Goal: Task Accomplishment & Management: Manage account settings

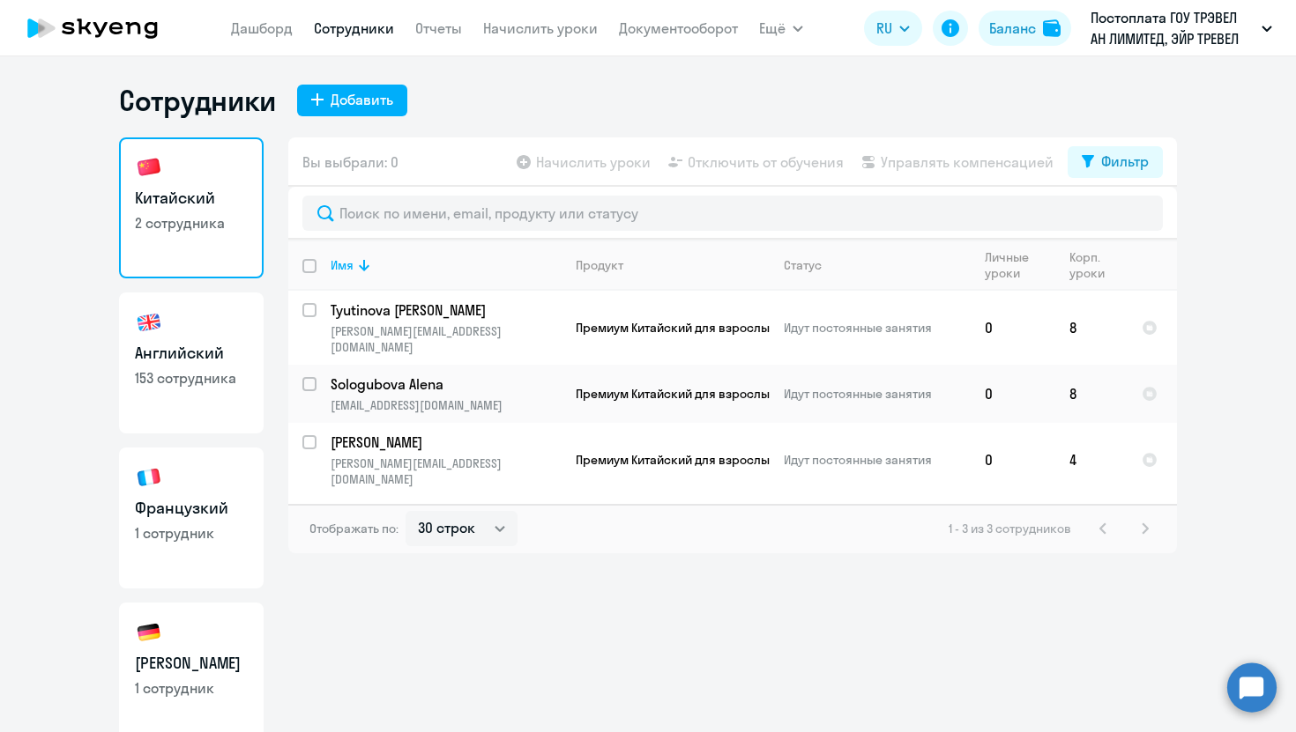
select select "30"
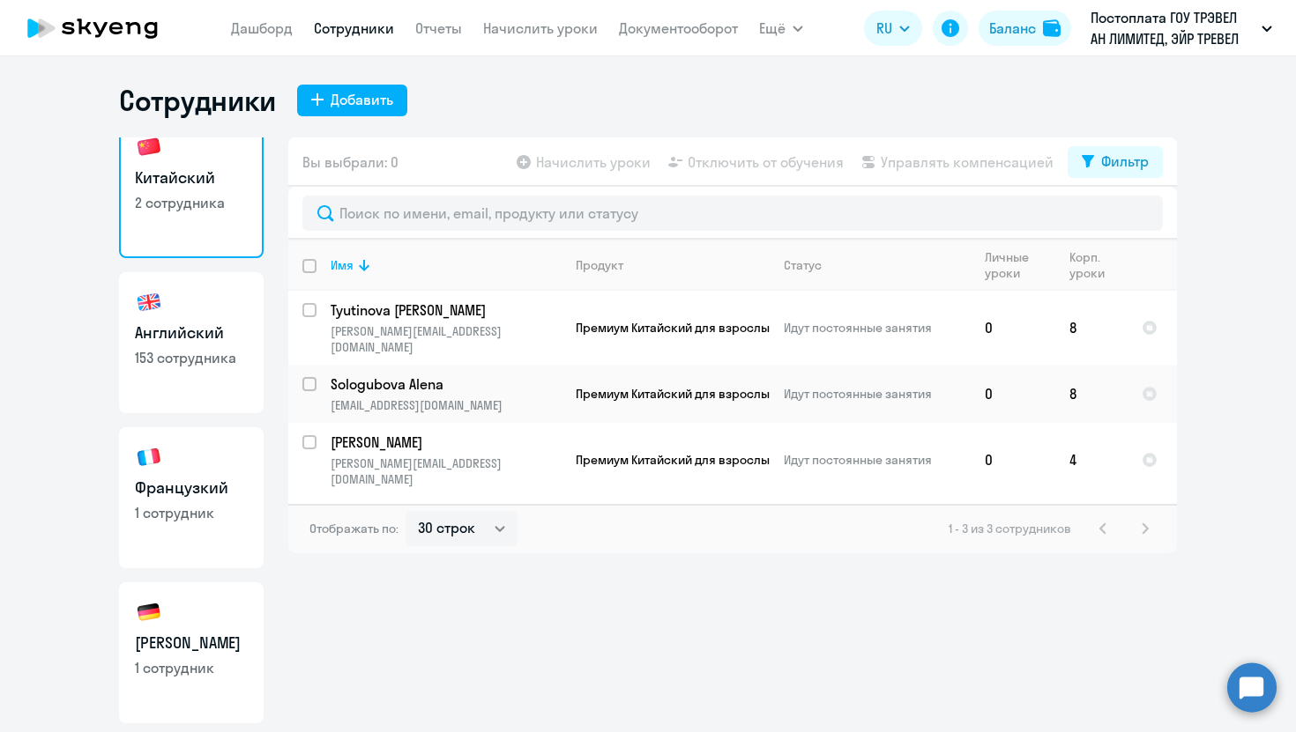
click at [191, 360] on p "153 сотрудника" at bounding box center [191, 357] width 113 height 19
select select "30"
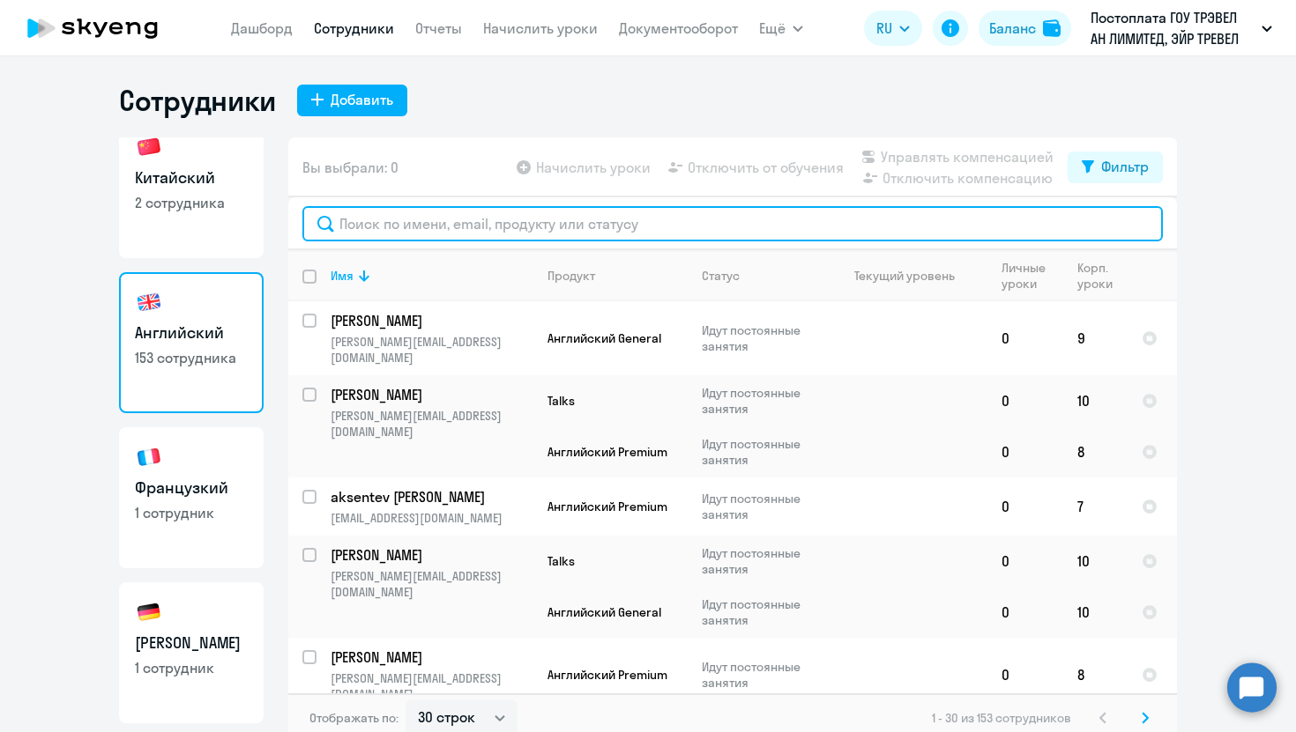
click at [373, 230] on input "text" at bounding box center [732, 223] width 860 height 35
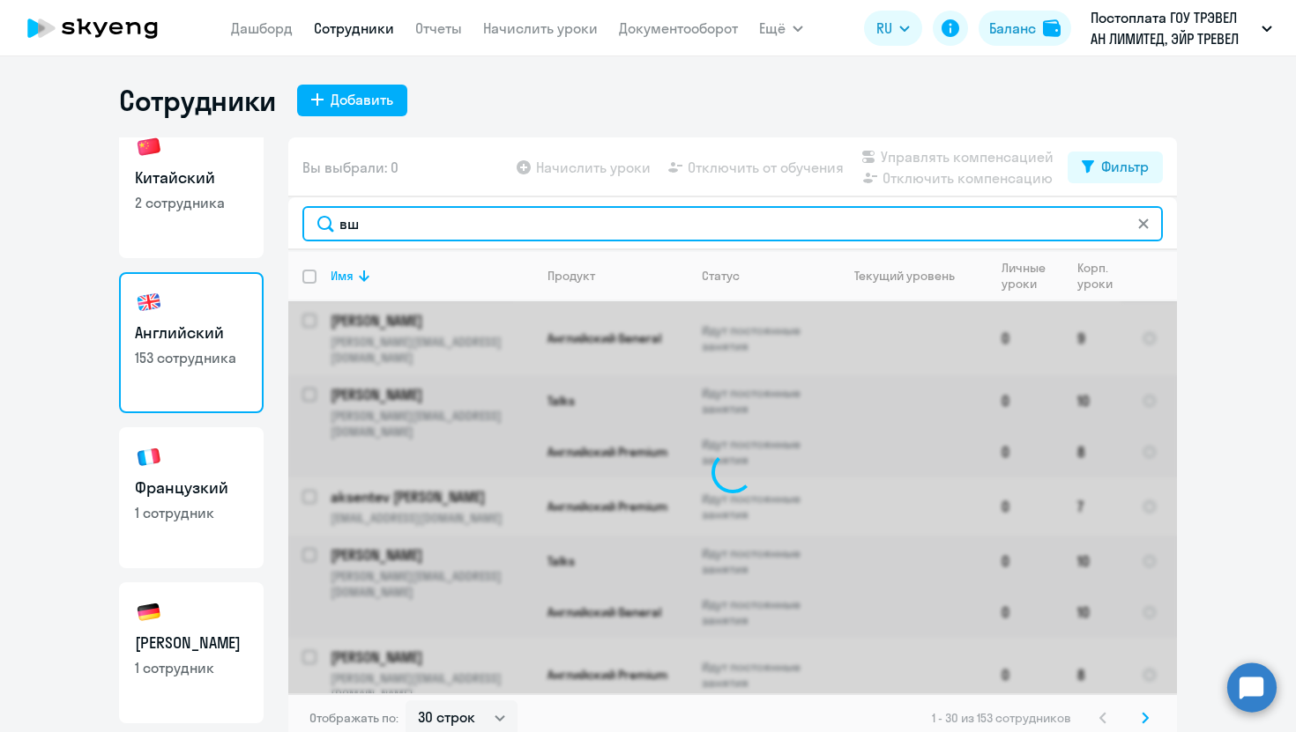
type input "в"
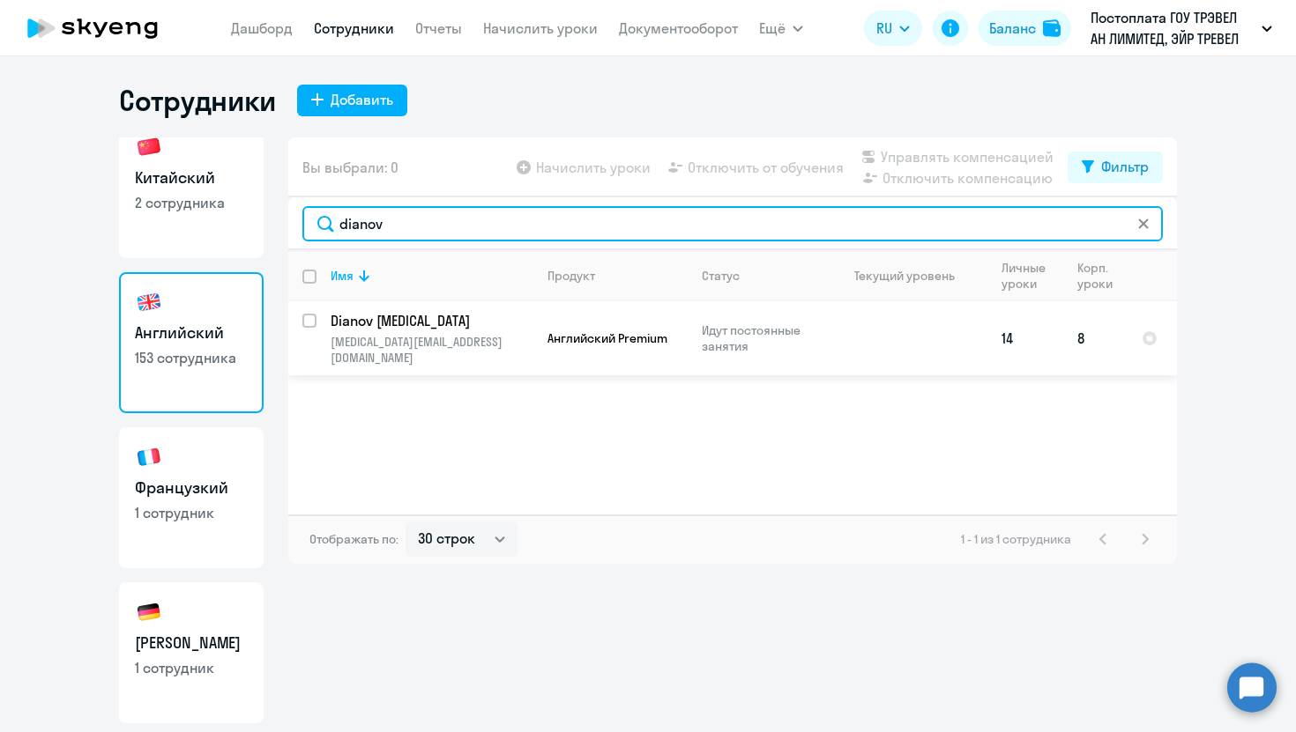
type input "dianov"
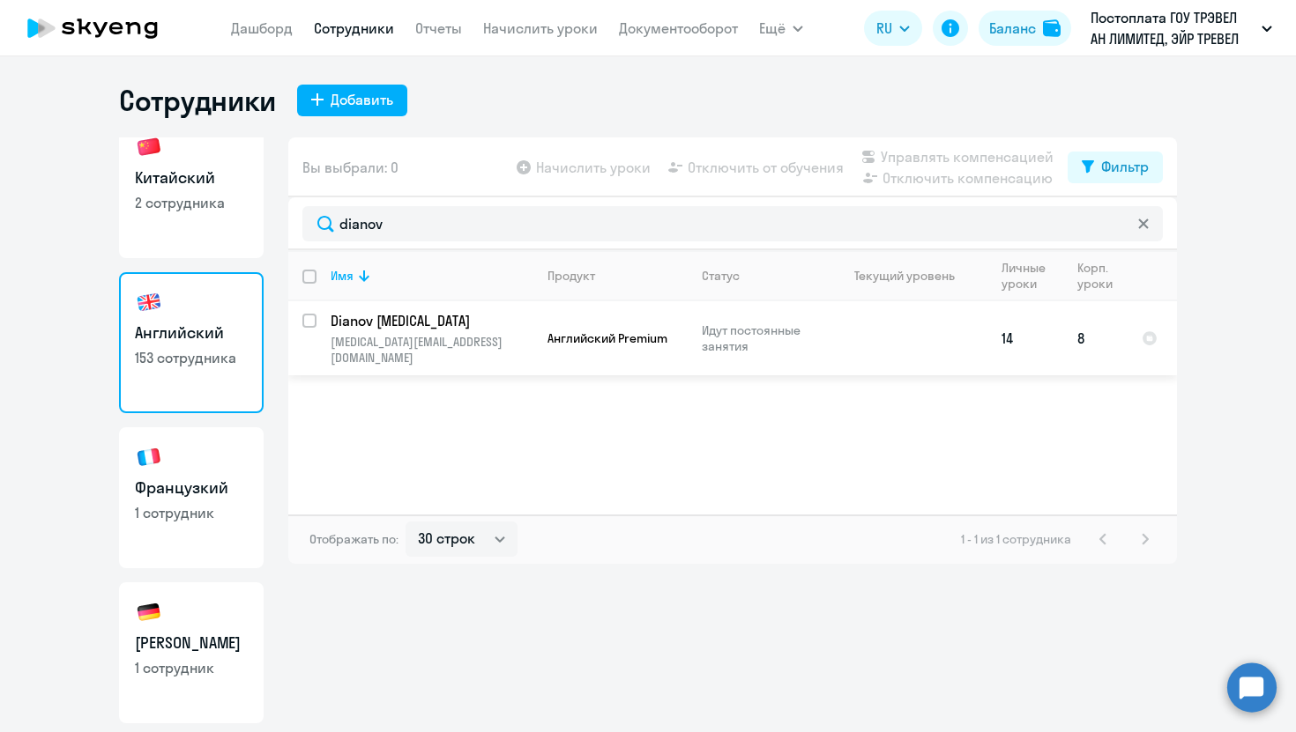
click at [309, 318] on input "select row 41599613" at bounding box center [319, 331] width 35 height 35
checkbox input "true"
click at [600, 175] on span "Начислить уроки" at bounding box center [593, 167] width 115 height 21
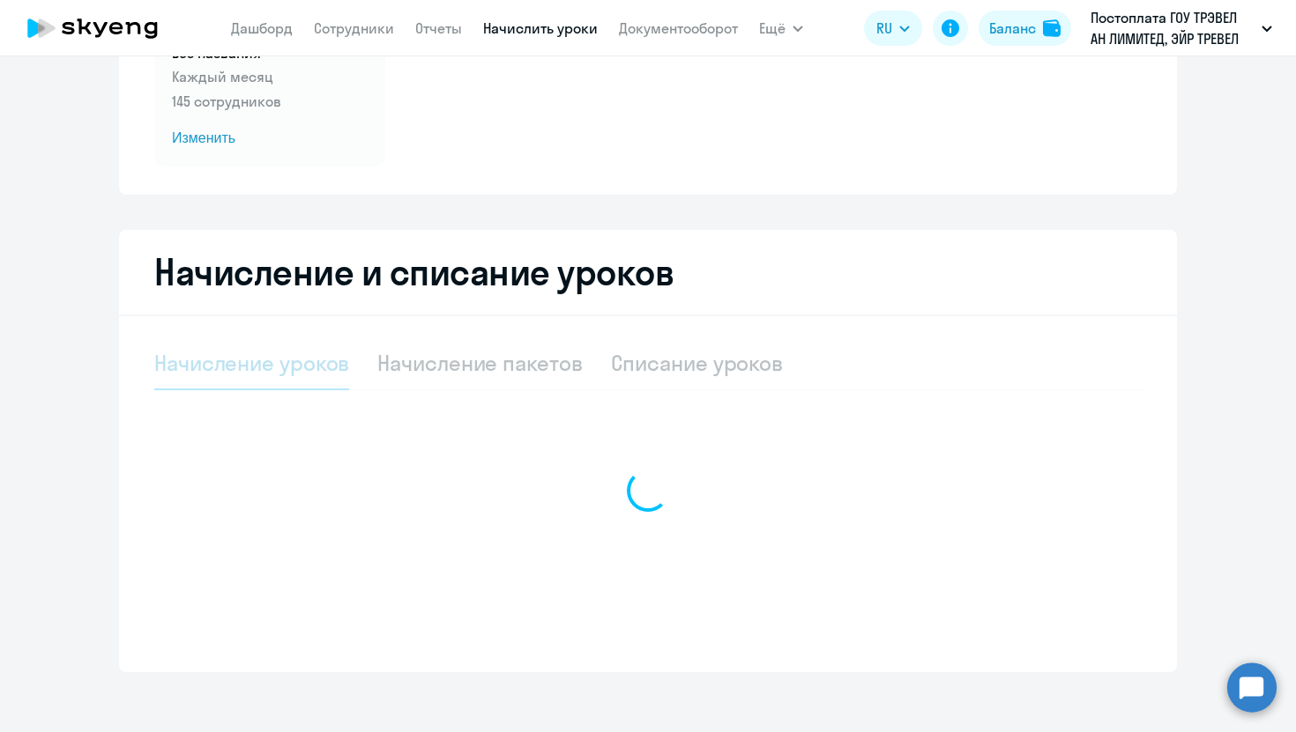
scroll to position [225, 0]
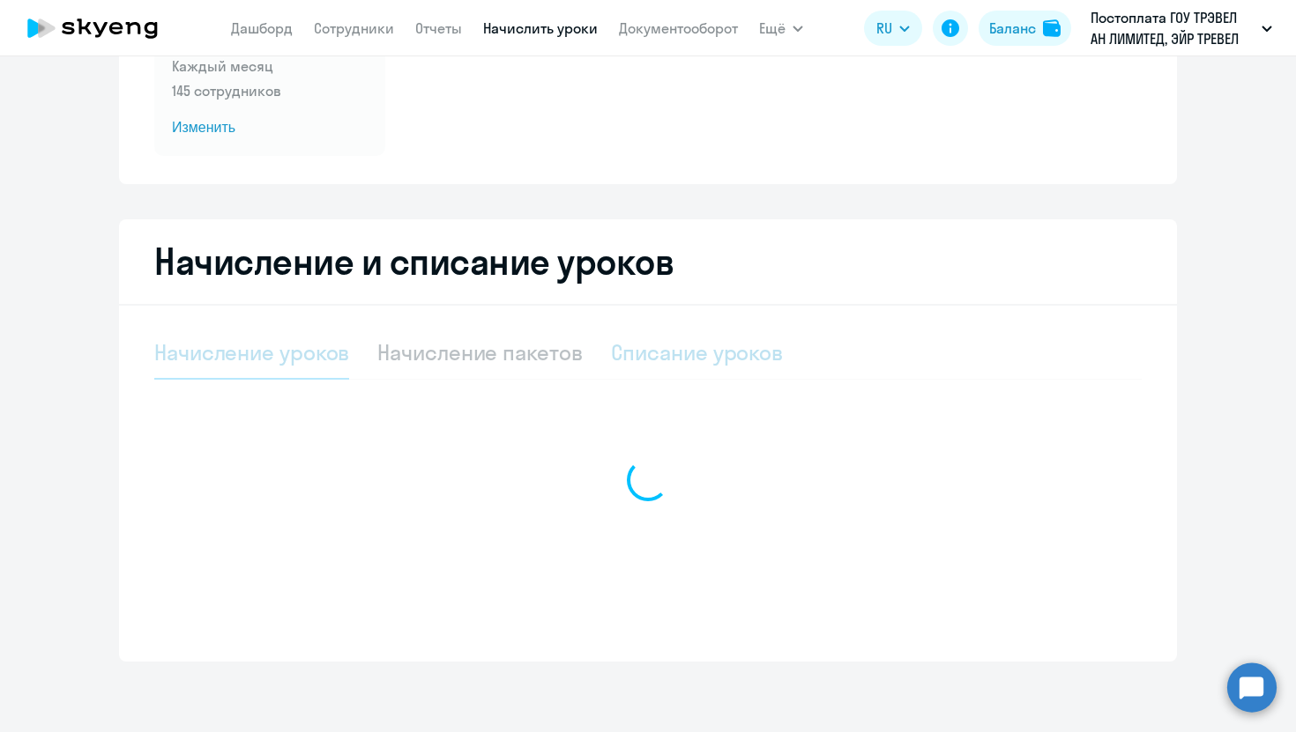
select select "10"
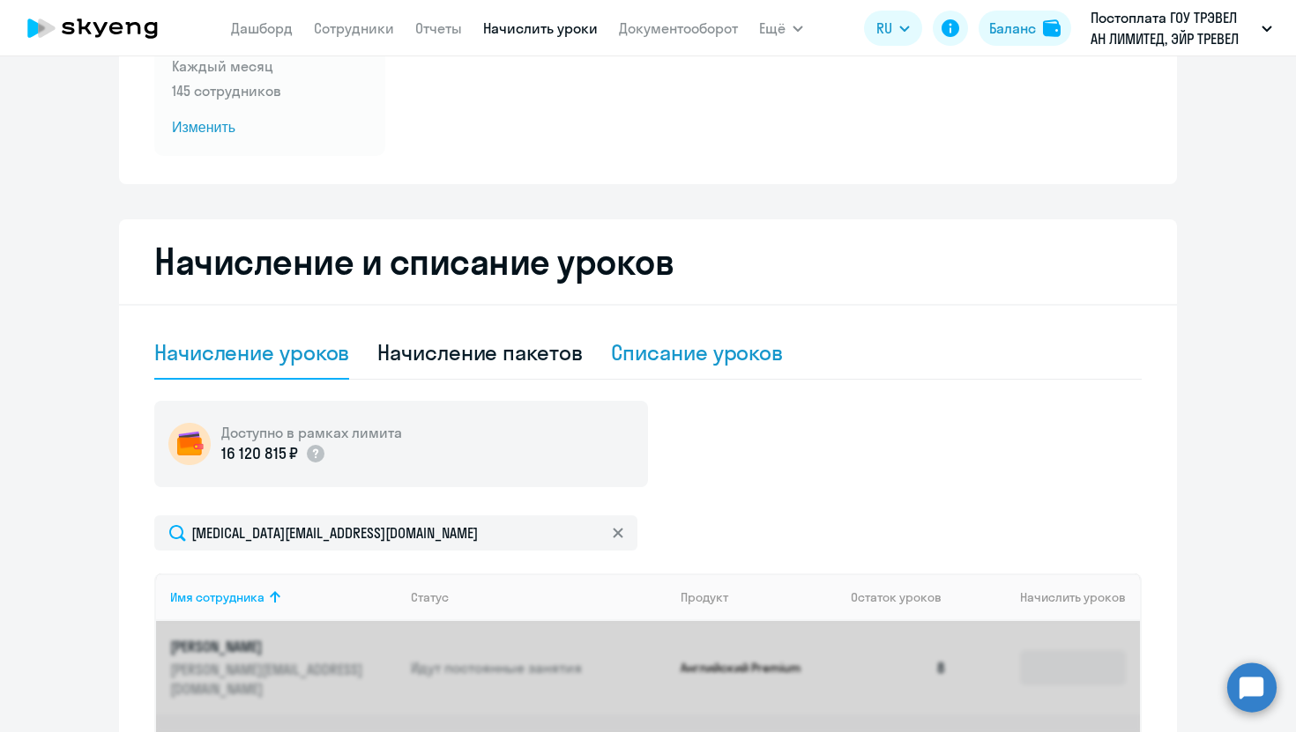
click at [703, 357] on div "Списание уроков" at bounding box center [697, 352] width 173 height 28
select select "10"
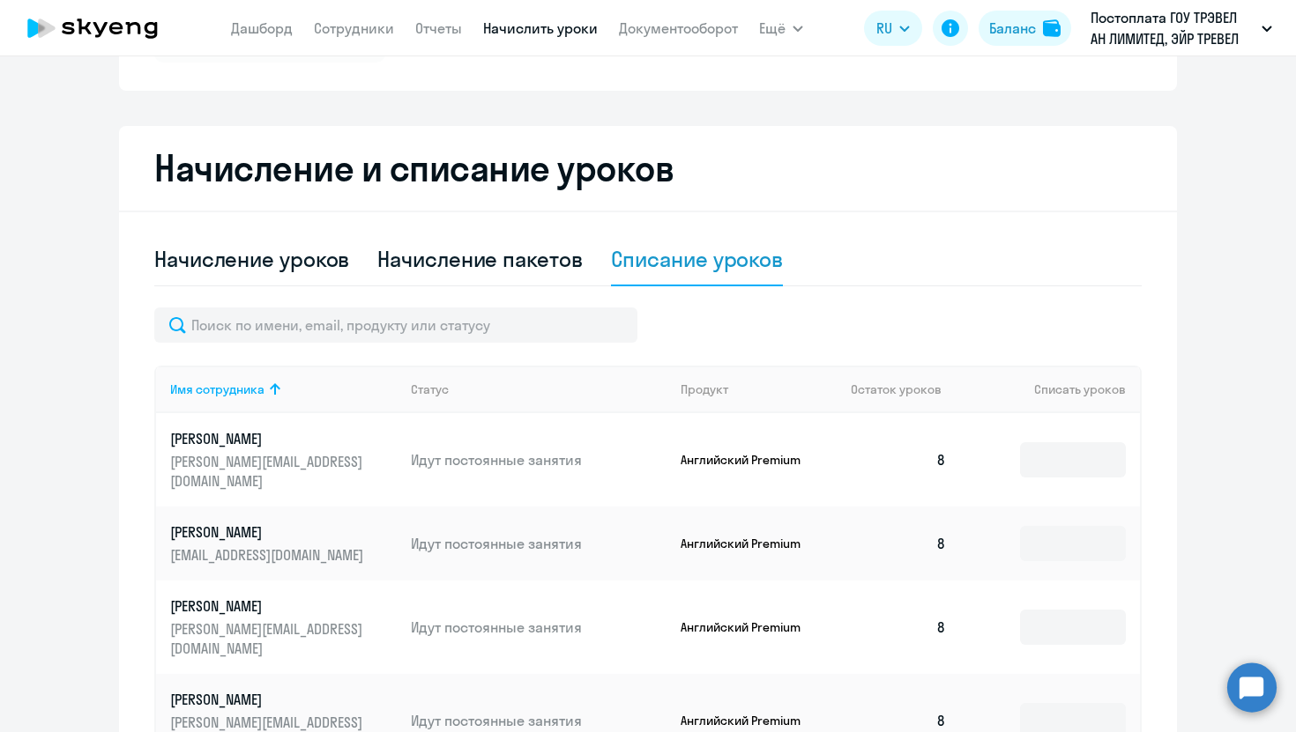
scroll to position [389, 0]
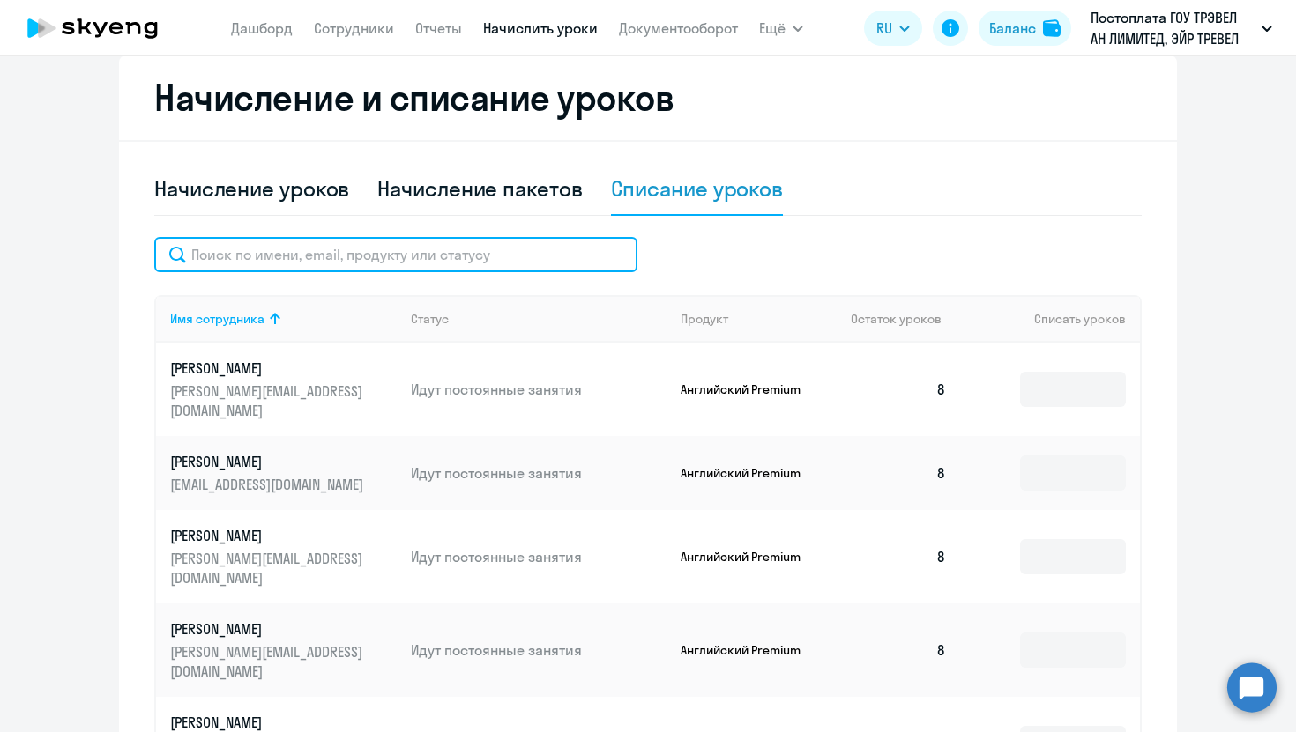
click at [388, 256] on input "text" at bounding box center [395, 254] width 483 height 35
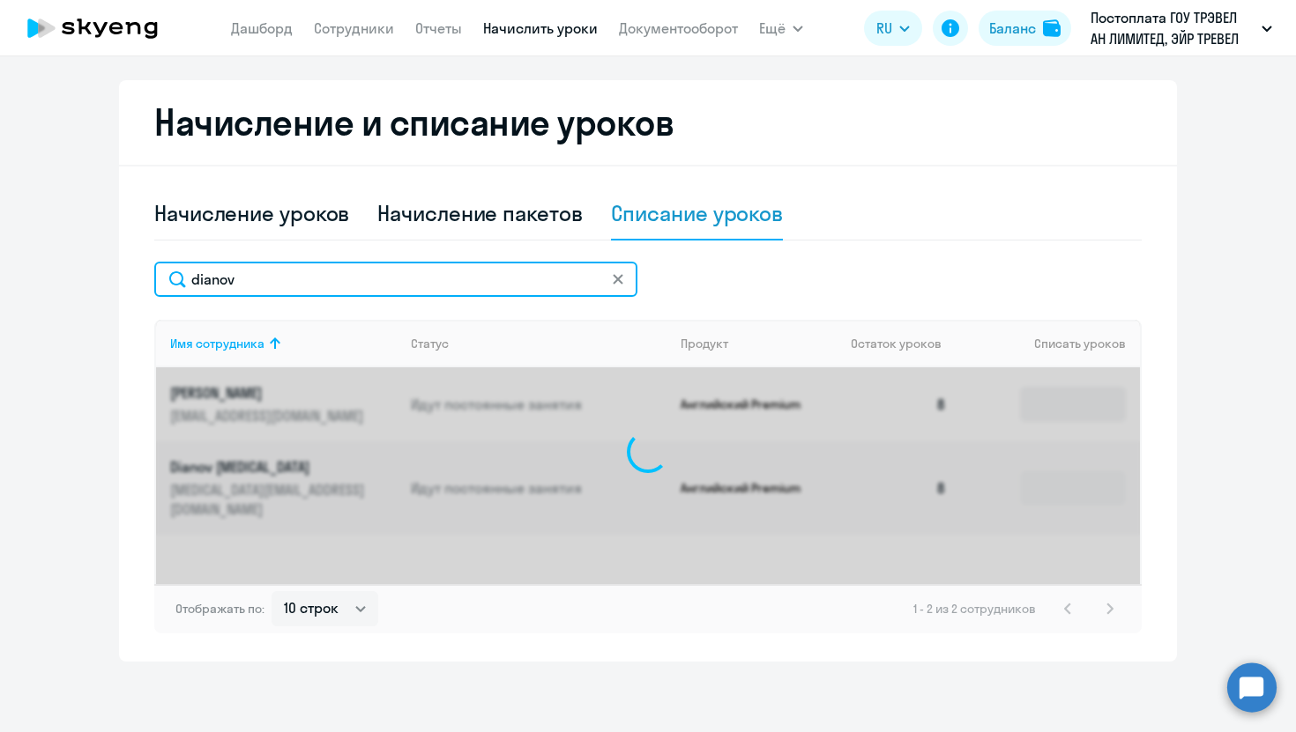
scroll to position [364, 0]
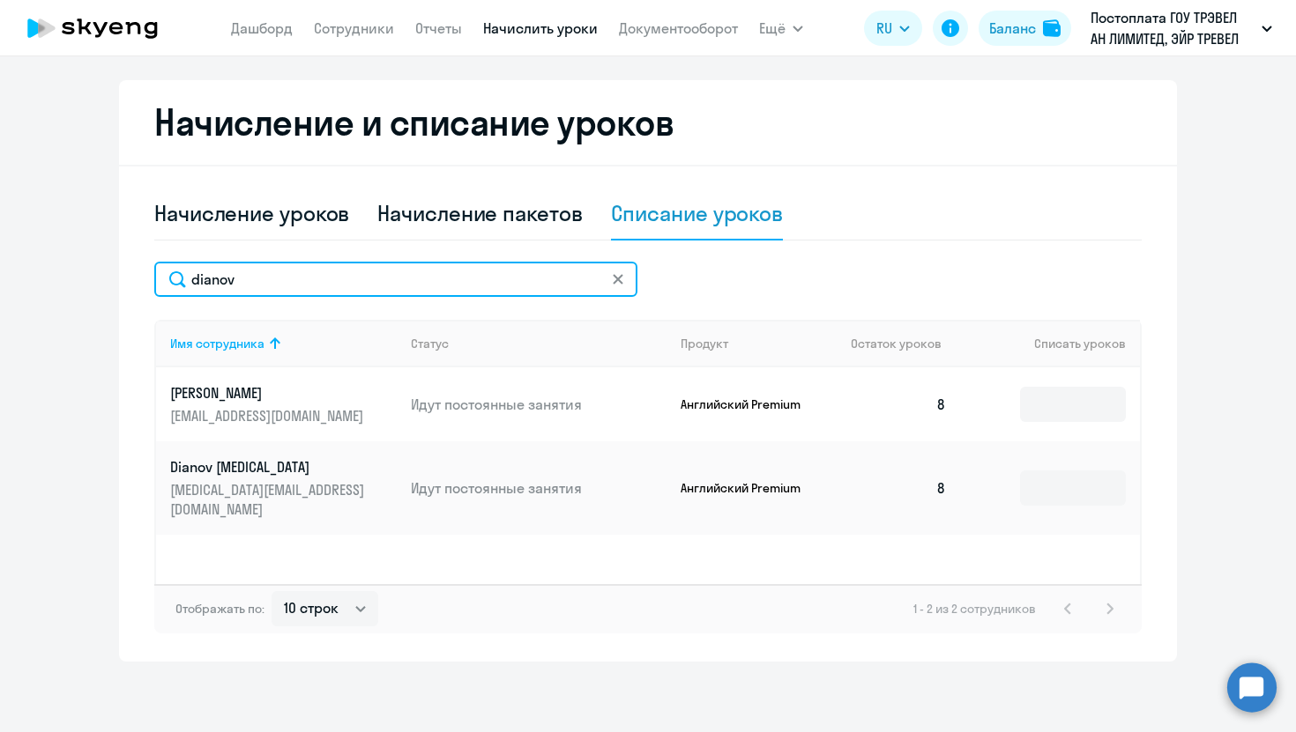
type input "dianov"
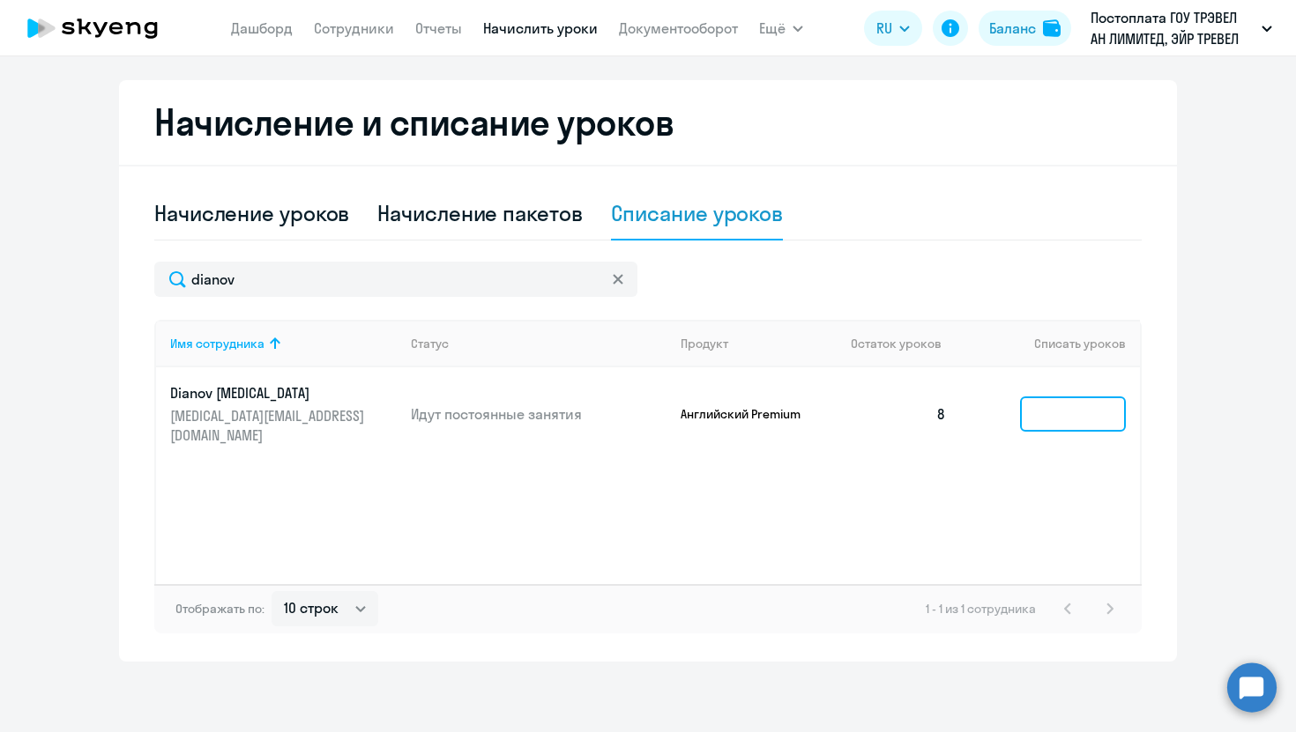
click at [1058, 411] on input at bounding box center [1073, 414] width 106 height 35
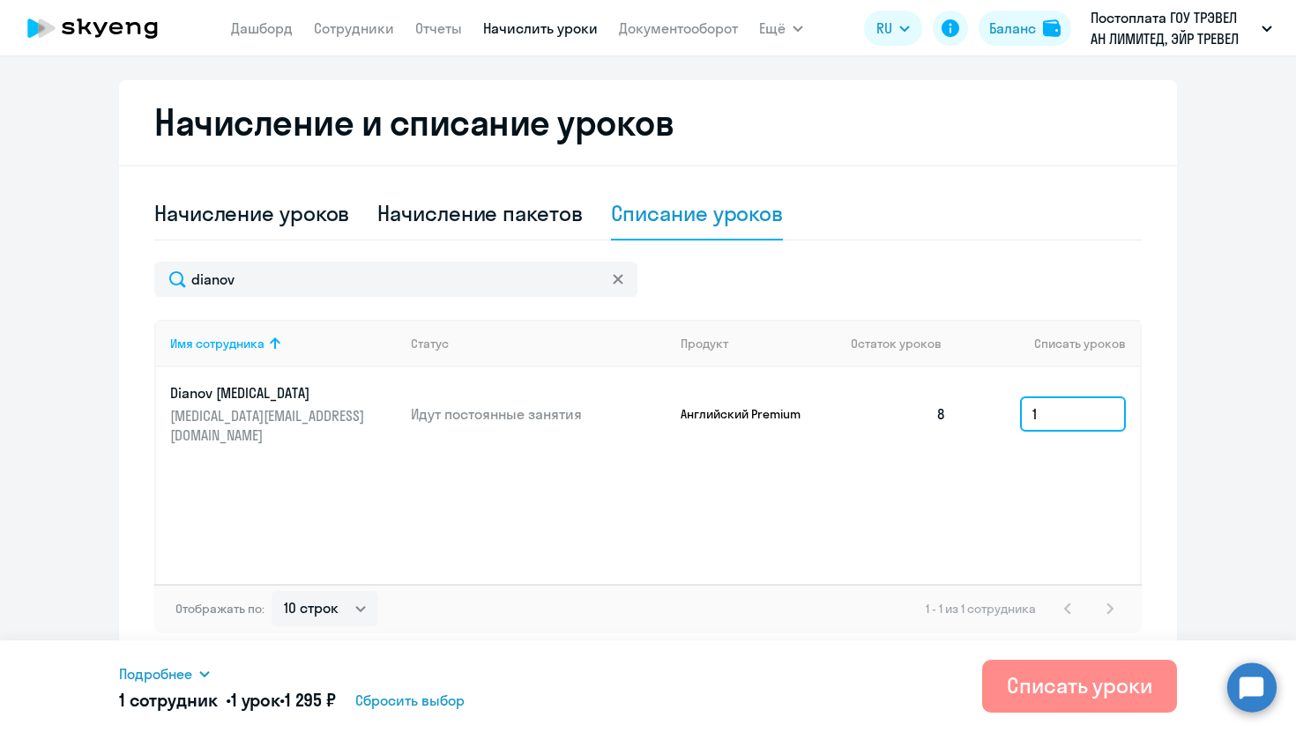
type input "1"
click at [1053, 684] on div "Списать уроки" at bounding box center [1079, 686] width 145 height 28
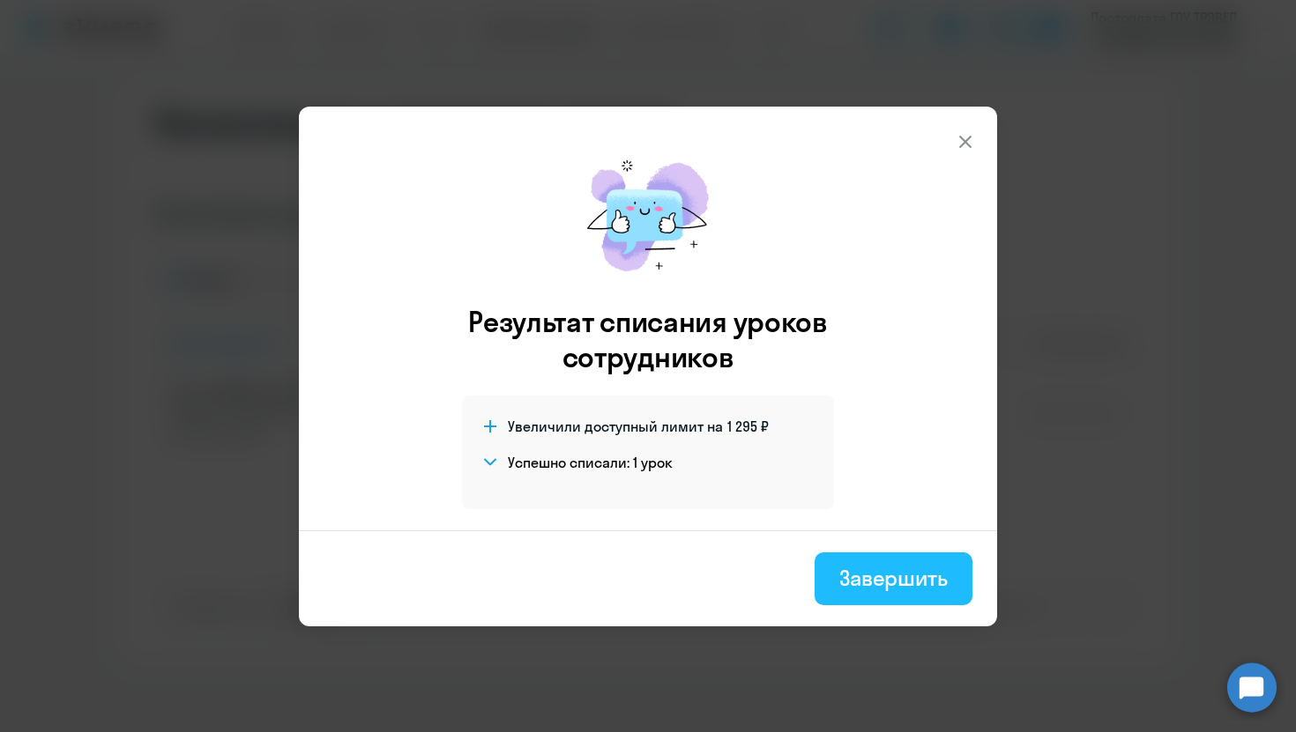
click at [871, 572] on div "Завершить" at bounding box center [893, 578] width 108 height 28
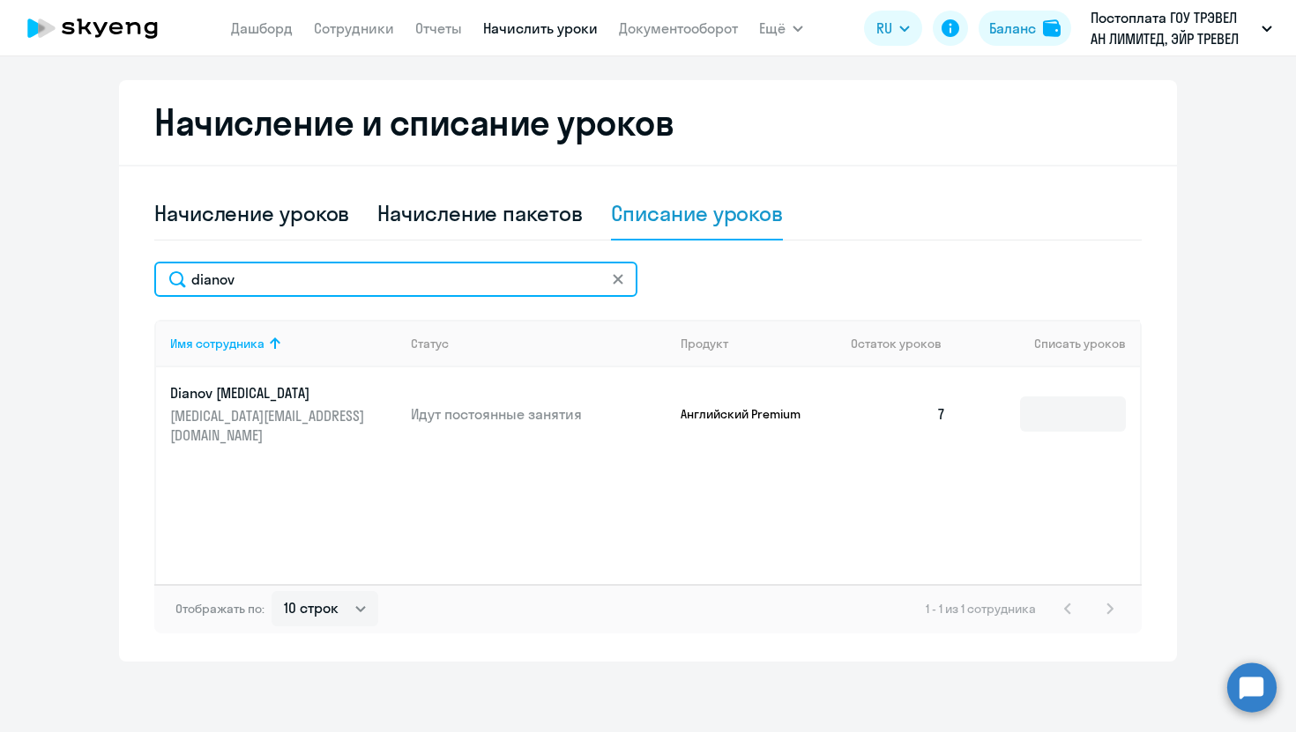
click at [391, 271] on input "dianov" at bounding box center [395, 279] width 483 height 35
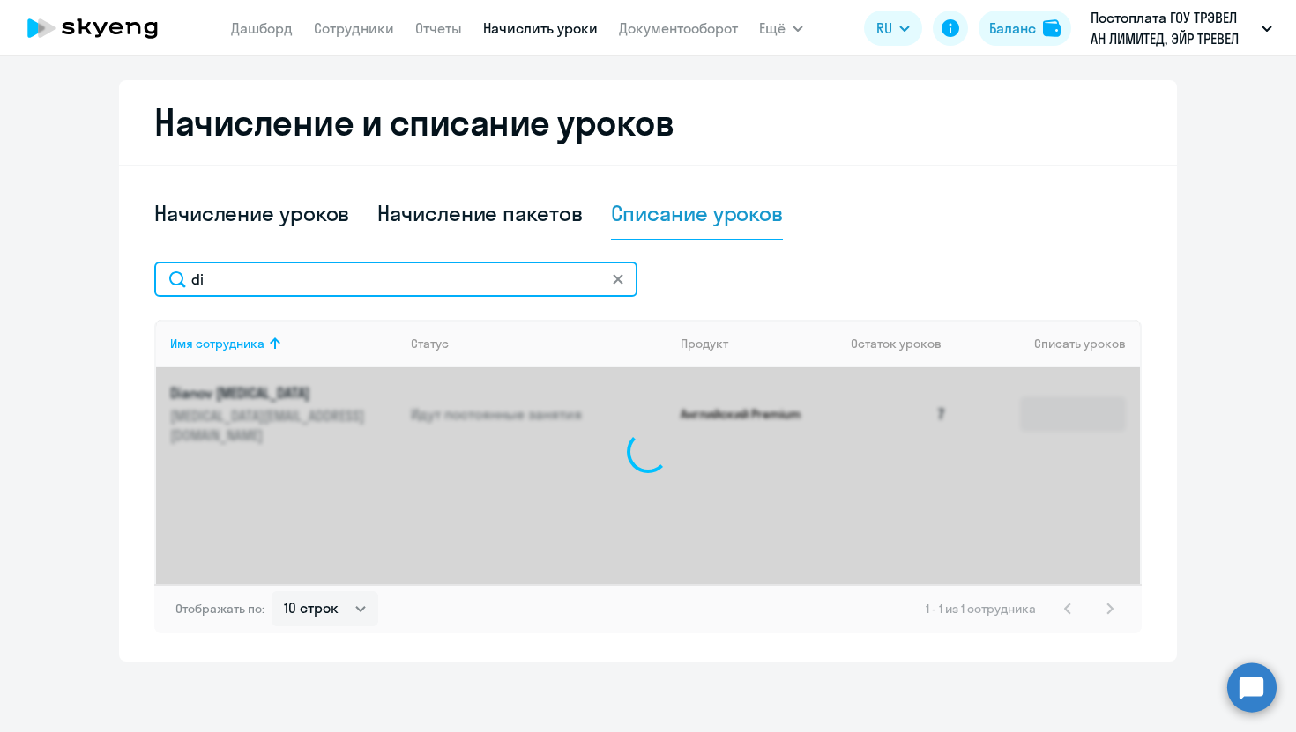
type input "d"
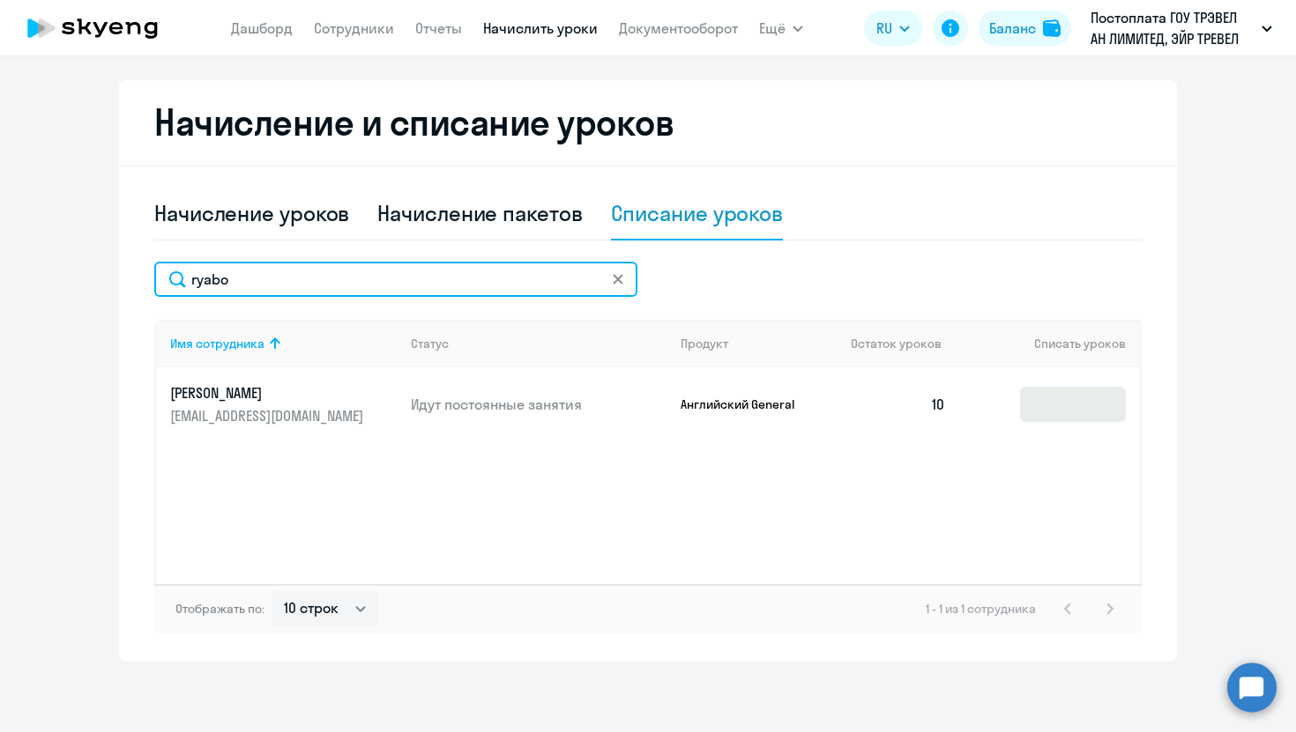
type input "ryabo"
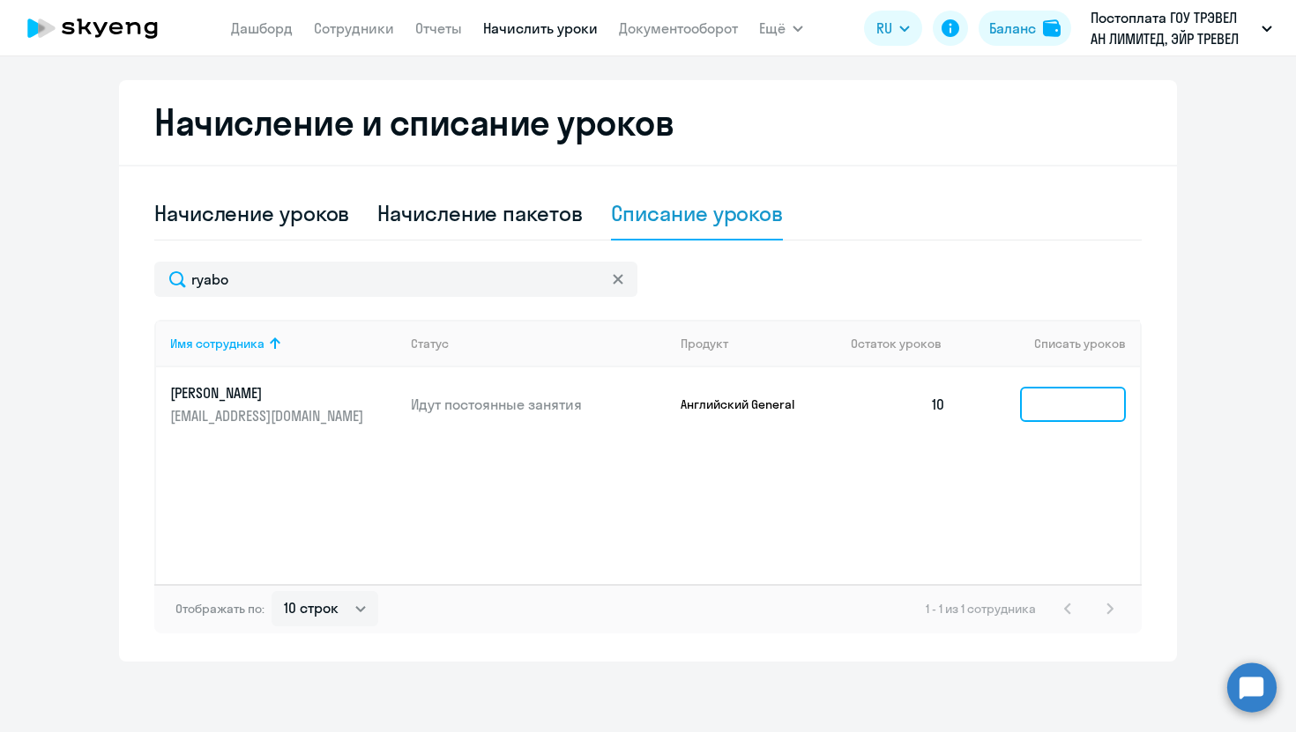
click at [1088, 397] on input at bounding box center [1073, 404] width 106 height 35
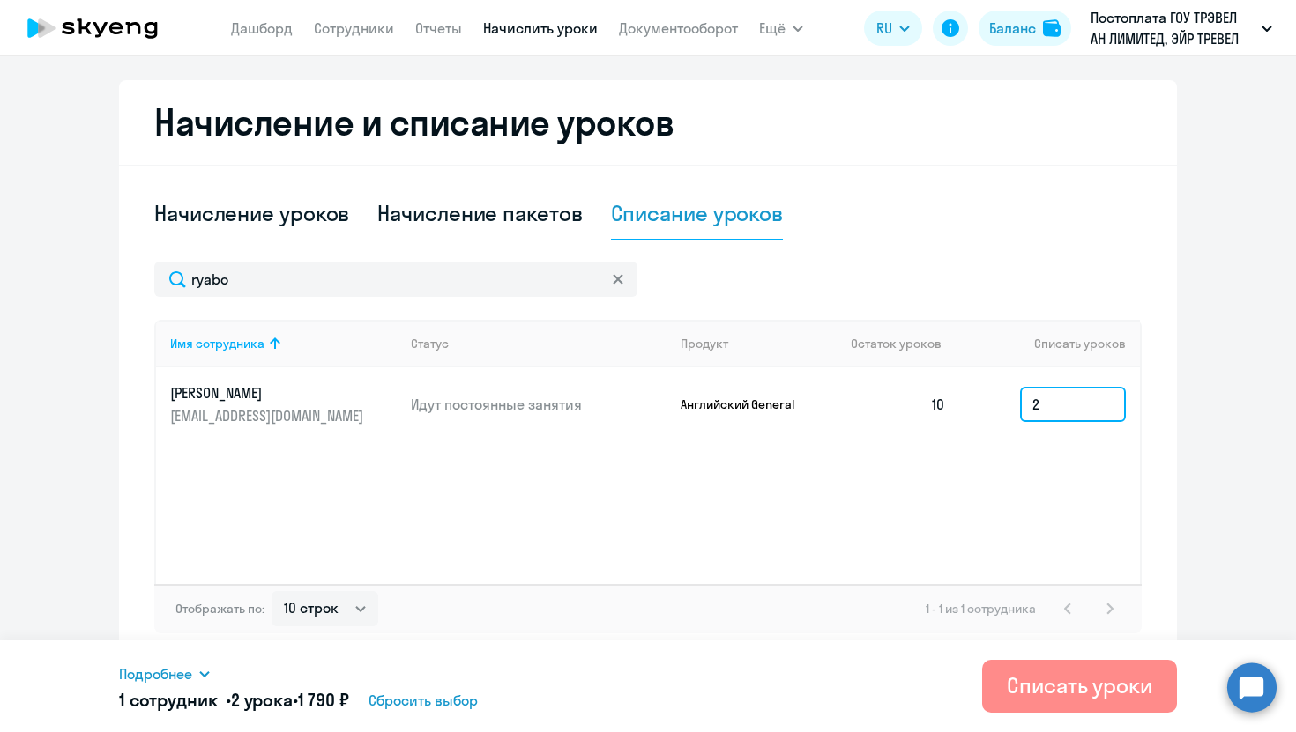
type input "2"
click at [1086, 686] on div "Списать уроки" at bounding box center [1079, 686] width 145 height 28
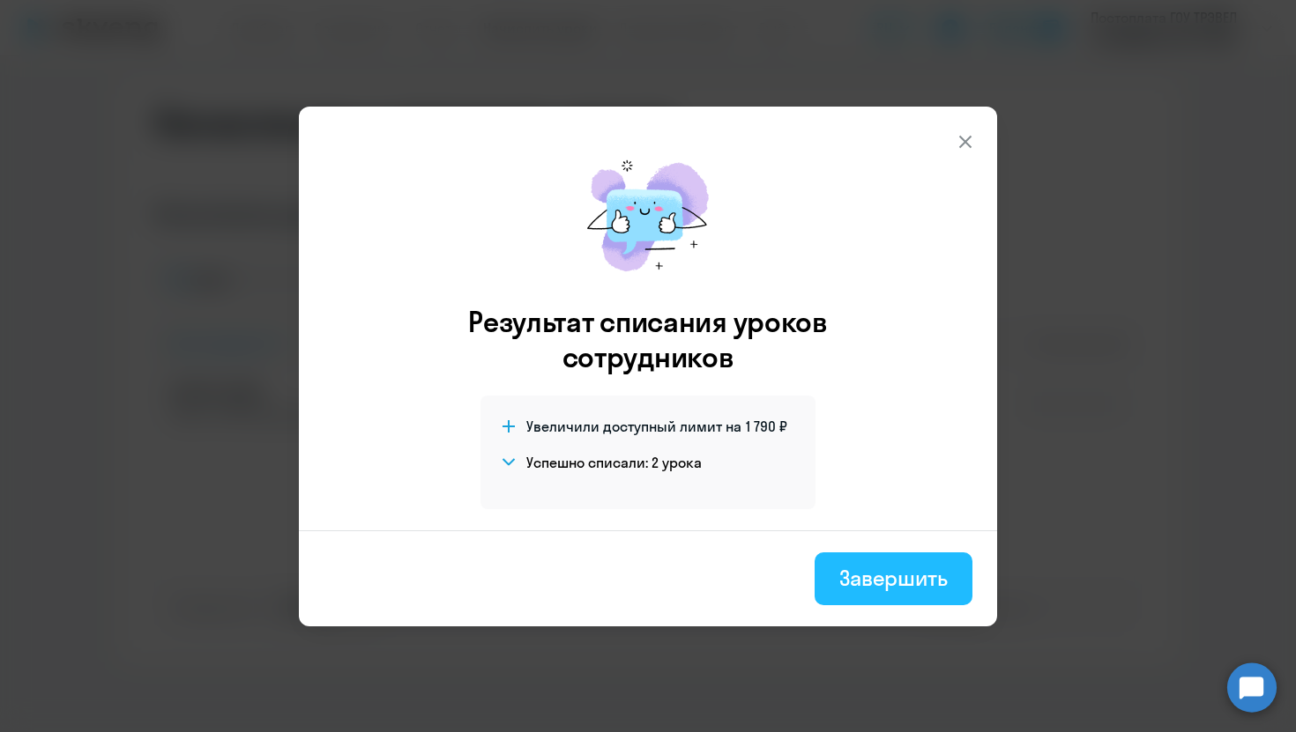
click at [909, 583] on div "Завершить" at bounding box center [893, 578] width 108 height 28
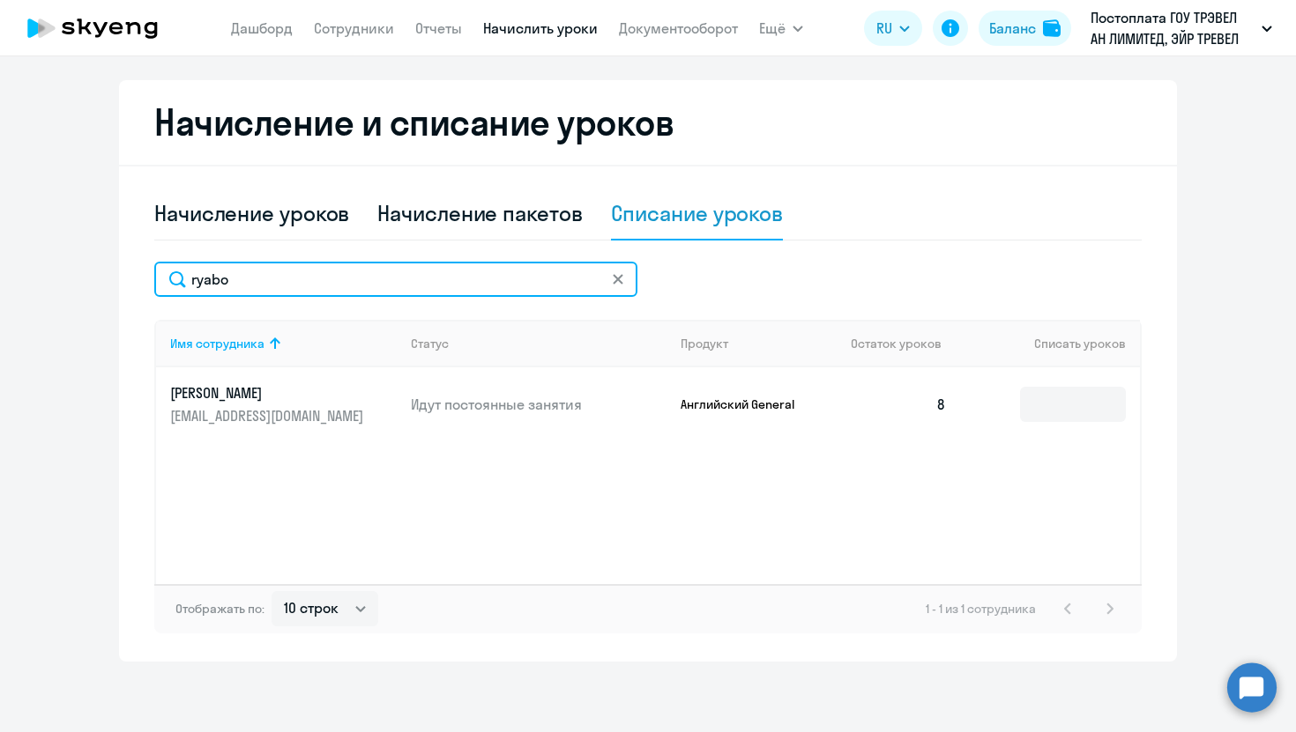
drag, startPoint x: 360, startPoint y: 279, endPoint x: 124, endPoint y: 263, distance: 236.7
click at [124, 264] on div "Начисление и списание уроков Начисление уроков Начисление пакетов Списание урок…" at bounding box center [648, 371] width 1058 height 582
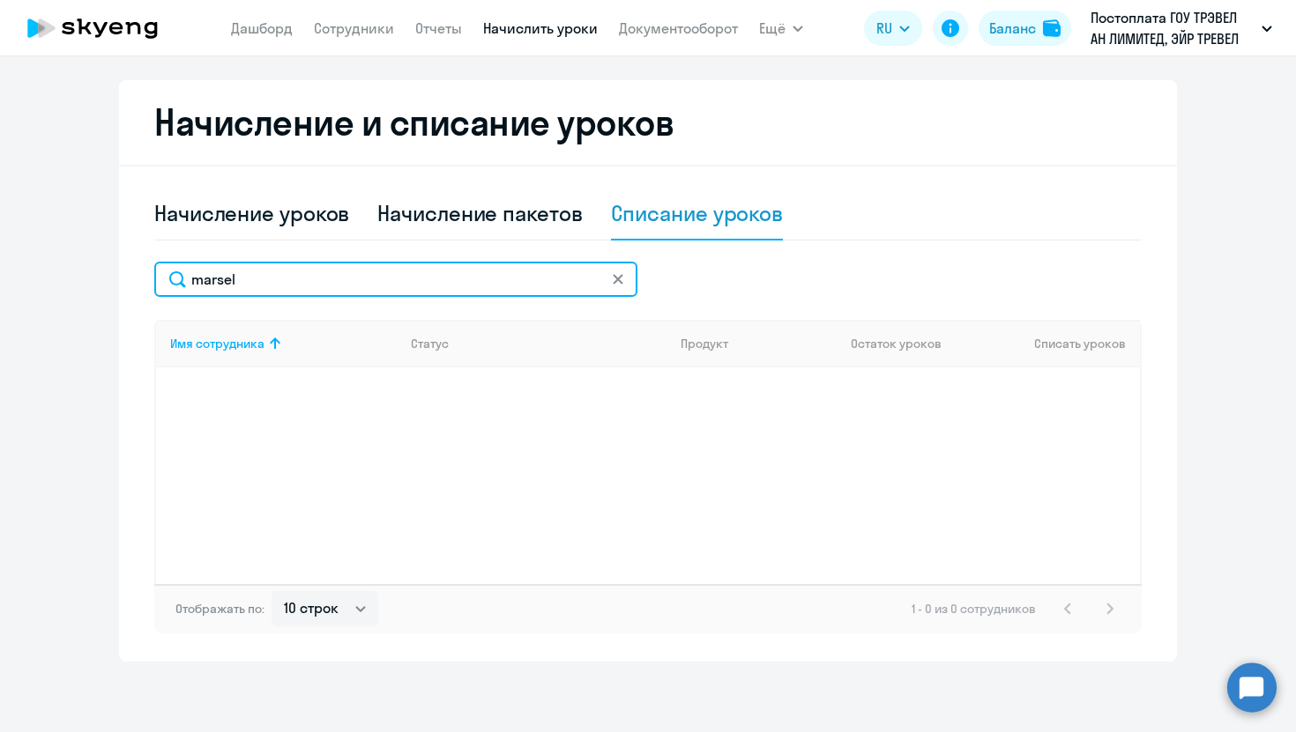
type input "marsel"
drag, startPoint x: 279, startPoint y: 285, endPoint x: 163, endPoint y: 285, distance: 115.5
click at [163, 285] on input "marsel" at bounding box center [395, 279] width 483 height 35
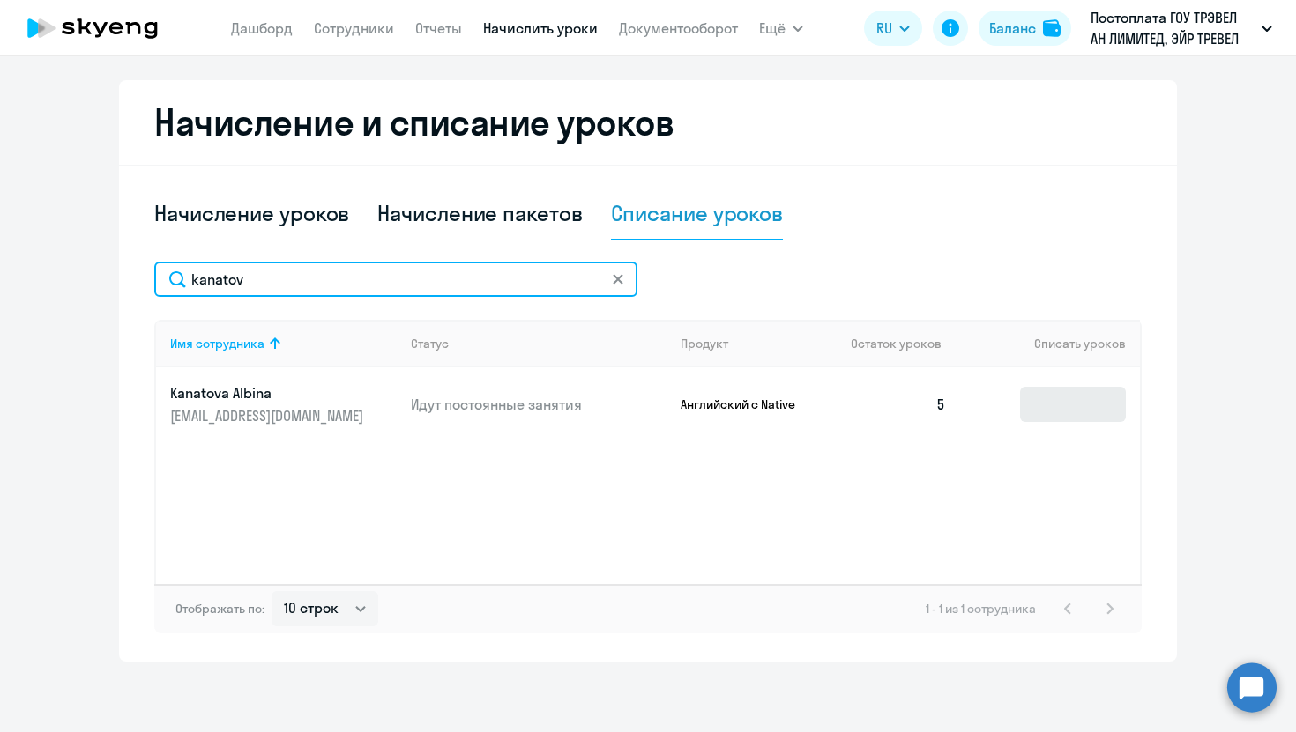
type input "kanatov"
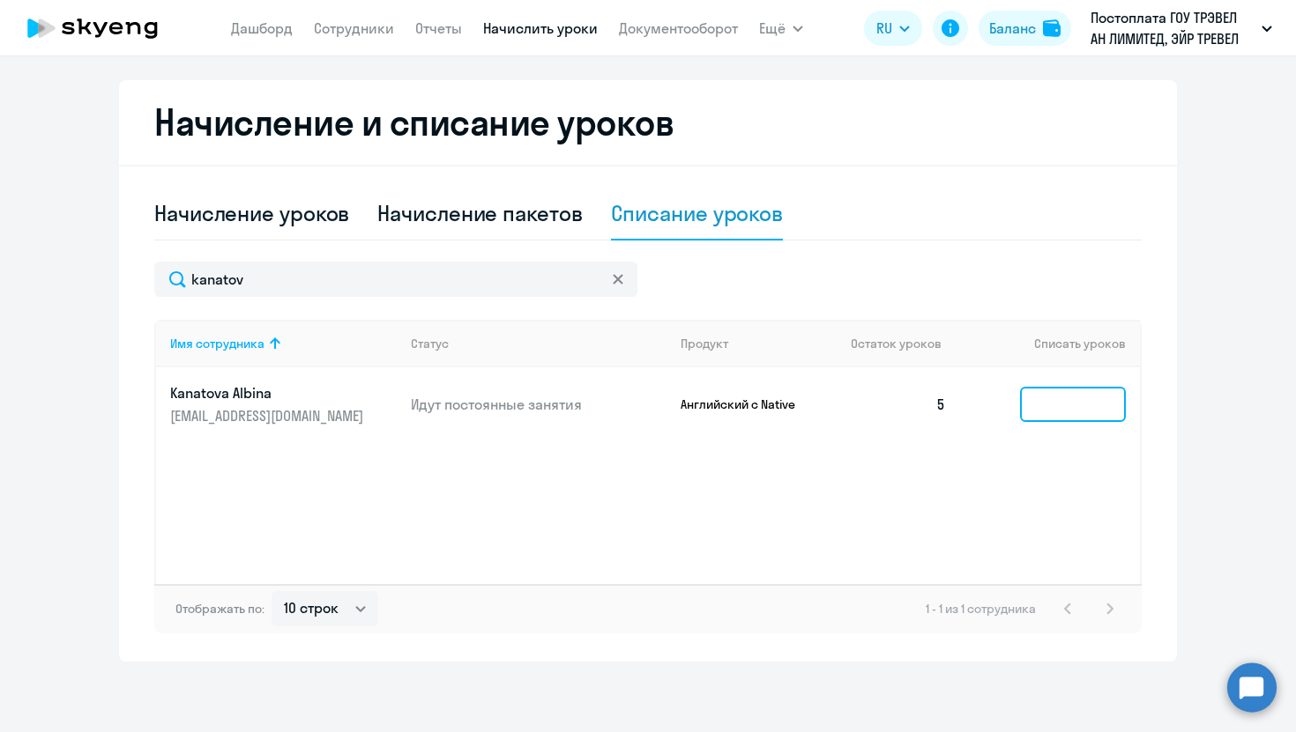
click at [1117, 399] on input at bounding box center [1073, 404] width 106 height 35
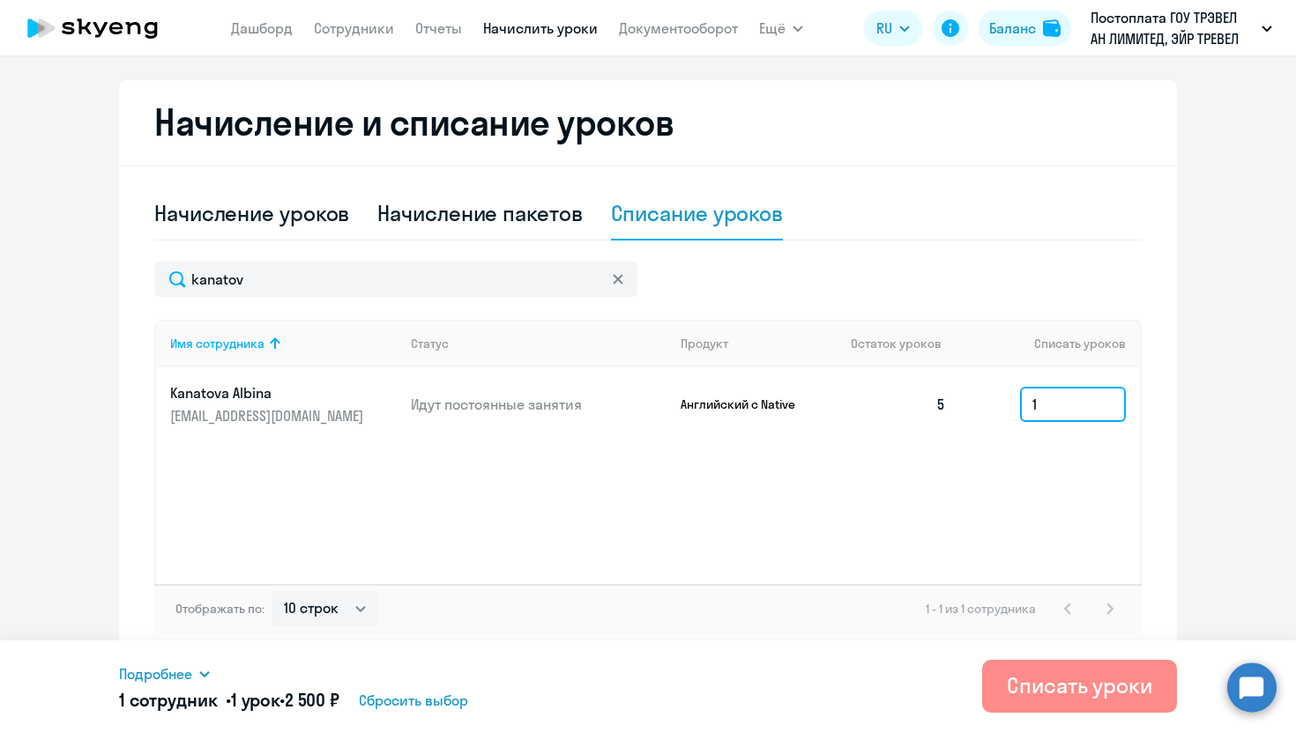
type input "1"
click at [1025, 682] on div "Списать уроки" at bounding box center [1079, 686] width 145 height 28
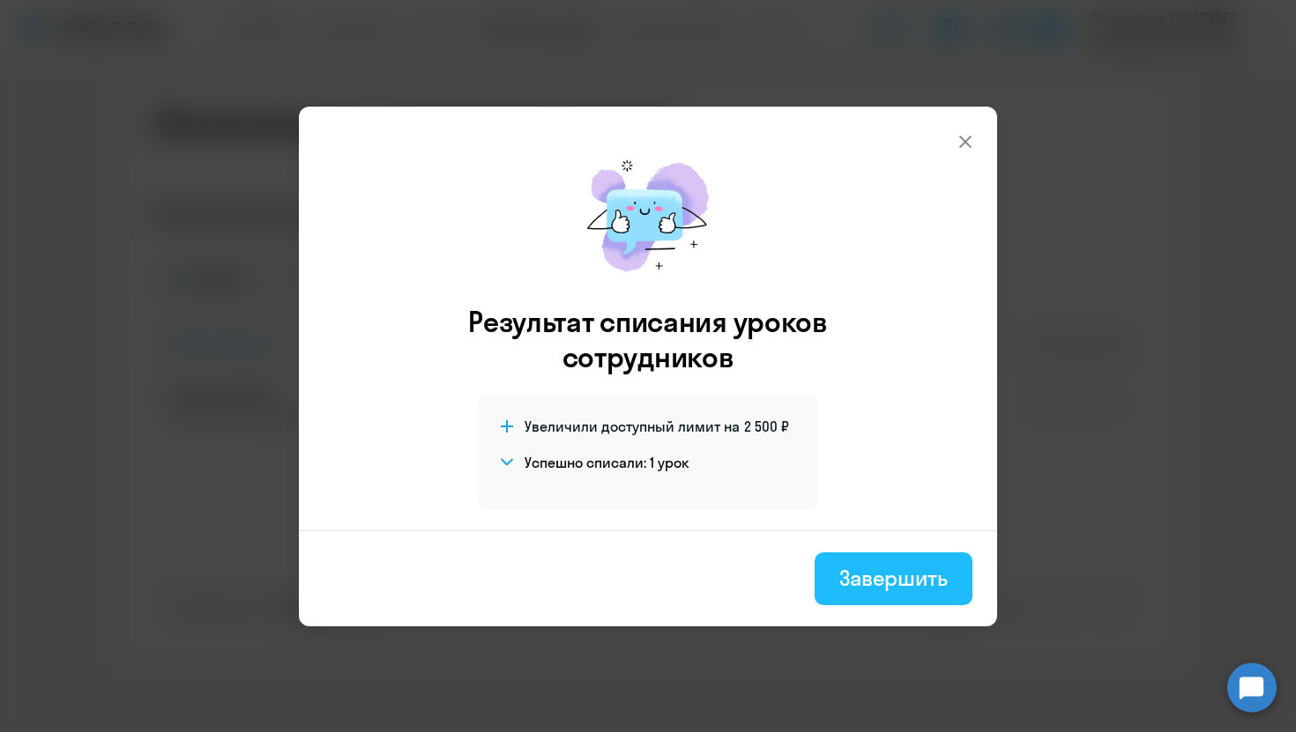
click at [889, 581] on div "Завершить" at bounding box center [893, 578] width 108 height 28
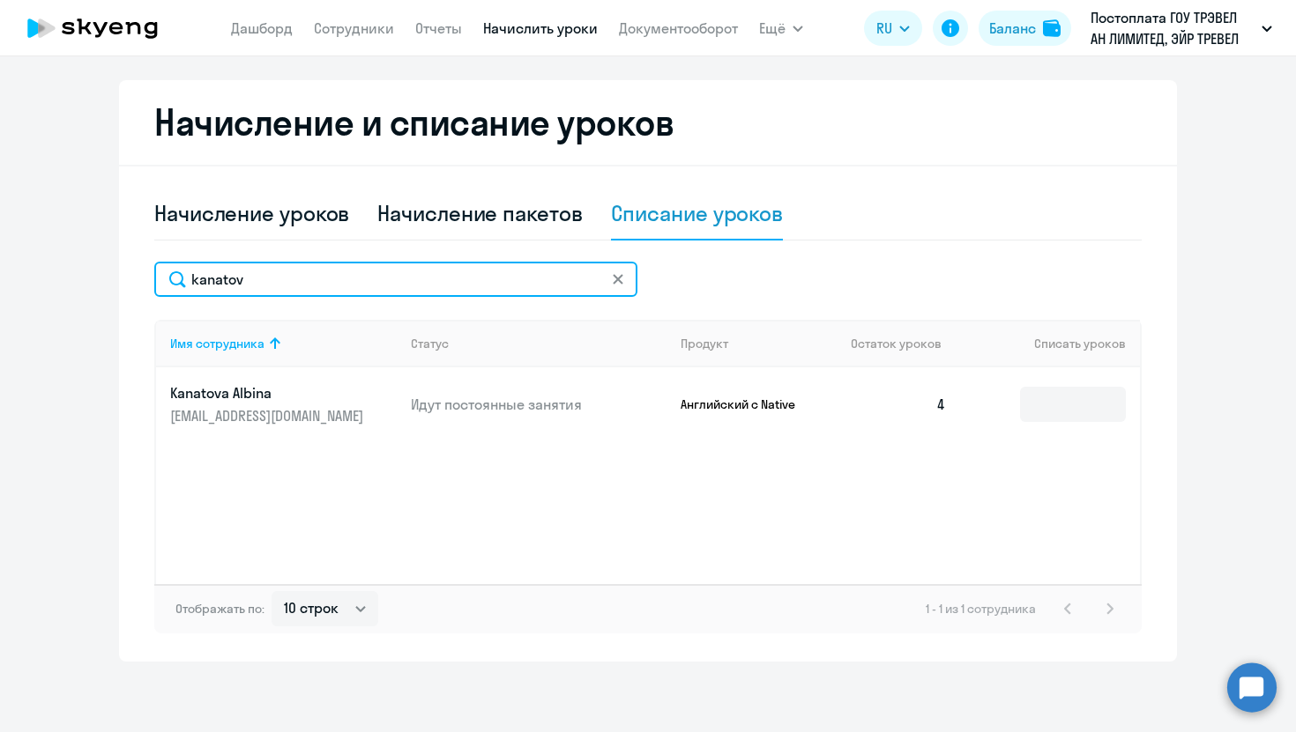
drag, startPoint x: 496, startPoint y: 282, endPoint x: 6, endPoint y: 253, distance: 490.9
click at [9, 253] on ng-component "Автоначисления Смотреть все действующий Без названия Каждый месяц 145 сотрудник…" at bounding box center [648, 190] width 1296 height 943
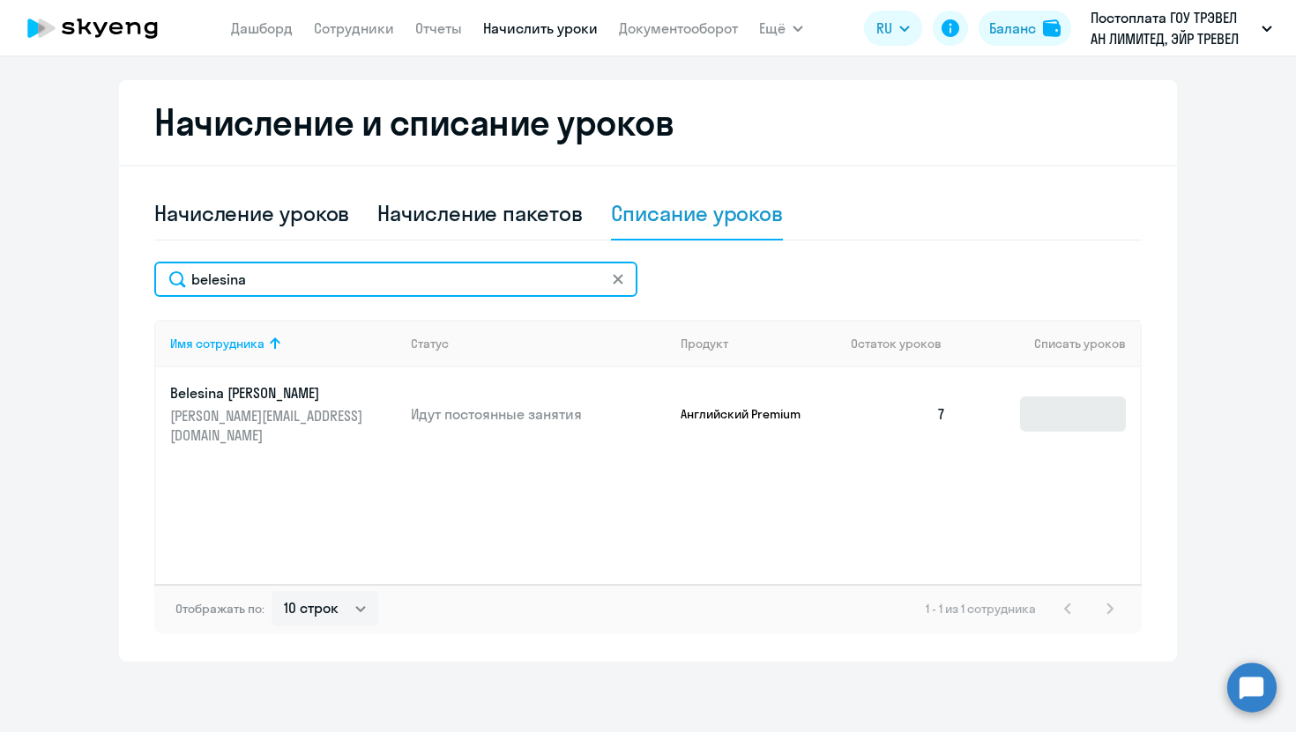
type input "belesina"
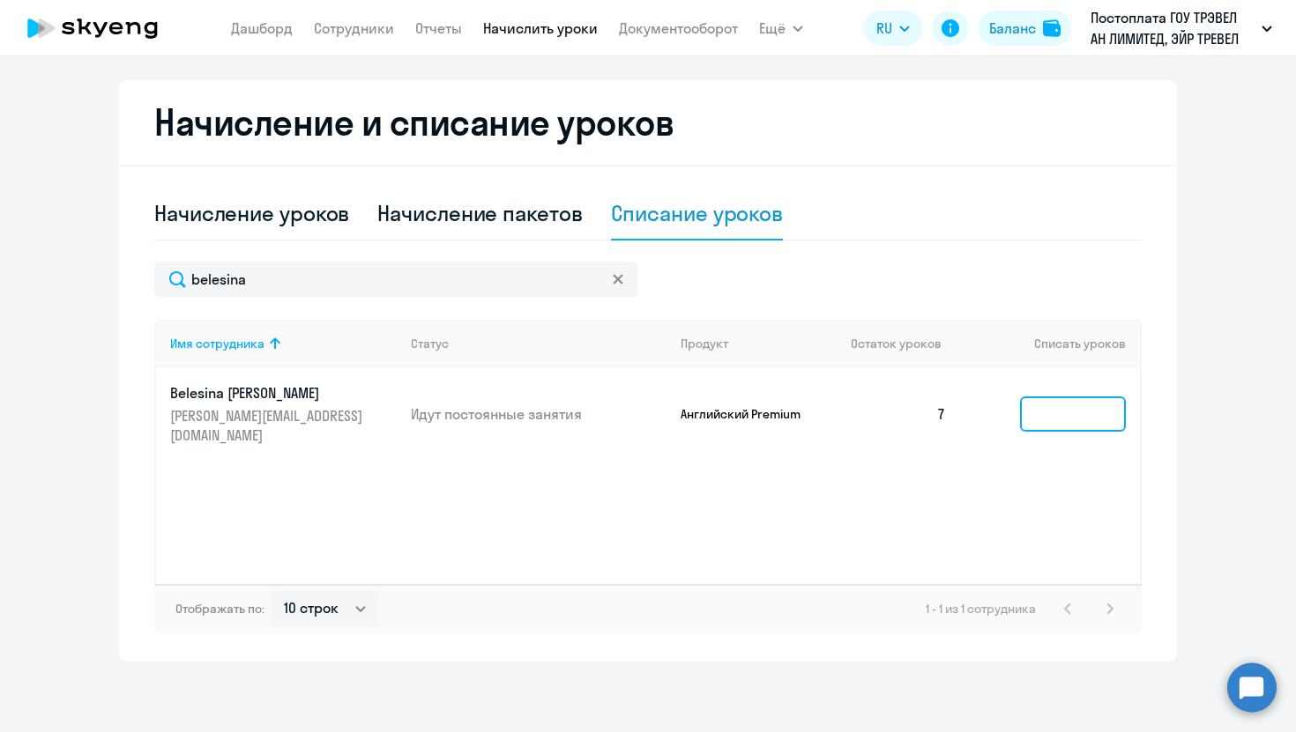
click at [1045, 407] on input at bounding box center [1073, 414] width 106 height 35
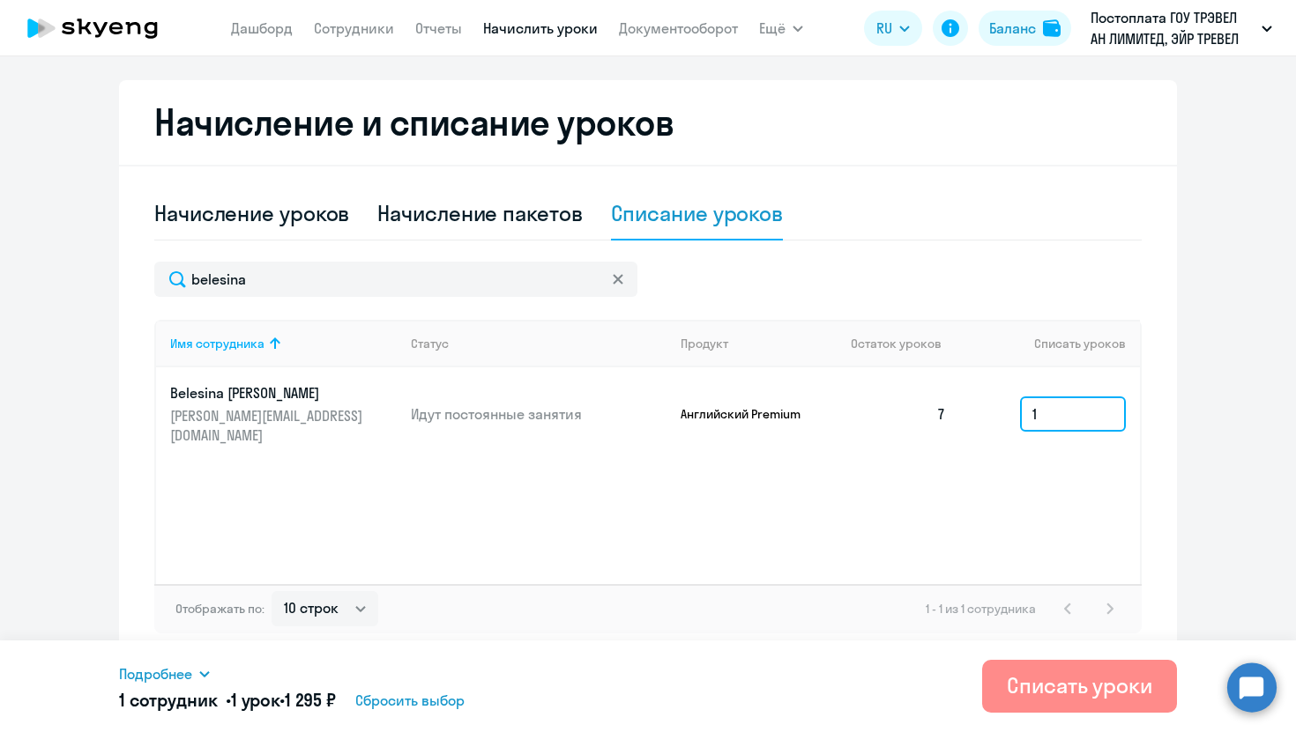
type input "1"
click at [1044, 695] on div "Списать уроки" at bounding box center [1079, 686] width 145 height 28
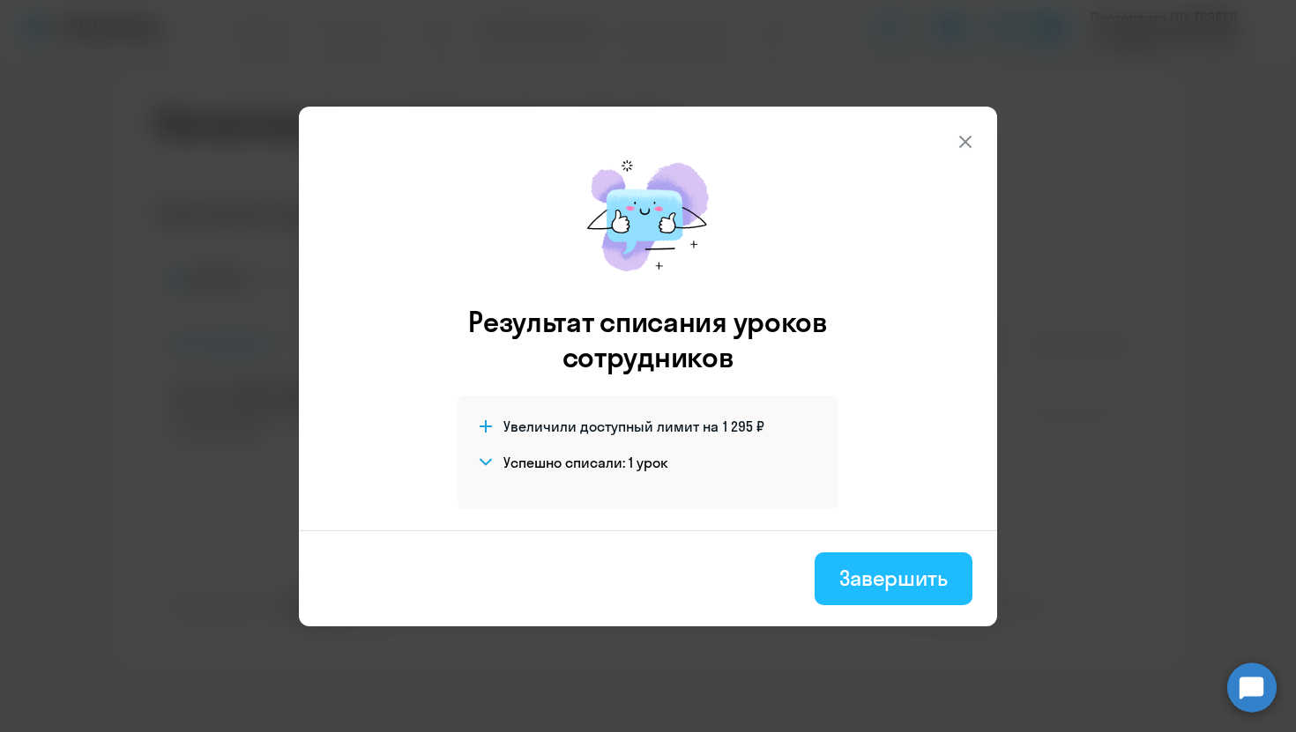
click at [895, 572] on div "Завершить" at bounding box center [893, 578] width 108 height 28
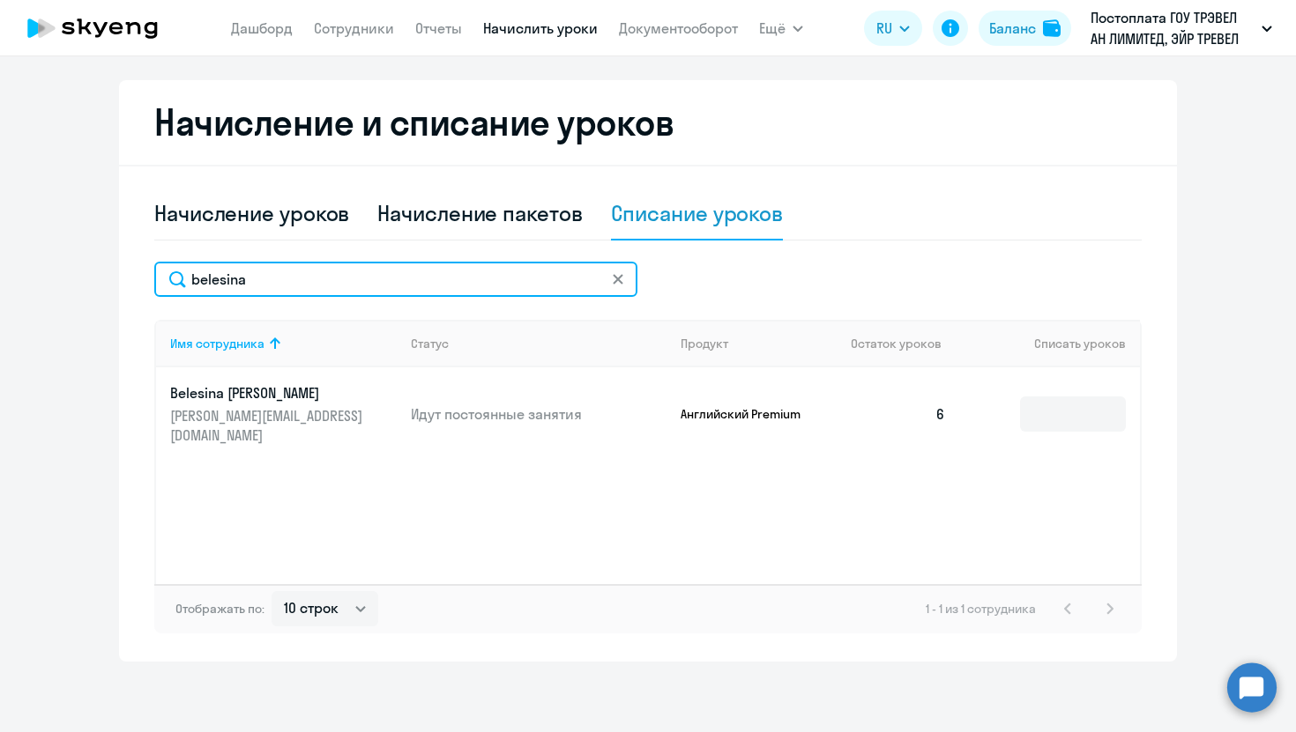
drag, startPoint x: 387, startPoint y: 276, endPoint x: 0, endPoint y: 270, distance: 387.0
click at [0, 274] on ng-component "Автоначисления Смотреть все действующий Без названия Каждый месяц 145 сотрудник…" at bounding box center [648, 190] width 1296 height 943
type input "razukov"
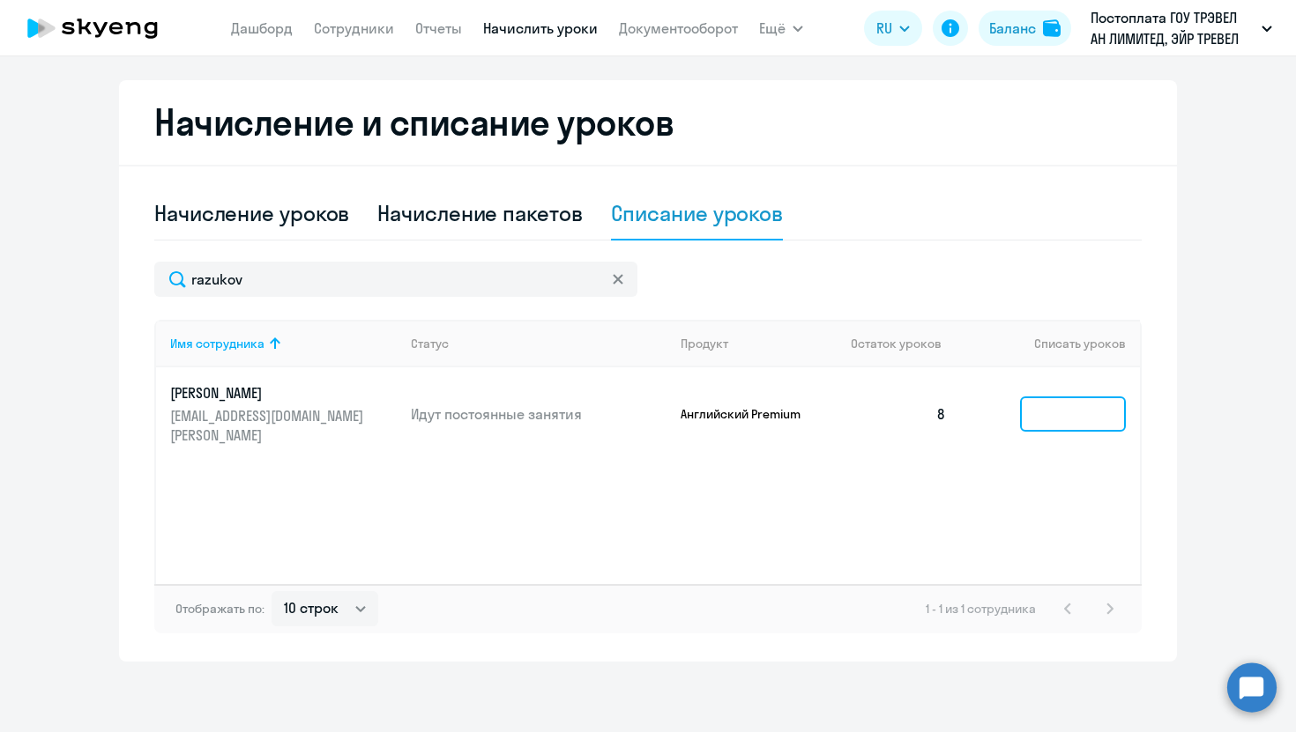
click at [1049, 404] on input at bounding box center [1073, 414] width 106 height 35
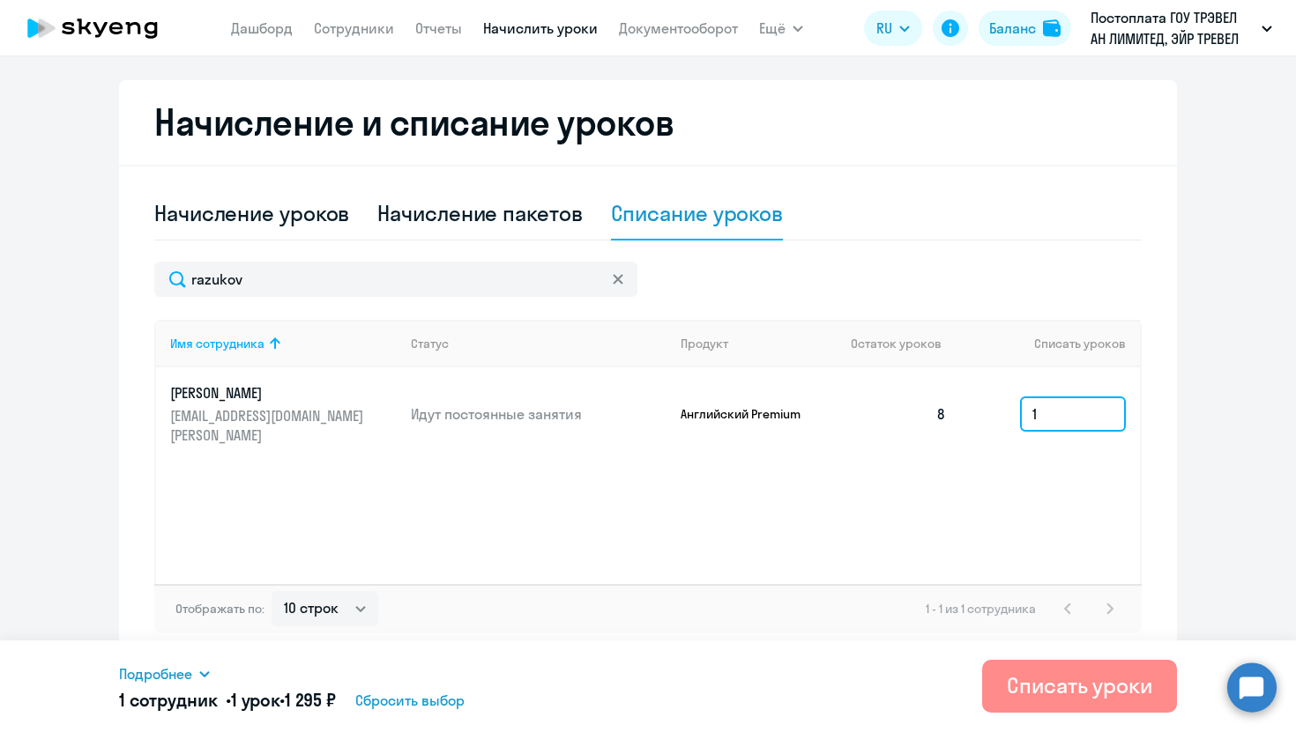
type input "1"
click at [1012, 696] on div "Списать уроки" at bounding box center [1079, 686] width 145 height 28
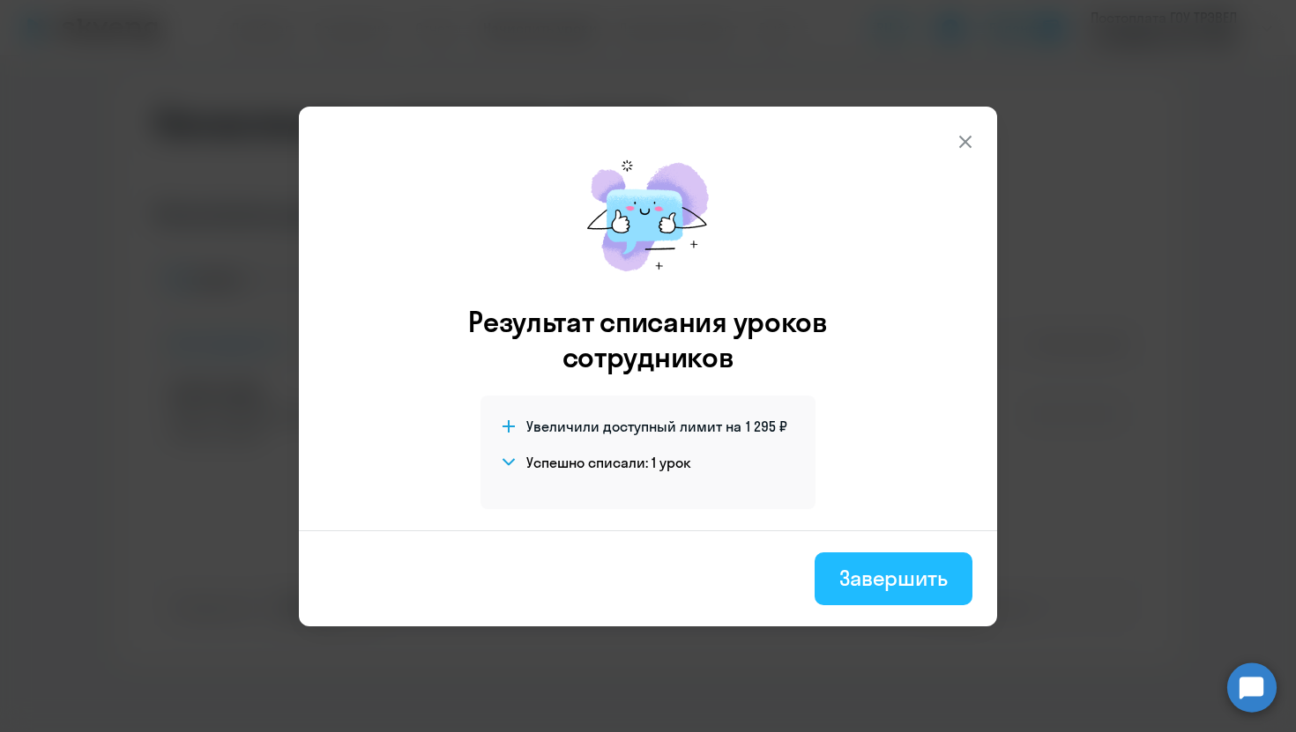
click at [888, 591] on div "Завершить" at bounding box center [893, 578] width 108 height 28
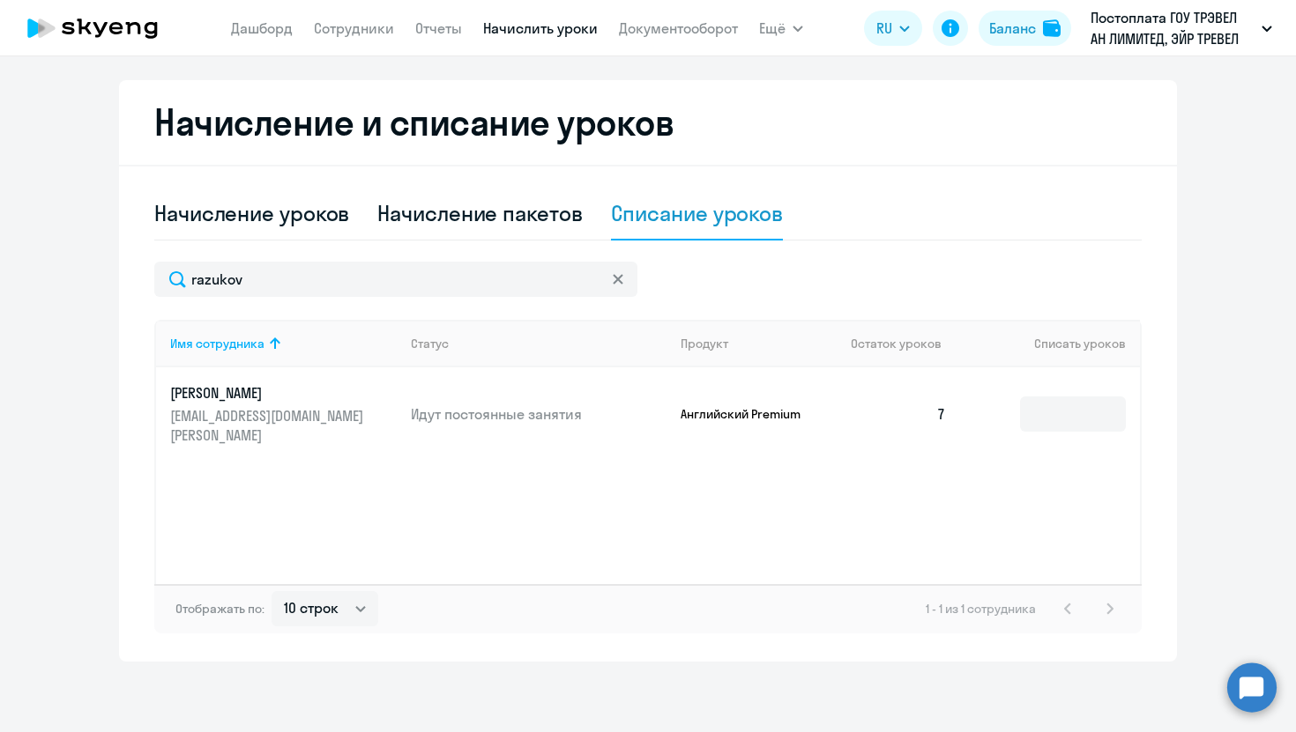
drag, startPoint x: 478, startPoint y: 256, endPoint x: 308, endPoint y: 252, distance: 170.1
click at [308, 256] on div "Начисление уроков Начисление пакетов Списание уроков razukov Имя сотрудника Ста…" at bounding box center [647, 411] width 987 height 446
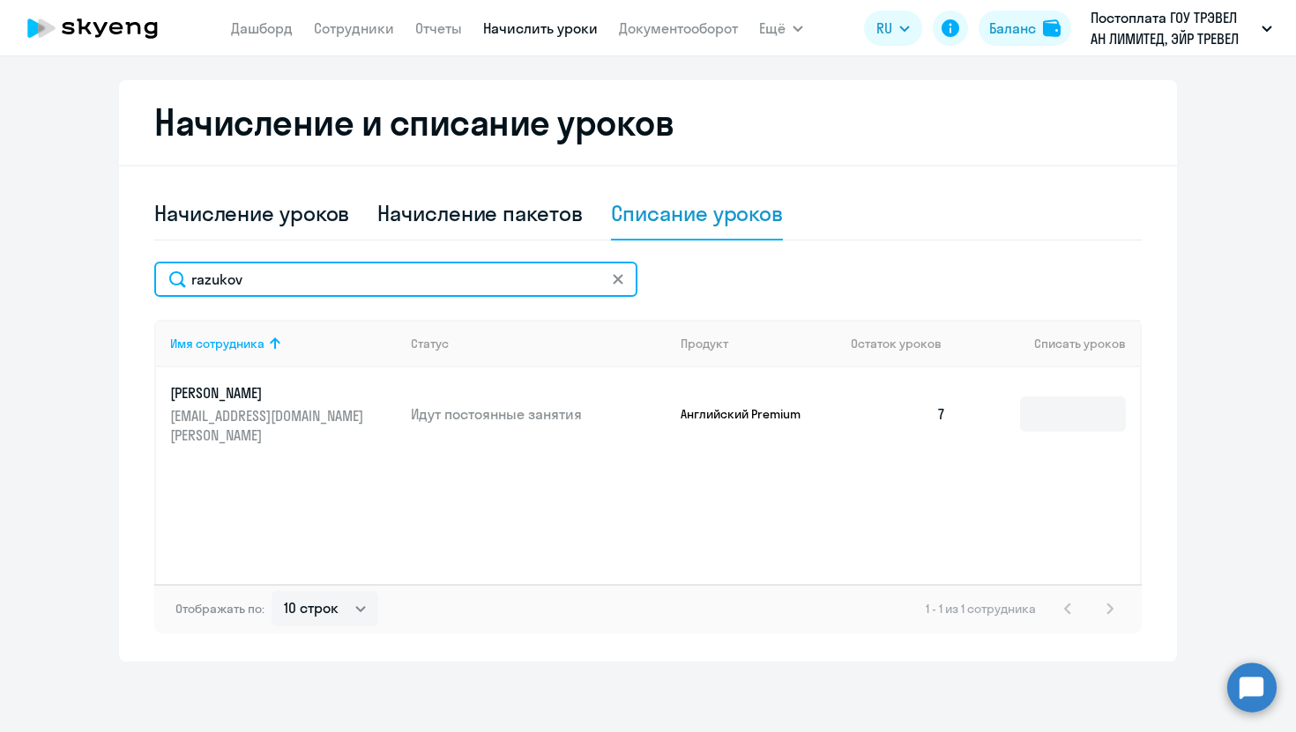
drag, startPoint x: 301, startPoint y: 284, endPoint x: 31, endPoint y: 284, distance: 269.7
click at [31, 284] on ng-component "Автоначисления Смотреть все действующий Без названия Каждый месяц 145 сотрудник…" at bounding box center [648, 190] width 1296 height 943
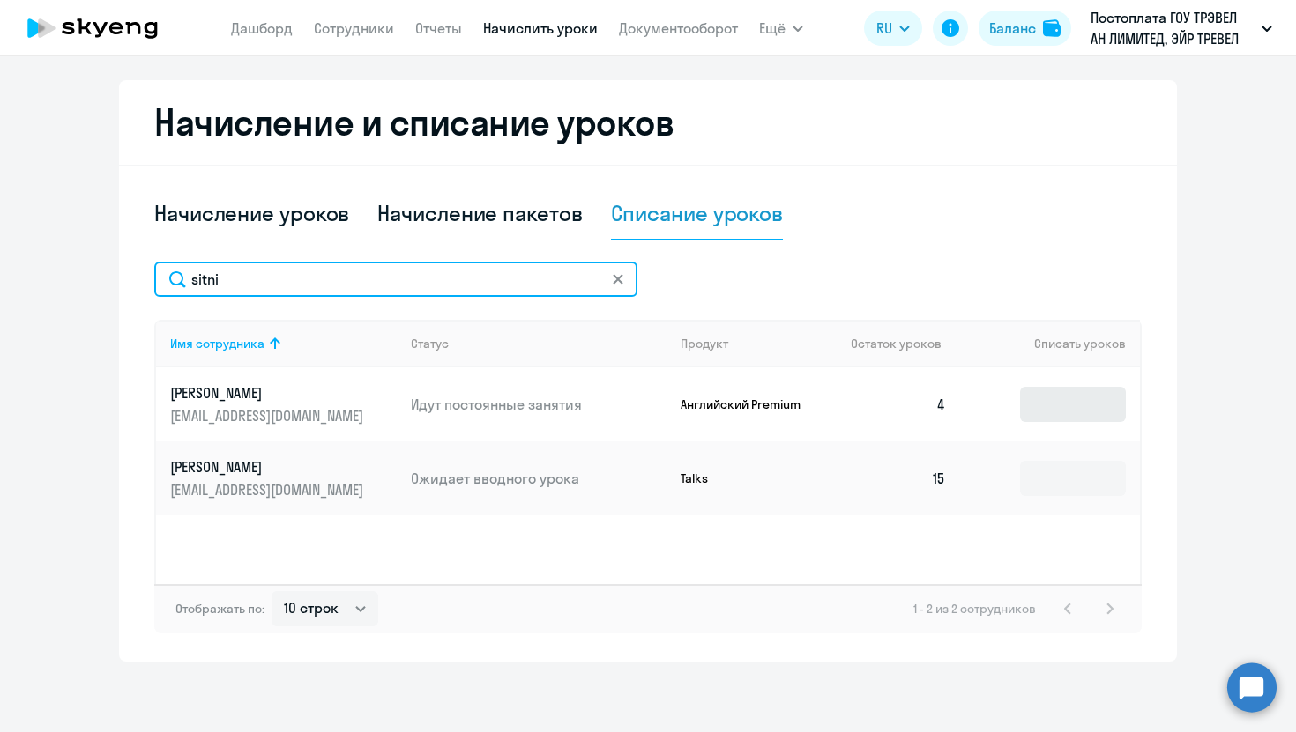
type input "sitni"
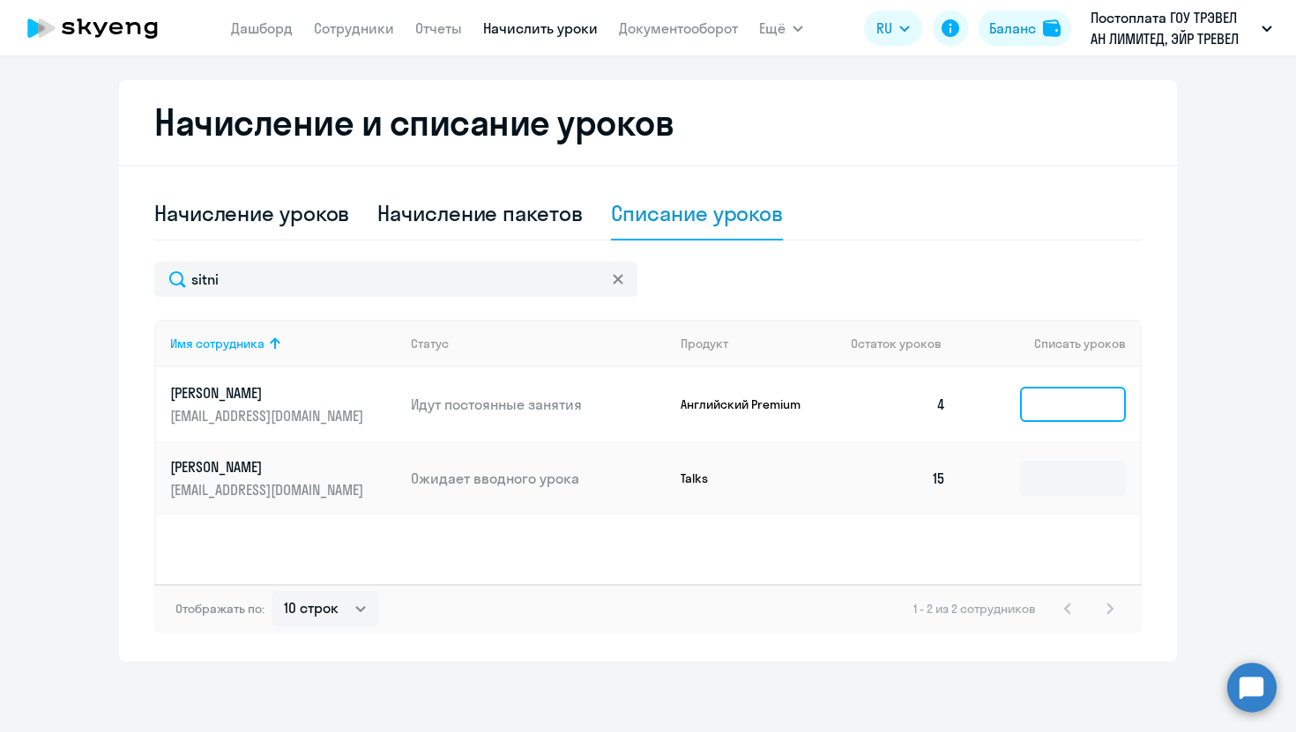
click at [1069, 397] on input at bounding box center [1073, 404] width 106 height 35
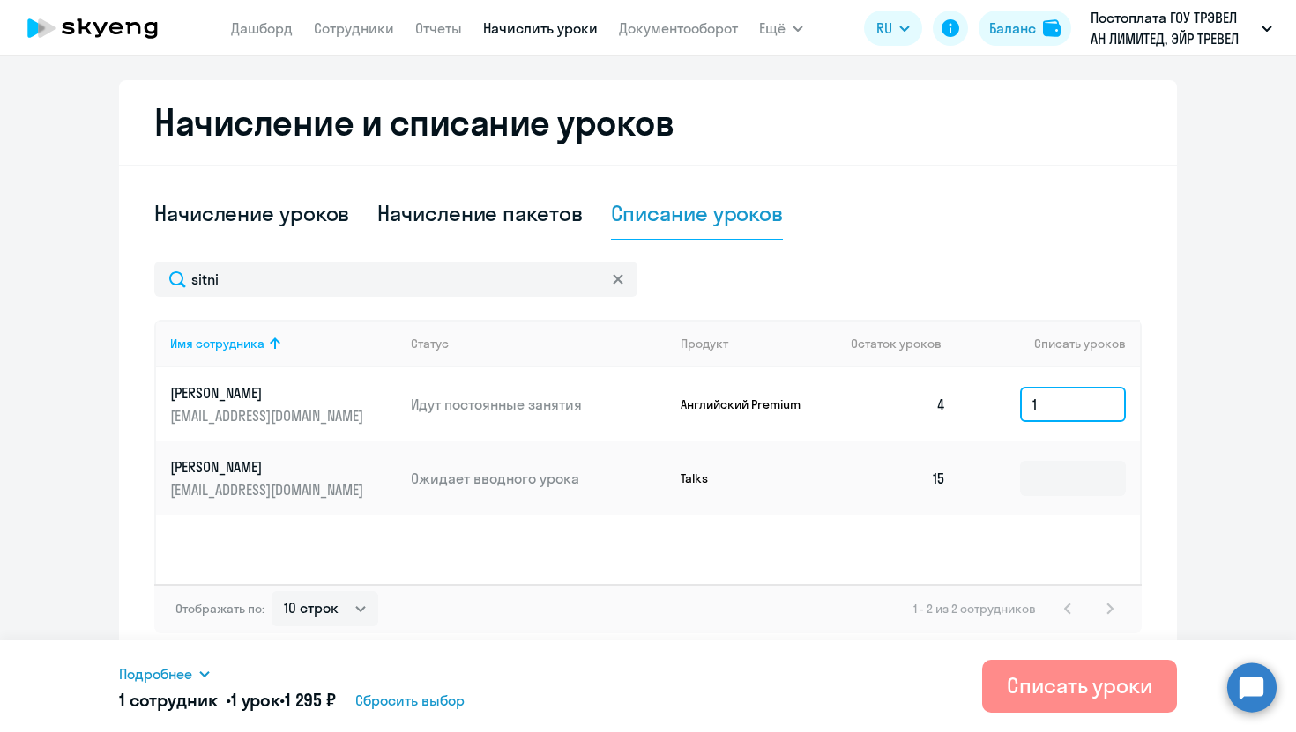
type input "1"
click at [1096, 680] on div "Списать уроки" at bounding box center [1079, 686] width 145 height 28
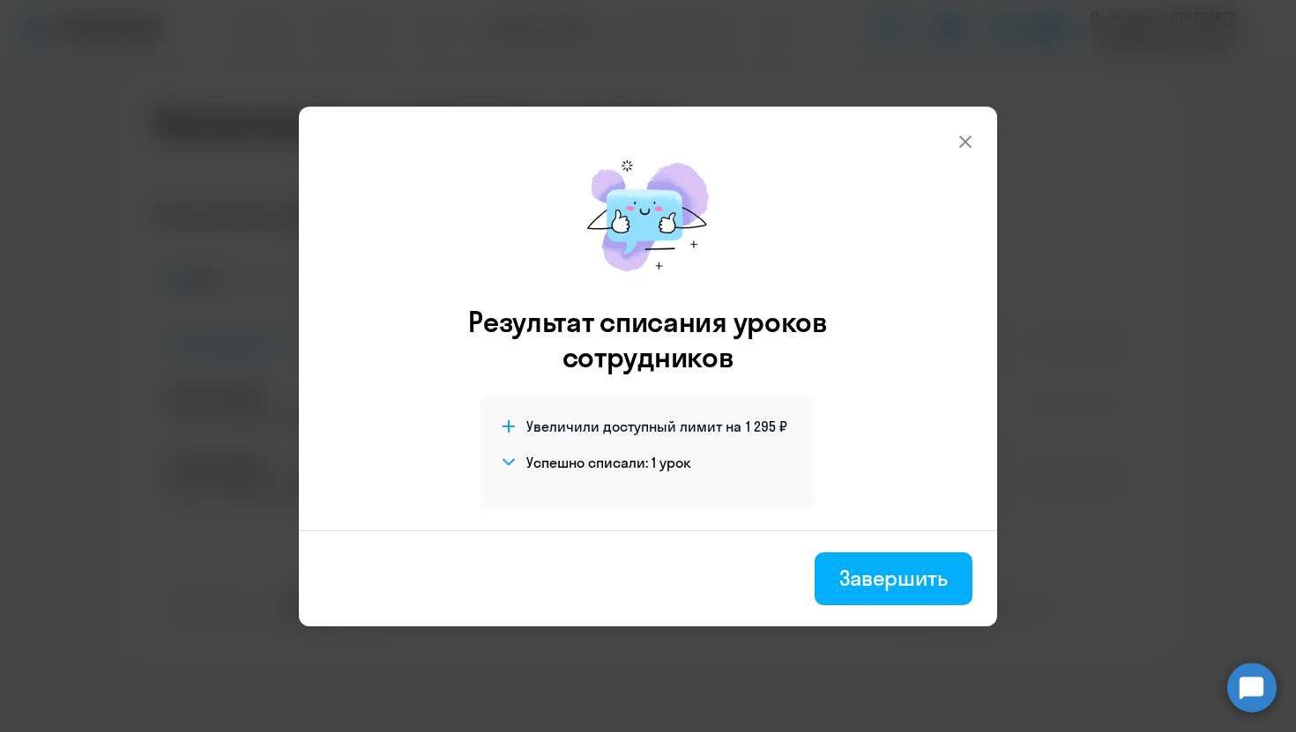
click at [953, 138] on button at bounding box center [964, 141] width 35 height 35
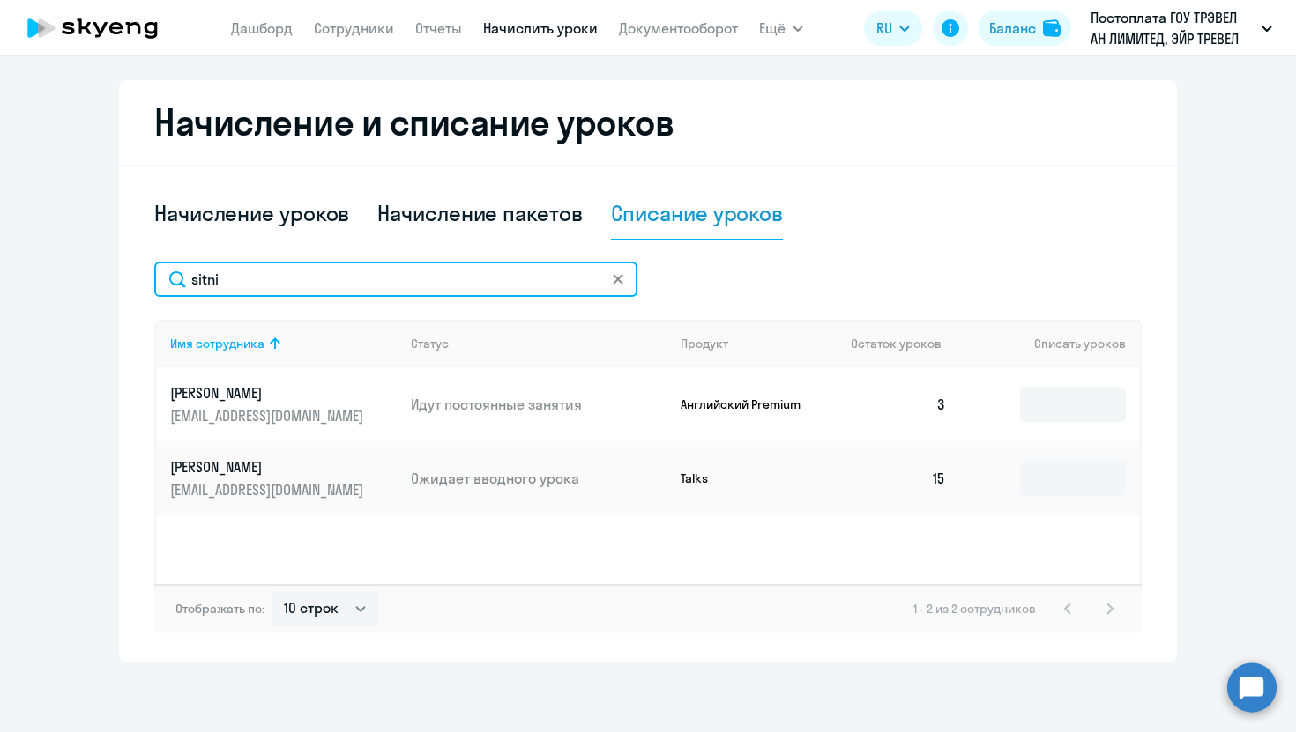
drag, startPoint x: 548, startPoint y: 290, endPoint x: 0, endPoint y: 276, distance: 548.4
click at [0, 276] on ng-component "Автоначисления Смотреть все действующий Без названия Каждый месяц 145 сотрудник…" at bounding box center [648, 190] width 1296 height 943
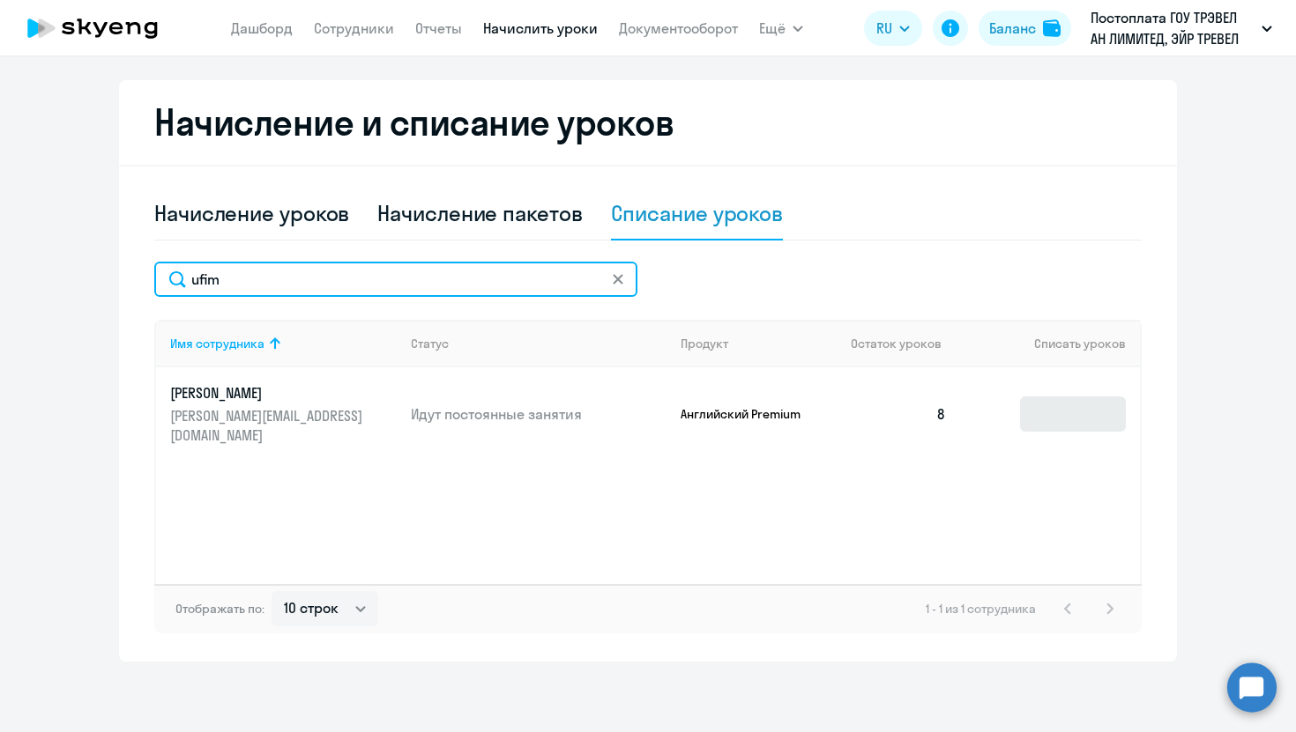
type input "ufim"
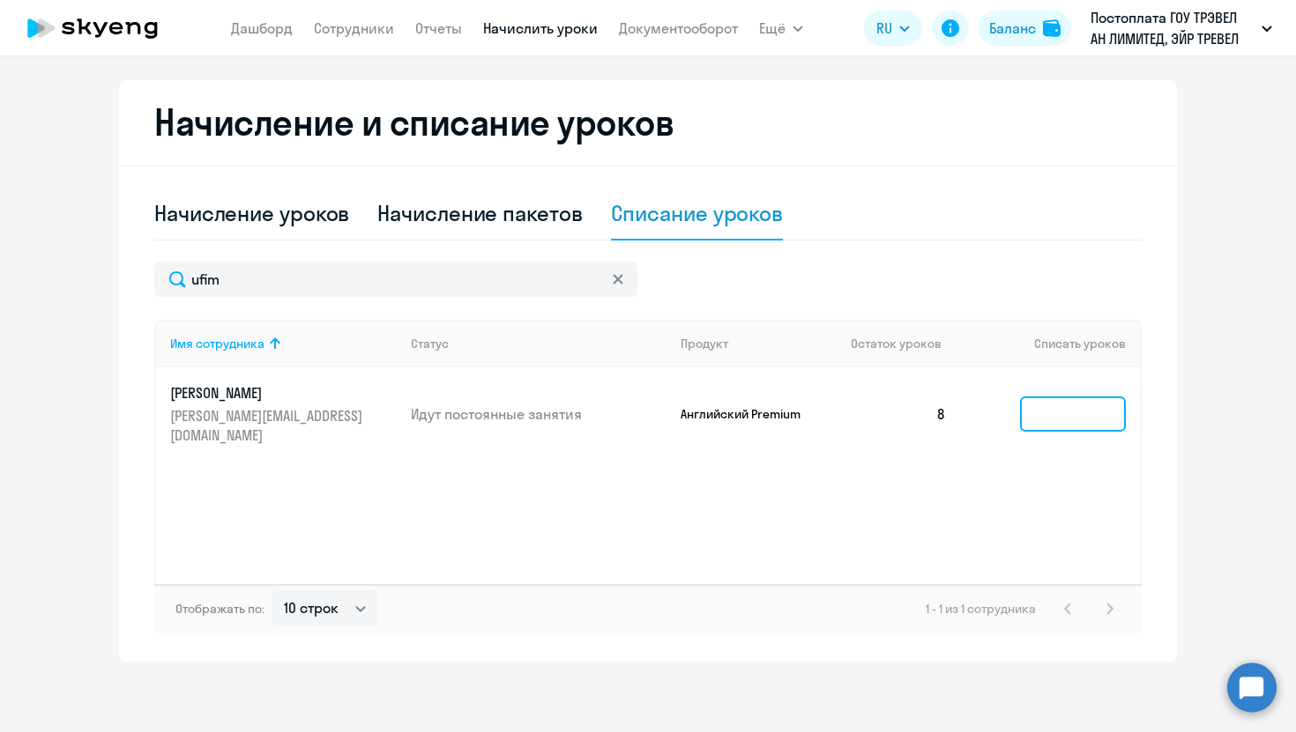
click at [1082, 406] on input at bounding box center [1073, 414] width 106 height 35
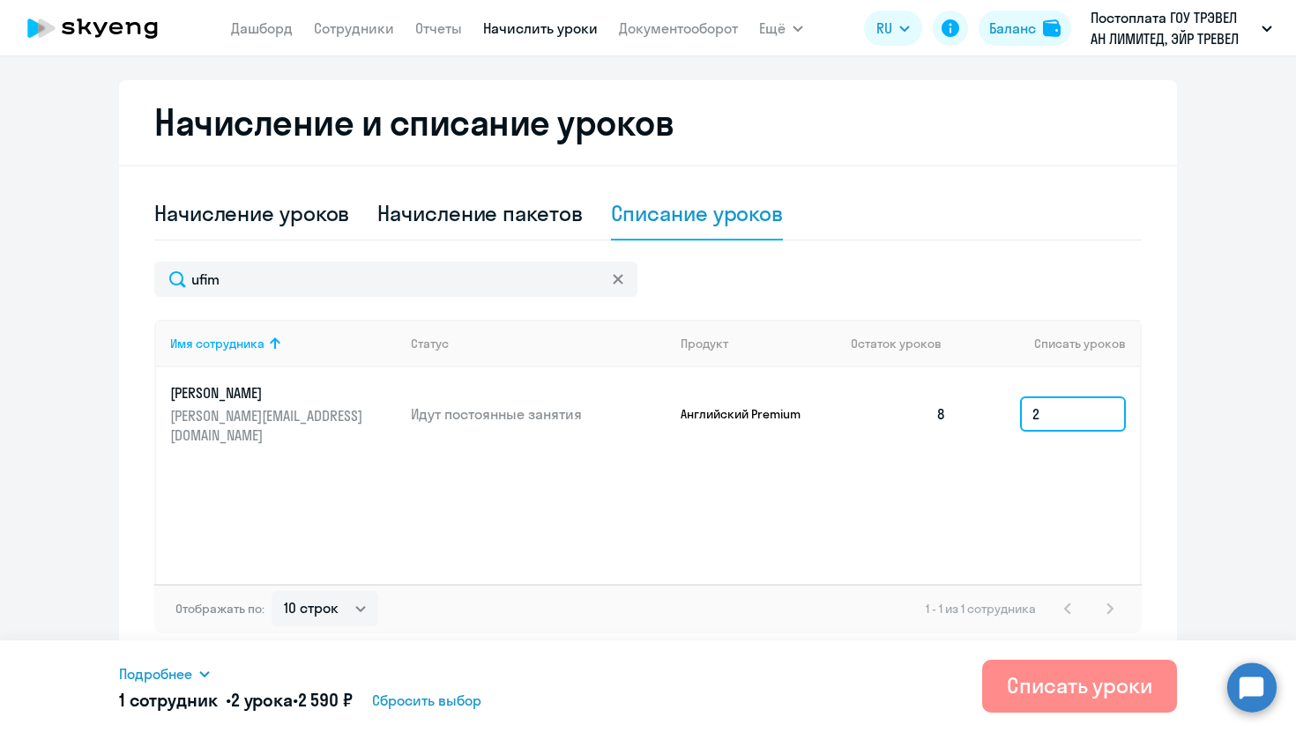
type input "2"
click at [1096, 691] on div "Списать уроки" at bounding box center [1079, 686] width 145 height 28
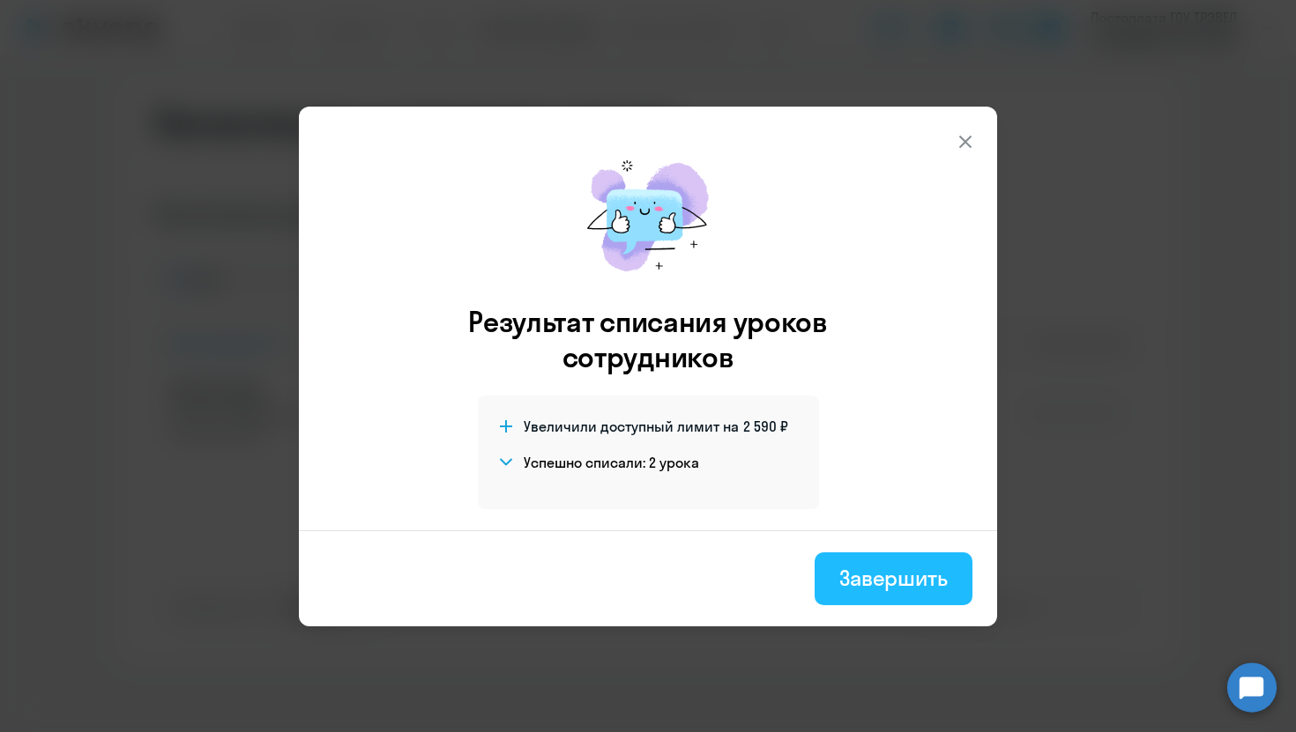
click at [895, 583] on div "Завершить" at bounding box center [893, 578] width 108 height 28
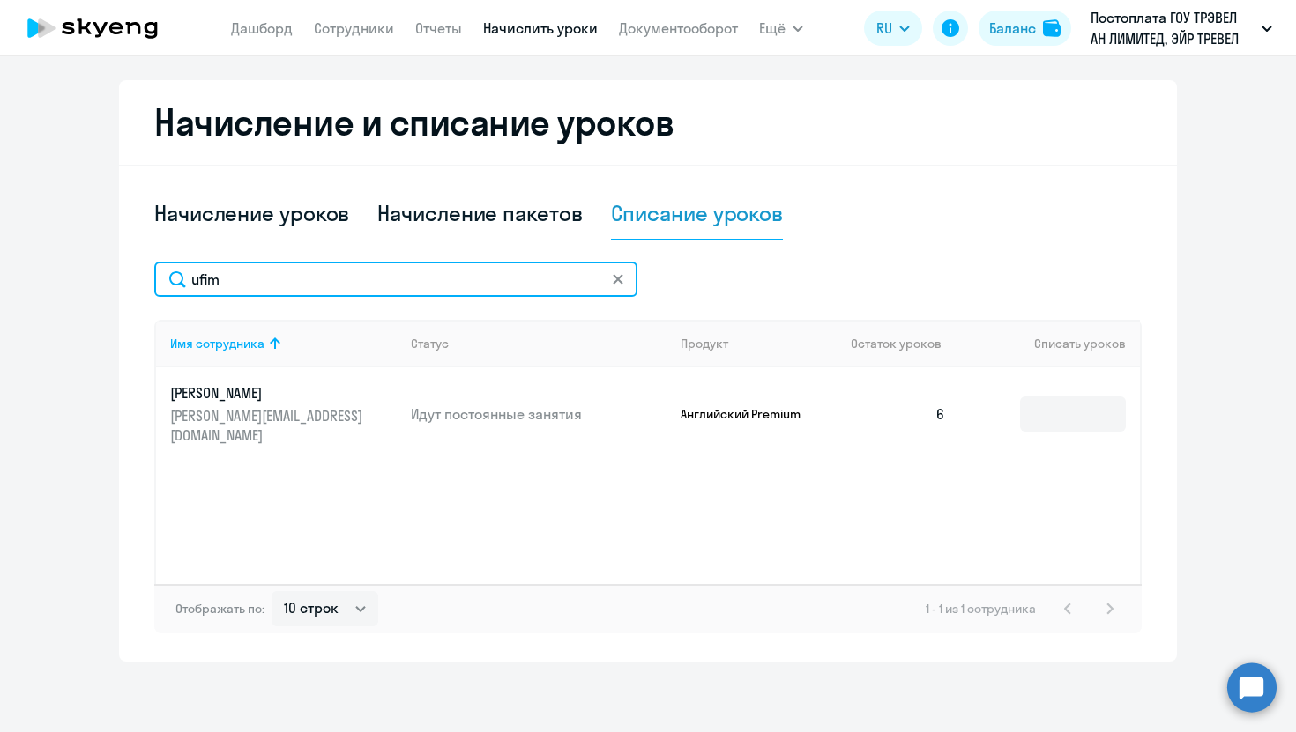
drag, startPoint x: 377, startPoint y: 270, endPoint x: 155, endPoint y: 266, distance: 222.1
click at [155, 270] on input "ufim" at bounding box center [395, 279] width 483 height 35
type input "sokol"
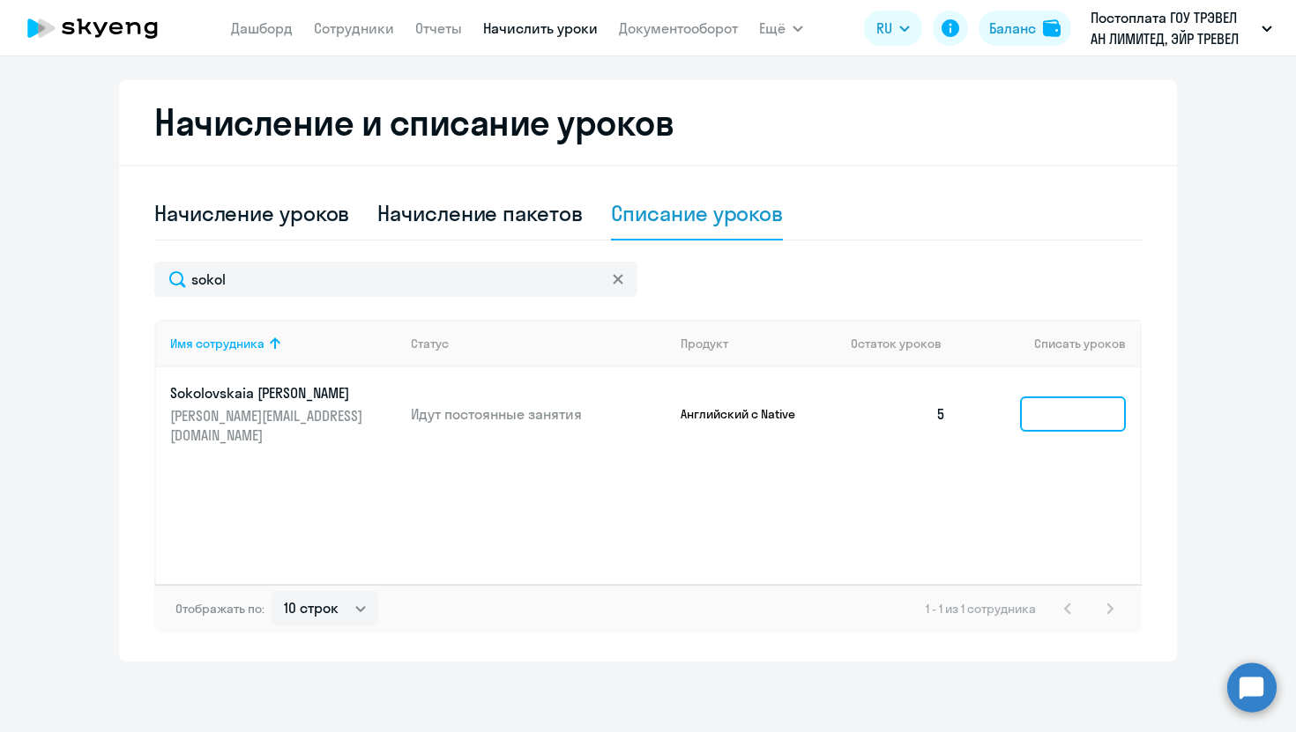
click at [1038, 399] on input at bounding box center [1073, 414] width 106 height 35
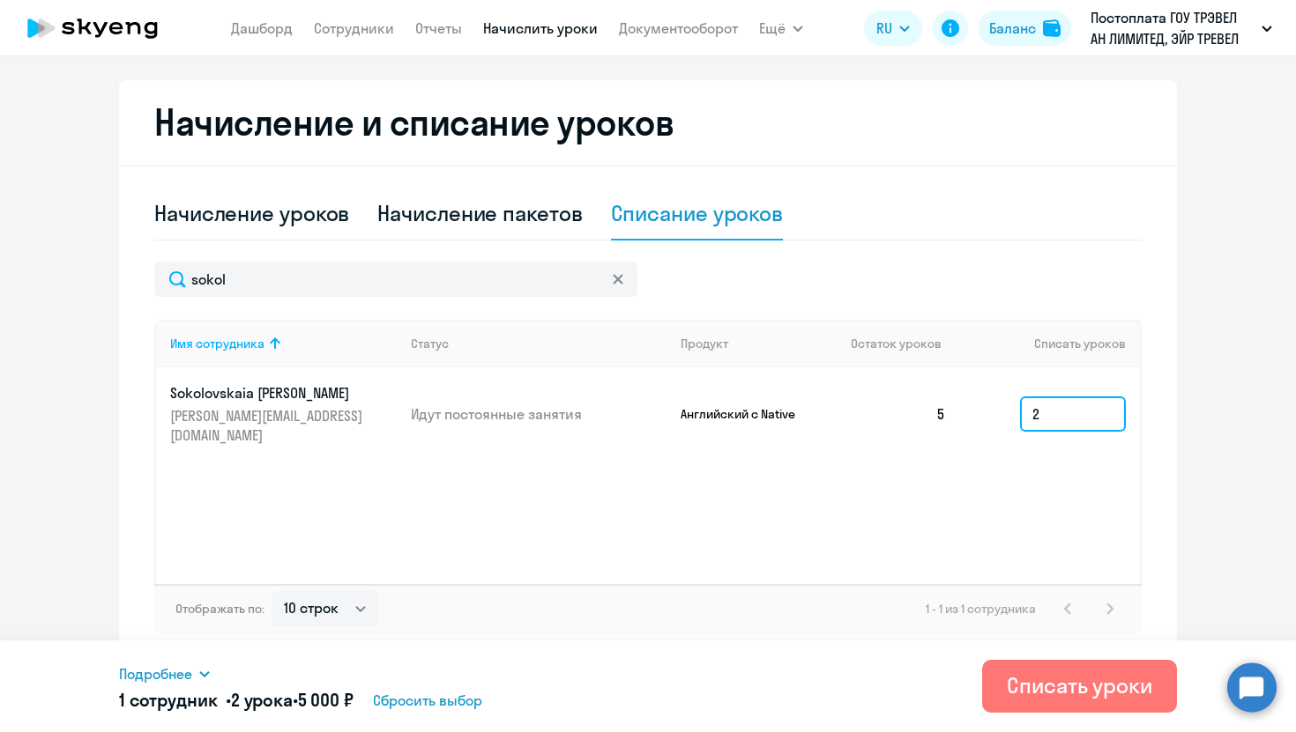
type input "2"
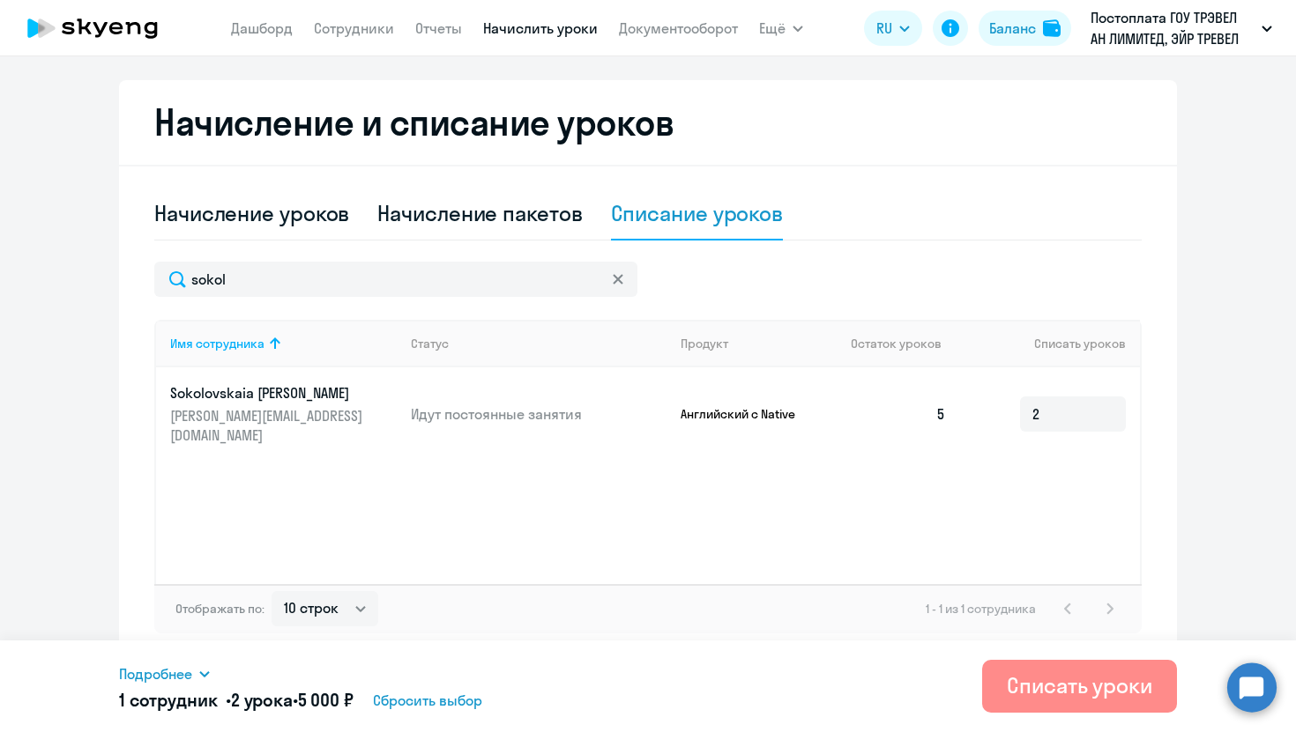
click at [1055, 686] on div "Списать уроки" at bounding box center [1079, 686] width 145 height 28
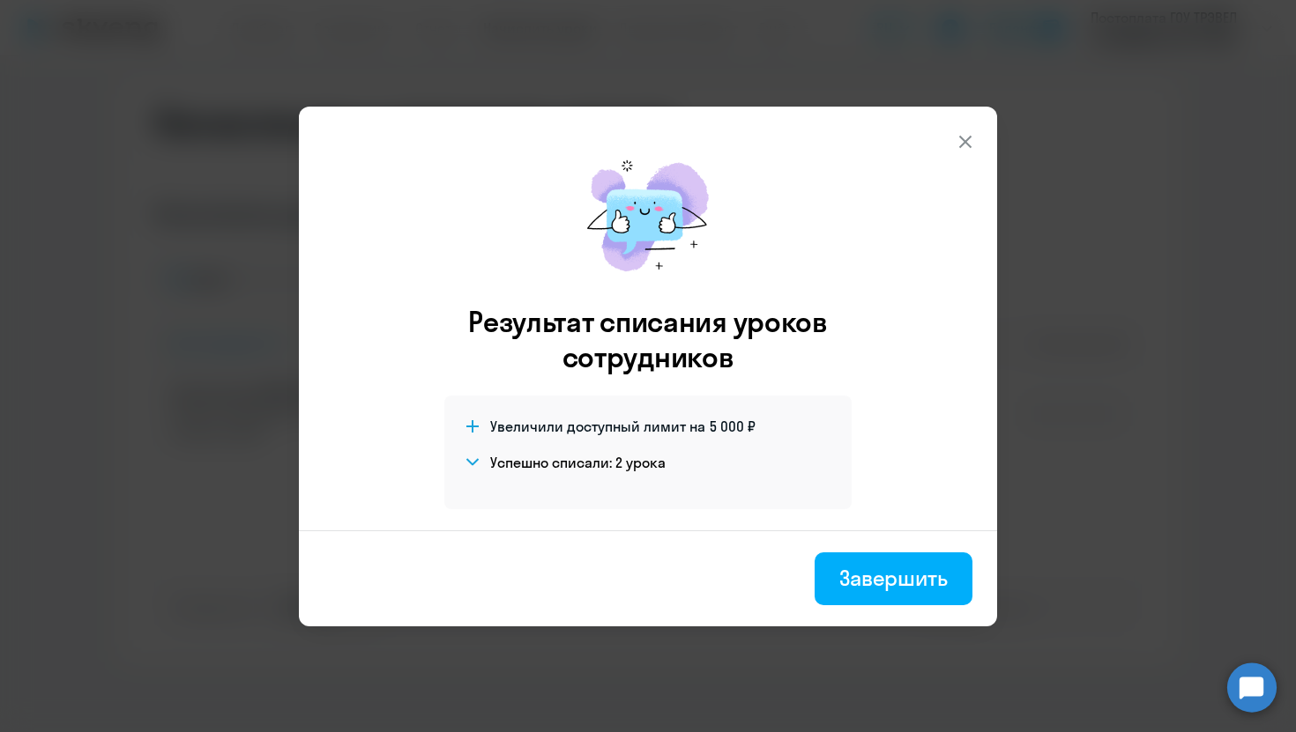
click at [962, 145] on icon at bounding box center [965, 141] width 21 height 21
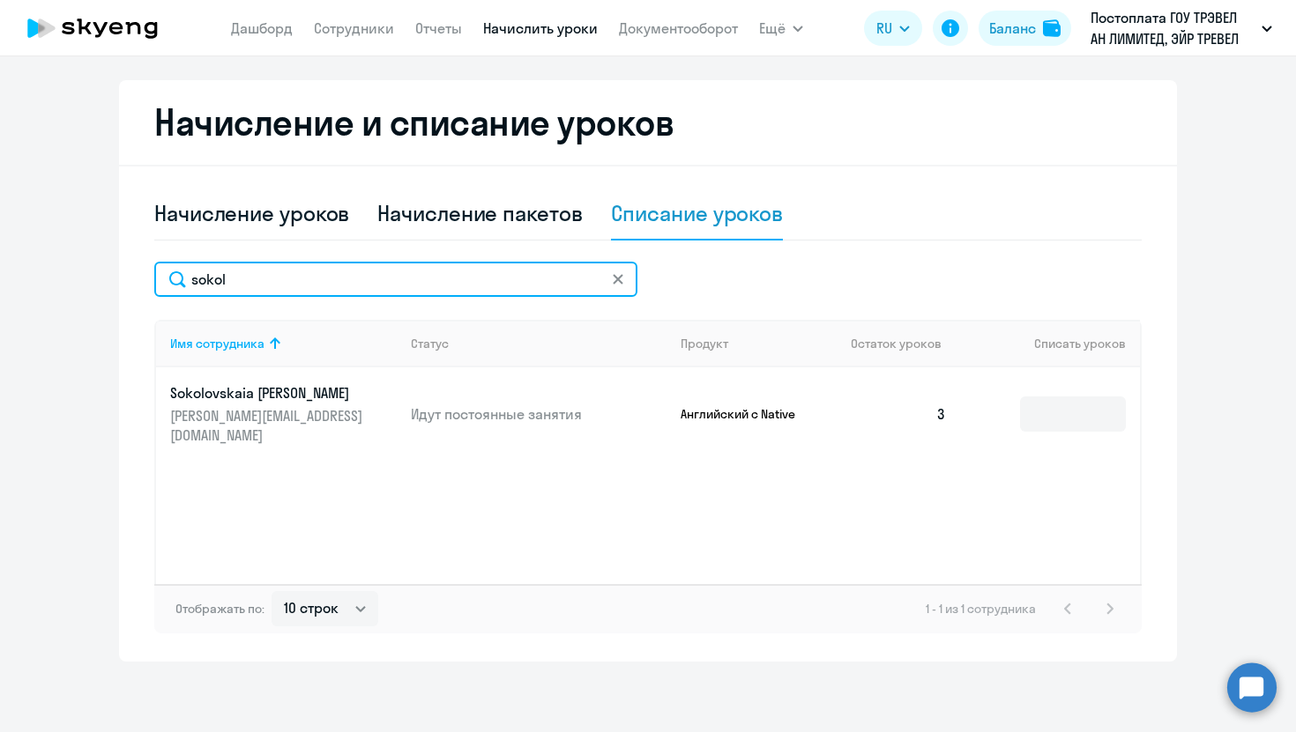
drag, startPoint x: 345, startPoint y: 281, endPoint x: 141, endPoint y: 258, distance: 205.8
click at [141, 271] on div "Начисление и списание уроков Начисление уроков Начисление пакетов Списание урок…" at bounding box center [648, 371] width 1058 height 582
type input "ф"
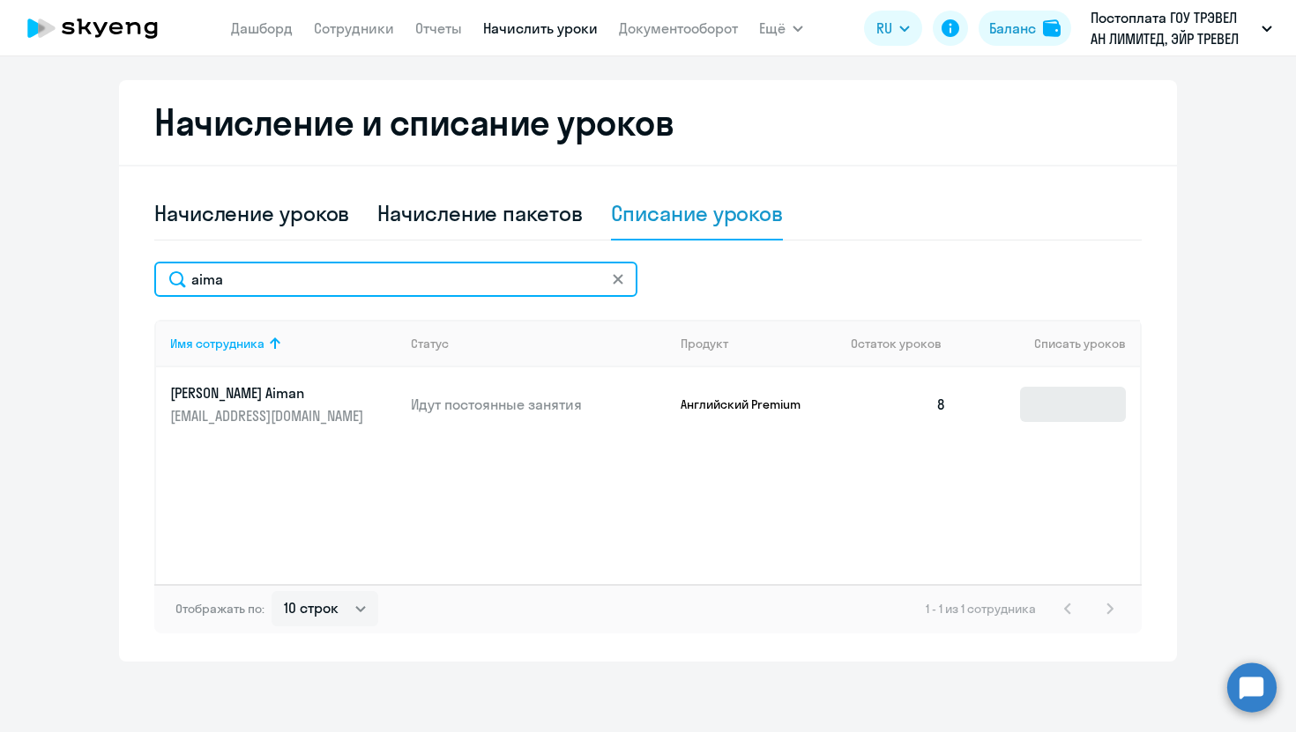
type input "aima"
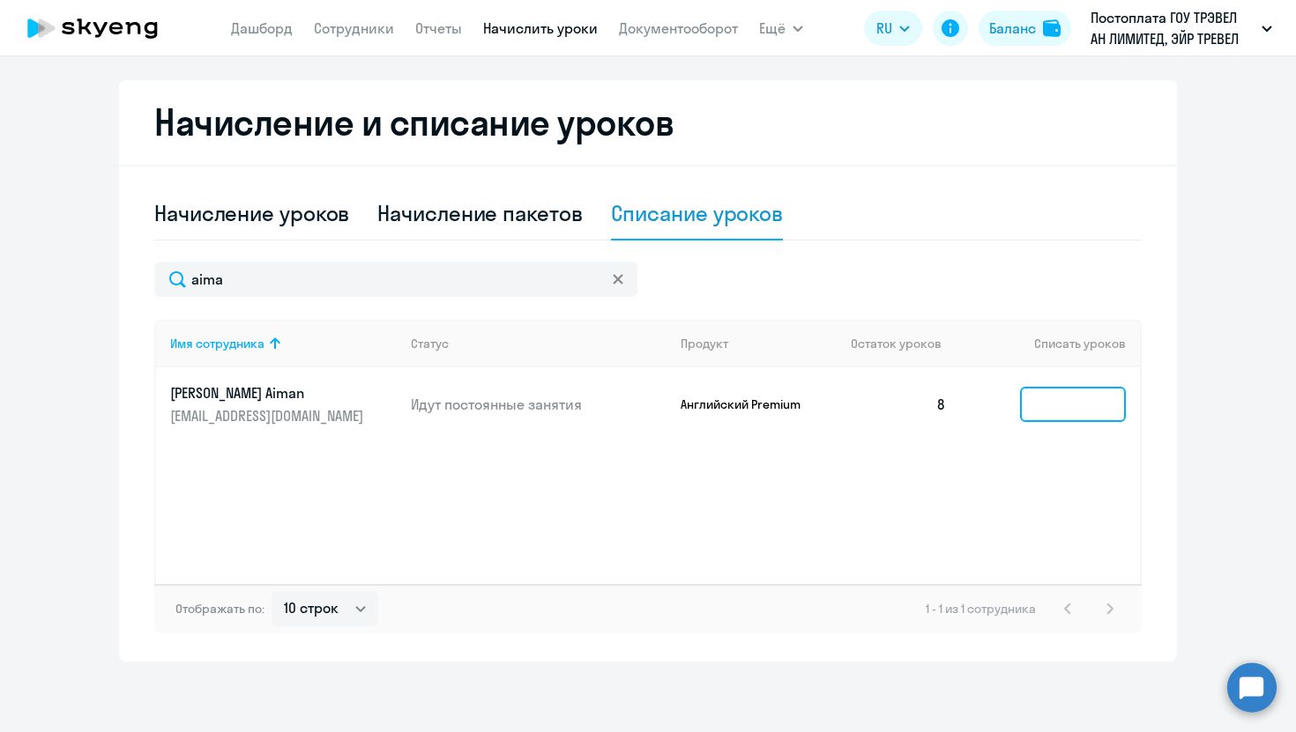
click at [1056, 397] on input at bounding box center [1073, 404] width 106 height 35
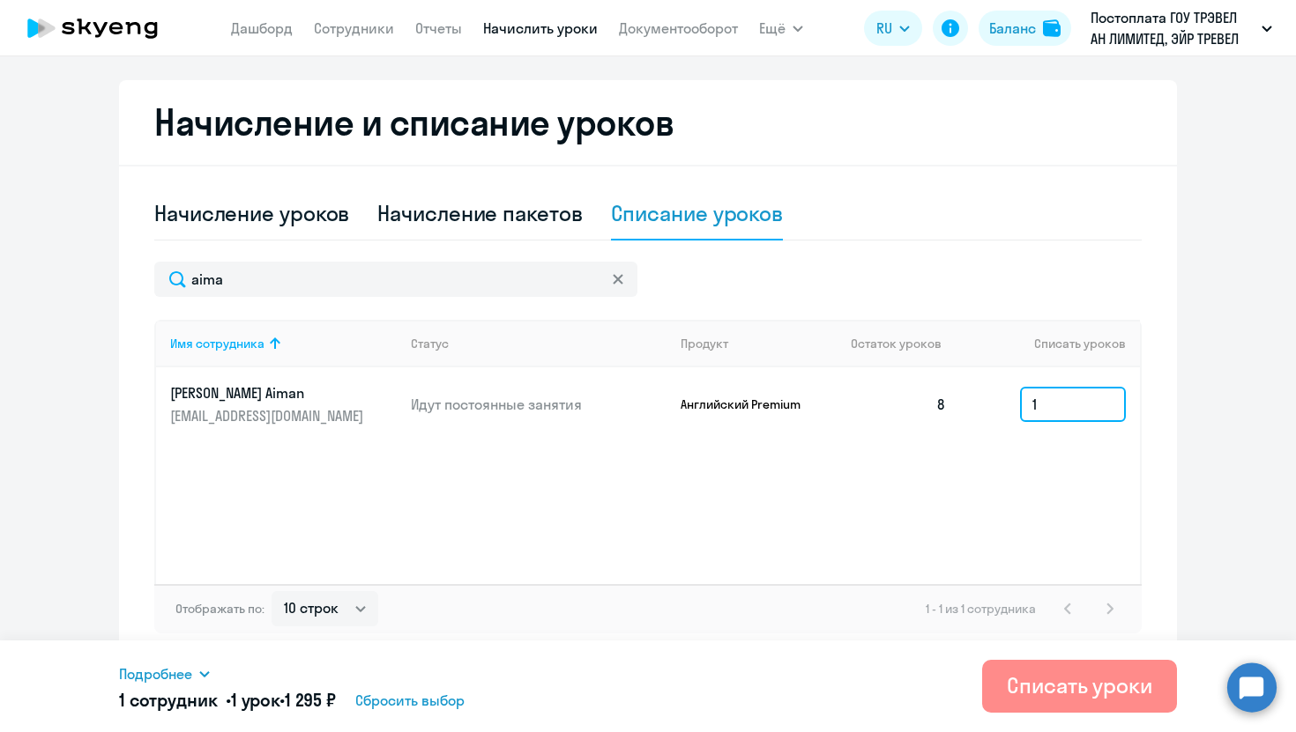
type input "1"
click at [1072, 693] on div "Списать уроки" at bounding box center [1079, 686] width 145 height 28
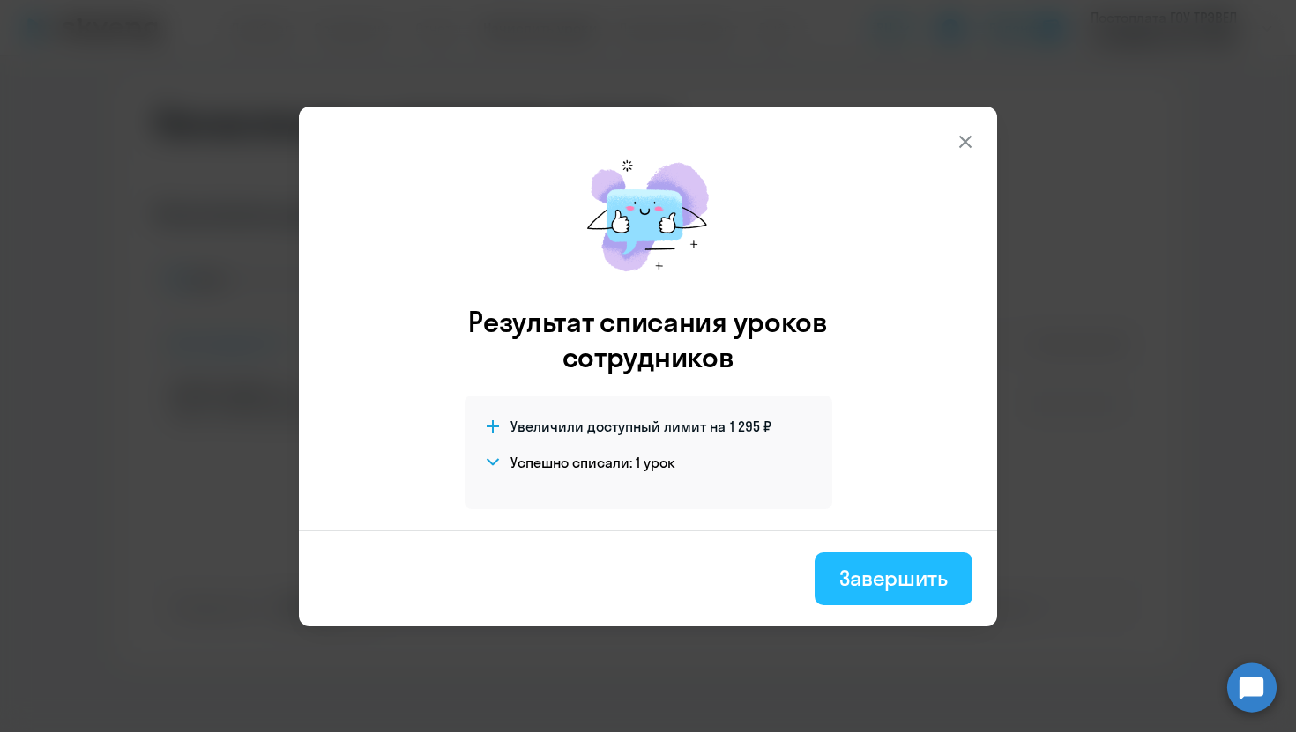
click at [903, 587] on div "Завершить" at bounding box center [893, 578] width 108 height 28
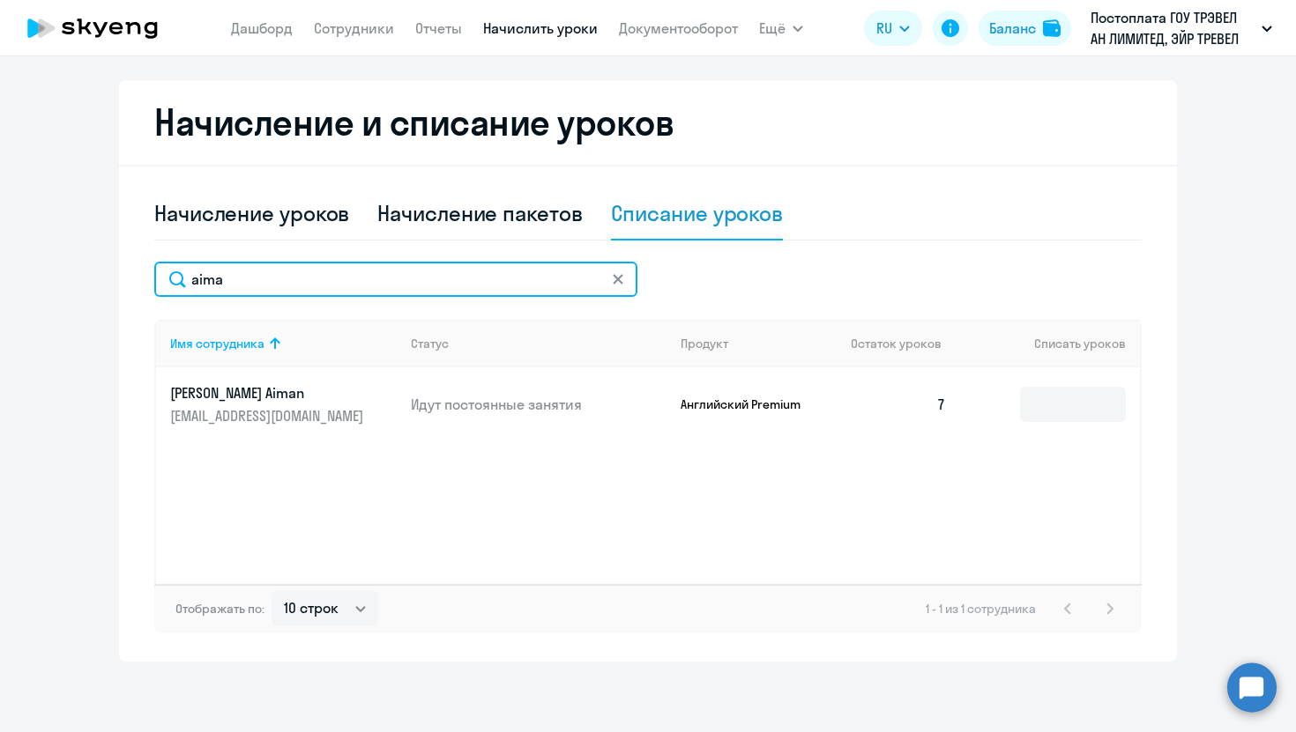
drag, startPoint x: 250, startPoint y: 279, endPoint x: 74, endPoint y: 277, distance: 176.3
click at [74, 277] on ng-component "Автоначисления Смотреть все действующий Без названия Каждый месяц 145 сотрудник…" at bounding box center [648, 190] width 1296 height 943
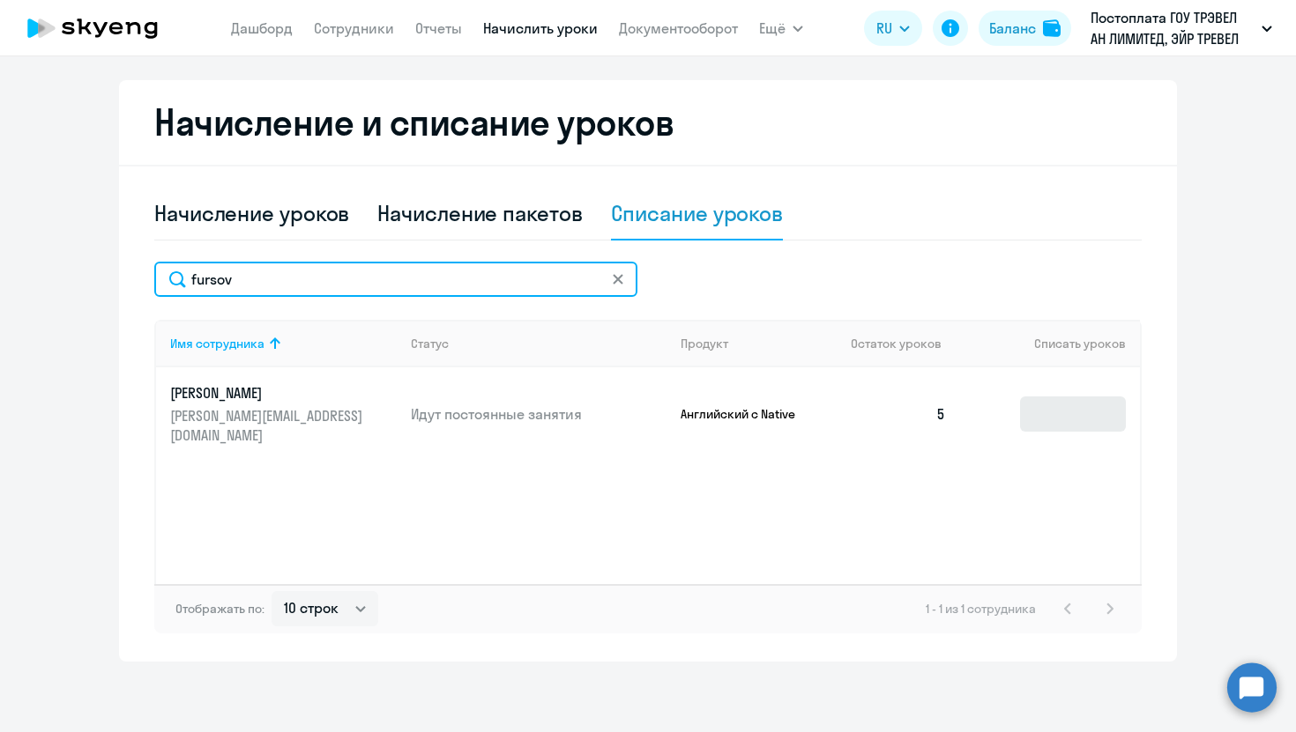
type input "fursov"
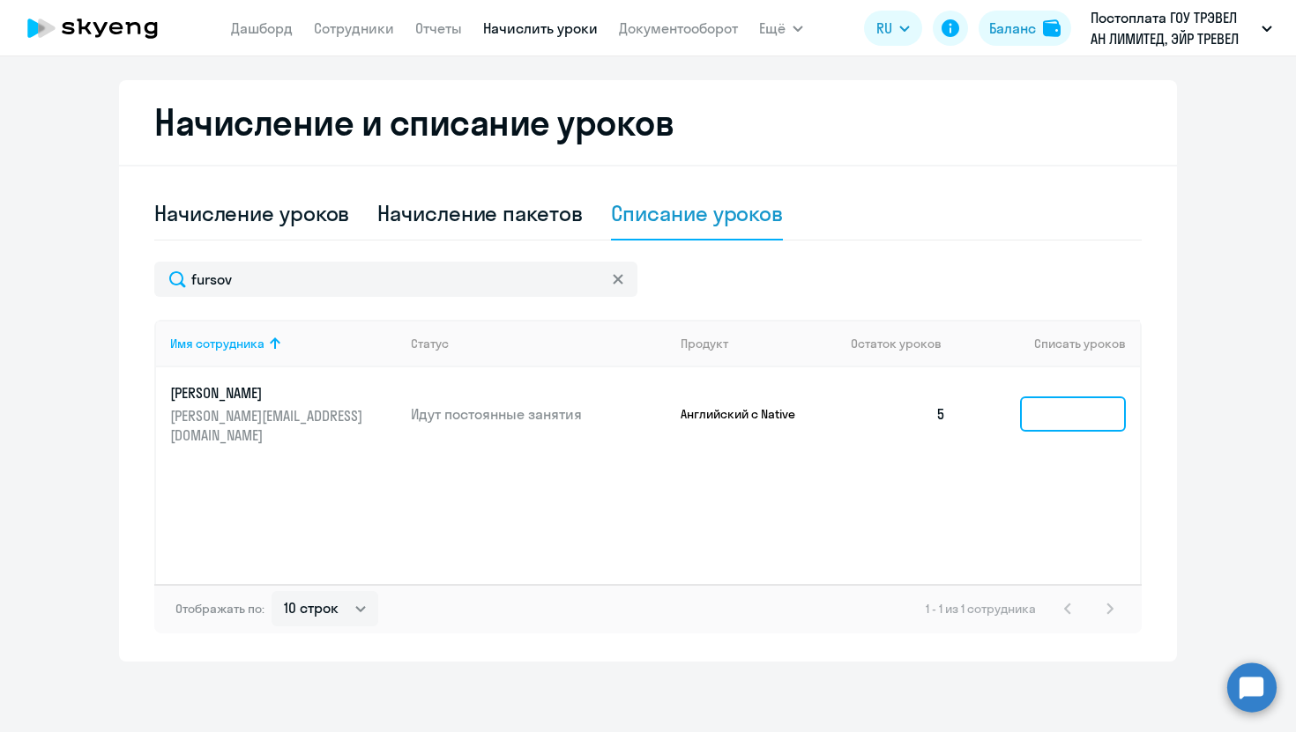
click at [1075, 402] on input at bounding box center [1073, 414] width 106 height 35
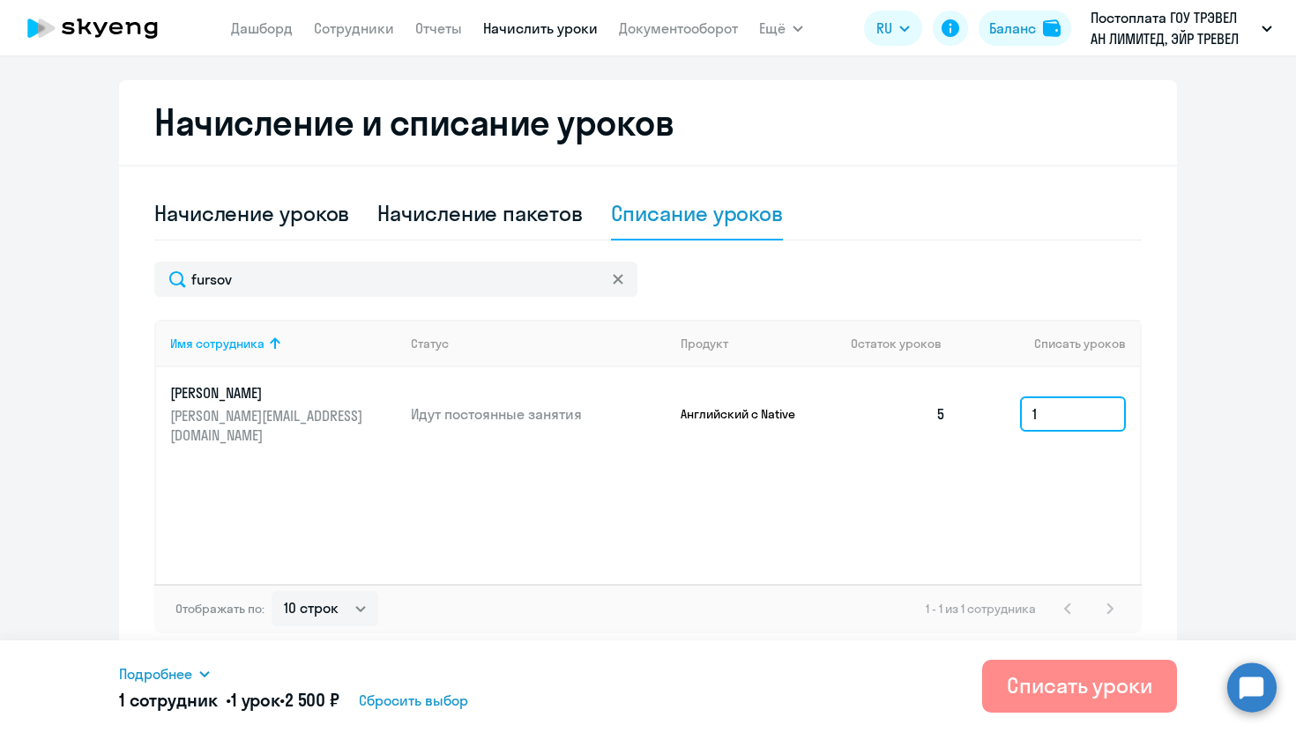
type input "1"
click at [1019, 692] on div "Списать уроки" at bounding box center [1079, 686] width 145 height 28
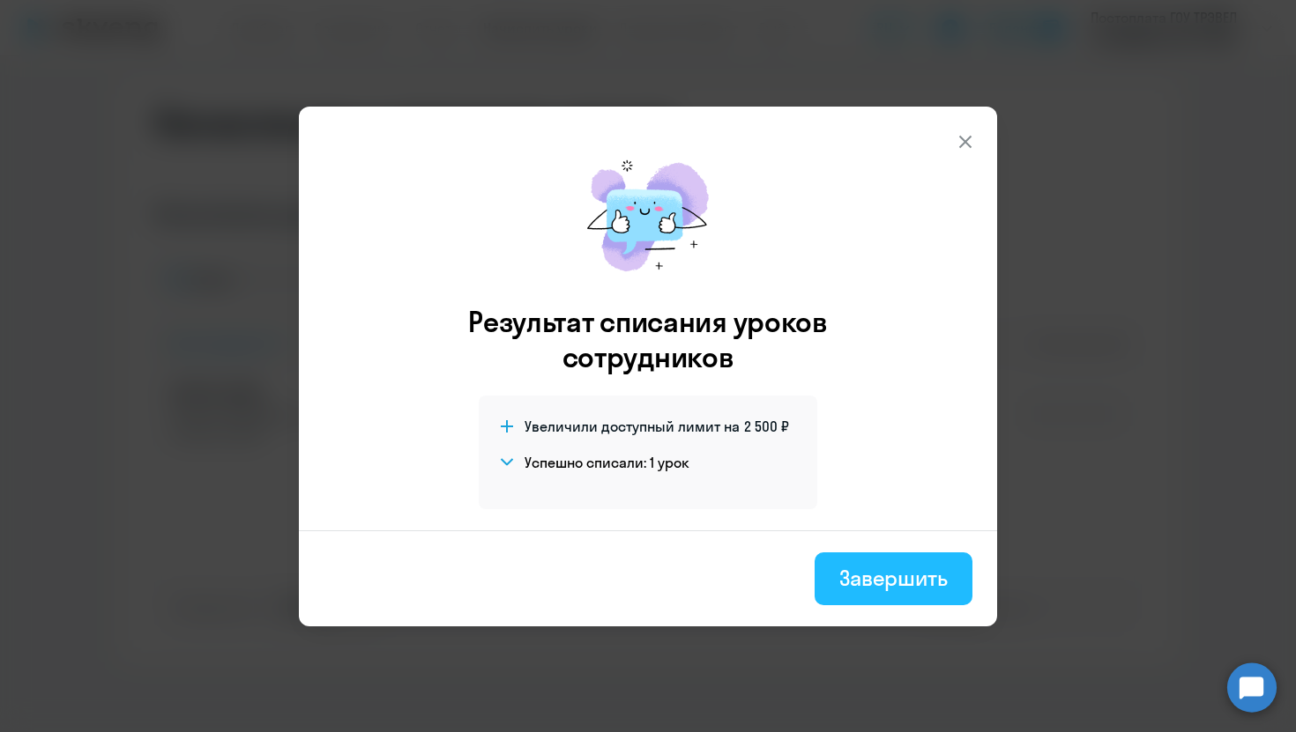
click at [925, 590] on div "Завершить" at bounding box center [893, 578] width 108 height 28
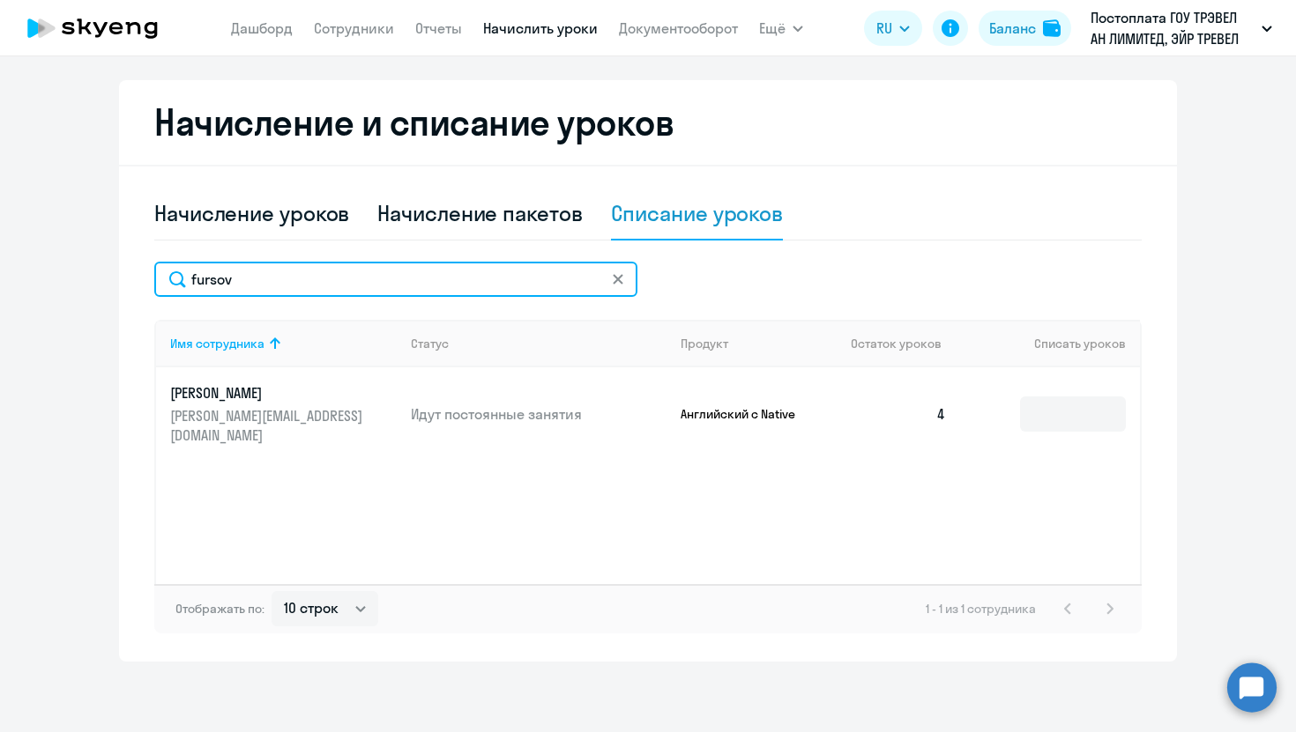
drag, startPoint x: 286, startPoint y: 282, endPoint x: 154, endPoint y: 277, distance: 132.3
click at [155, 277] on input "fursov" at bounding box center [395, 279] width 483 height 35
type input "pecher"
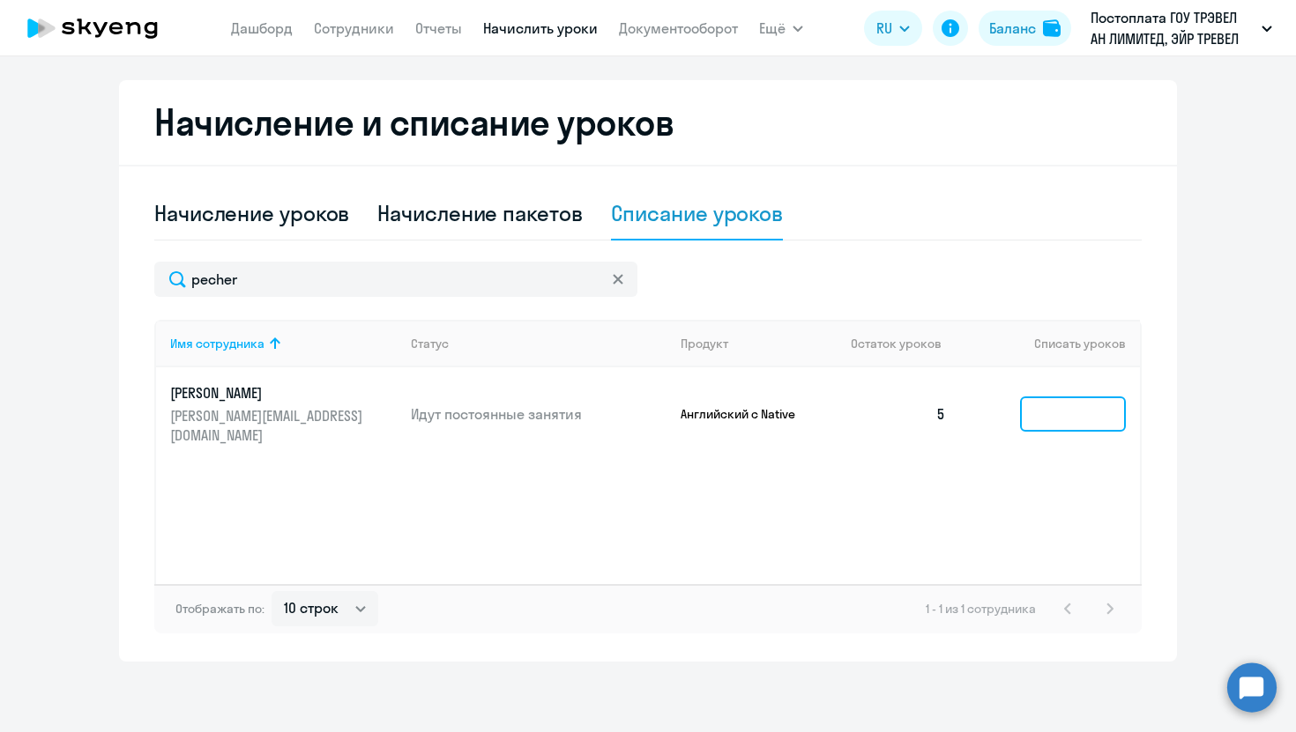
click at [1039, 413] on input at bounding box center [1073, 414] width 106 height 35
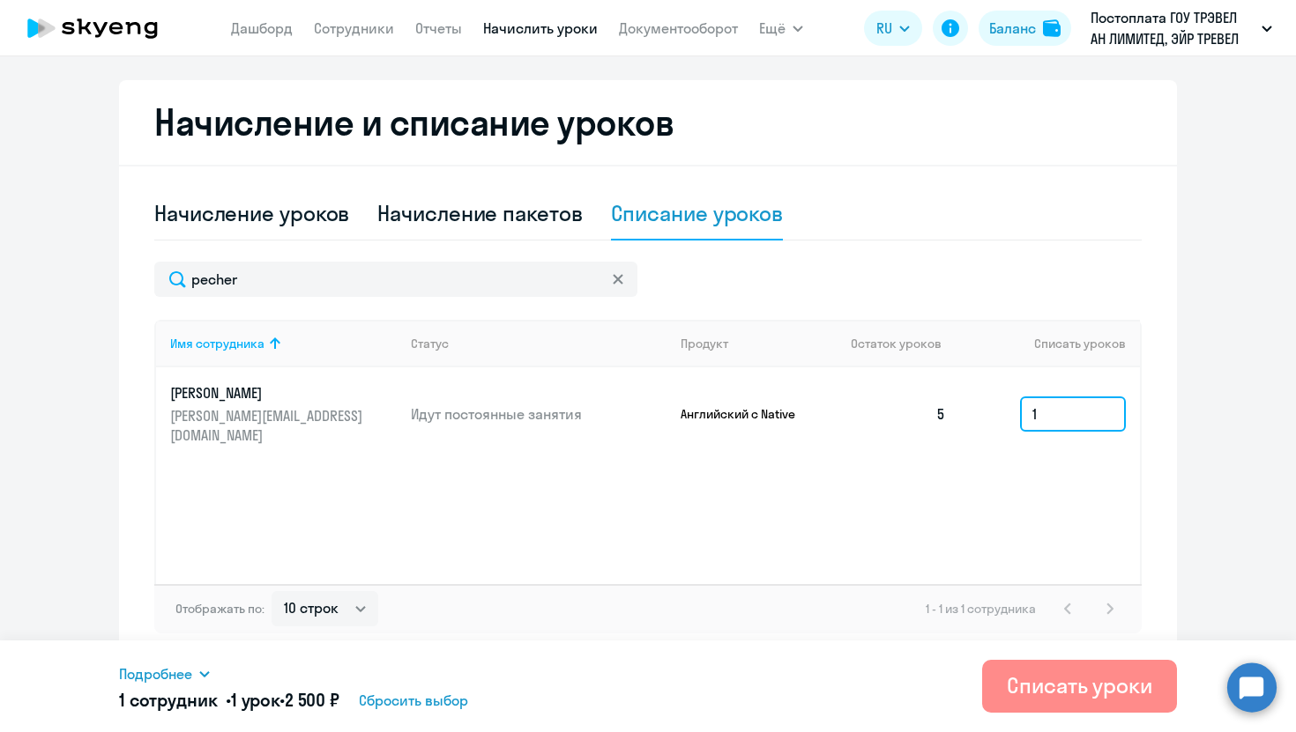
type input "1"
click at [1036, 687] on div "Списать уроки" at bounding box center [1079, 686] width 145 height 28
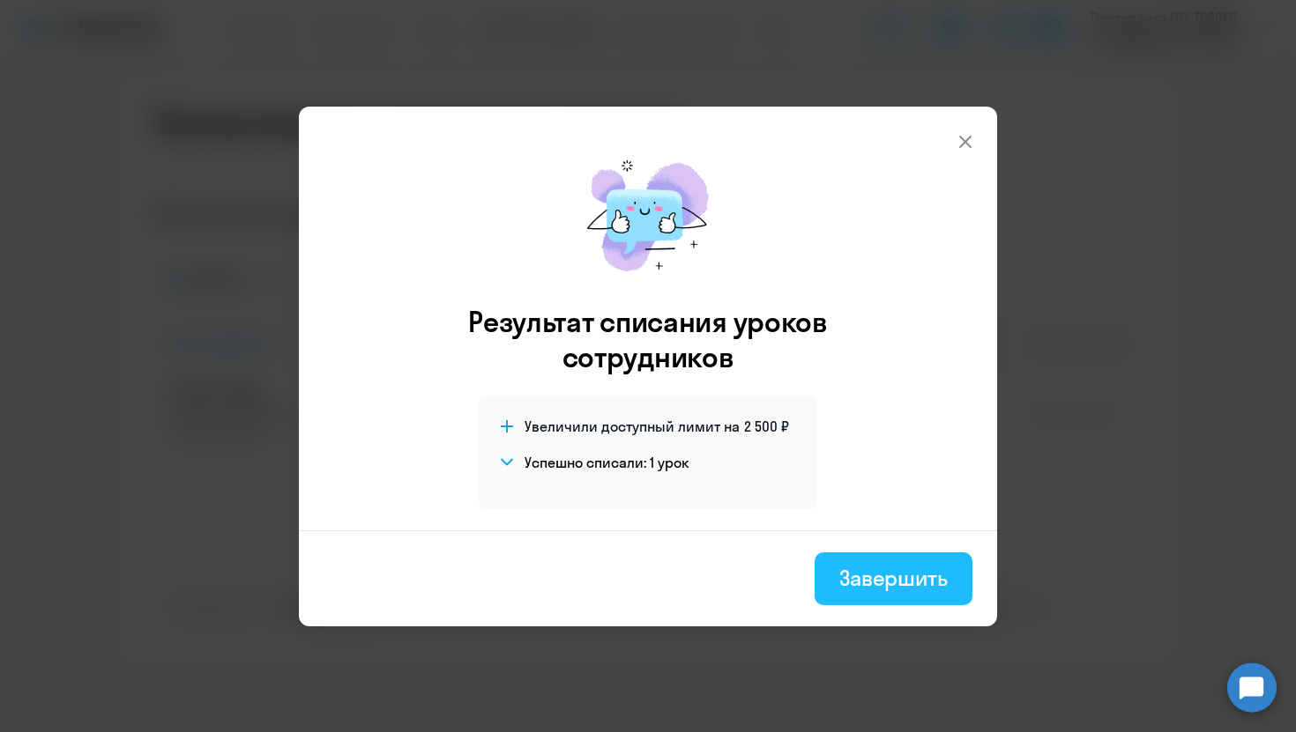
click at [920, 593] on button "Завершить" at bounding box center [893, 579] width 158 height 53
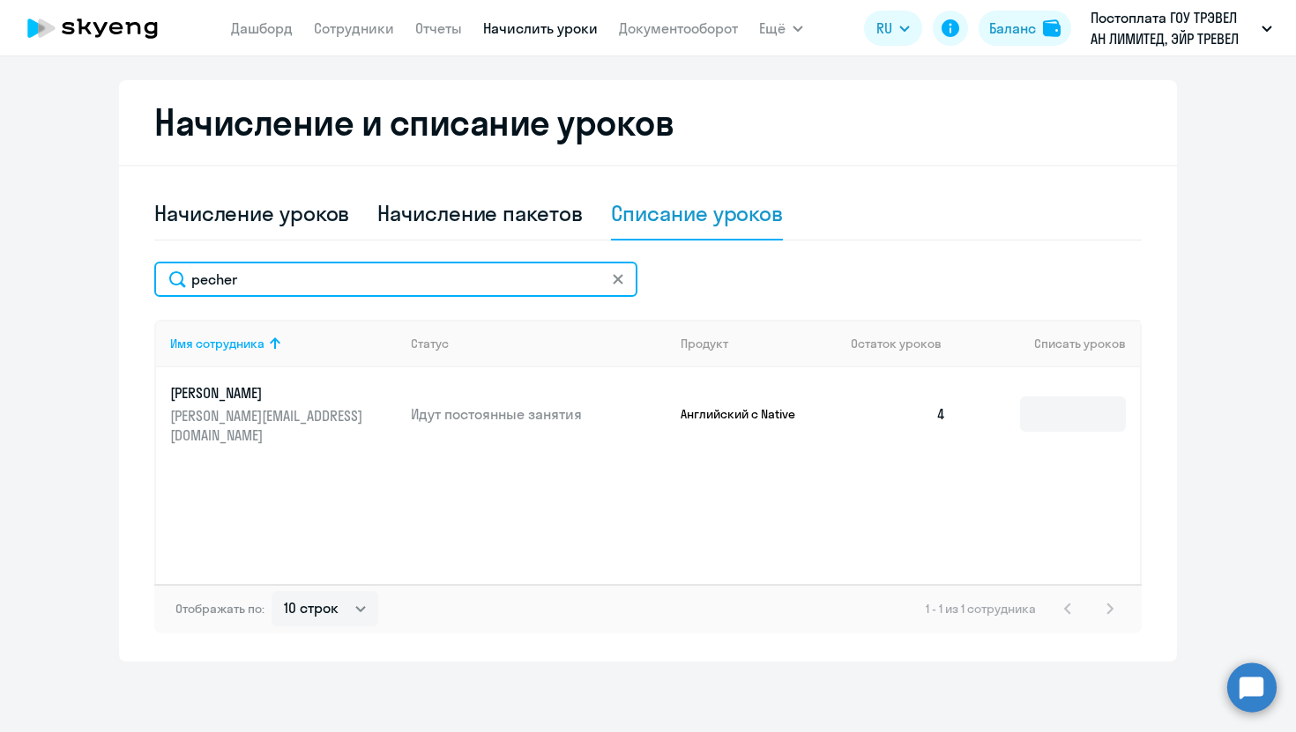
drag, startPoint x: 420, startPoint y: 279, endPoint x: 139, endPoint y: 245, distance: 282.4
click at [140, 251] on div "Начисление и списание уроков Начисление уроков Начисление пакетов Списание урок…" at bounding box center [648, 371] width 1058 height 582
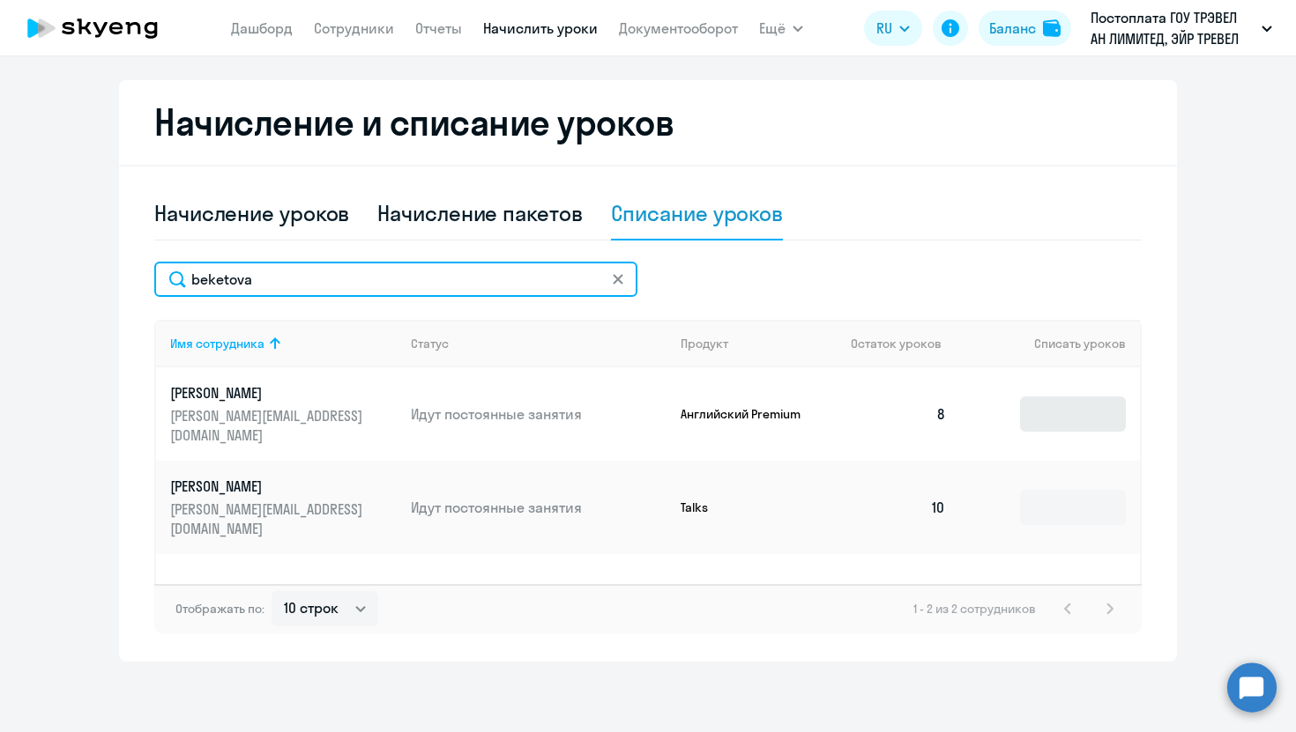
type input "beketova"
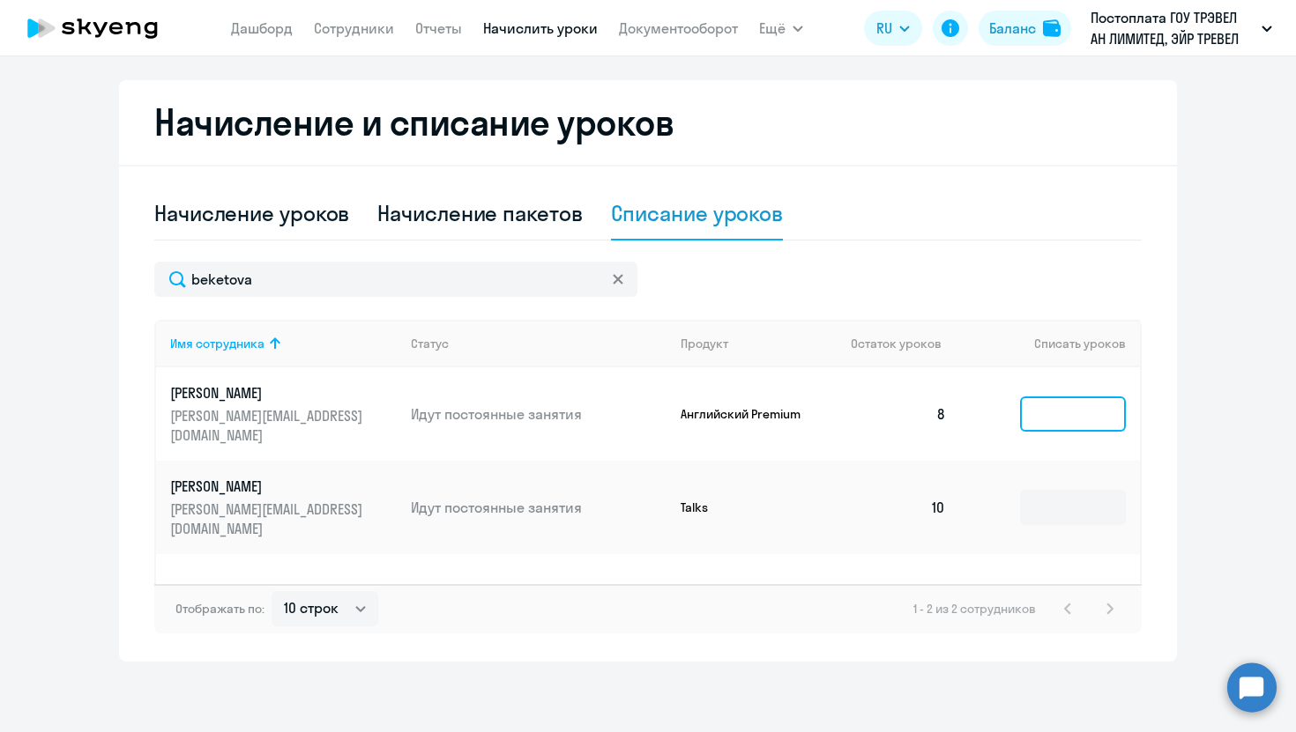
click at [1061, 399] on input at bounding box center [1073, 414] width 106 height 35
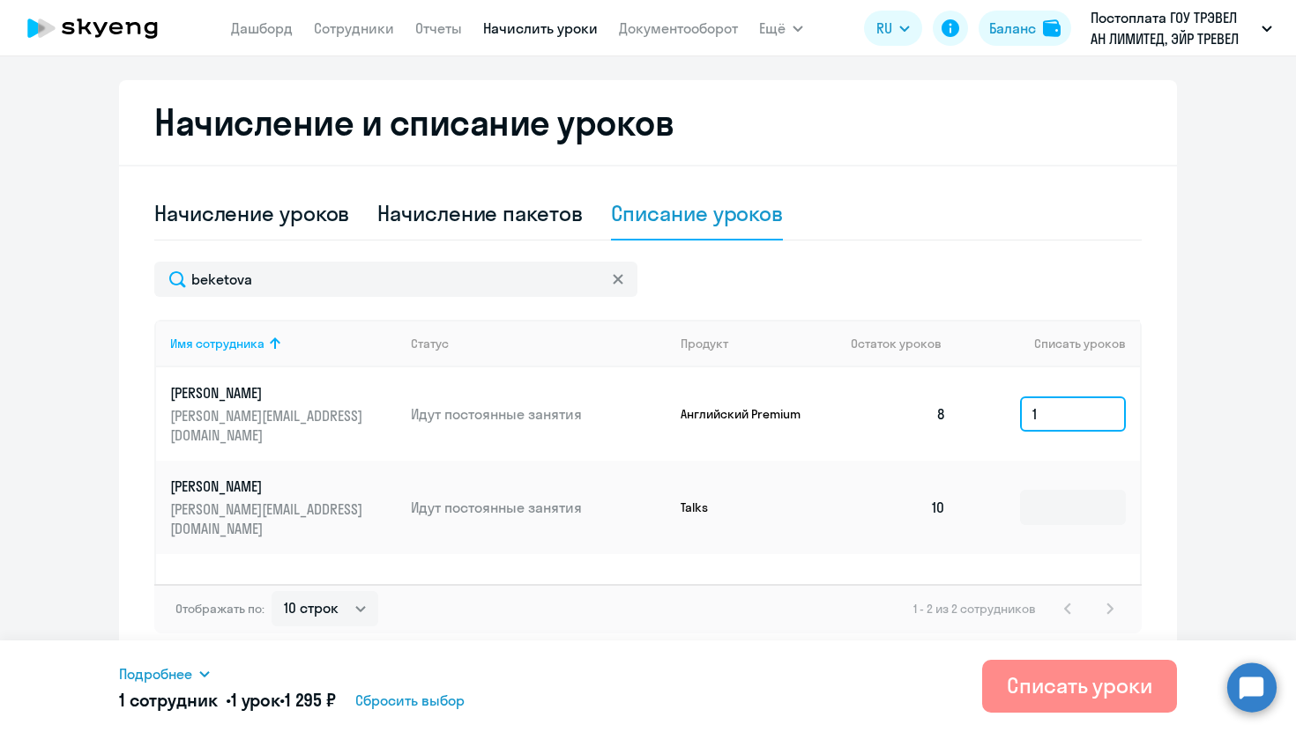
type input "1"
click at [1023, 673] on div "Списать уроки" at bounding box center [1079, 686] width 145 height 28
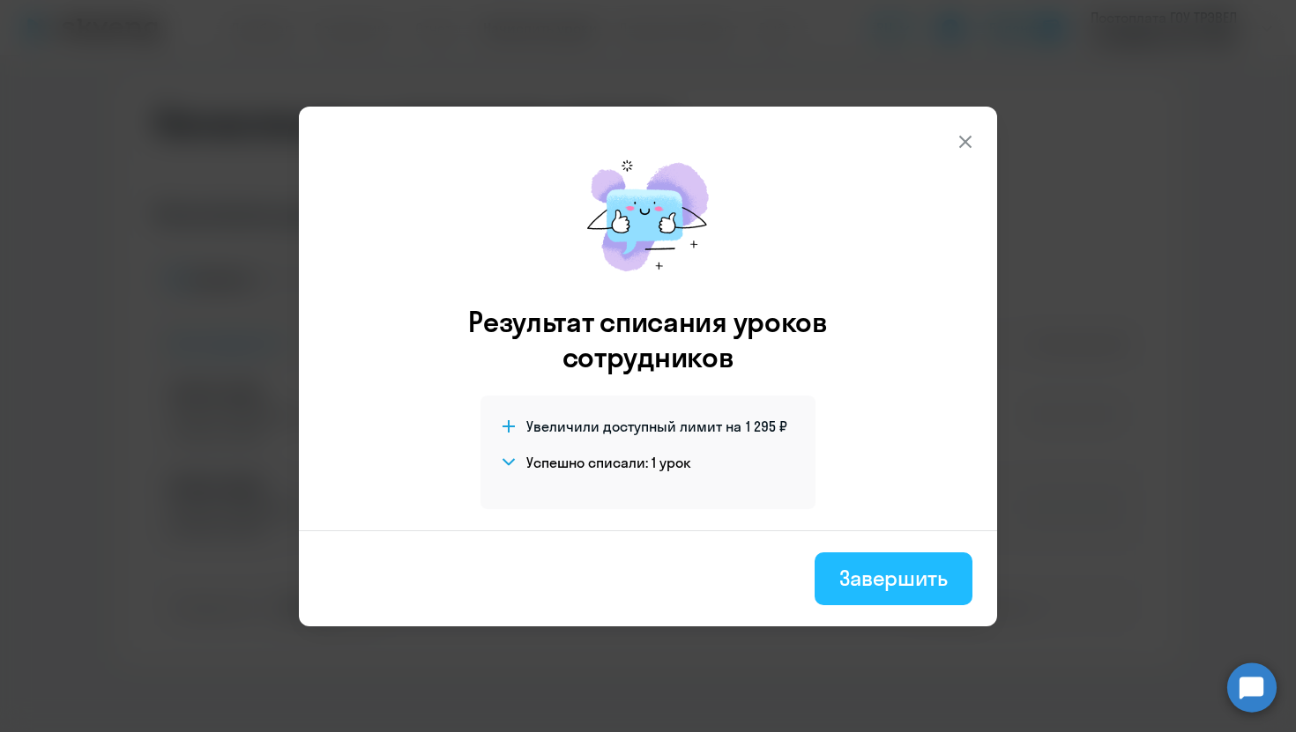
click at [910, 599] on button "Завершить" at bounding box center [893, 579] width 158 height 53
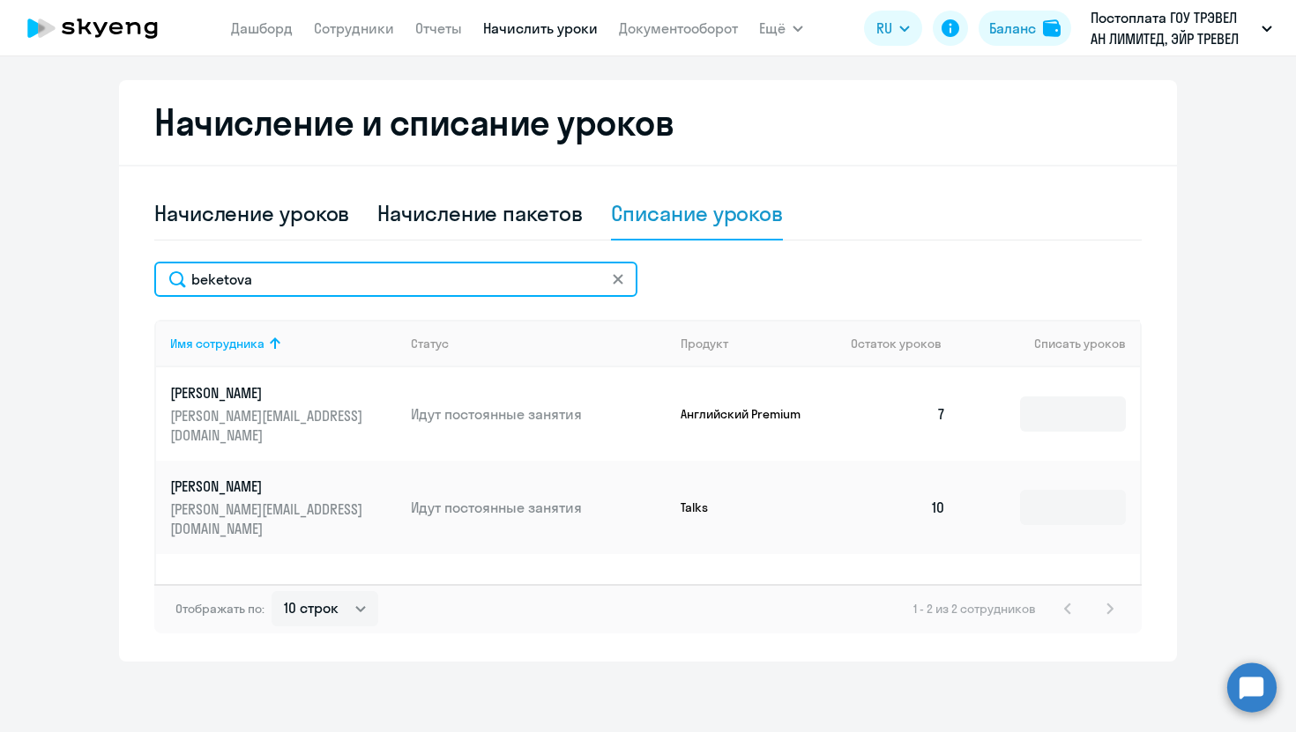
drag, startPoint x: 318, startPoint y: 276, endPoint x: 92, endPoint y: 274, distance: 226.5
click at [98, 276] on ng-component "Автоначисления Смотреть все действующий Без названия Каждый месяц 145 сотрудник…" at bounding box center [648, 190] width 1296 height 943
type input "kovalen"
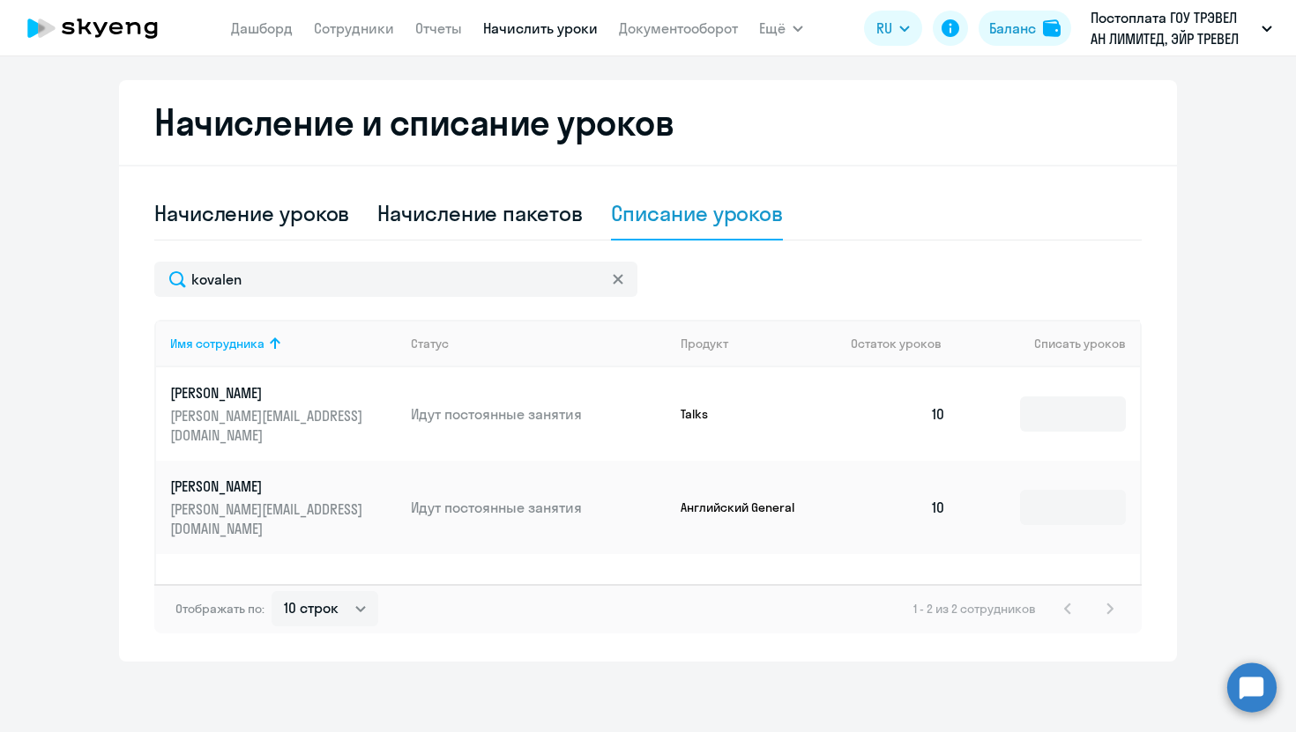
click at [1099, 510] on td at bounding box center [1050, 507] width 180 height 93
click at [1098, 490] on input at bounding box center [1073, 507] width 106 height 35
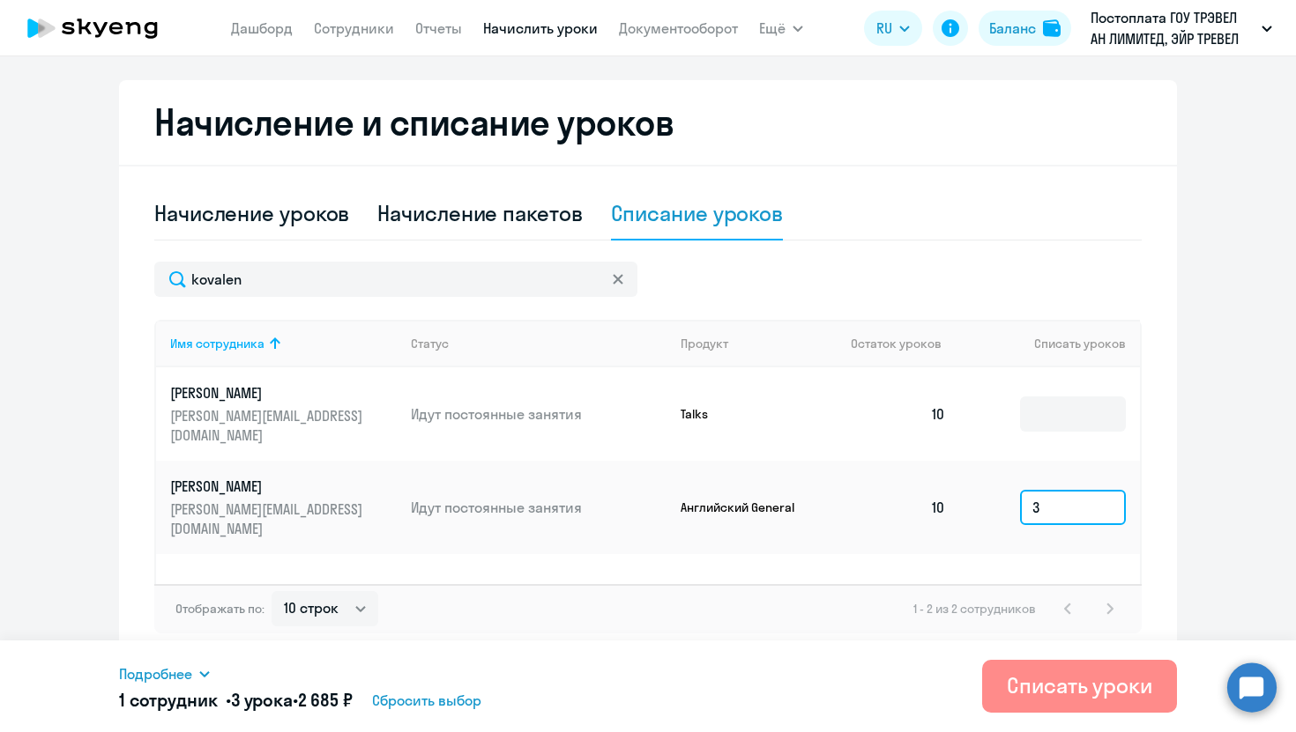
type input "3"
click at [1088, 680] on div "Списать уроки" at bounding box center [1079, 686] width 145 height 28
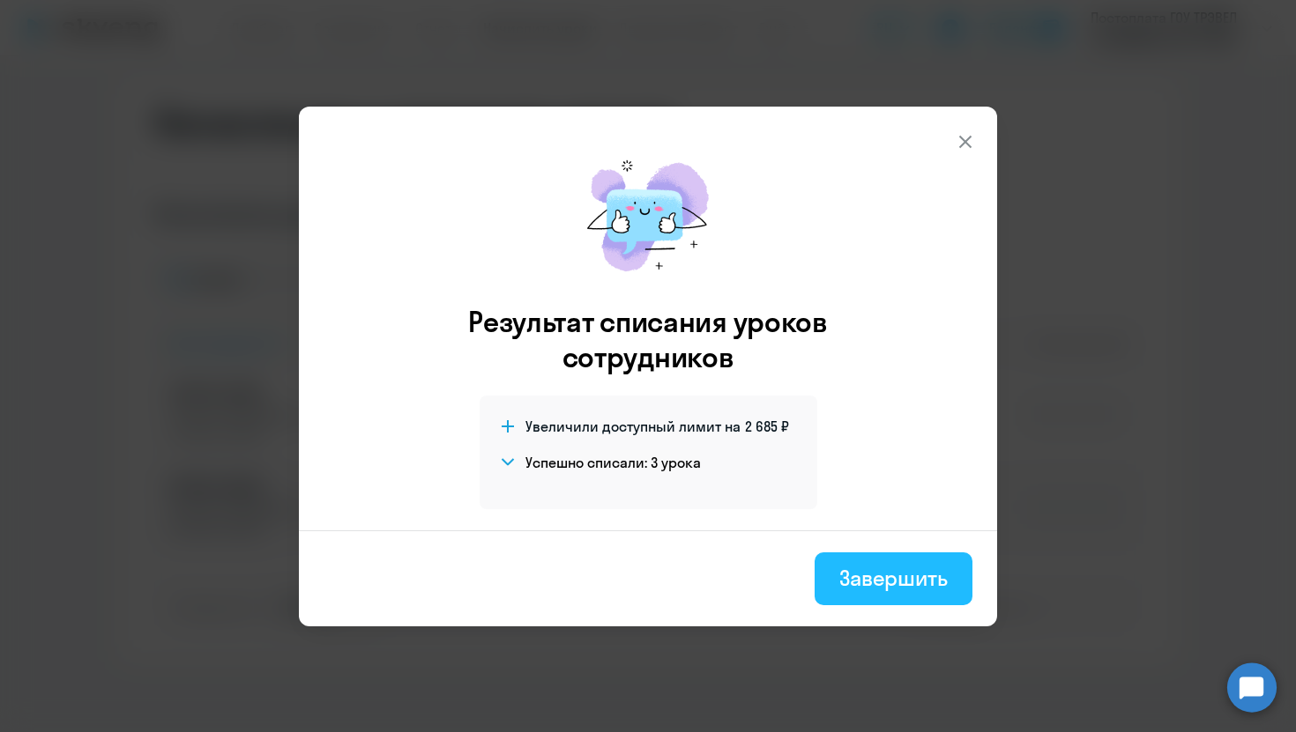
click at [883, 586] on div "Завершить" at bounding box center [893, 578] width 108 height 28
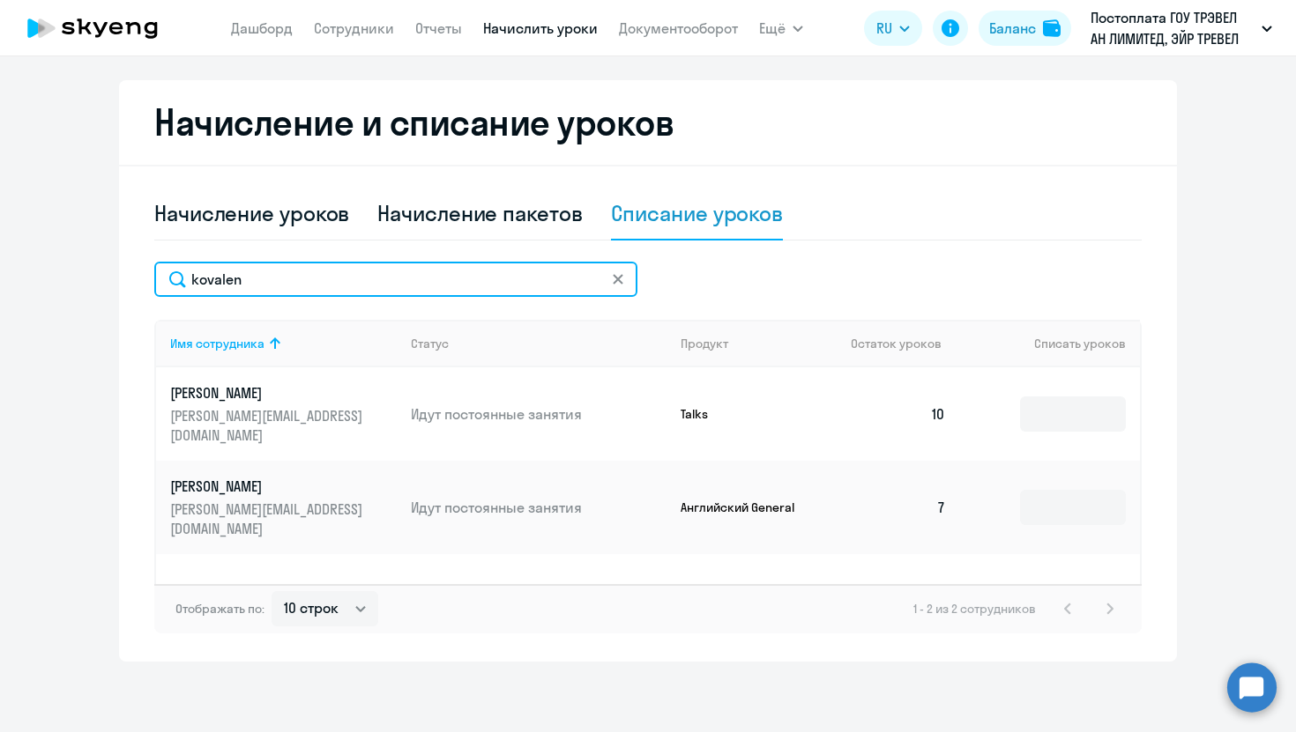
drag, startPoint x: 337, startPoint y: 276, endPoint x: 28, endPoint y: 275, distance: 308.5
click at [28, 275] on ng-component "Автоначисления Смотреть все действующий Без названия Каждый месяц 145 сотрудник…" at bounding box center [648, 190] width 1296 height 943
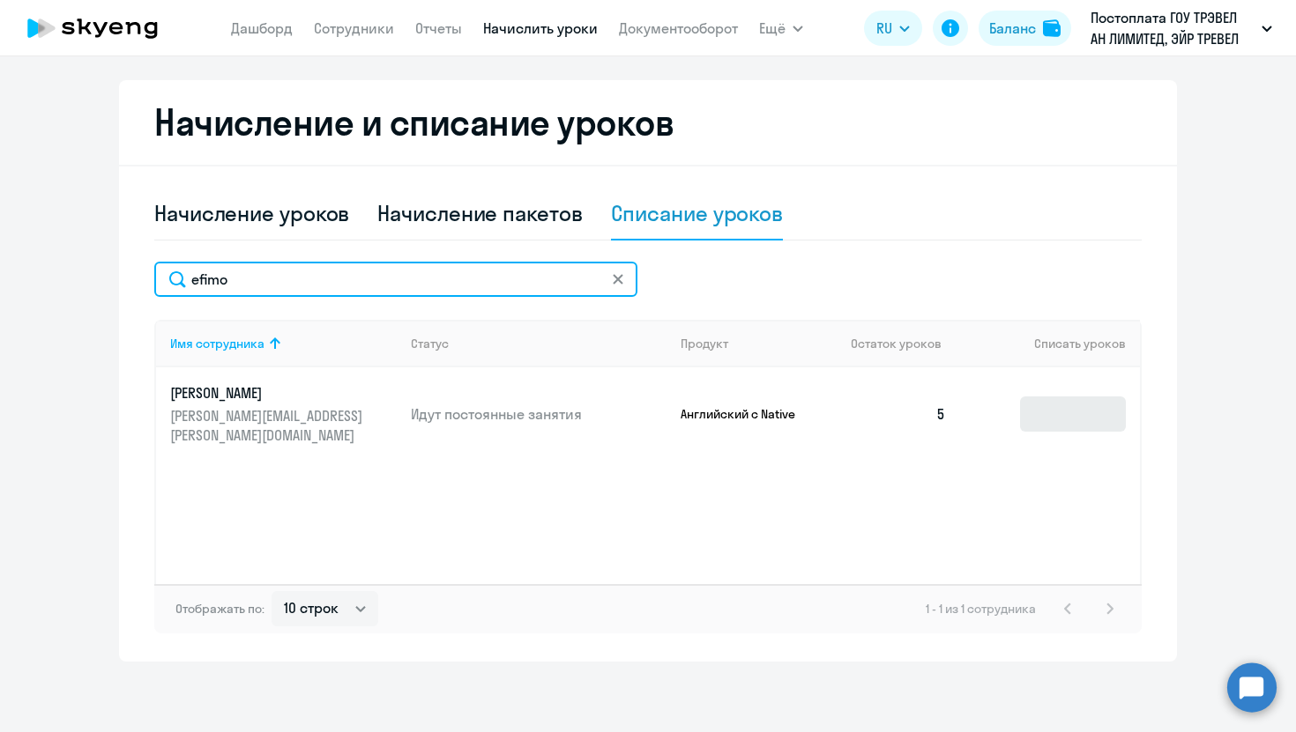
type input "efimo"
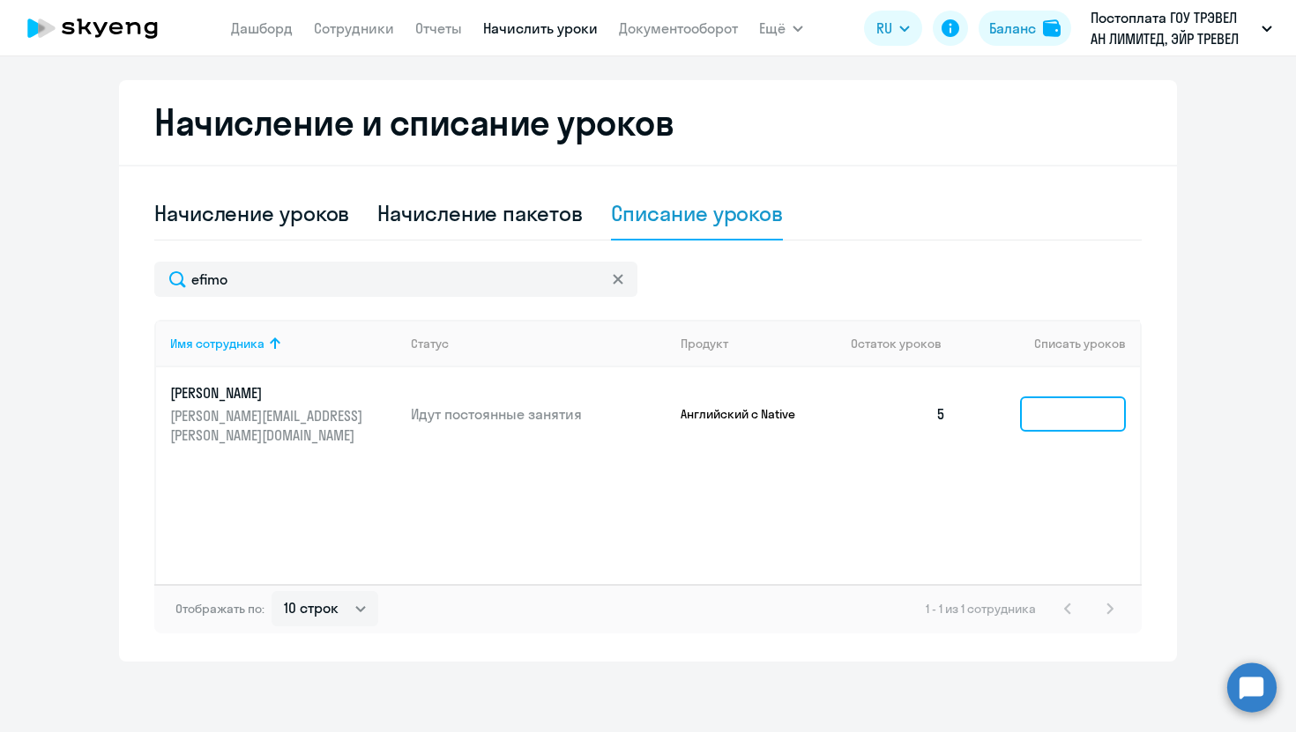
click at [1045, 397] on input at bounding box center [1073, 414] width 106 height 35
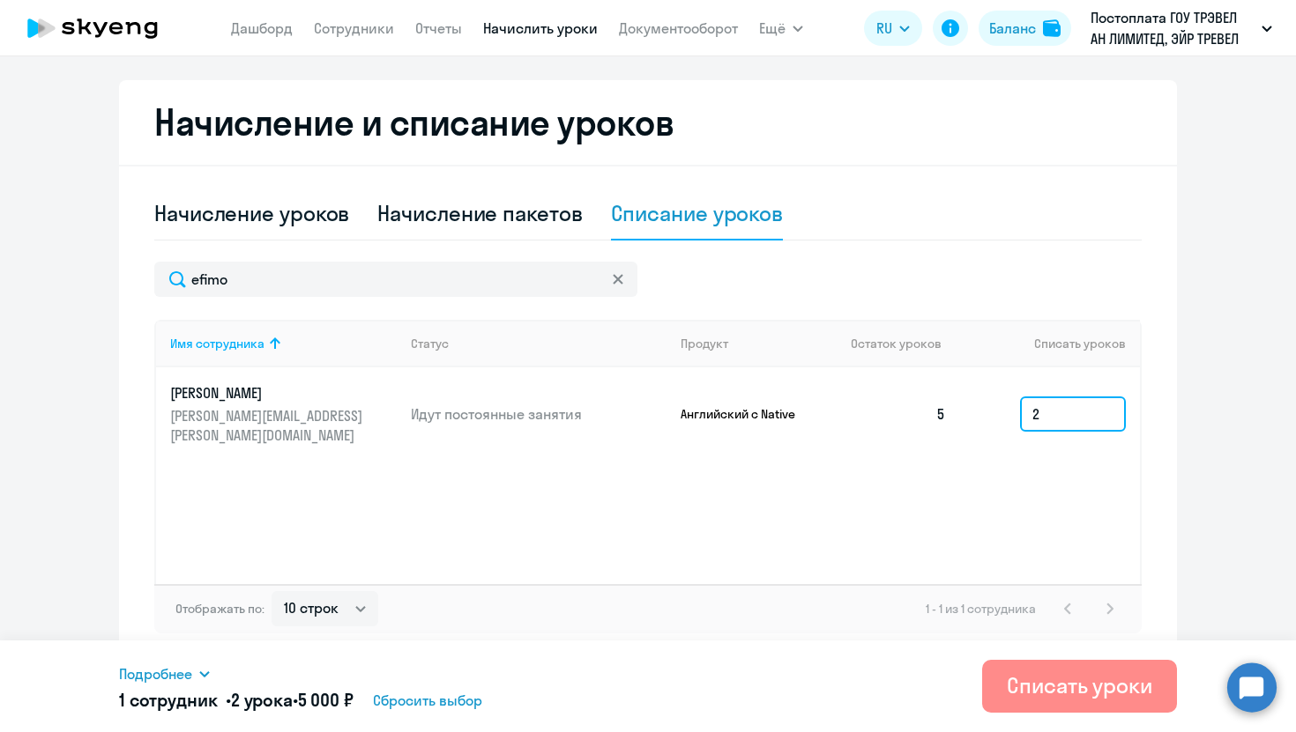
type input "2"
click at [1068, 692] on div "Списать уроки" at bounding box center [1079, 686] width 145 height 28
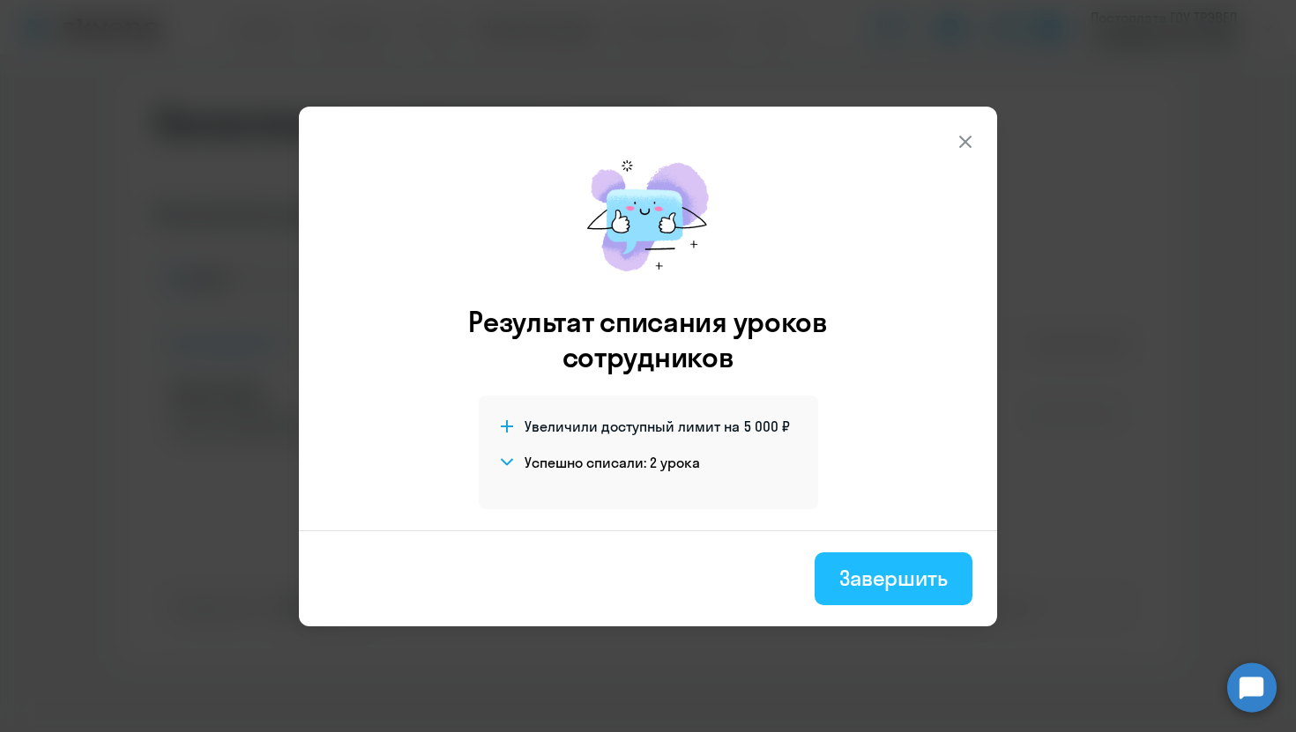
click at [884, 560] on button "Завершить" at bounding box center [893, 579] width 158 height 53
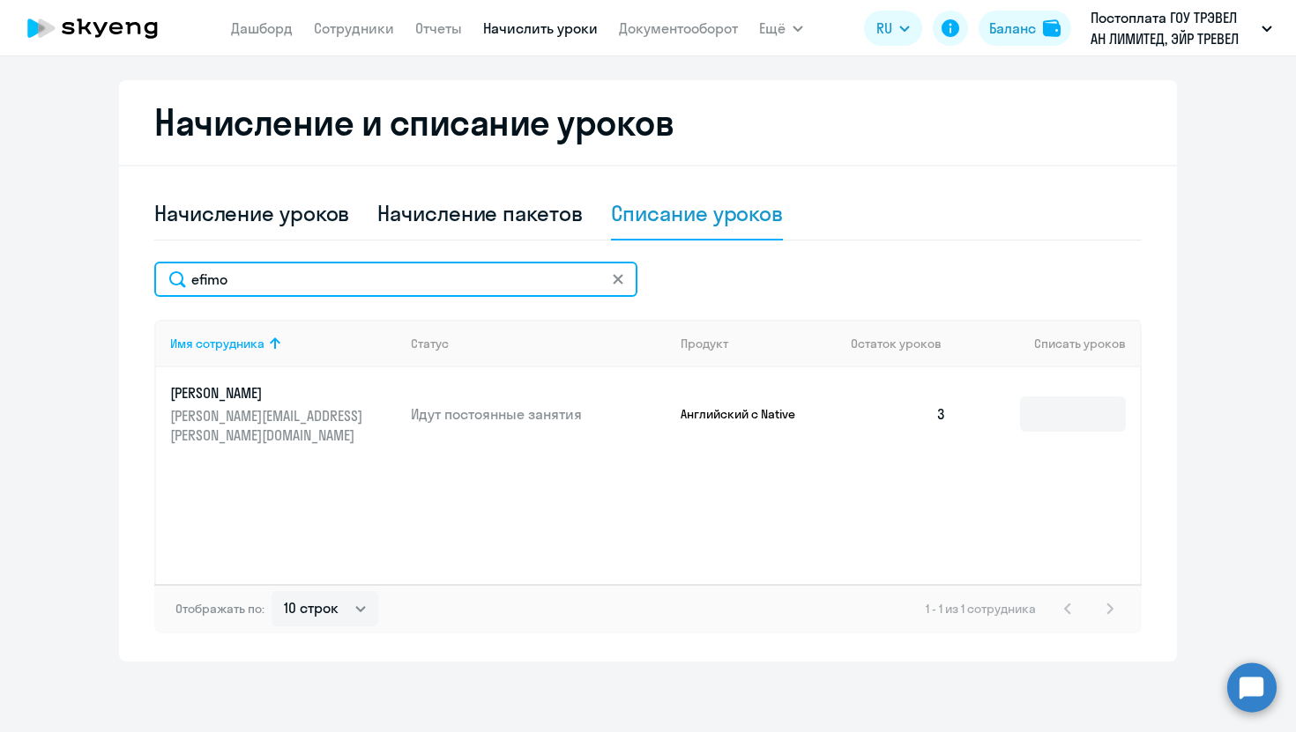
drag, startPoint x: 337, startPoint y: 283, endPoint x: 19, endPoint y: 263, distance: 318.8
click at [19, 263] on ng-component "Автоначисления Смотреть все действующий Без названия Каждый месяц 145 сотрудник…" at bounding box center [648, 190] width 1296 height 943
type input "[DEMOGRAPHIC_DATA]"
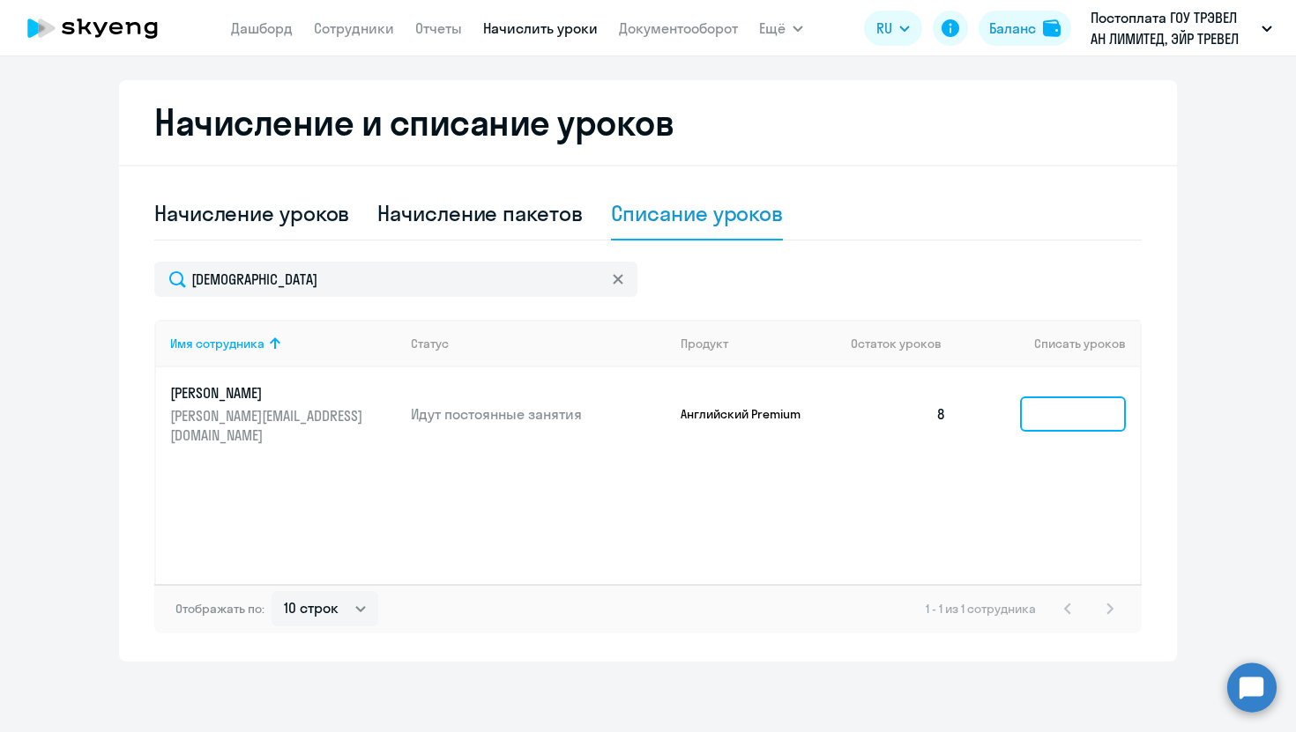
click at [1048, 402] on input at bounding box center [1073, 414] width 106 height 35
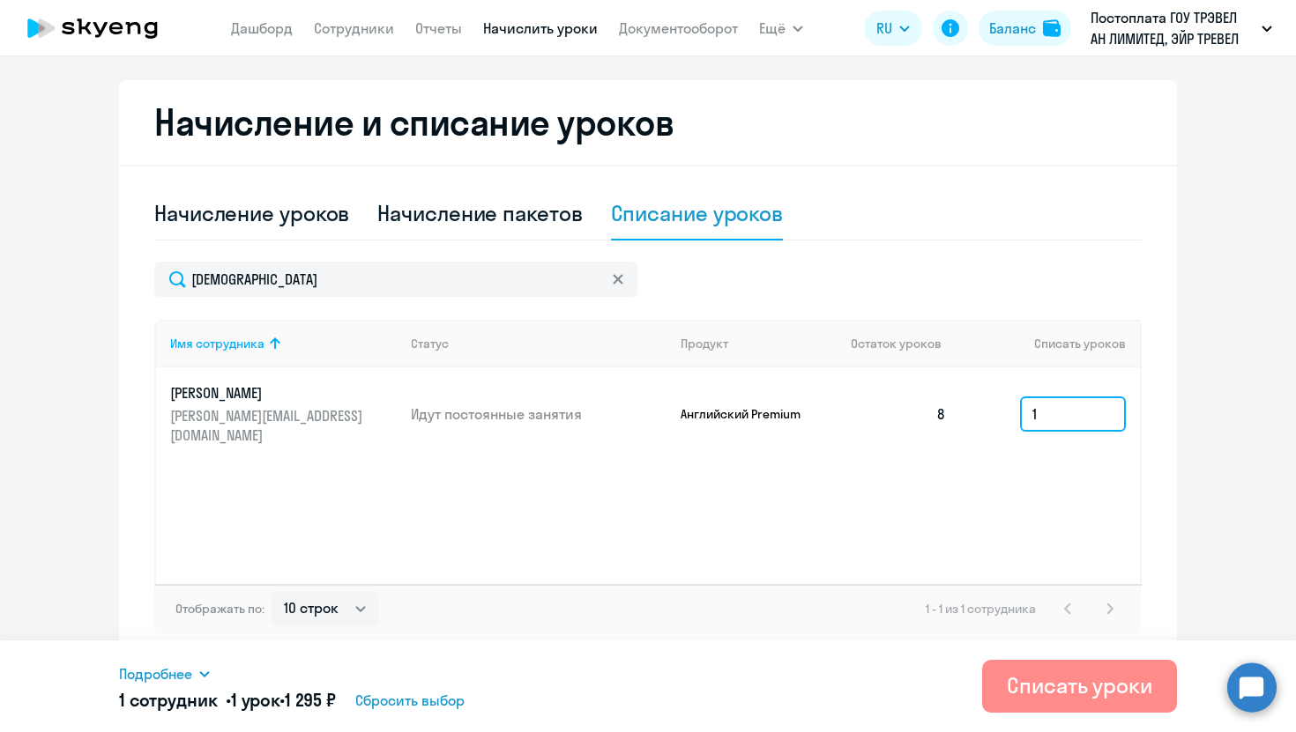
type input "1"
click at [1051, 695] on div "Списать уроки" at bounding box center [1079, 686] width 145 height 28
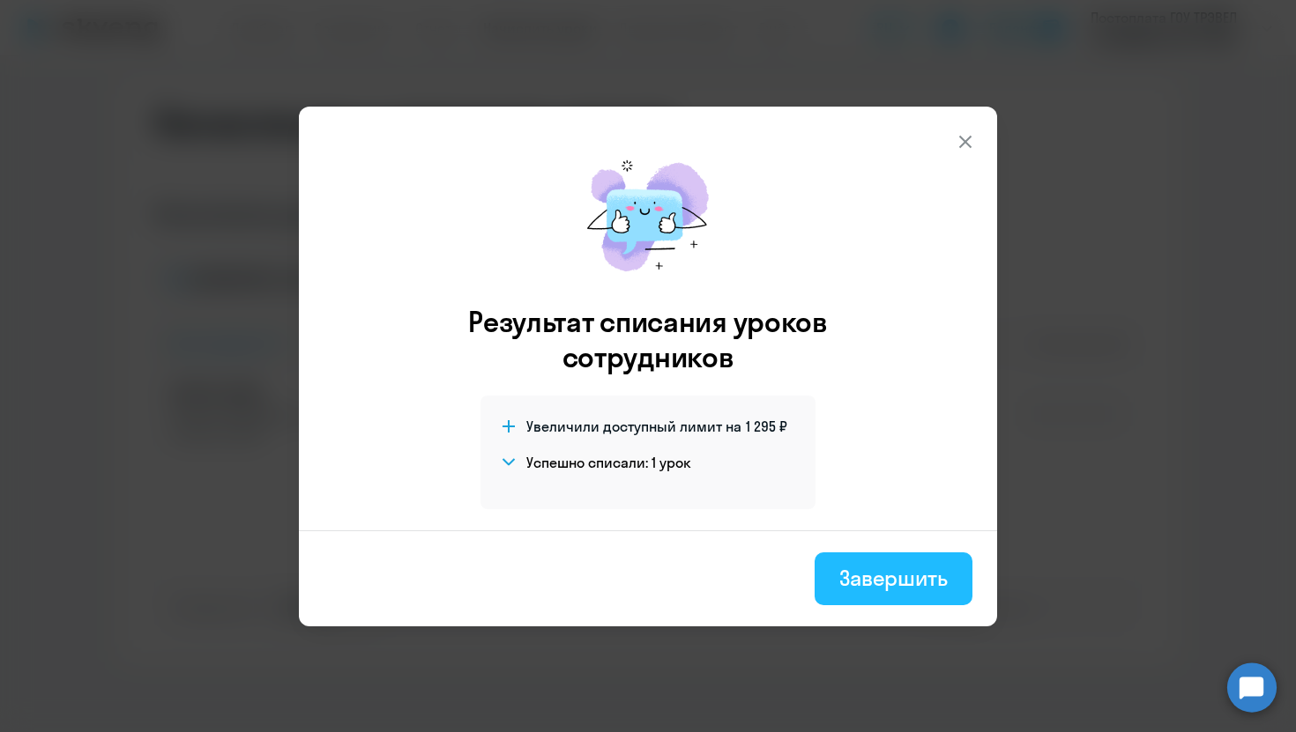
click at [918, 571] on div "Завершить" at bounding box center [893, 578] width 108 height 28
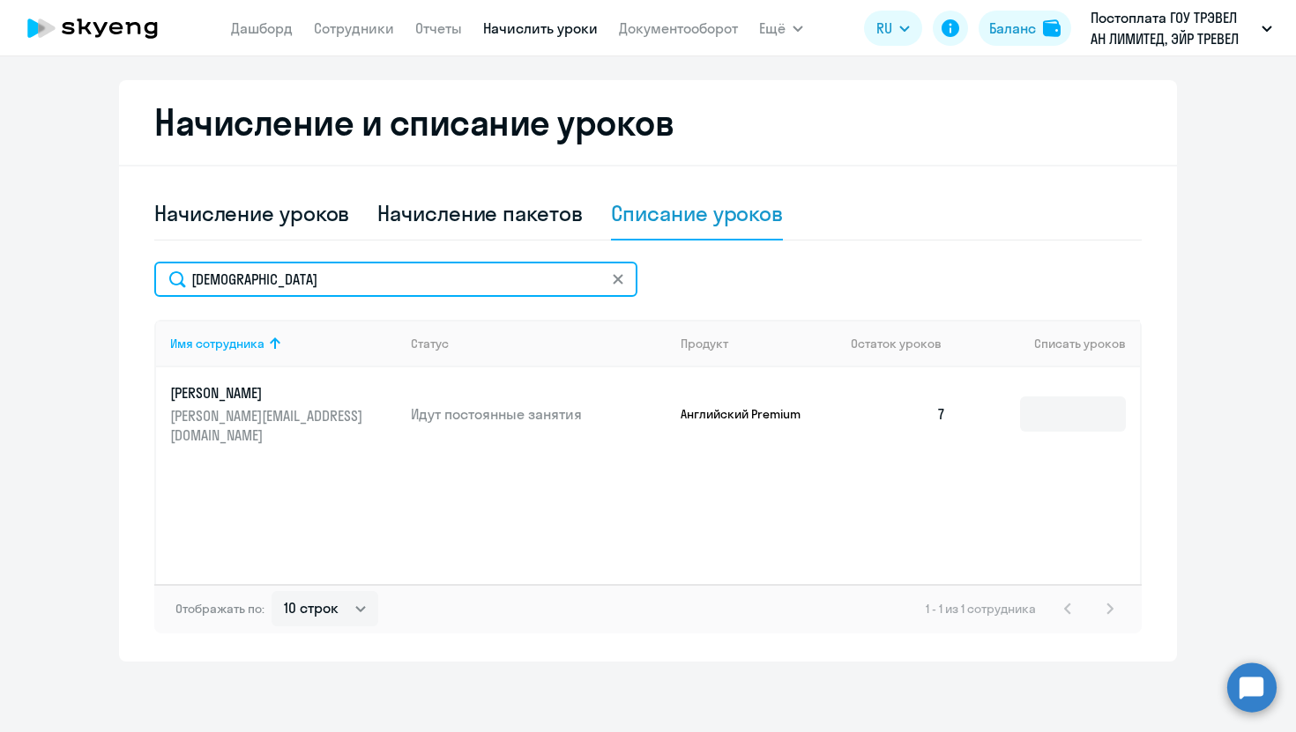
drag, startPoint x: 404, startPoint y: 280, endPoint x: 59, endPoint y: 252, distance: 345.8
click at [59, 261] on ng-component "Автоначисления Смотреть все действующий Без названия Каждый месяц 145 сотрудник…" at bounding box center [648, 190] width 1296 height 943
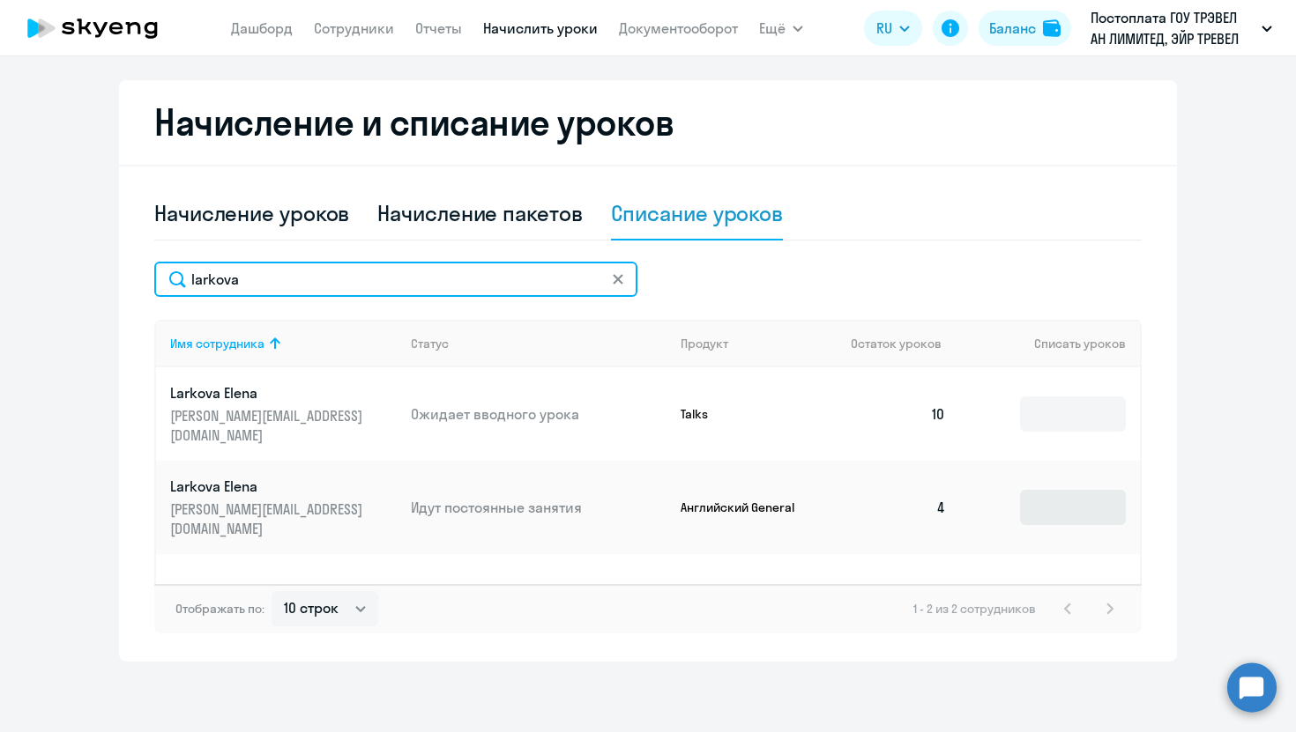
type input "larkova"
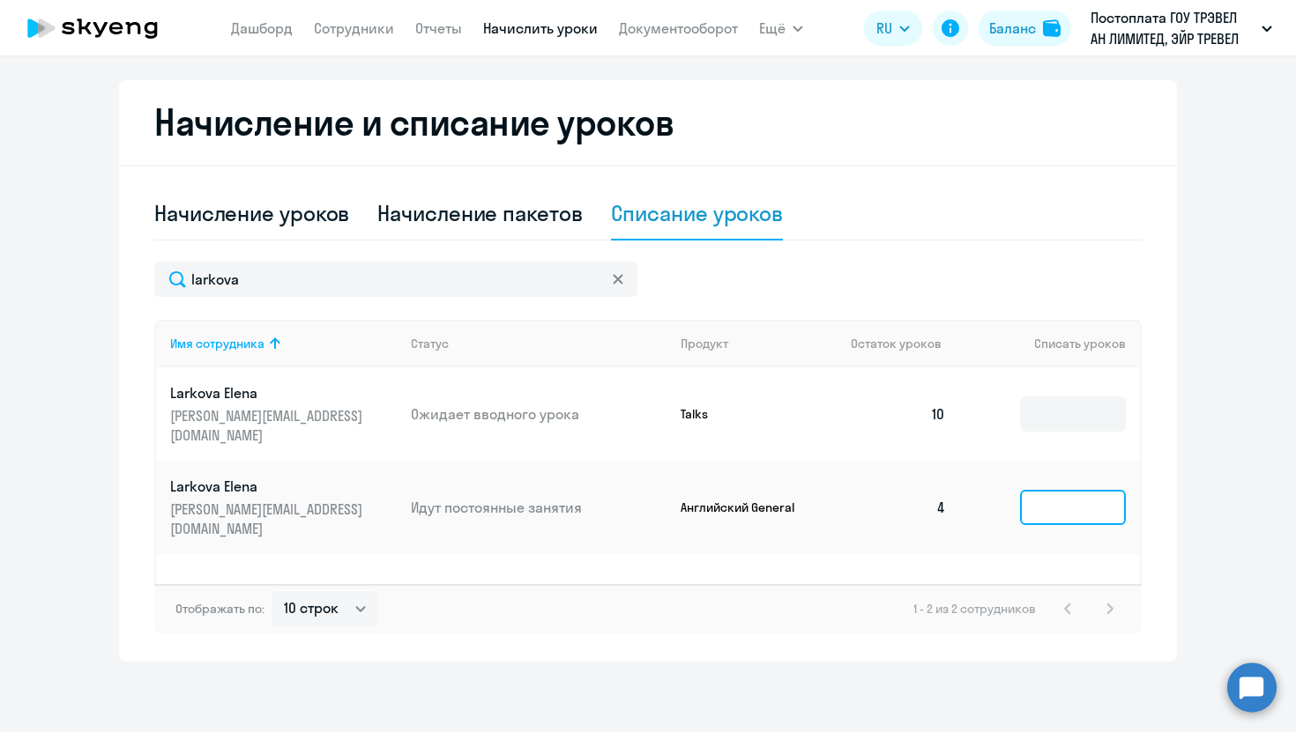
click at [1070, 490] on input at bounding box center [1073, 507] width 106 height 35
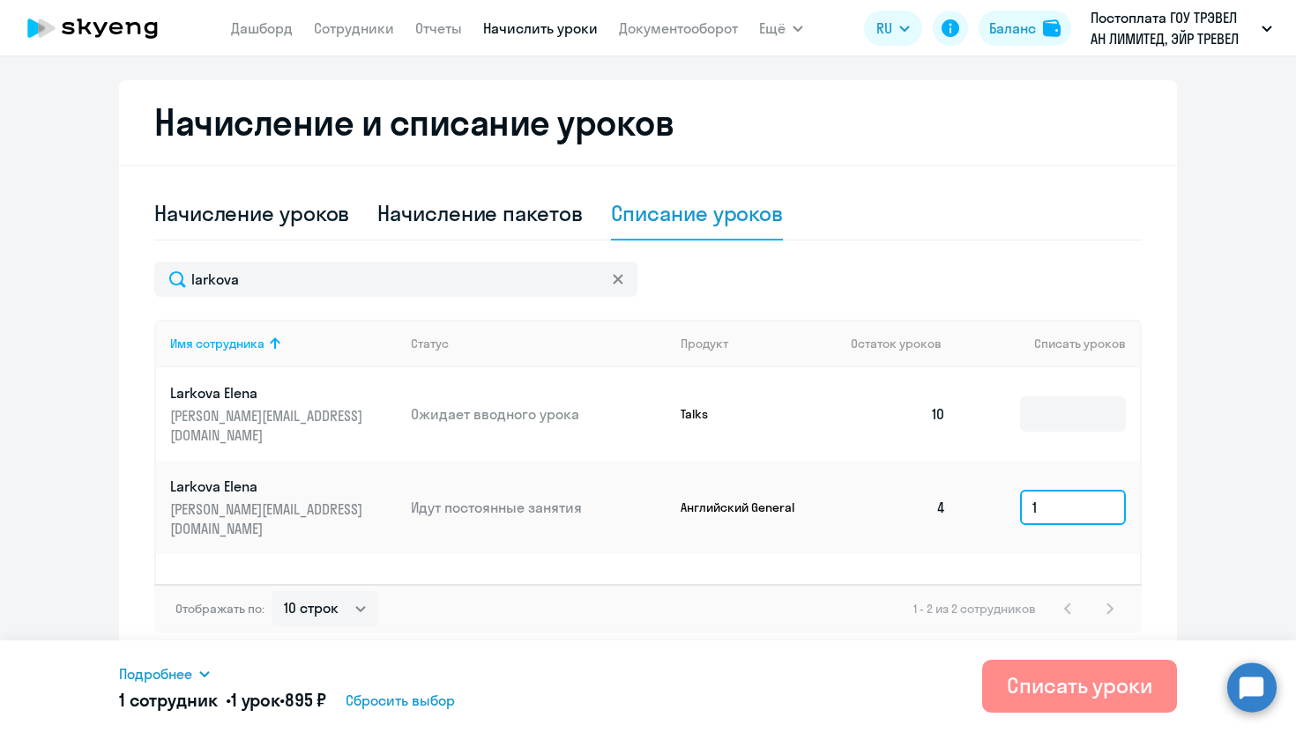
type input "1"
click at [1064, 687] on div "Списать уроки" at bounding box center [1079, 686] width 145 height 28
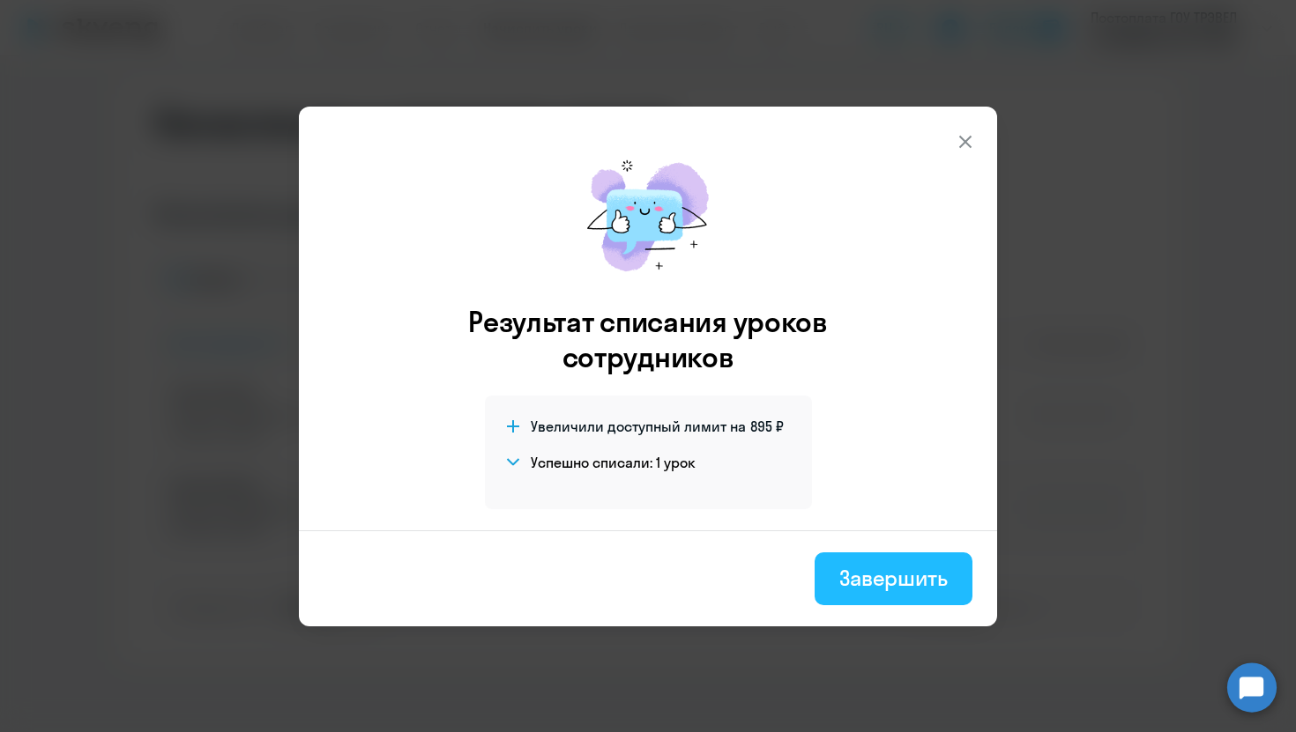
click at [881, 558] on button "Завершить" at bounding box center [893, 579] width 158 height 53
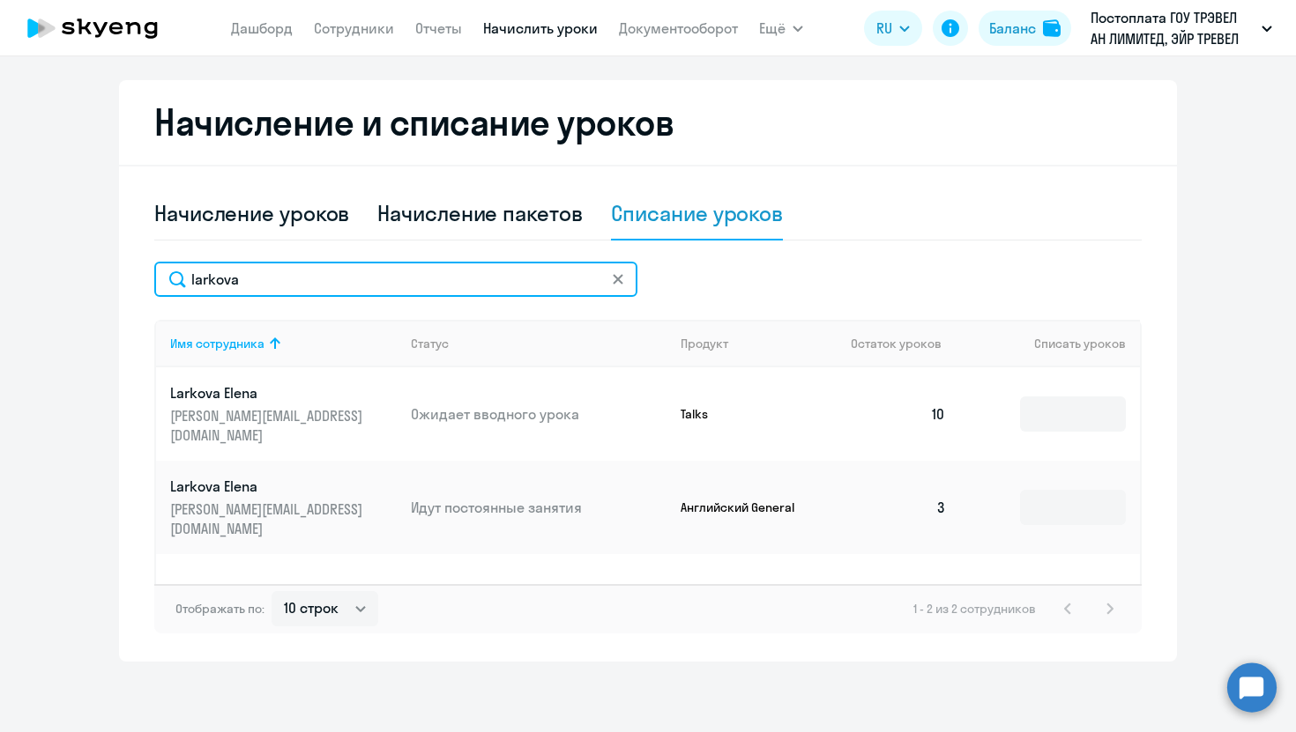
drag, startPoint x: 293, startPoint y: 284, endPoint x: 42, endPoint y: 259, distance: 251.5
click at [42, 259] on ng-component "Автоначисления Смотреть все действующий Без названия Каждый месяц 145 сотрудник…" at bounding box center [648, 190] width 1296 height 943
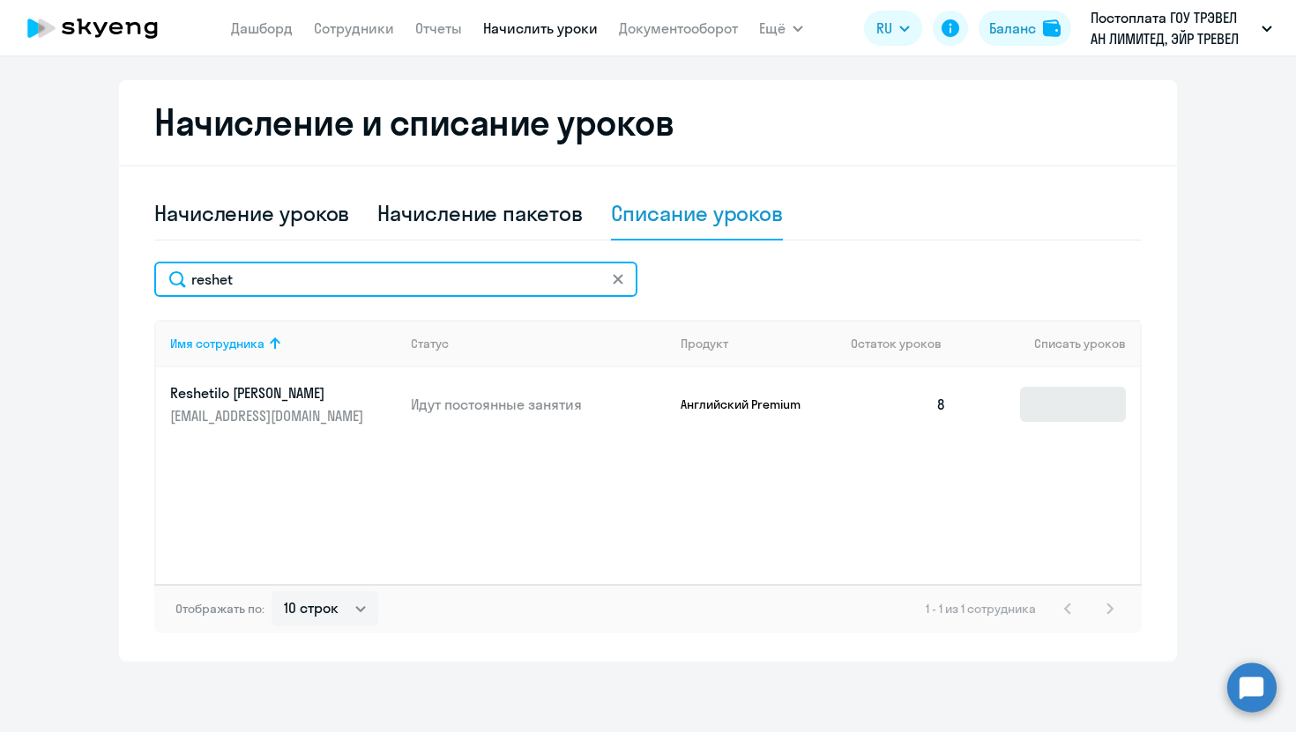
type input "reshet"
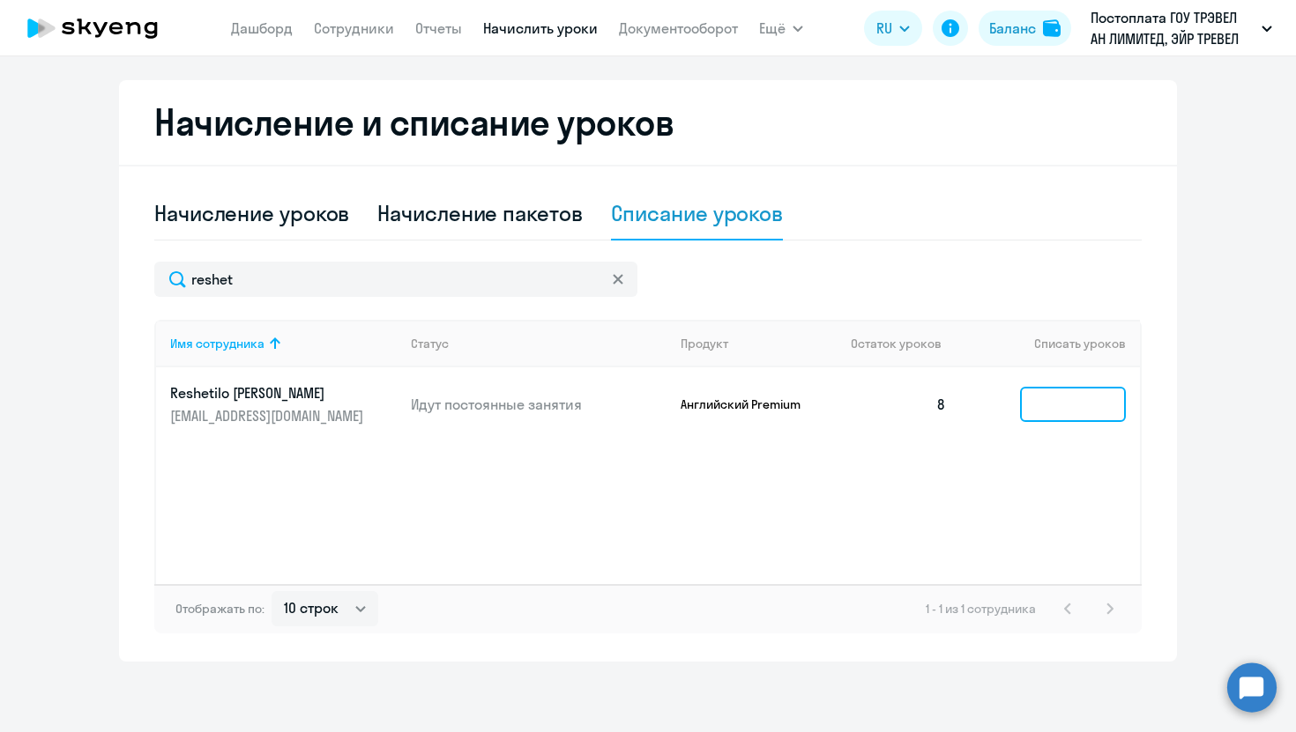
click at [1046, 405] on input at bounding box center [1073, 404] width 106 height 35
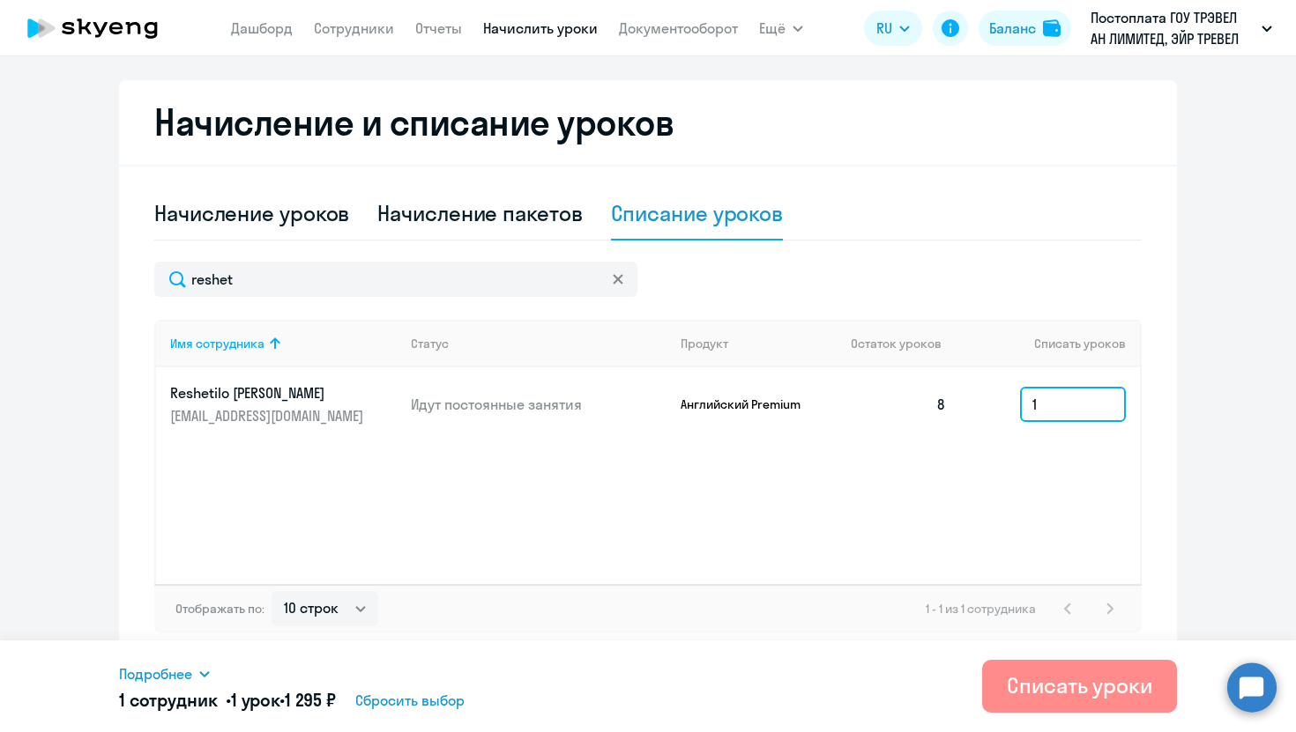
type input "1"
click at [1043, 683] on div "Списать уроки" at bounding box center [1079, 686] width 145 height 28
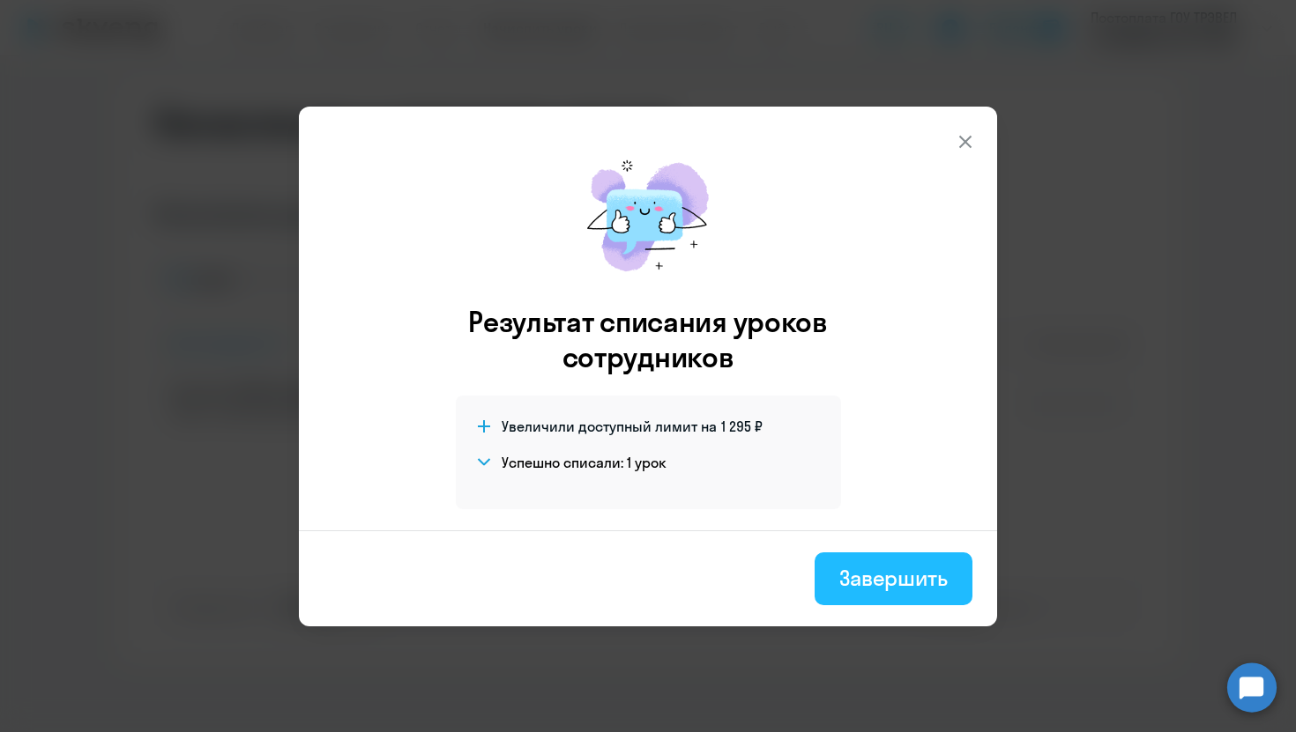
click at [895, 564] on div "Завершить" at bounding box center [893, 578] width 108 height 28
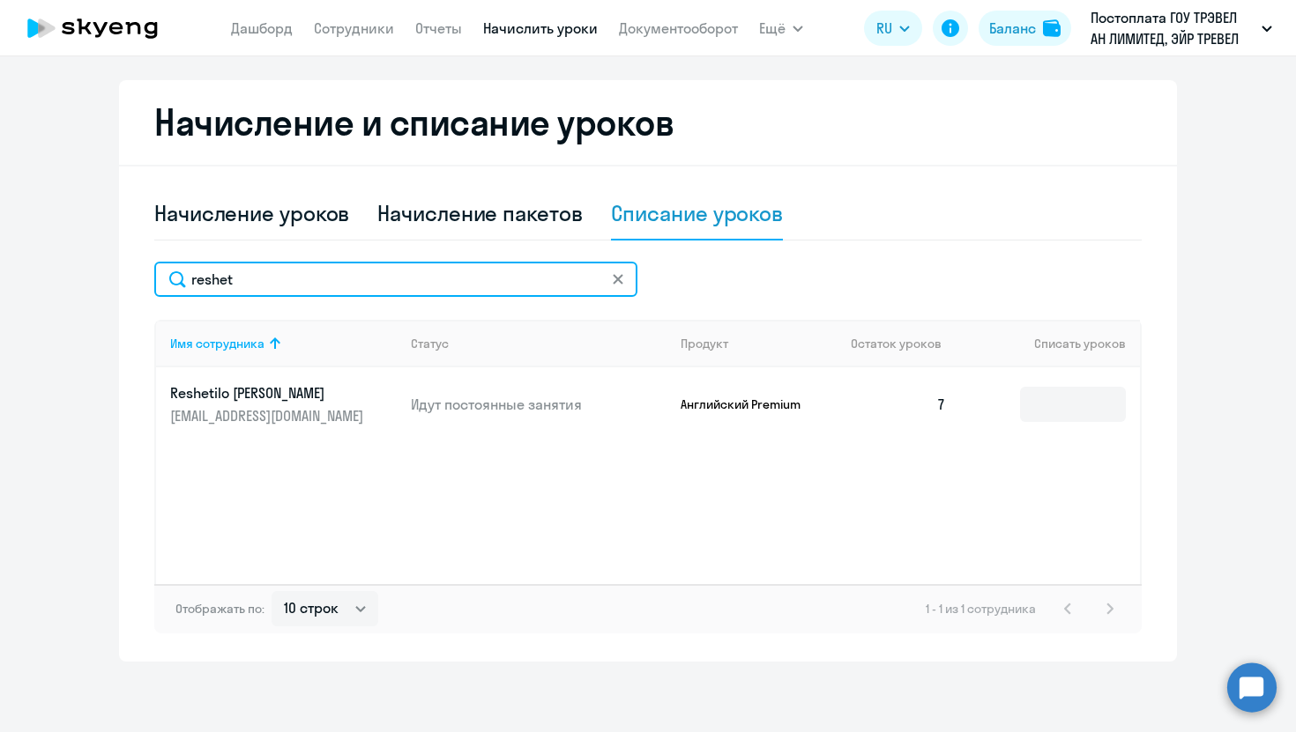
drag, startPoint x: 229, startPoint y: 279, endPoint x: 139, endPoint y: 271, distance: 90.2
click at [139, 278] on div "Начисление и списание уроков Начисление уроков Начисление пакетов Списание урок…" at bounding box center [648, 371] width 1058 height 582
type input "gamzin"
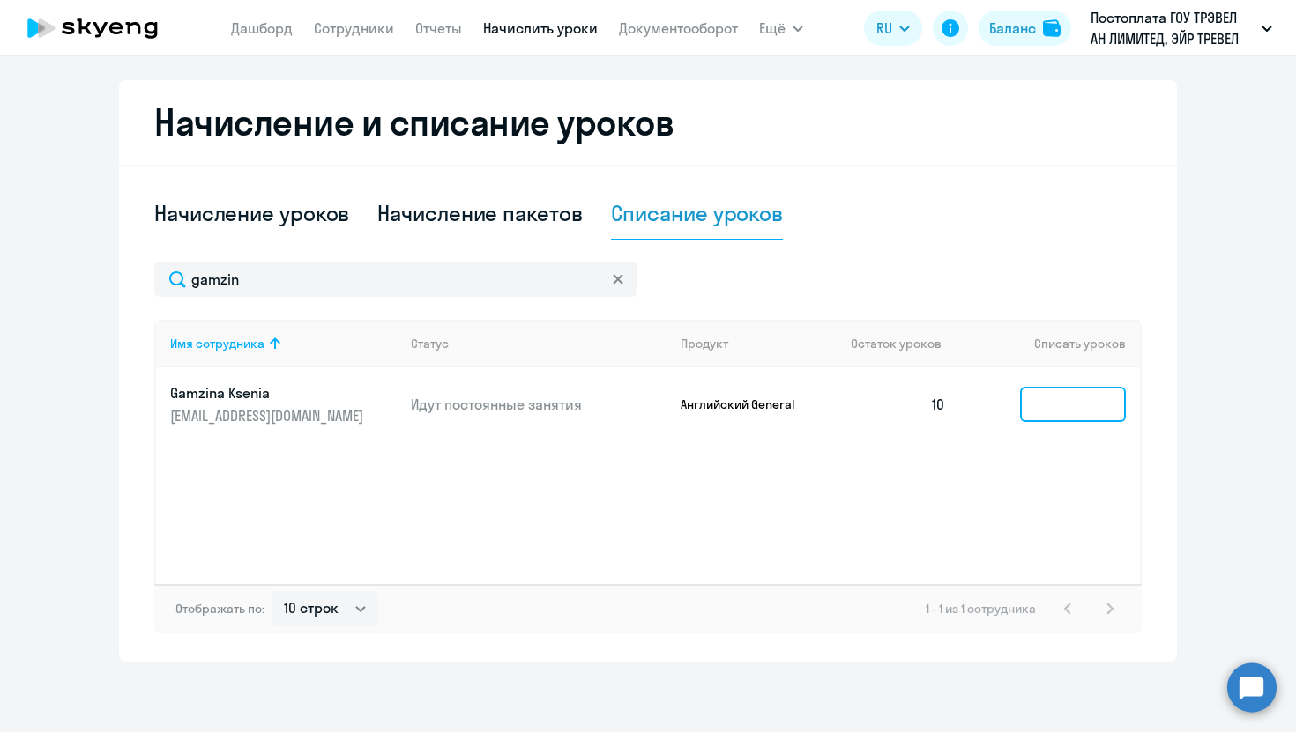
click at [1101, 403] on input at bounding box center [1073, 404] width 106 height 35
type input "2"
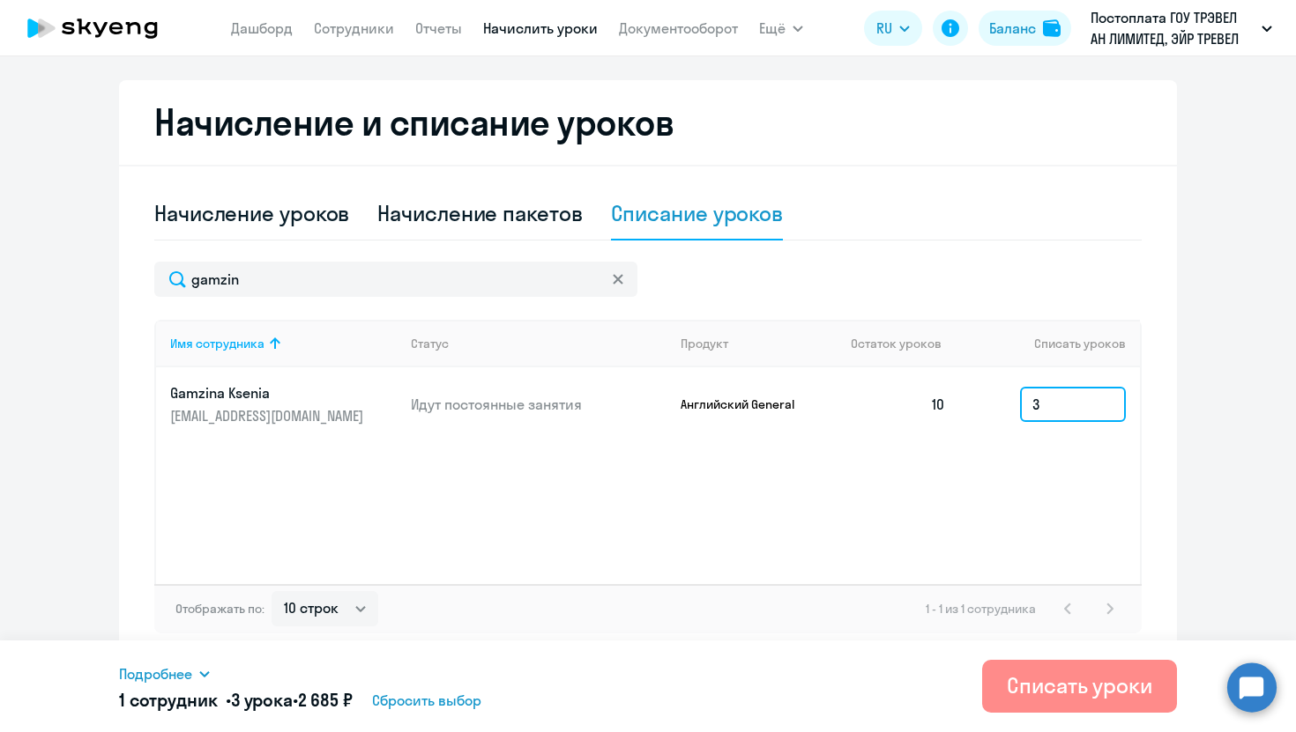
type input "3"
click at [1055, 702] on button "Списать уроки" at bounding box center [1079, 686] width 195 height 53
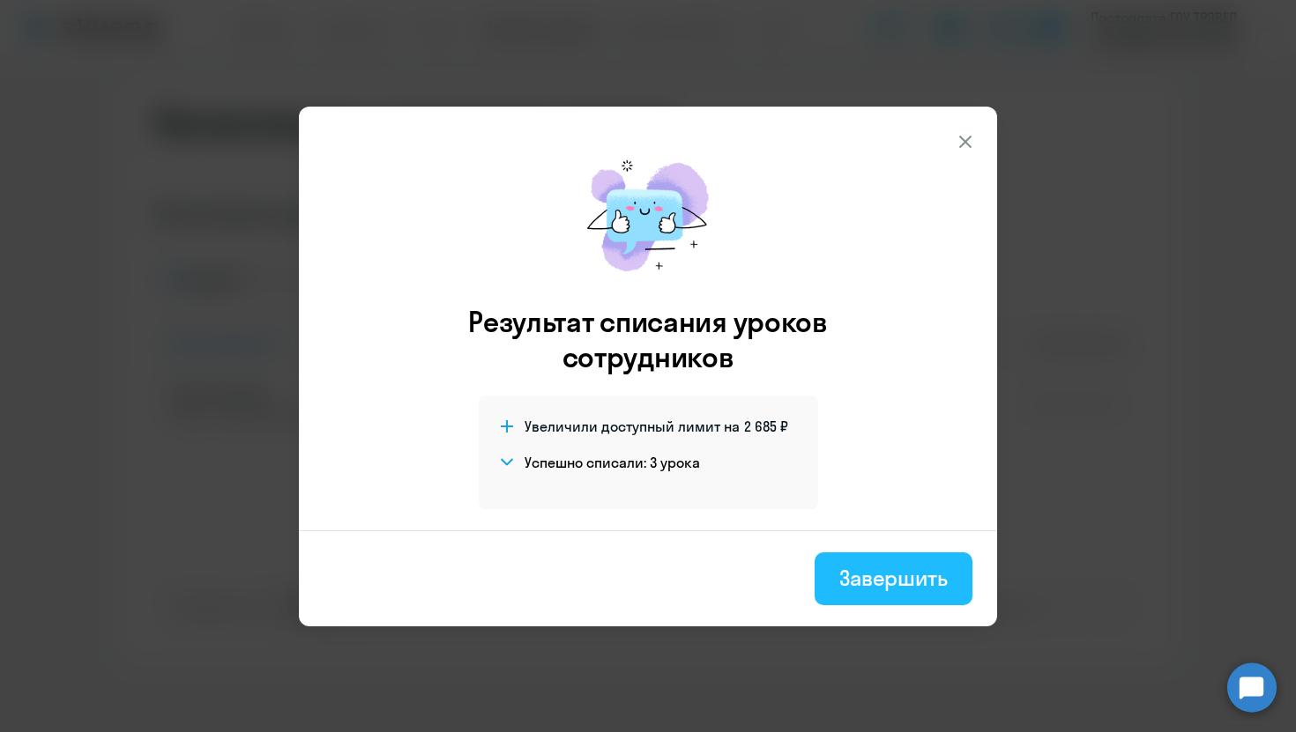
click at [917, 573] on div "Завершить" at bounding box center [893, 578] width 108 height 28
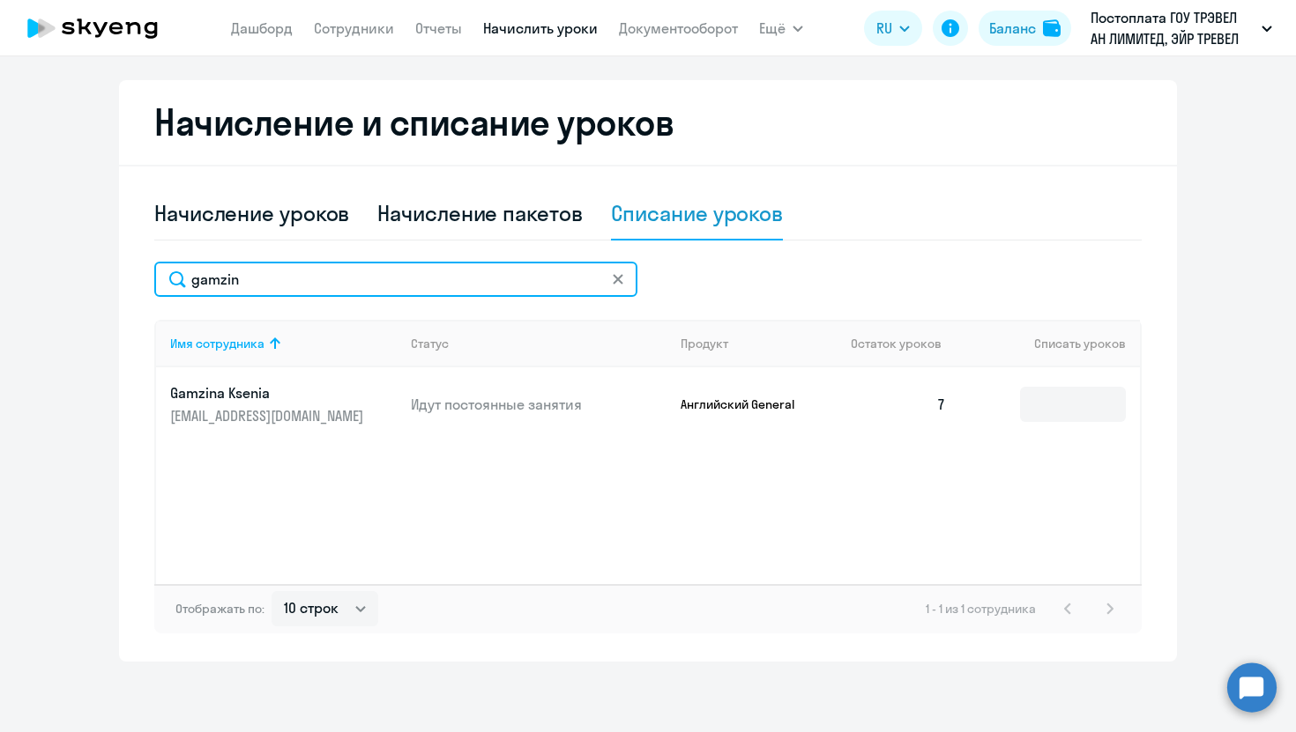
drag, startPoint x: 335, startPoint y: 274, endPoint x: 74, endPoint y: 259, distance: 261.3
click at [71, 271] on ng-component "Автоначисления Смотреть все действующий Без названия Каждый месяц 145 сотрудник…" at bounding box center [648, 190] width 1296 height 943
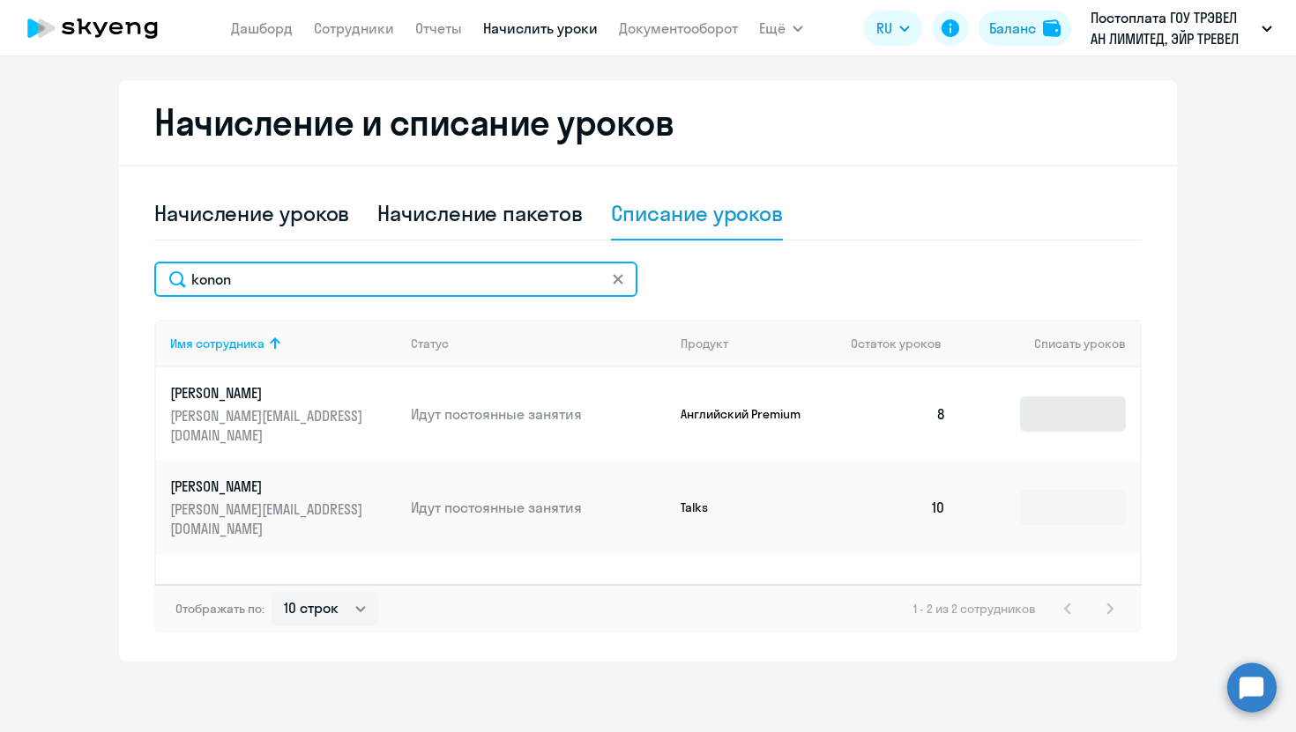
type input "konon"
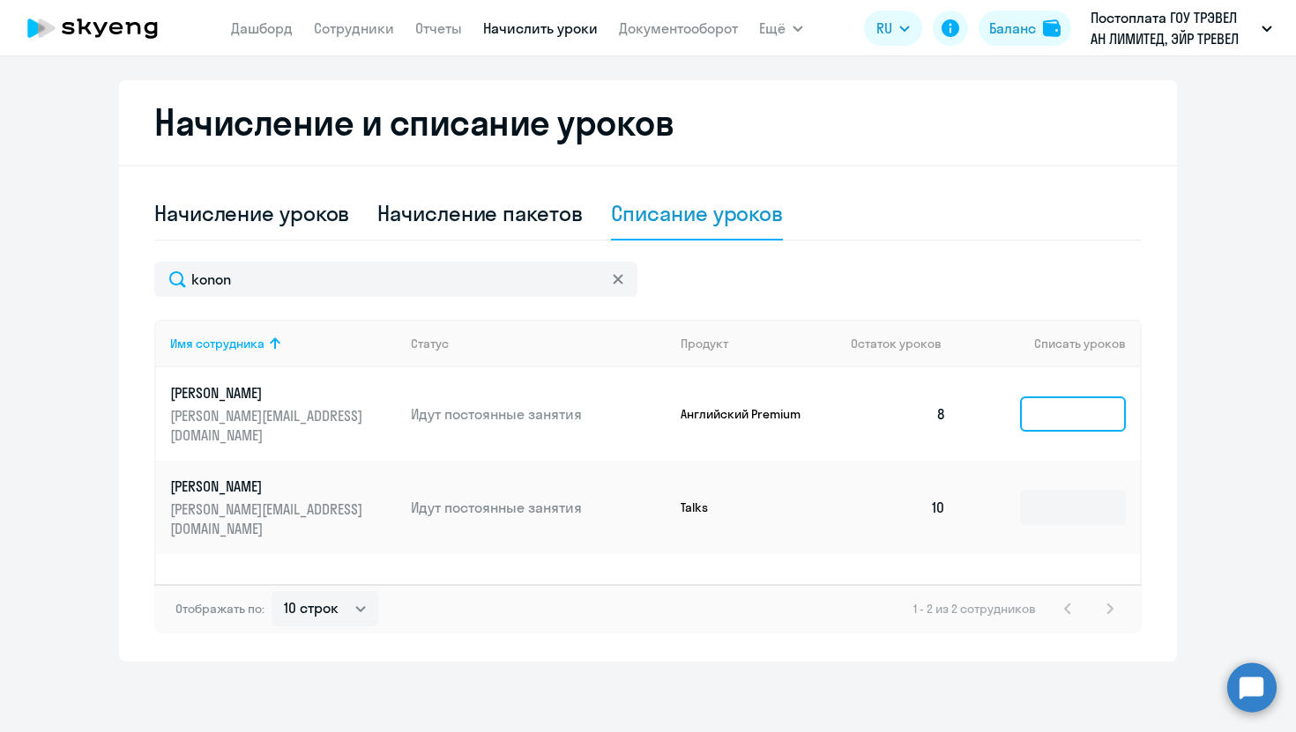
click at [1071, 403] on input at bounding box center [1073, 414] width 106 height 35
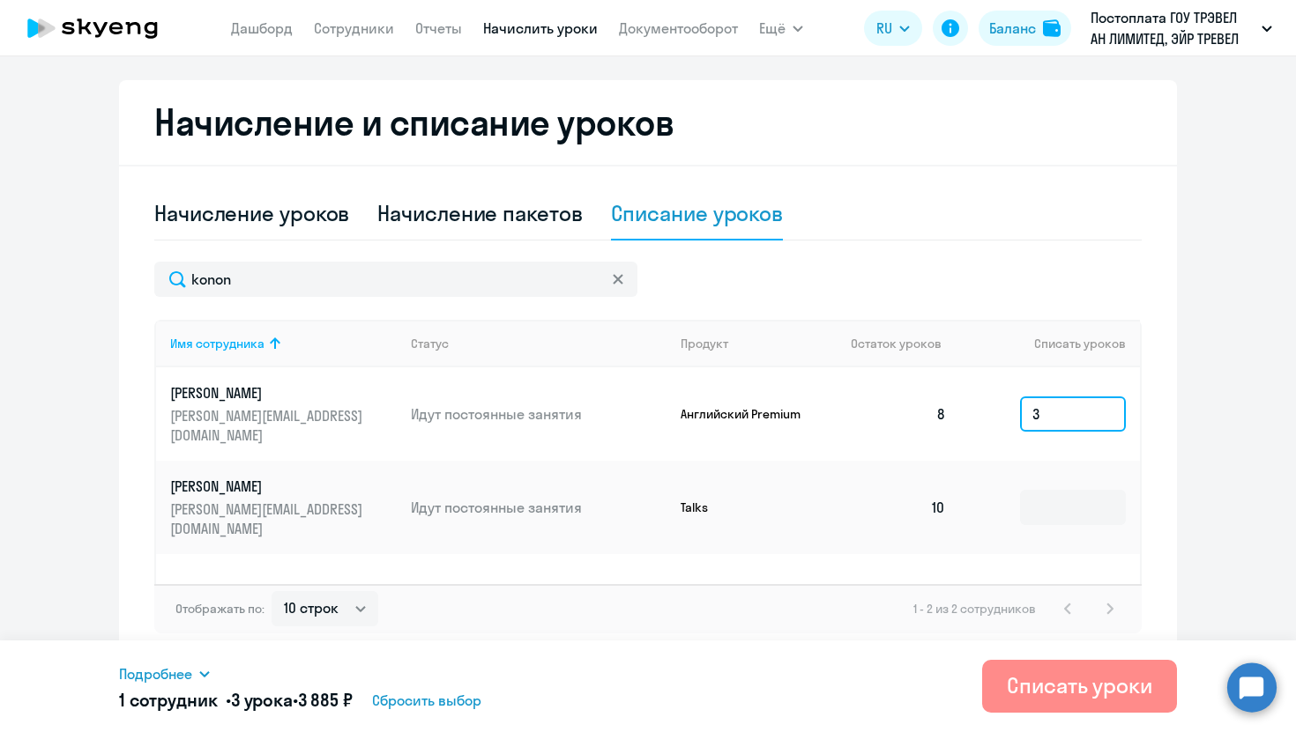
type input "3"
click at [1082, 699] on div "Списать уроки" at bounding box center [1079, 686] width 145 height 28
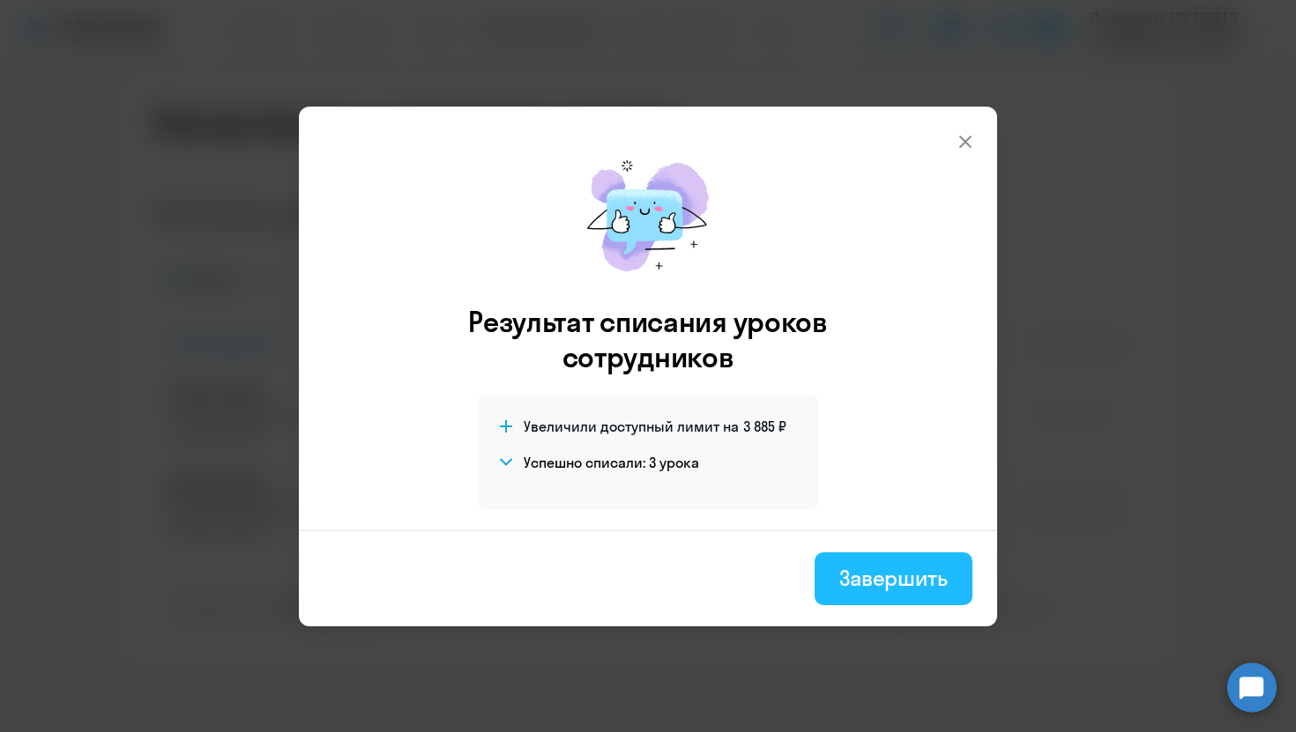
click at [890, 581] on div "Завершить" at bounding box center [893, 578] width 108 height 28
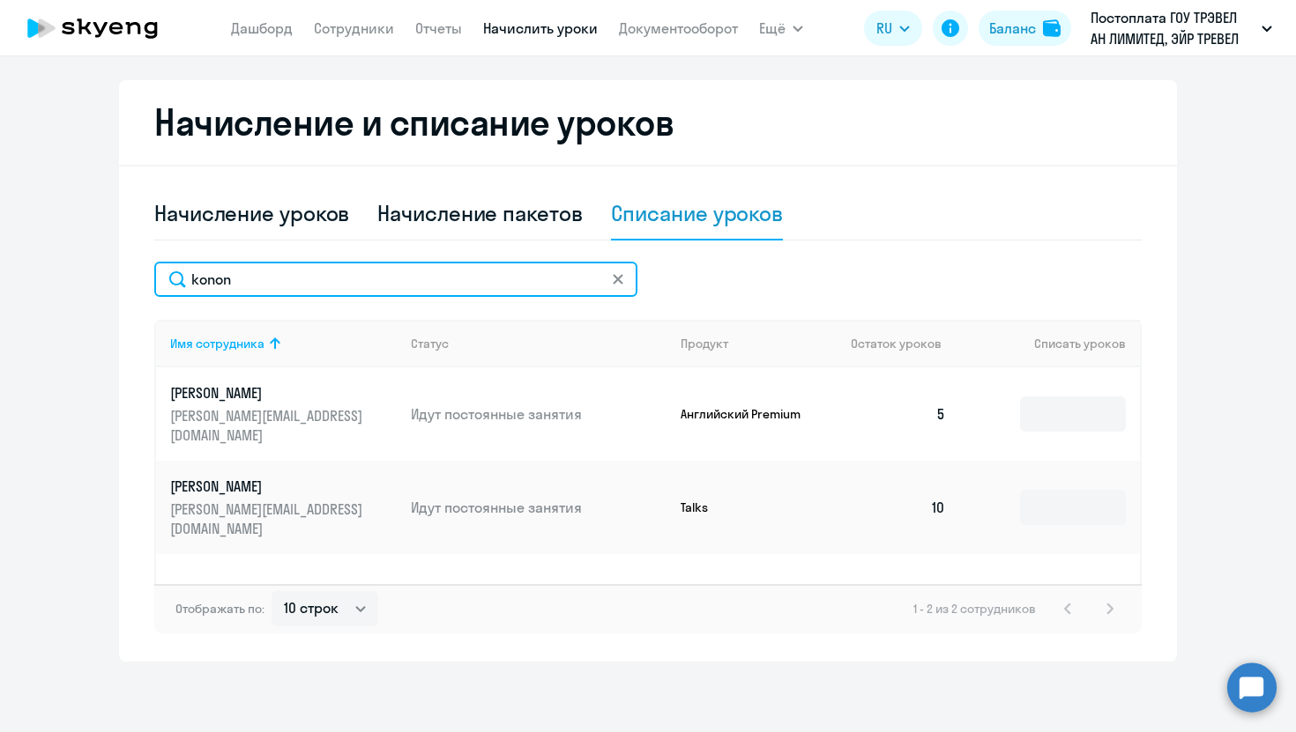
drag, startPoint x: 380, startPoint y: 290, endPoint x: 64, endPoint y: 270, distance: 316.2
click at [66, 272] on ng-component "Автоначисления Смотреть все действующий Без названия Каждый месяц 145 сотрудник…" at bounding box center [648, 190] width 1296 height 943
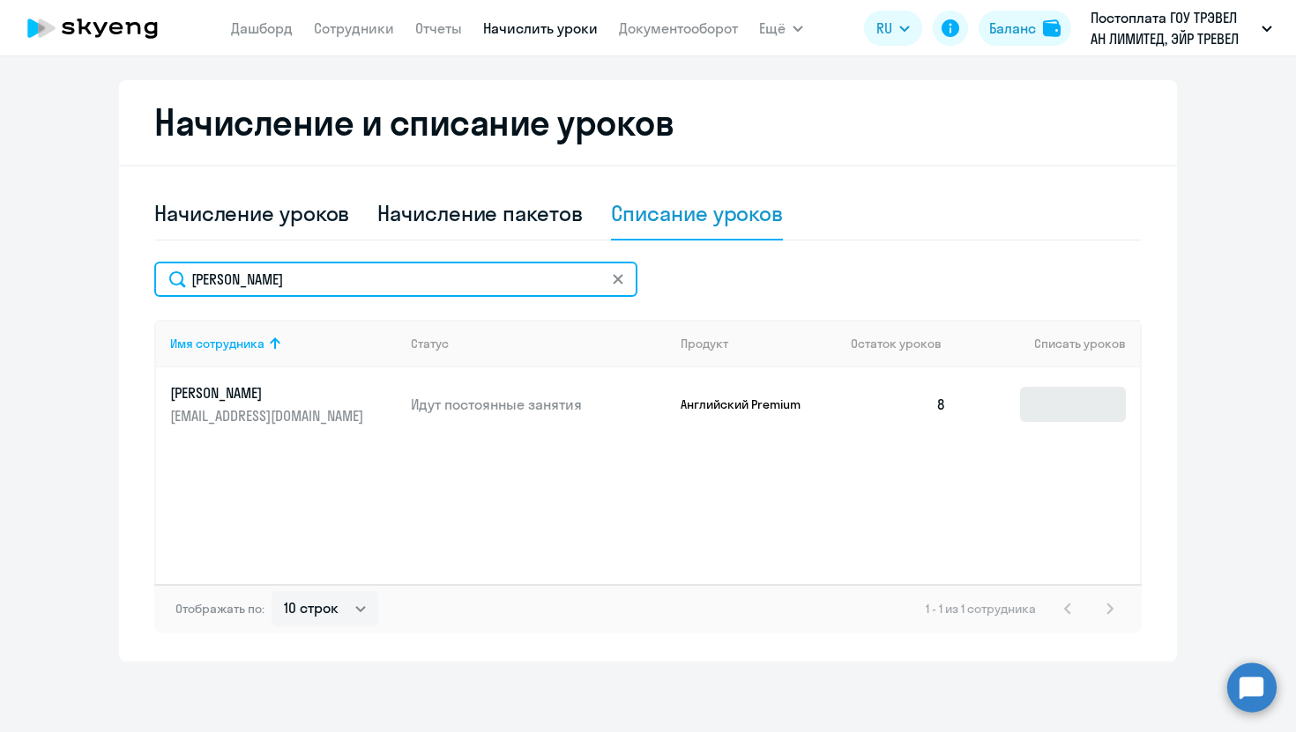
type input "[PERSON_NAME]"
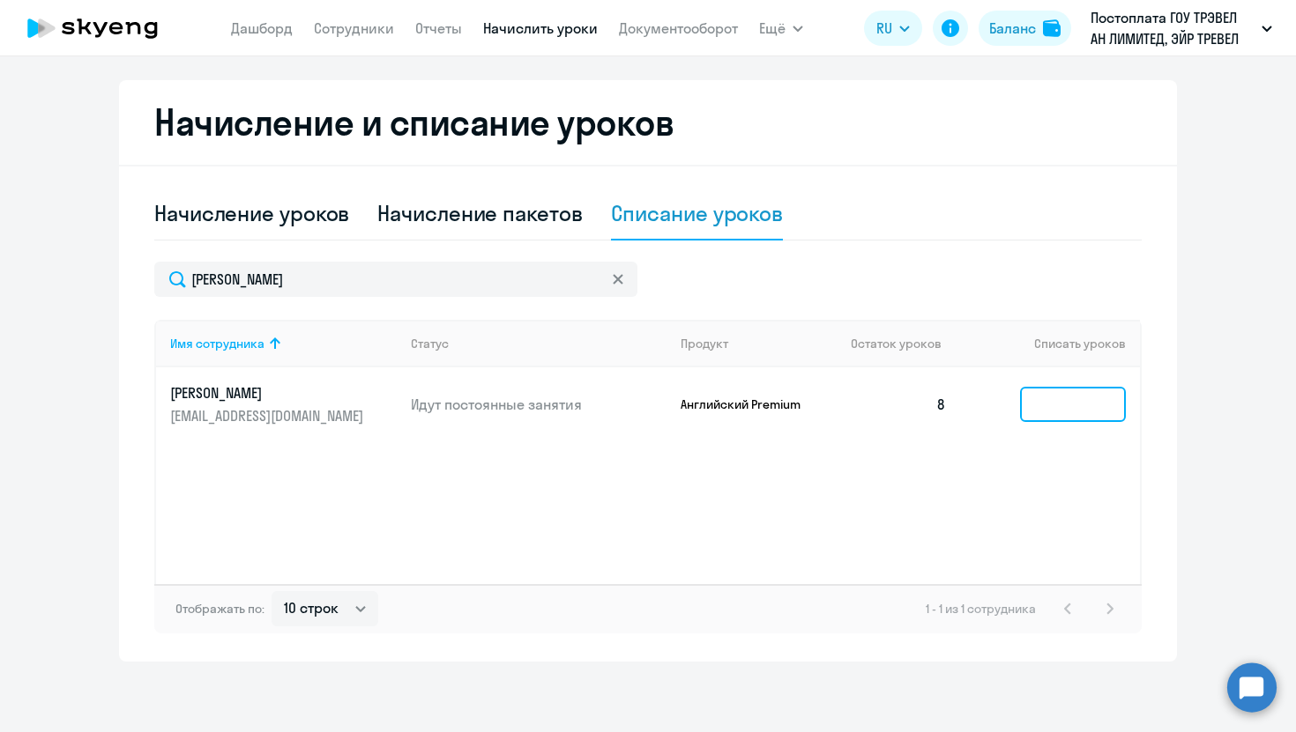
click at [1066, 390] on input at bounding box center [1073, 404] width 106 height 35
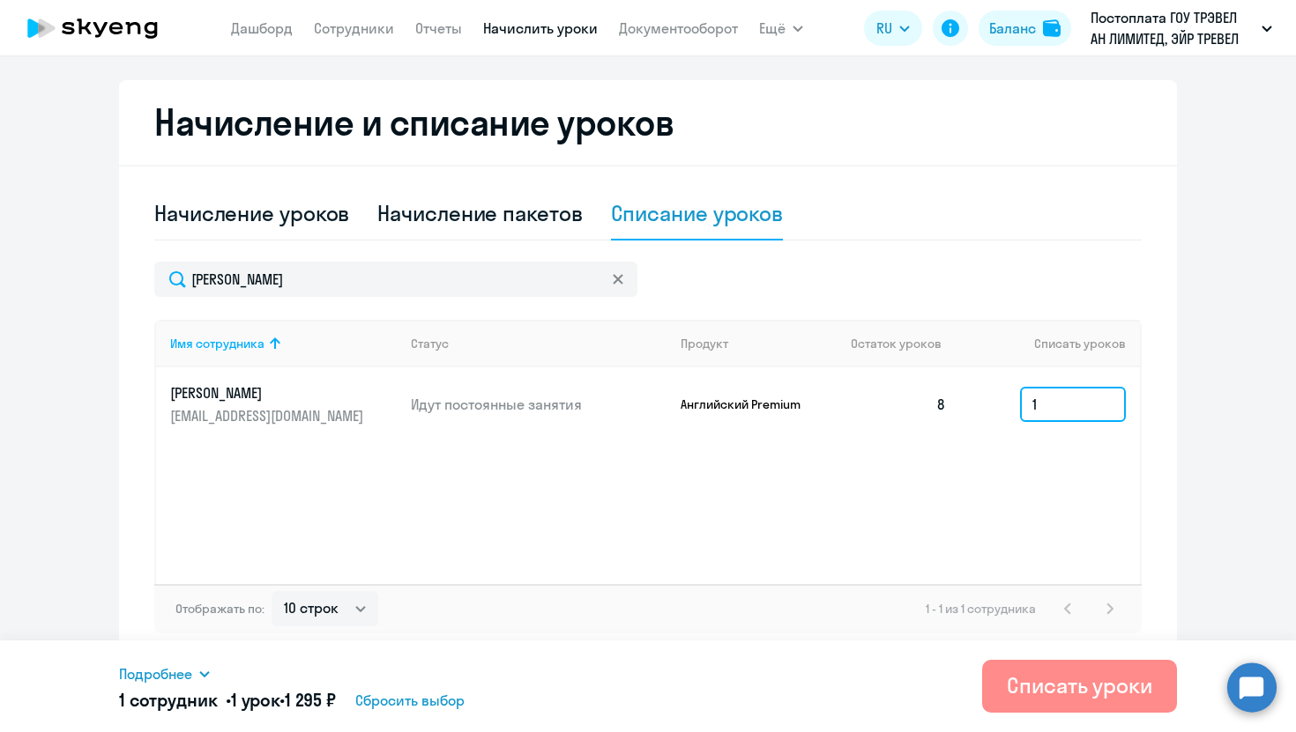
type input "1"
click at [1040, 688] on div "Списать уроки" at bounding box center [1079, 686] width 145 height 28
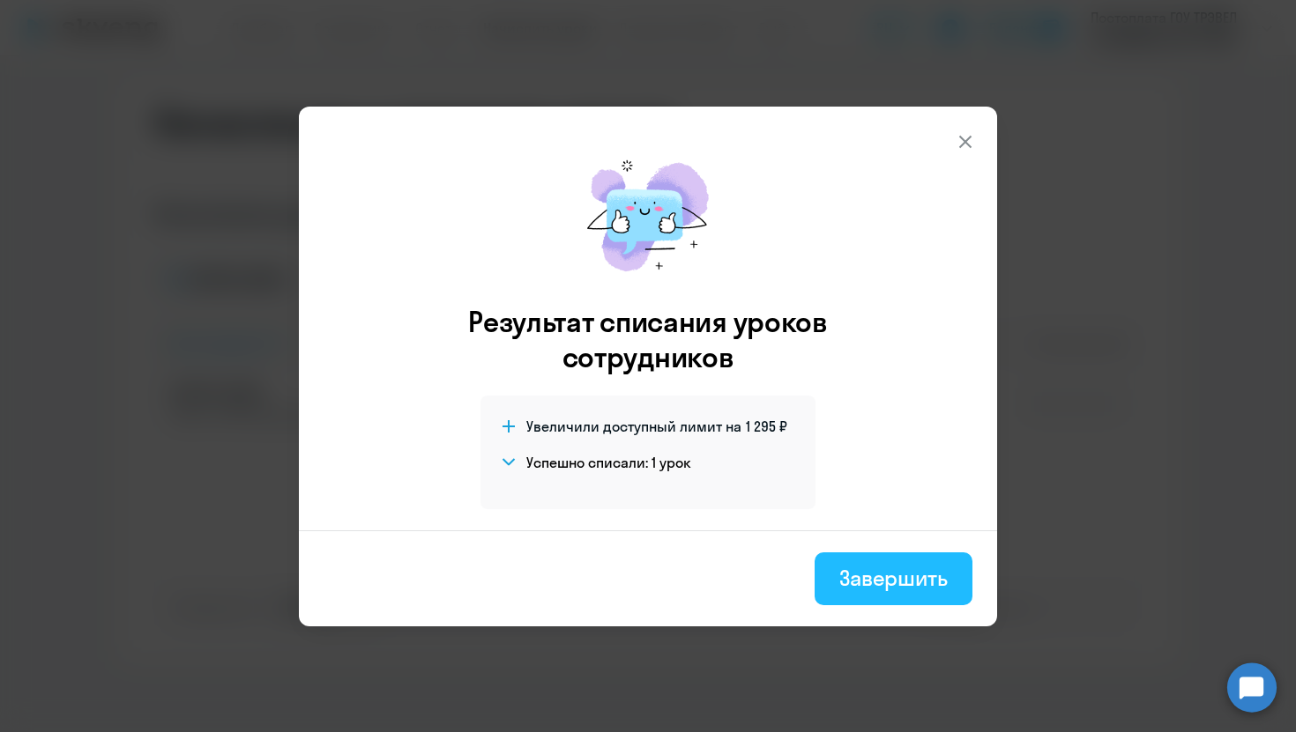
click at [846, 583] on div "Завершить" at bounding box center [893, 578] width 108 height 28
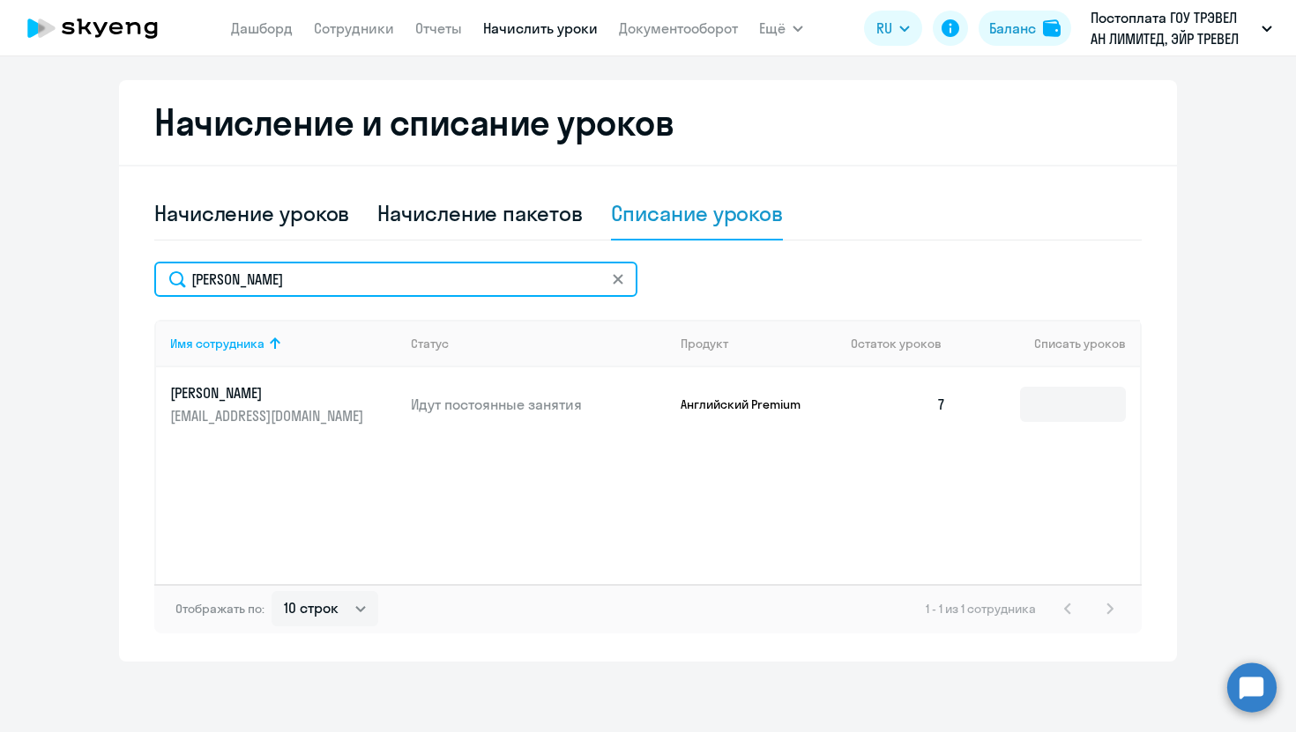
drag, startPoint x: 286, startPoint y: 282, endPoint x: 128, endPoint y: 256, distance: 159.8
click at [131, 263] on div "Начисление и списание уроков Начисление уроков Начисление пакетов Списание урок…" at bounding box center [648, 371] width 1058 height 582
type input "tashki"
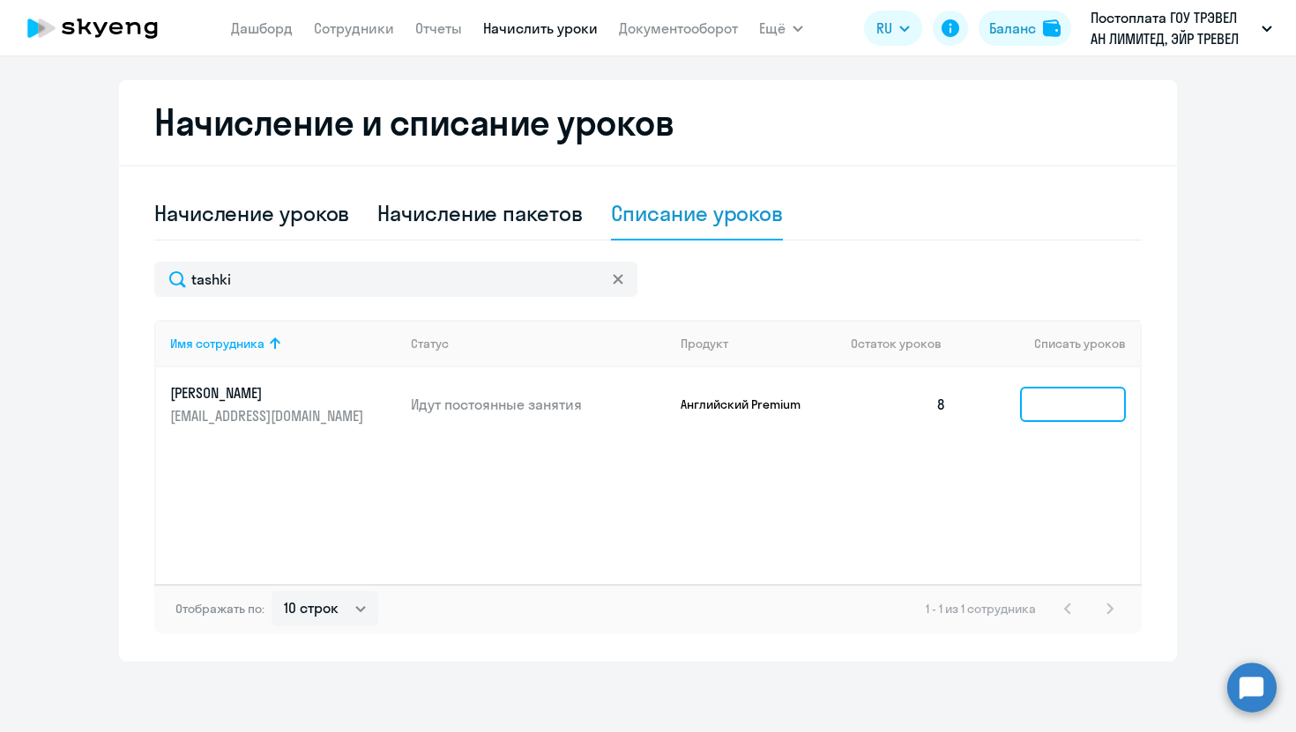
click at [1081, 402] on input at bounding box center [1073, 404] width 106 height 35
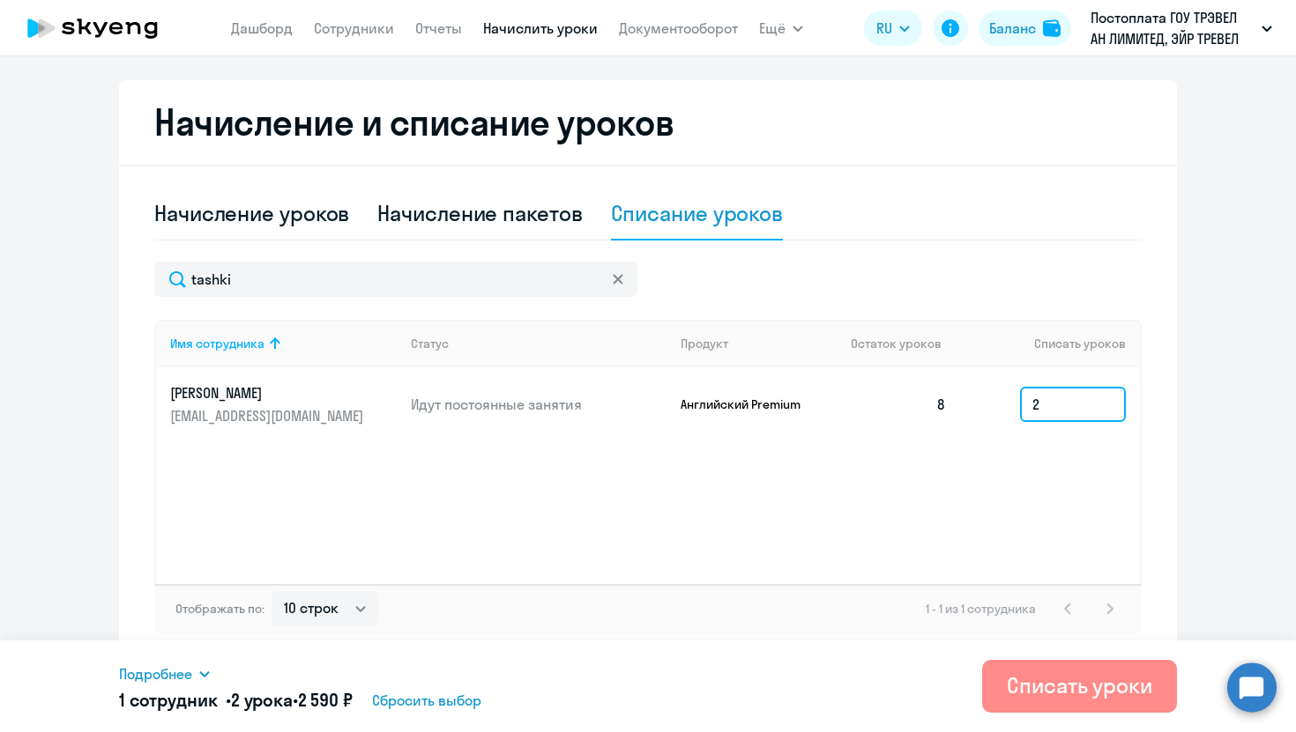
type input "2"
click at [1045, 704] on button "Списать уроки" at bounding box center [1079, 686] width 195 height 53
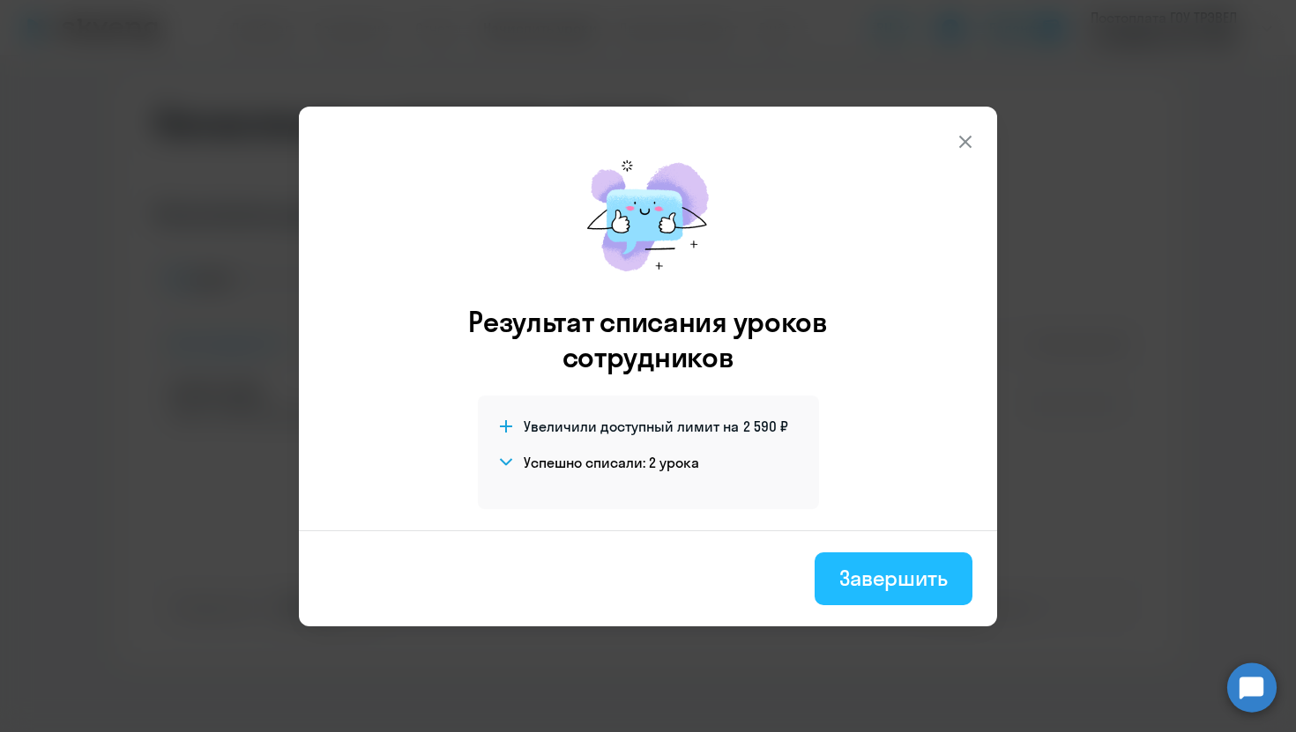
click at [924, 579] on div "Завершить" at bounding box center [893, 578] width 108 height 28
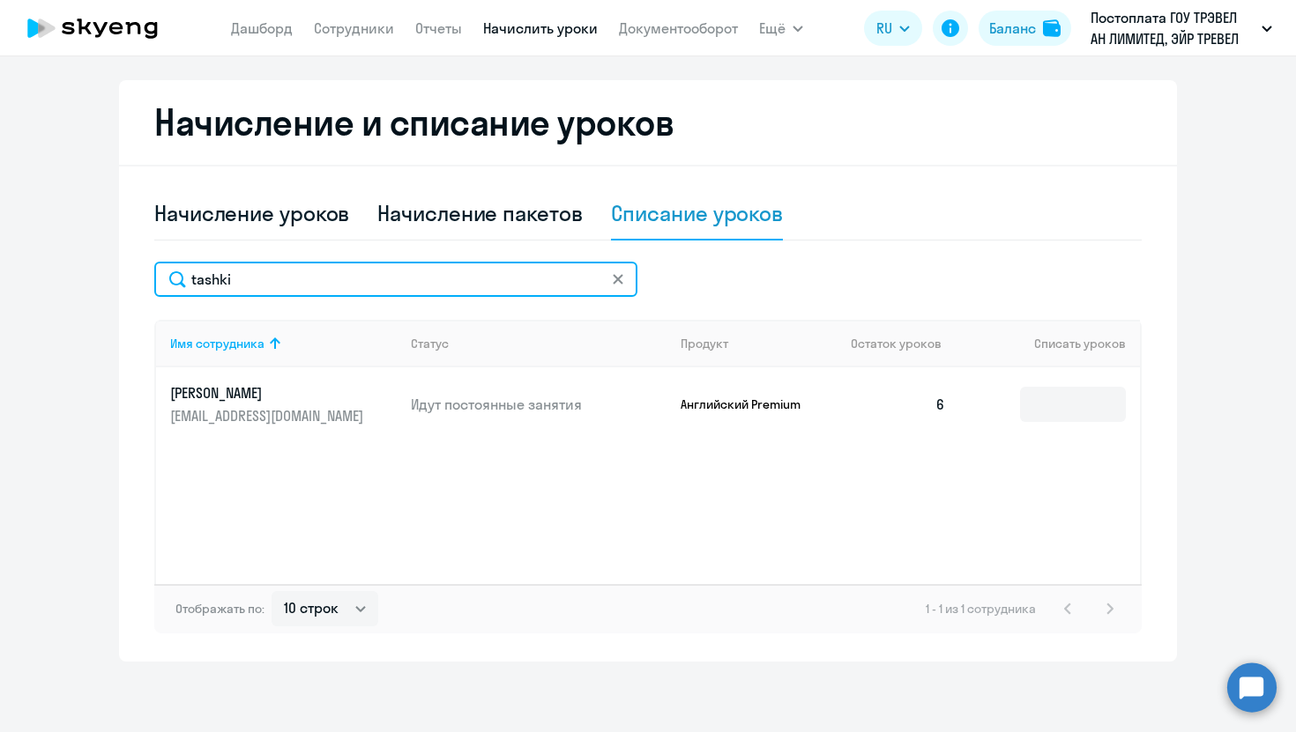
drag, startPoint x: 422, startPoint y: 278, endPoint x: 137, endPoint y: 266, distance: 285.8
click at [137, 266] on div "Начисление и списание уроков Начисление уроков Начисление пакетов Списание урок…" at bounding box center [648, 371] width 1058 height 582
type input "espan"
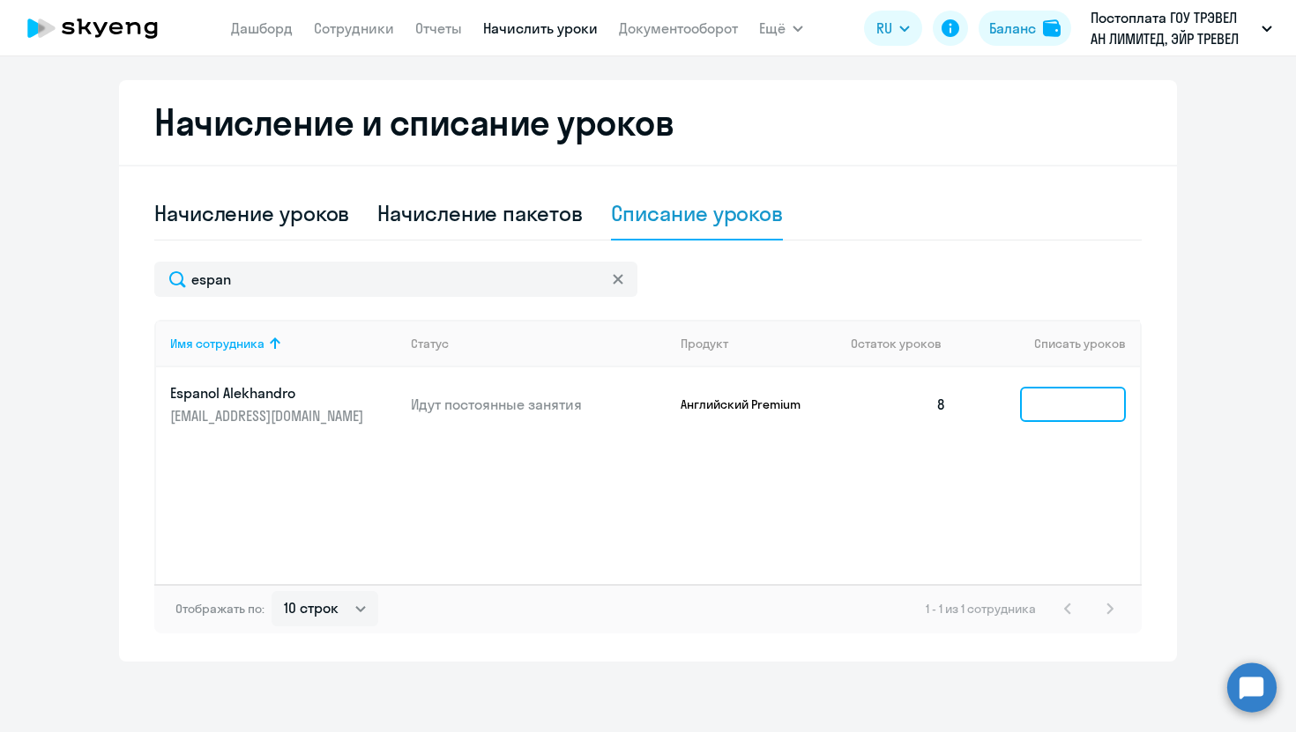
click at [1060, 399] on input at bounding box center [1073, 404] width 106 height 35
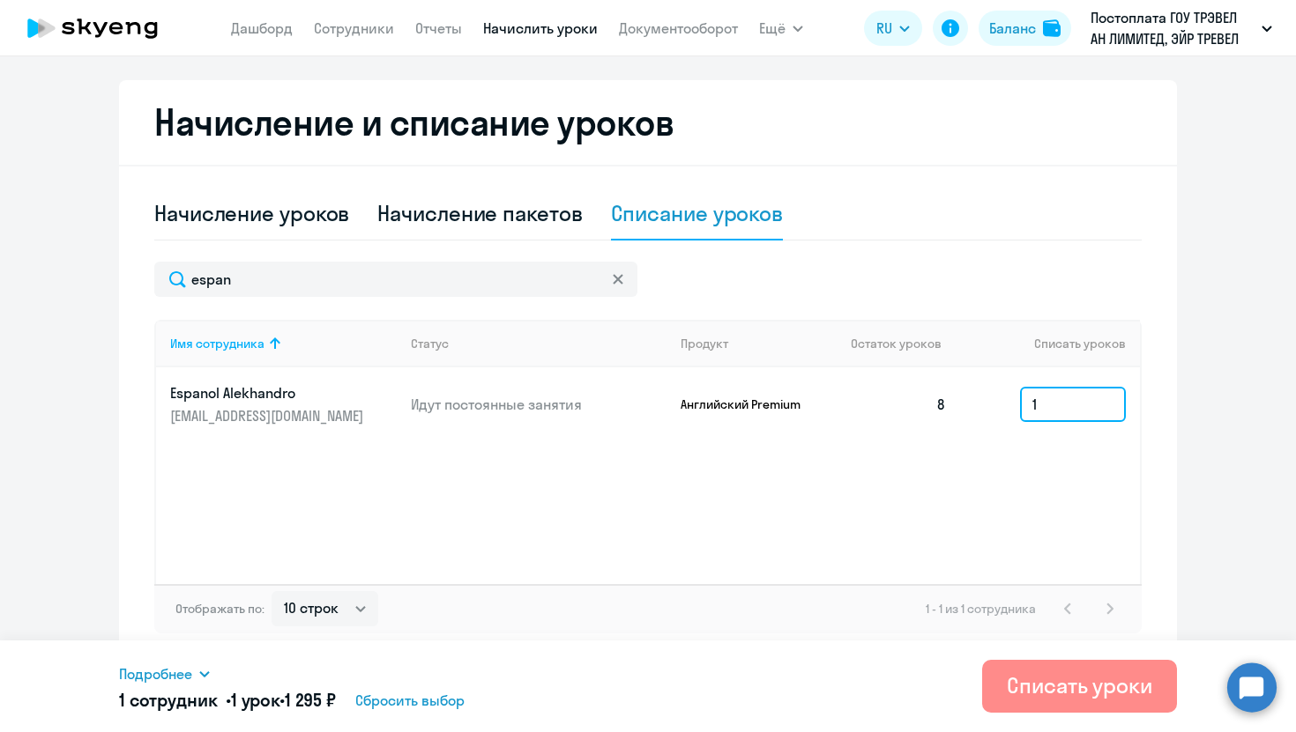
type input "1"
click at [1027, 703] on button "Списать уроки" at bounding box center [1079, 686] width 195 height 53
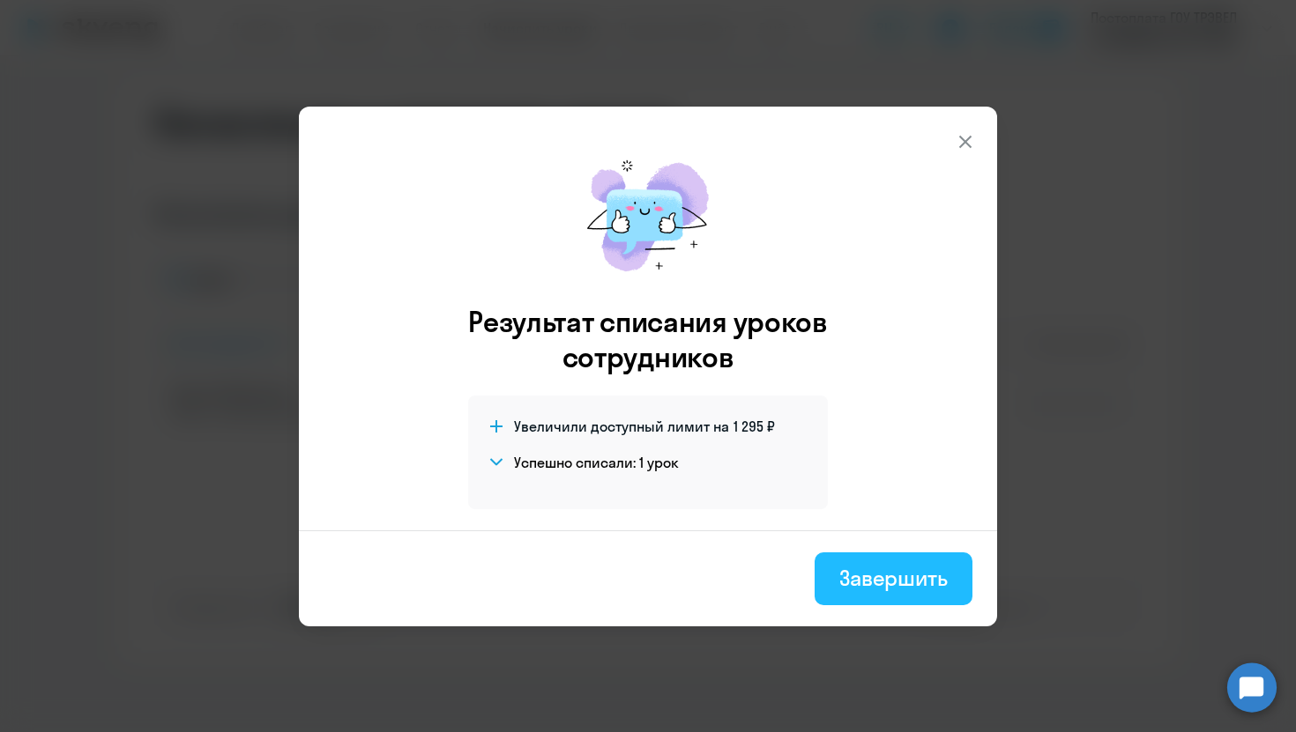
click at [910, 588] on div "Завершить" at bounding box center [893, 578] width 108 height 28
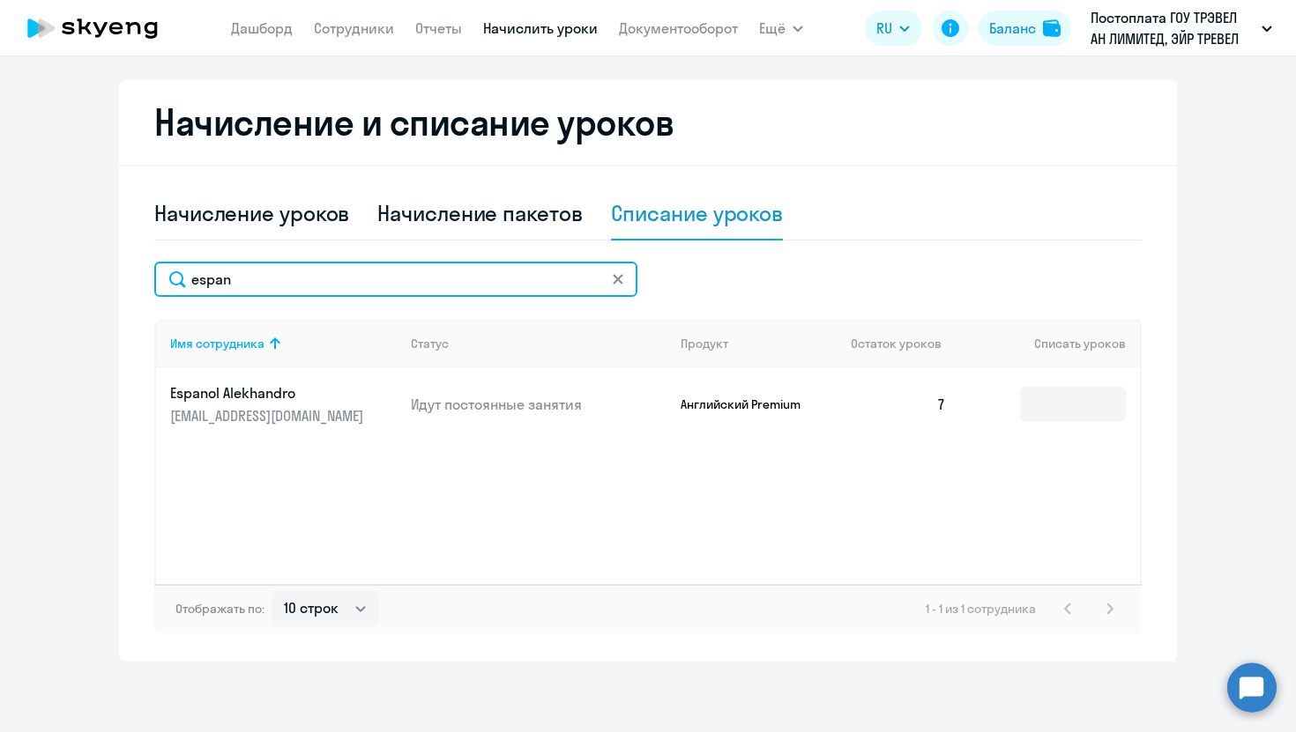
drag, startPoint x: 442, startPoint y: 267, endPoint x: 86, endPoint y: 254, distance: 356.3
click at [82, 264] on ng-component "Автоначисления Смотреть все действующий Без названия Каждый месяц 145 сотрудник…" at bounding box center [648, 190] width 1296 height 943
drag, startPoint x: 261, startPoint y: 264, endPoint x: 162, endPoint y: 283, distance: 100.4
click at [162, 283] on input "espan" at bounding box center [395, 279] width 483 height 35
drag, startPoint x: 256, startPoint y: 286, endPoint x: 117, endPoint y: 268, distance: 139.6
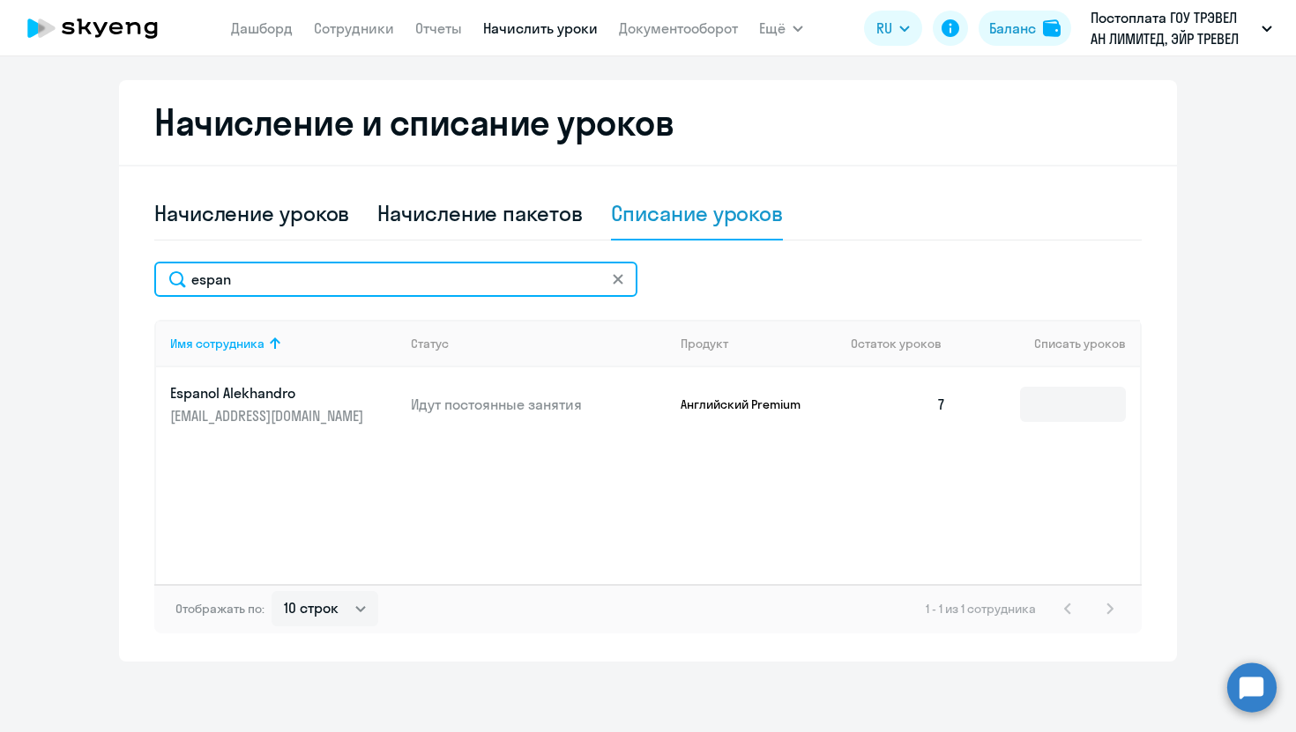
click at [113, 280] on ng-component "Автоначисления Смотреть все действующий Без названия Каждый месяц 145 сотрудник…" at bounding box center [648, 190] width 1296 height 943
type input "meru"
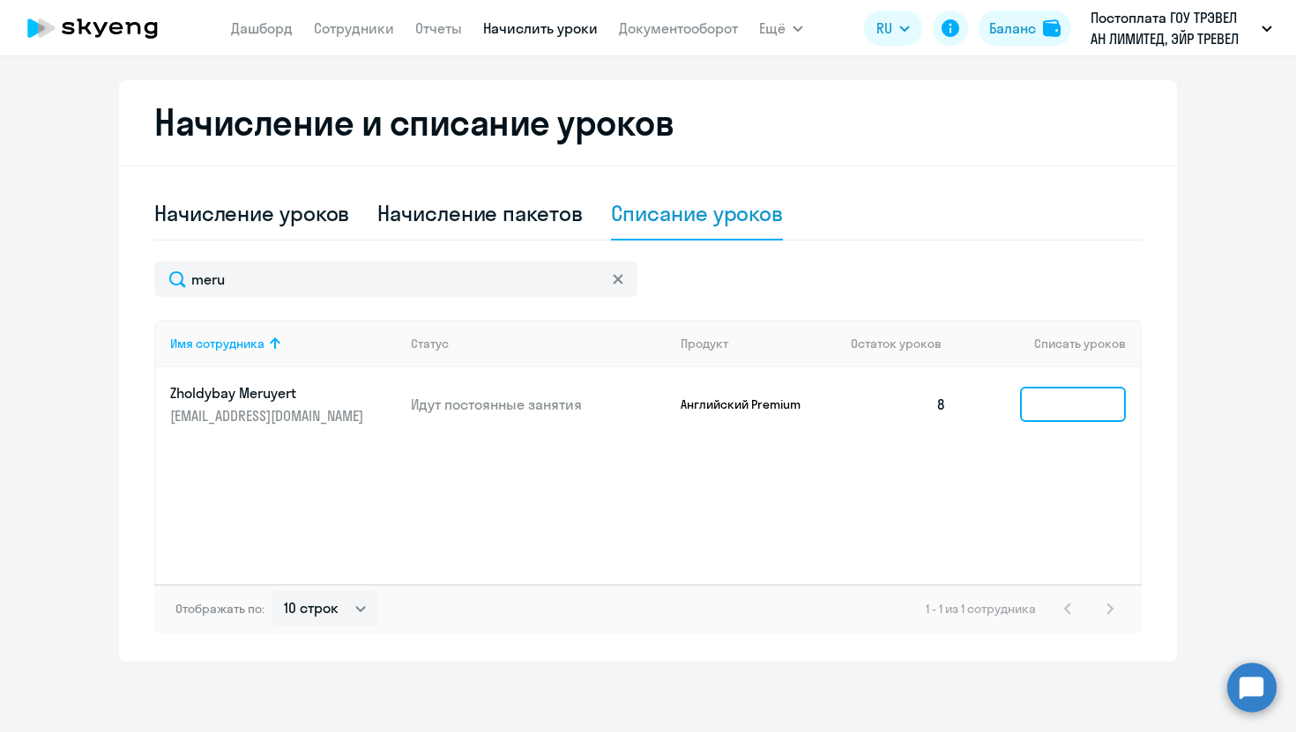
click at [1029, 396] on input at bounding box center [1073, 404] width 106 height 35
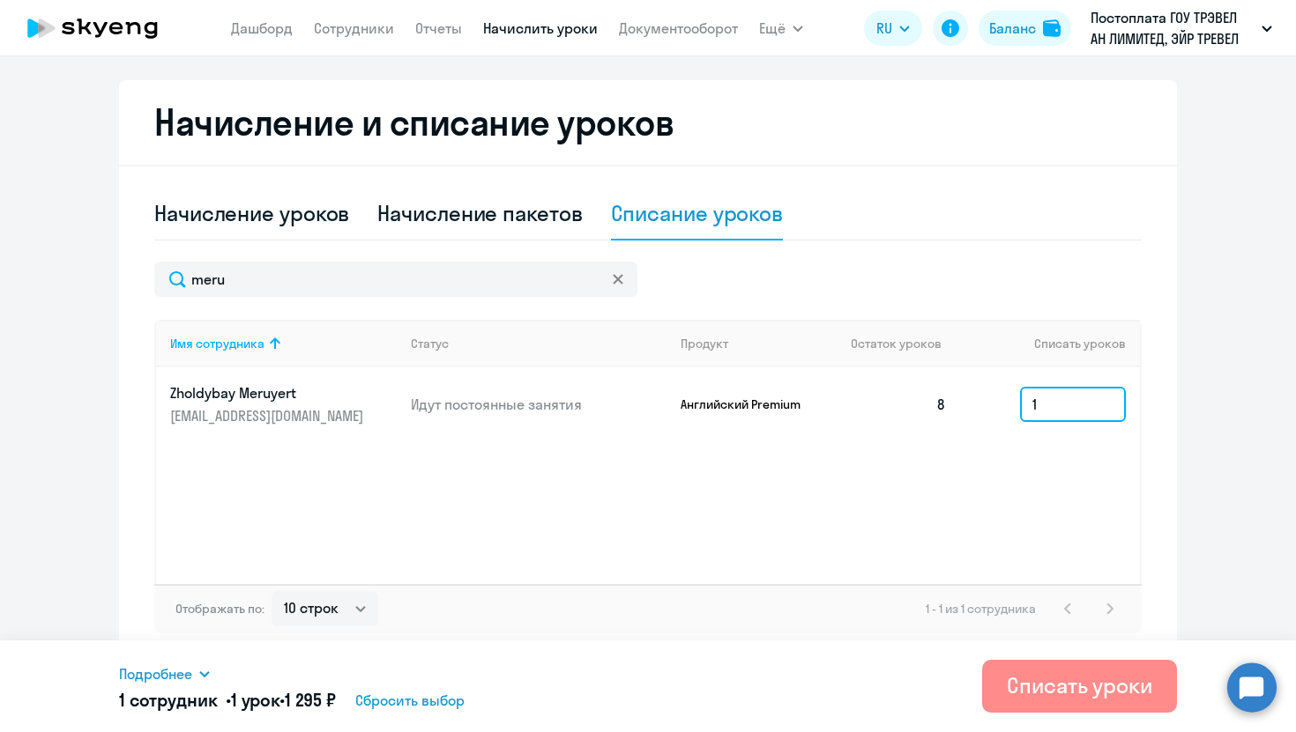
type input "1"
click at [1065, 684] on div "Списать уроки" at bounding box center [1079, 686] width 145 height 28
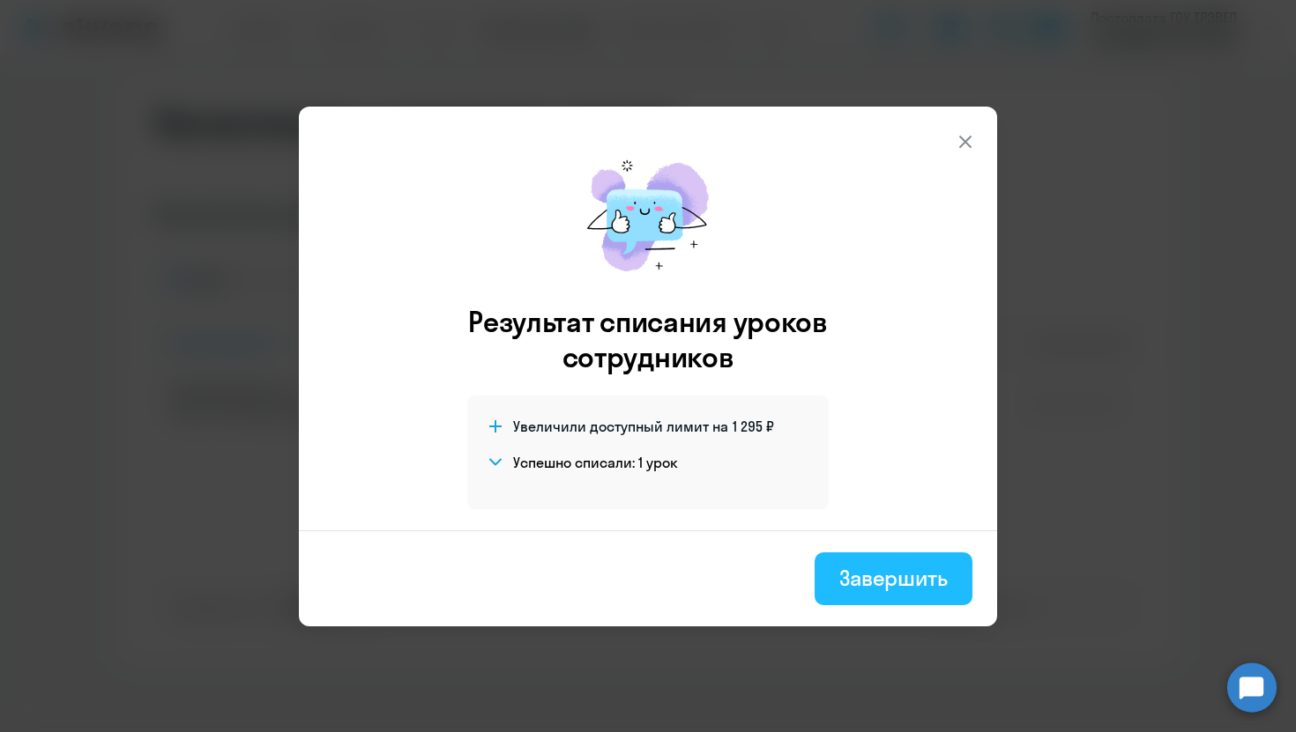
click at [929, 560] on button "Завершить" at bounding box center [893, 579] width 158 height 53
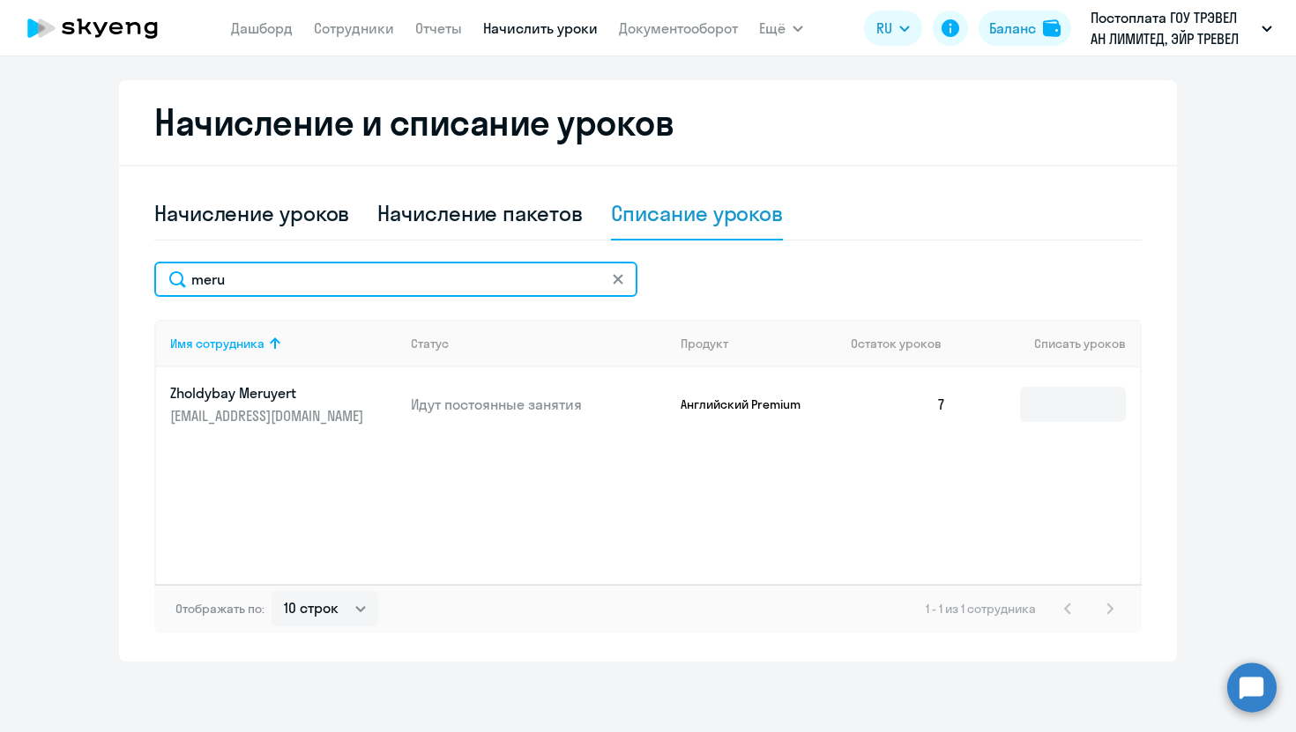
drag, startPoint x: 394, startPoint y: 286, endPoint x: 100, endPoint y: 276, distance: 294.6
click at [102, 282] on ng-component "Автоначисления Смотреть все действующий Без названия Каждый месяц 145 сотрудник…" at bounding box center [648, 190] width 1296 height 943
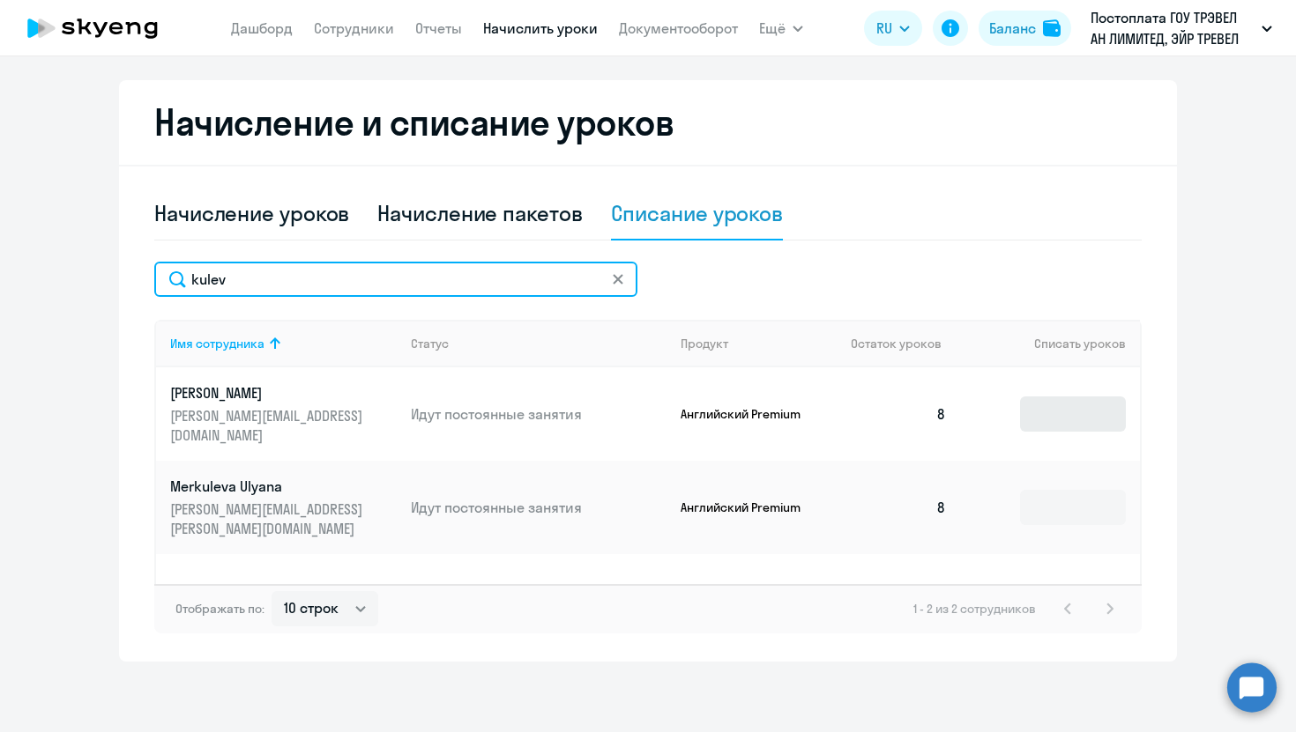
type input "kulev"
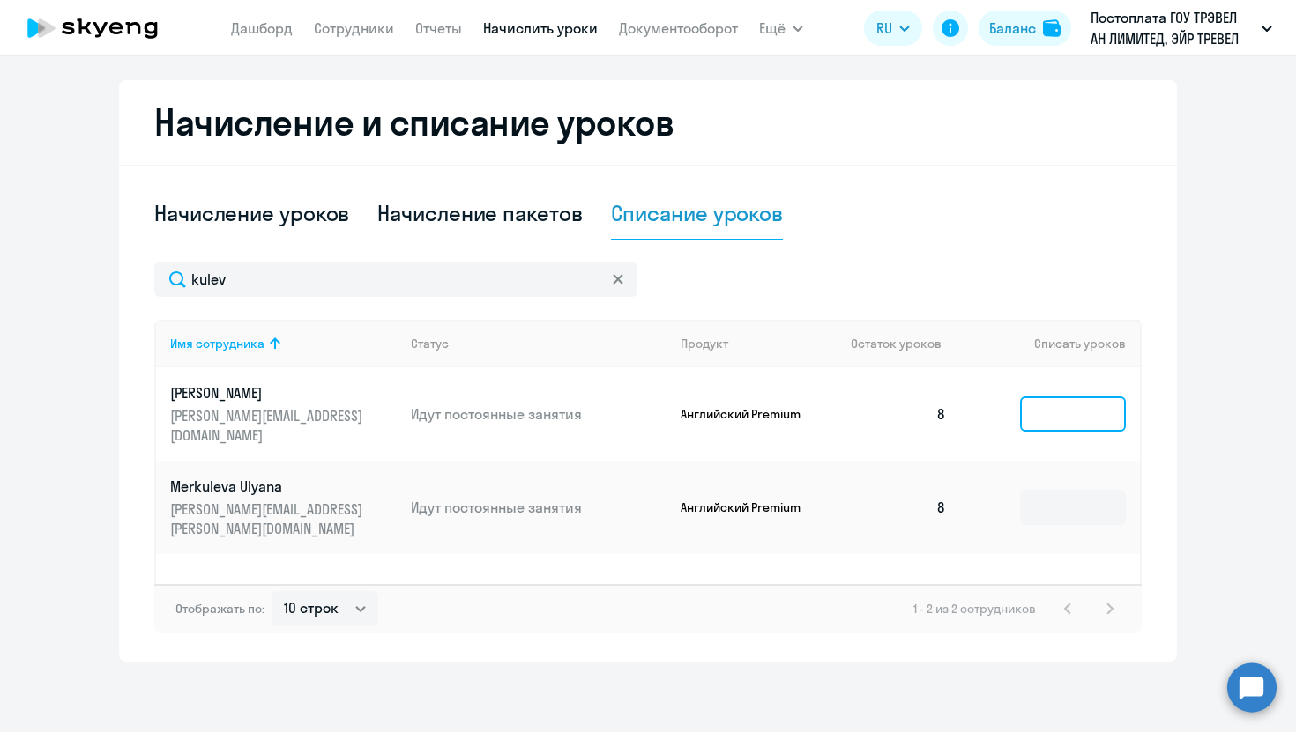
click at [1059, 397] on input at bounding box center [1073, 414] width 106 height 35
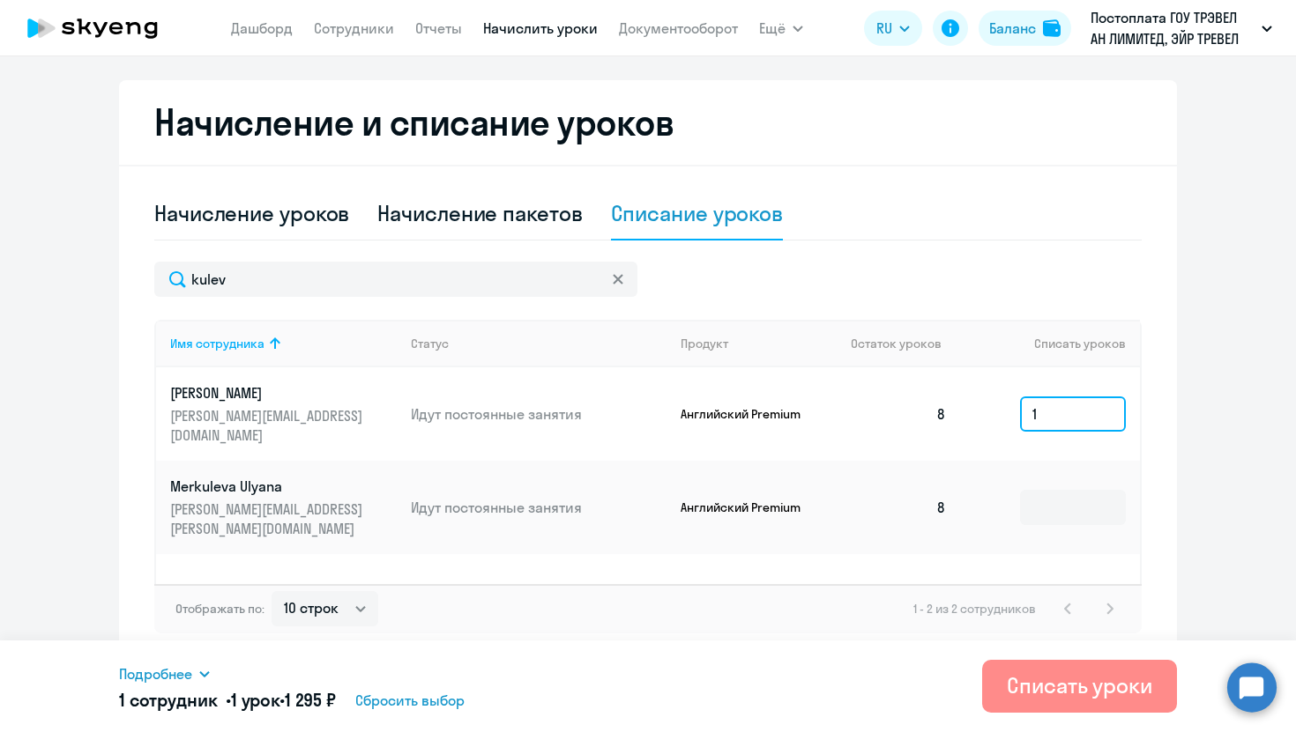
type input "1"
click at [1041, 695] on div "Списать уроки" at bounding box center [1079, 686] width 145 height 28
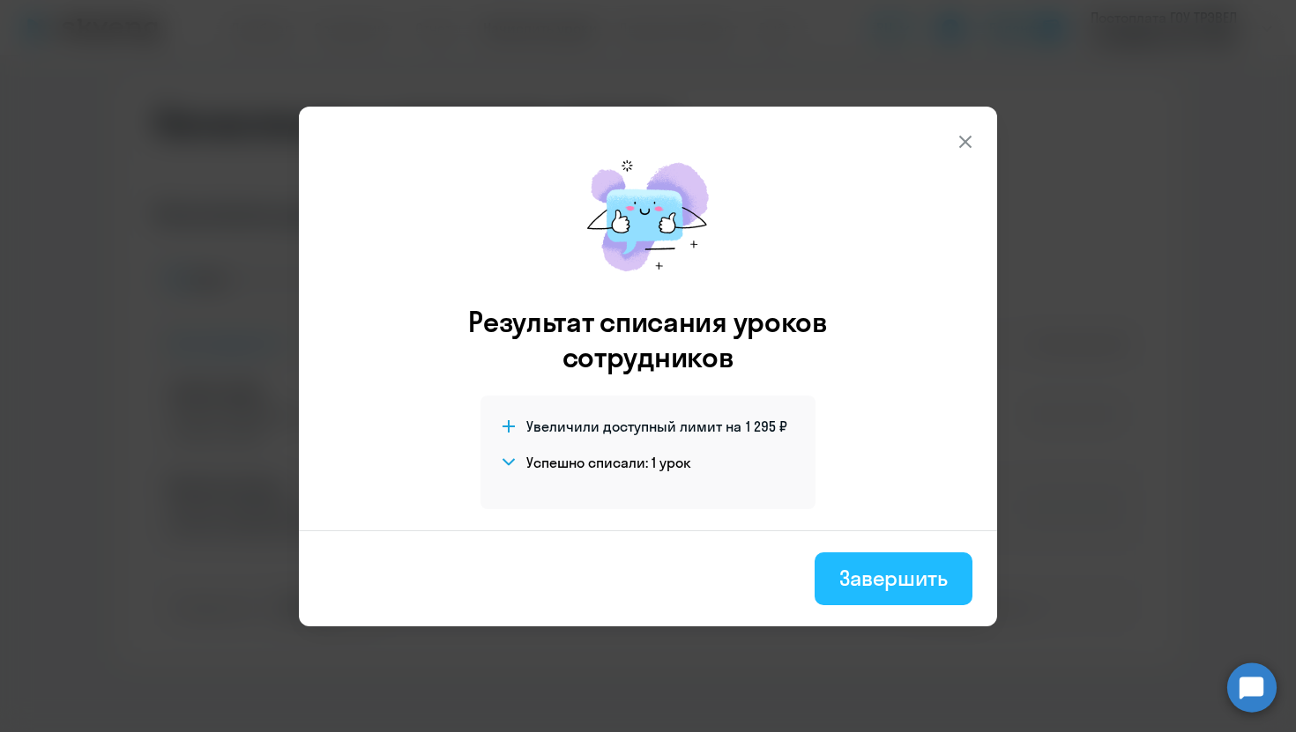
click at [940, 591] on div "Завершить" at bounding box center [893, 578] width 108 height 28
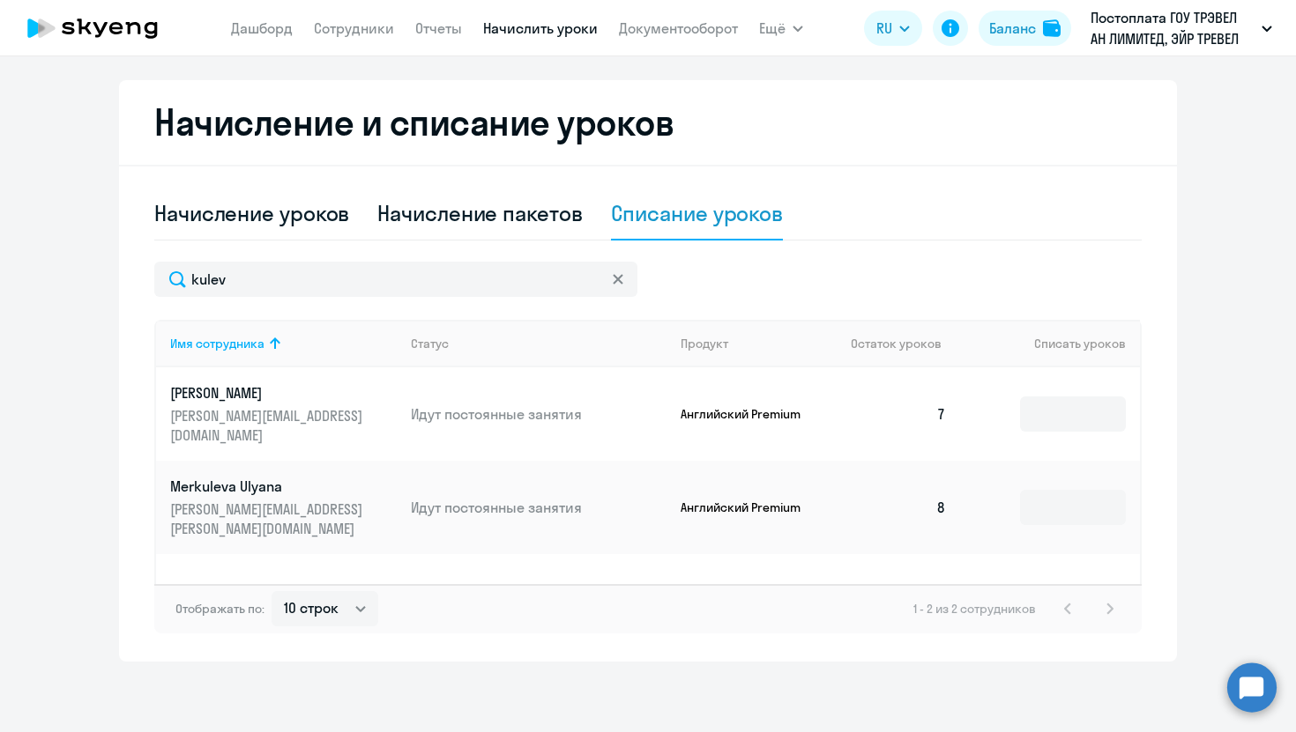
click at [295, 261] on div "Начисление уроков Начисление пакетов Списание уроков kulev Имя сотрудника Стату…" at bounding box center [647, 411] width 987 height 446
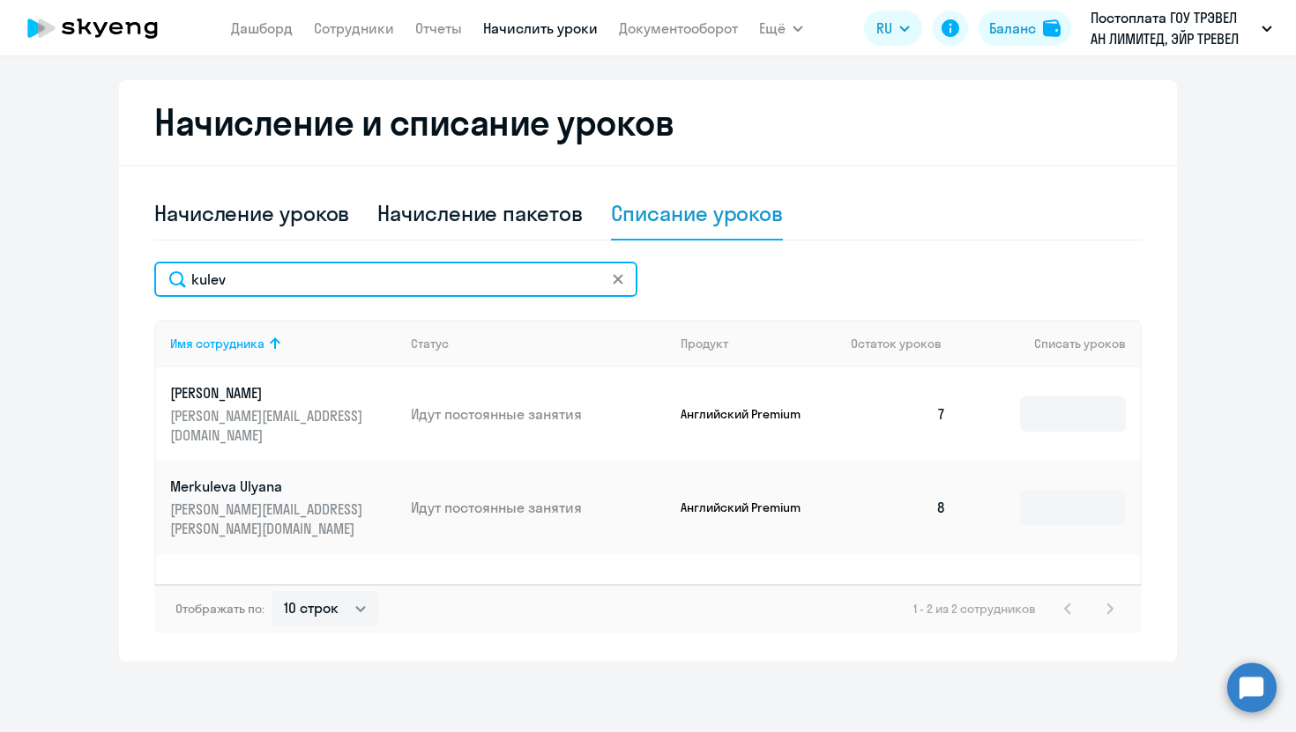
drag, startPoint x: 277, startPoint y: 279, endPoint x: 37, endPoint y: 271, distance: 239.8
click at [37, 271] on ng-component "Автоначисления Смотреть все действующий Без названия Каждый месяц 145 сотрудник…" at bounding box center [648, 190] width 1296 height 943
type input "deniso"
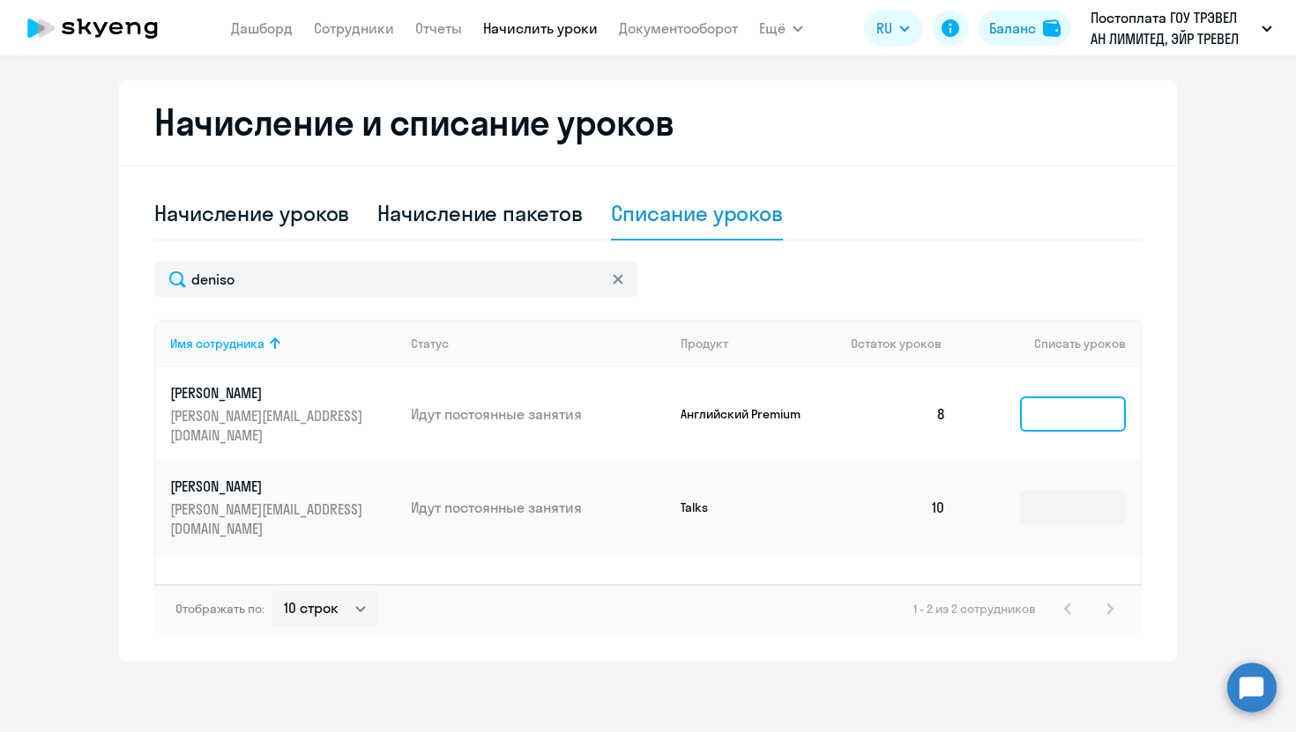
click at [1086, 409] on input at bounding box center [1073, 414] width 106 height 35
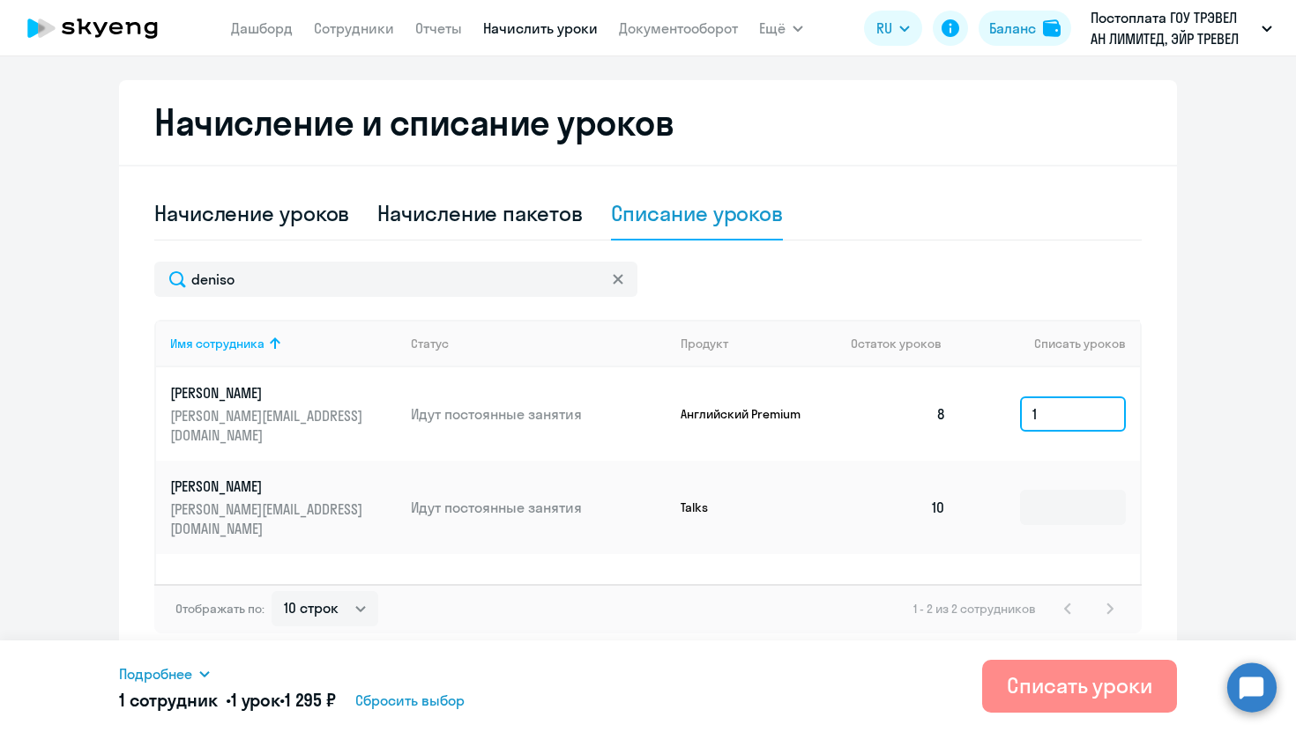
type input "1"
click at [1088, 699] on div "Списать уроки" at bounding box center [1079, 686] width 145 height 28
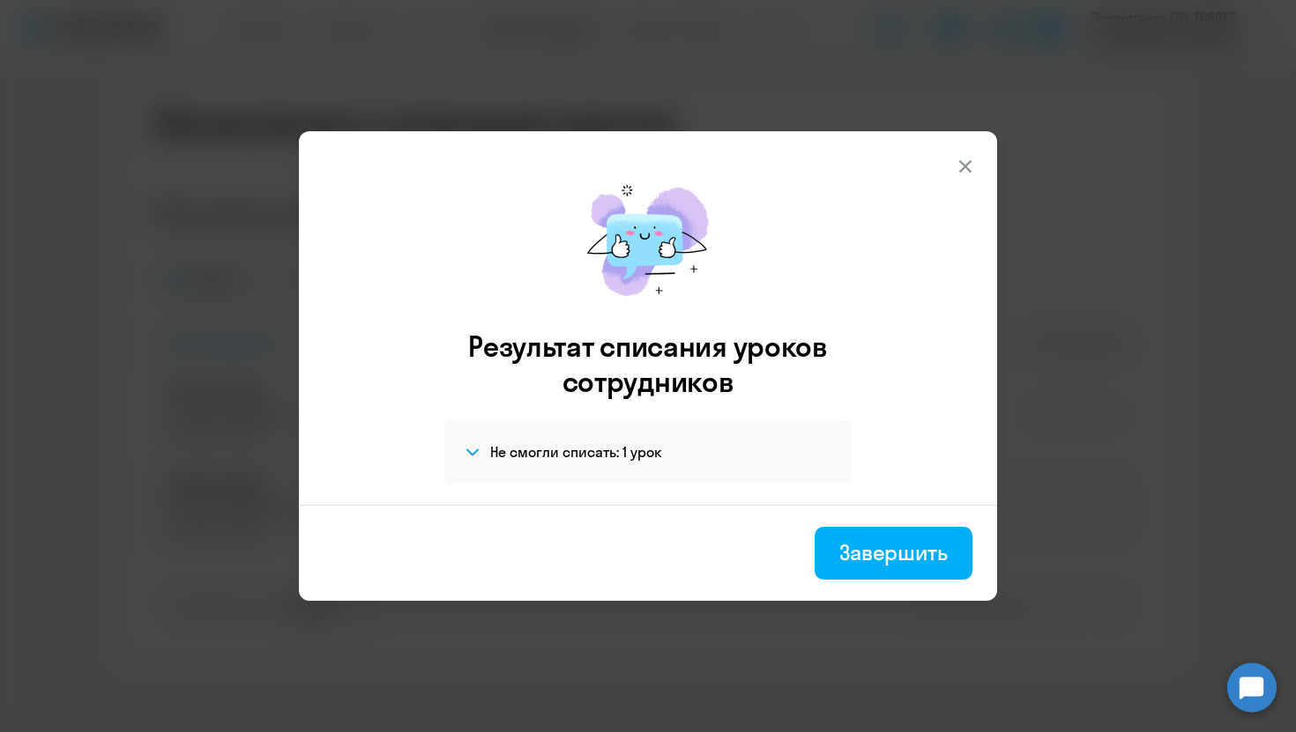
click at [955, 165] on icon at bounding box center [965, 166] width 21 height 21
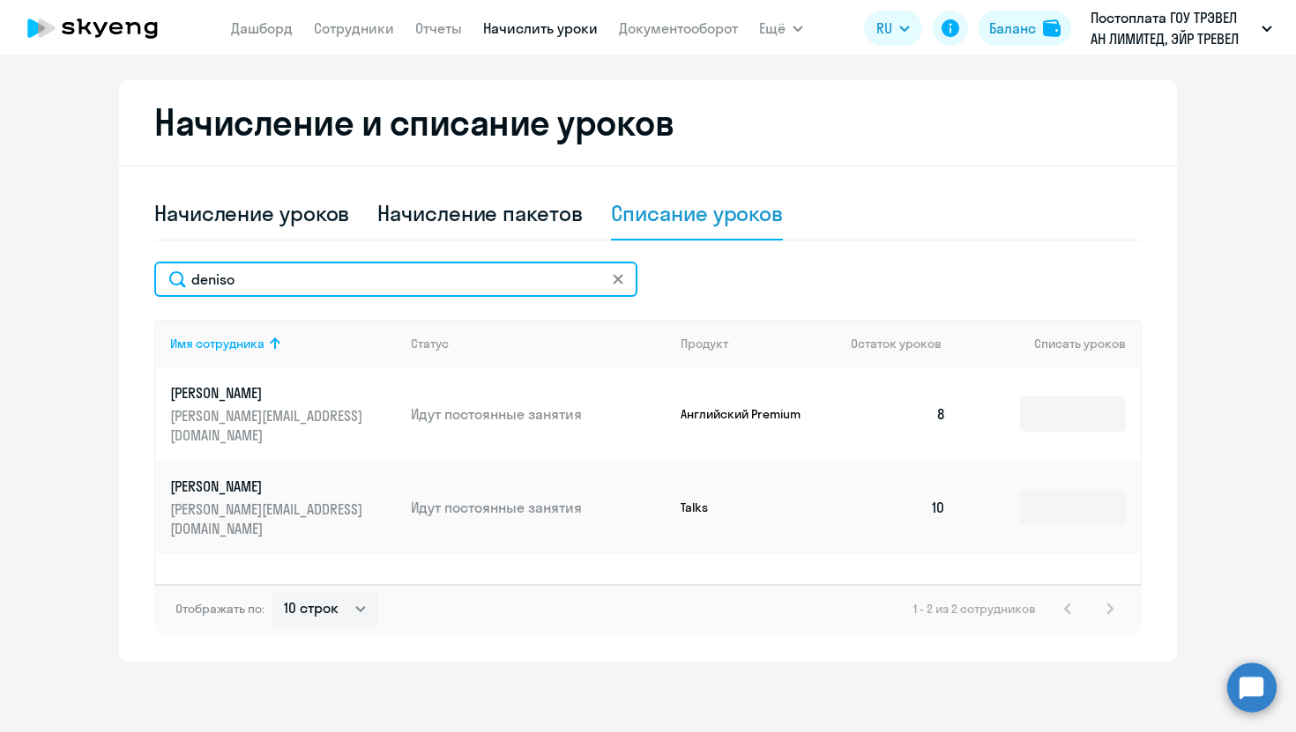
drag, startPoint x: 442, startPoint y: 270, endPoint x: 22, endPoint y: 269, distance: 420.4
click at [22, 269] on ng-component "Автоначисления Смотреть все действующий Без названия Каждый месяц 145 сотрудник…" at bounding box center [648, 190] width 1296 height 943
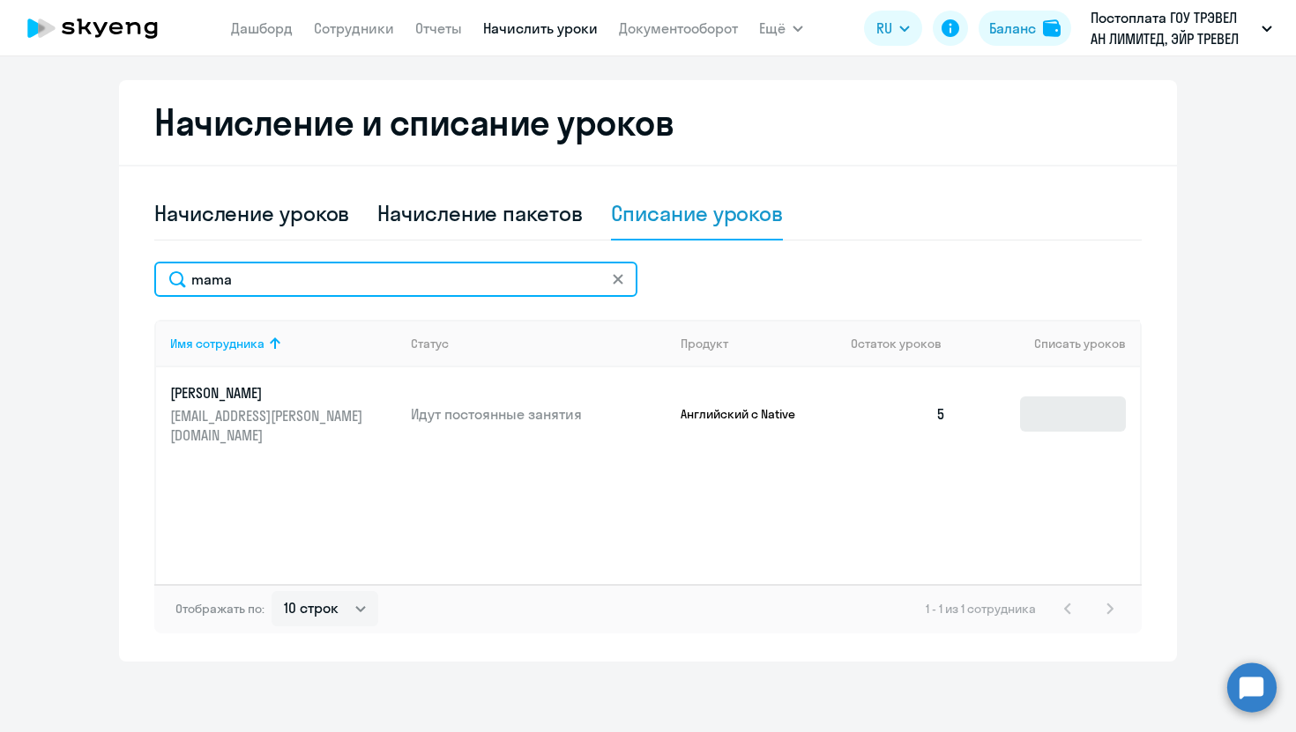
type input "mama"
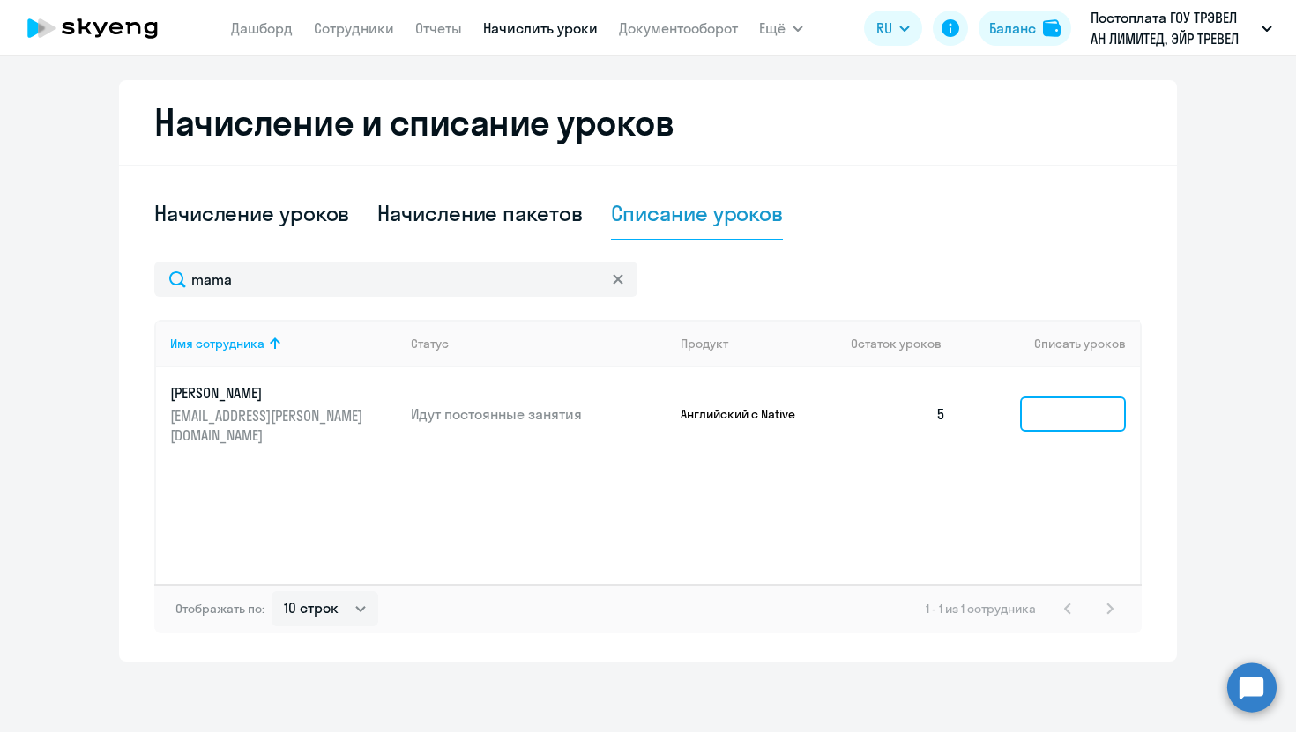
click at [1057, 397] on input at bounding box center [1073, 414] width 106 height 35
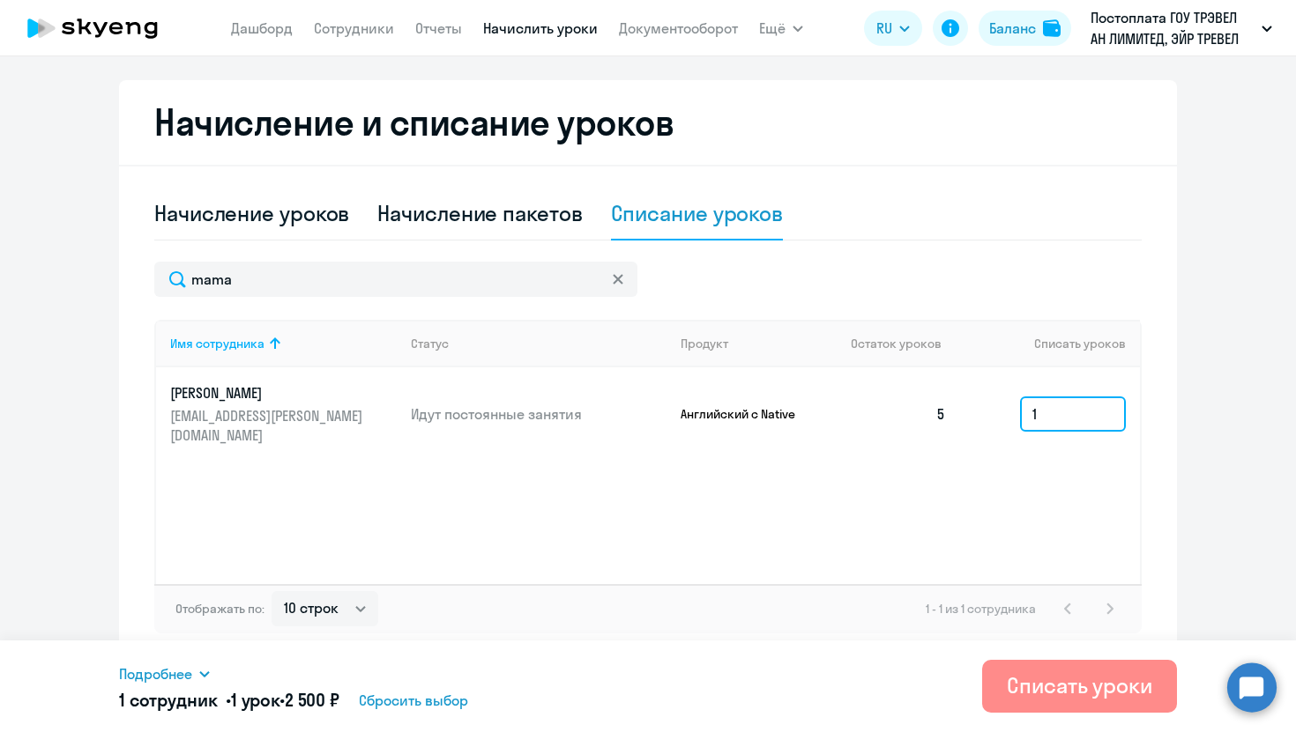
type input "1"
click at [1040, 680] on div "Списать уроки" at bounding box center [1079, 686] width 145 height 28
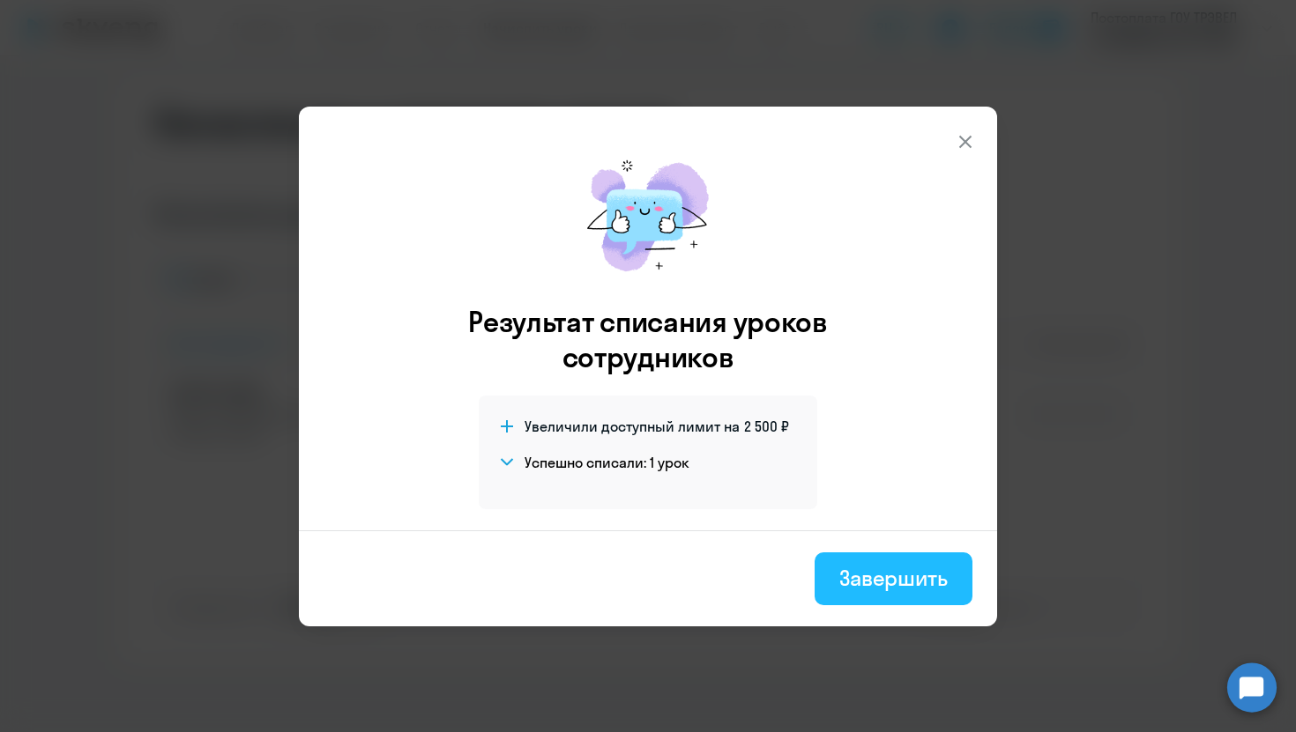
click at [910, 574] on div "Завершить" at bounding box center [893, 578] width 108 height 28
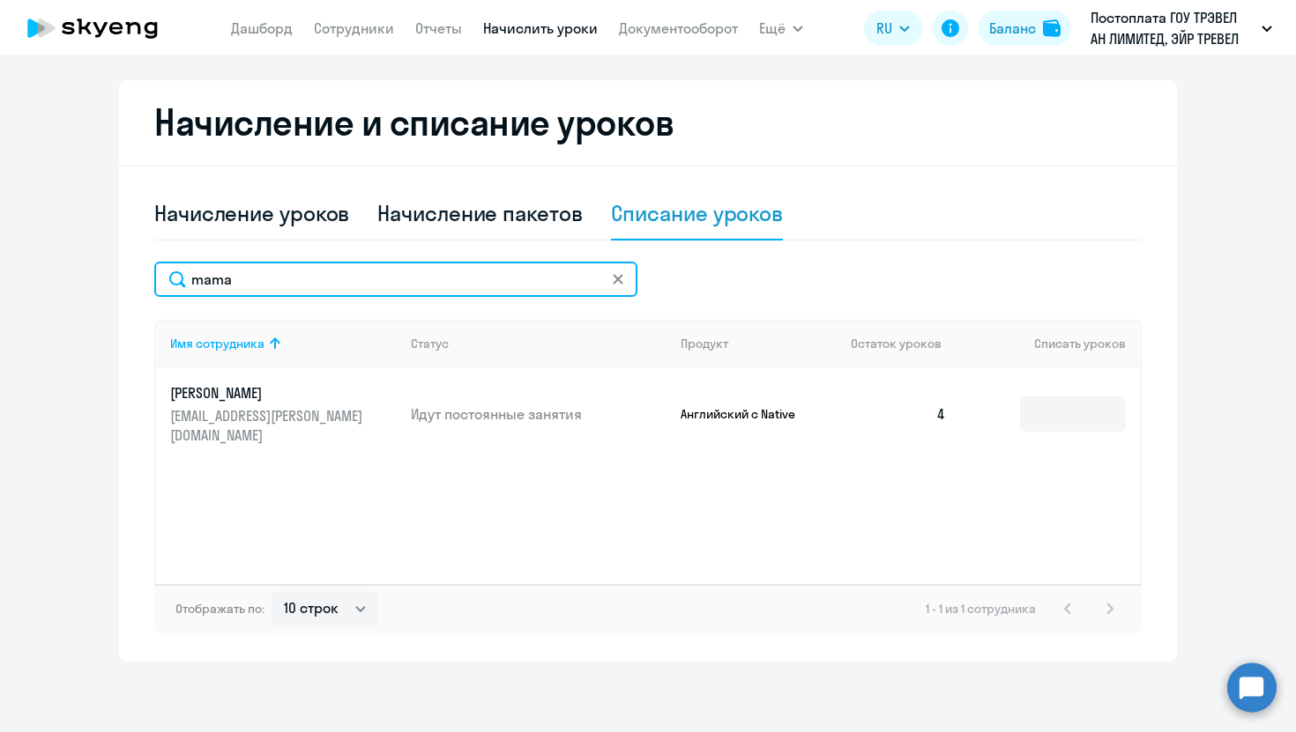
drag, startPoint x: 322, startPoint y: 274, endPoint x: 80, endPoint y: 271, distance: 241.5
click at [80, 274] on ng-component "Автоначисления Смотреть все действующий Без названия Каждый месяц 145 сотрудник…" at bounding box center [648, 190] width 1296 height 943
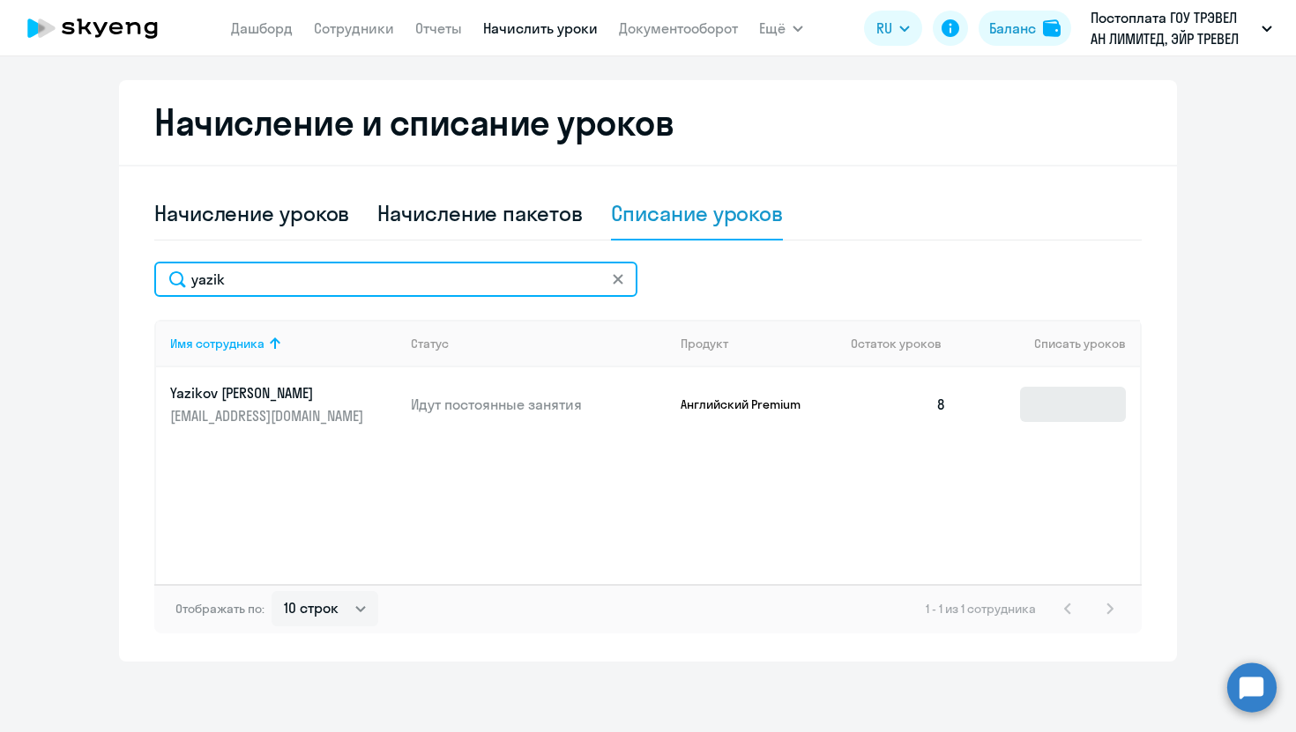
type input "yazik"
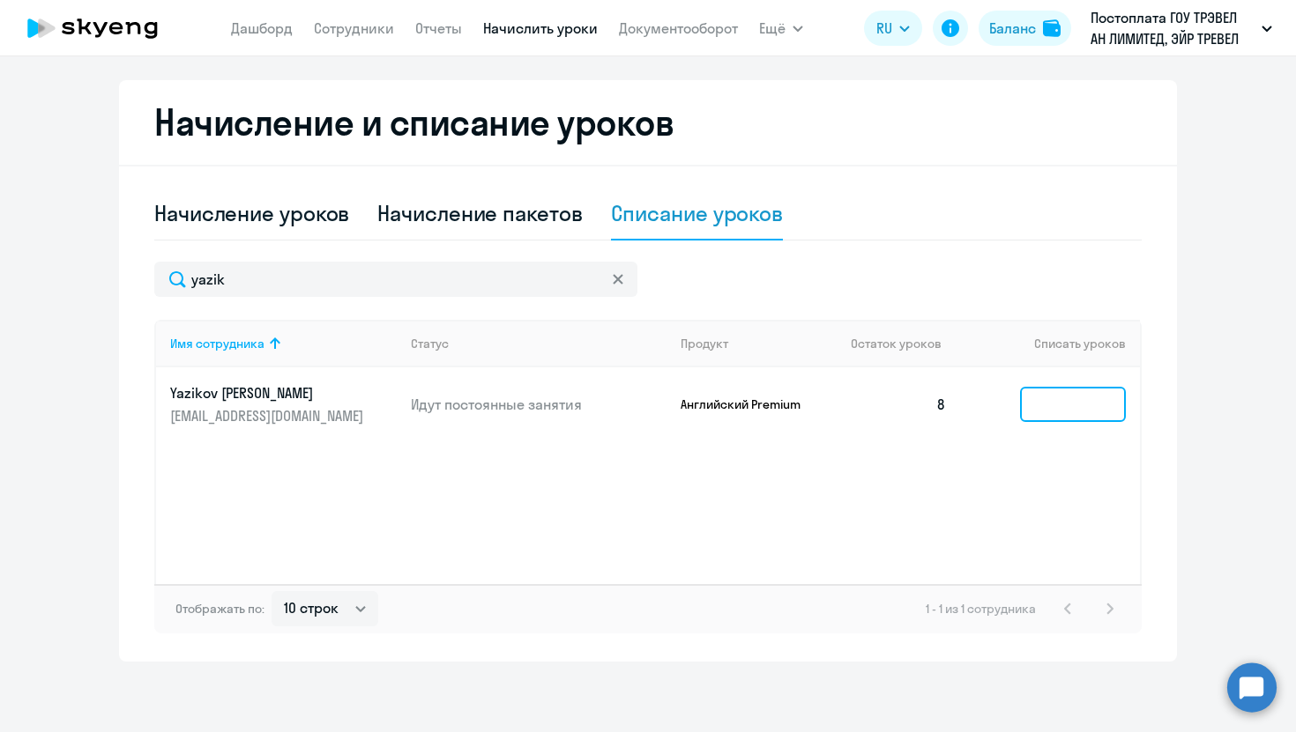
click at [1058, 402] on input at bounding box center [1073, 404] width 106 height 35
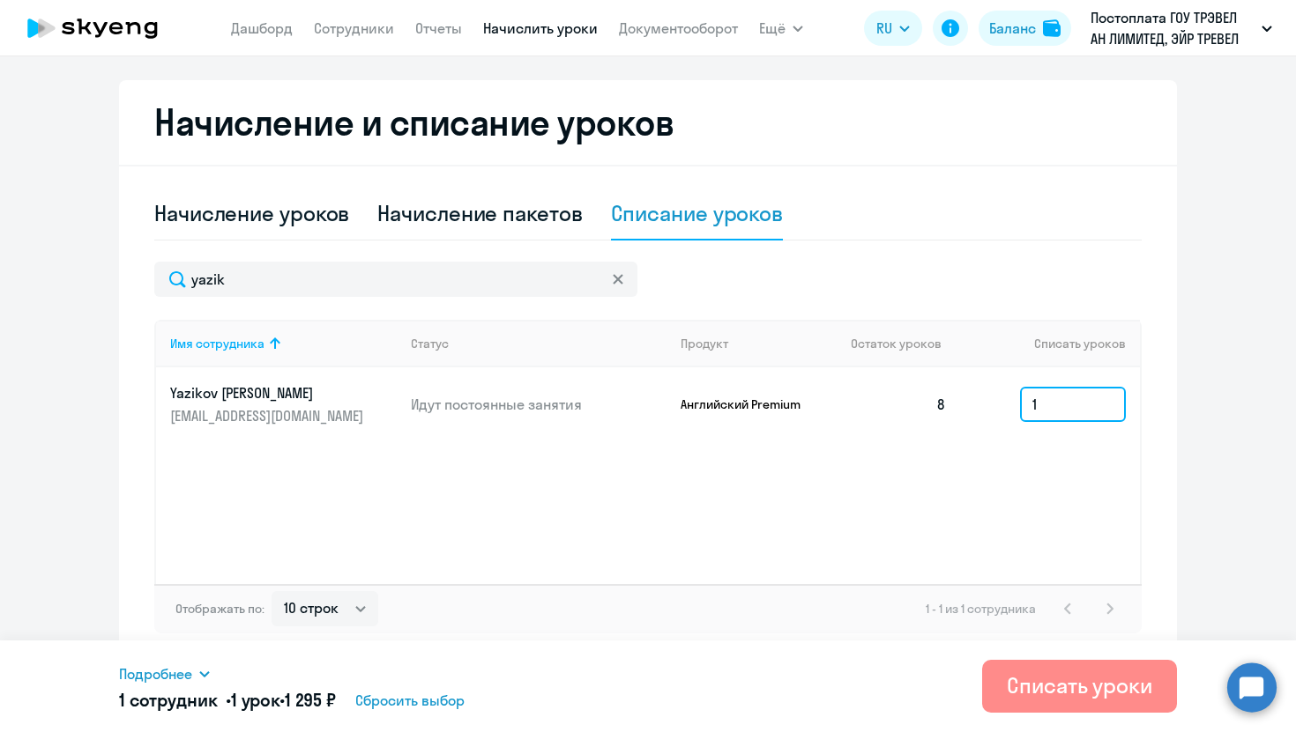
type input "1"
click at [1070, 692] on div "Списать уроки" at bounding box center [1079, 686] width 145 height 28
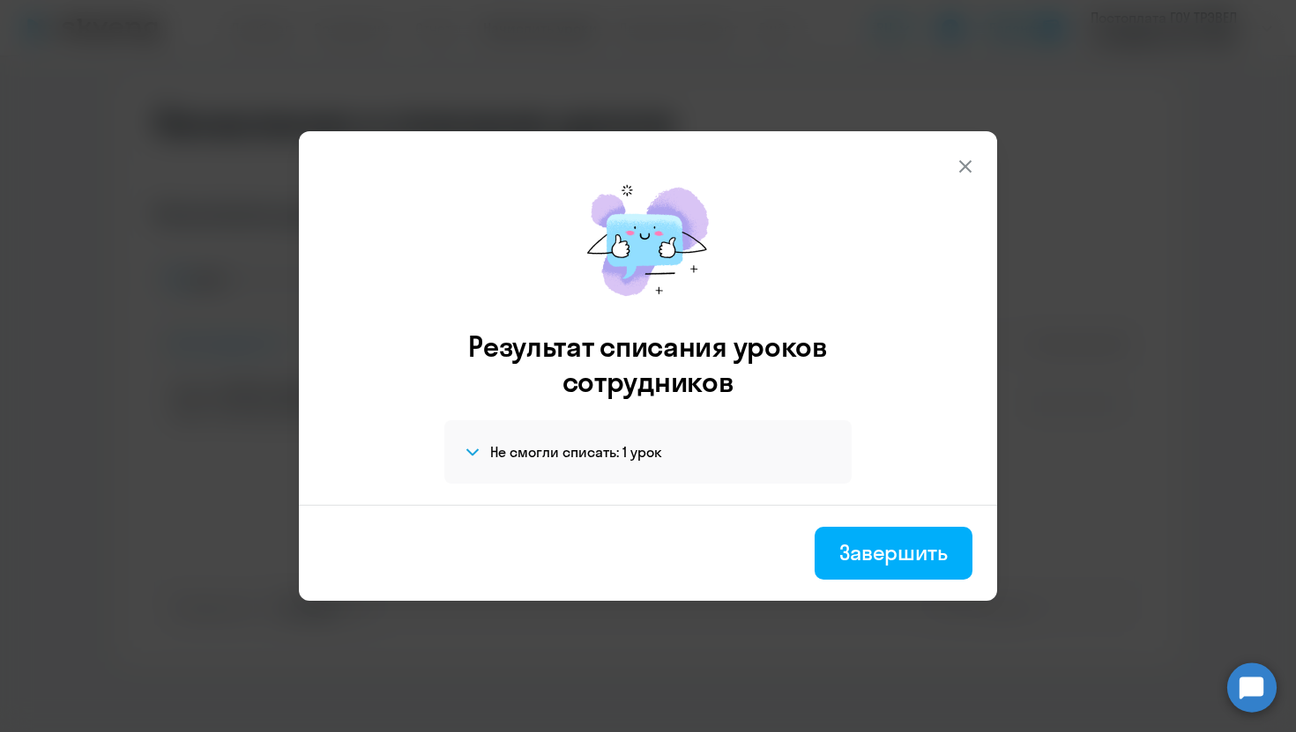
click at [886, 585] on footer "Завершить" at bounding box center [648, 553] width 698 height 96
click at [854, 529] on button "Завершить" at bounding box center [893, 553] width 158 height 53
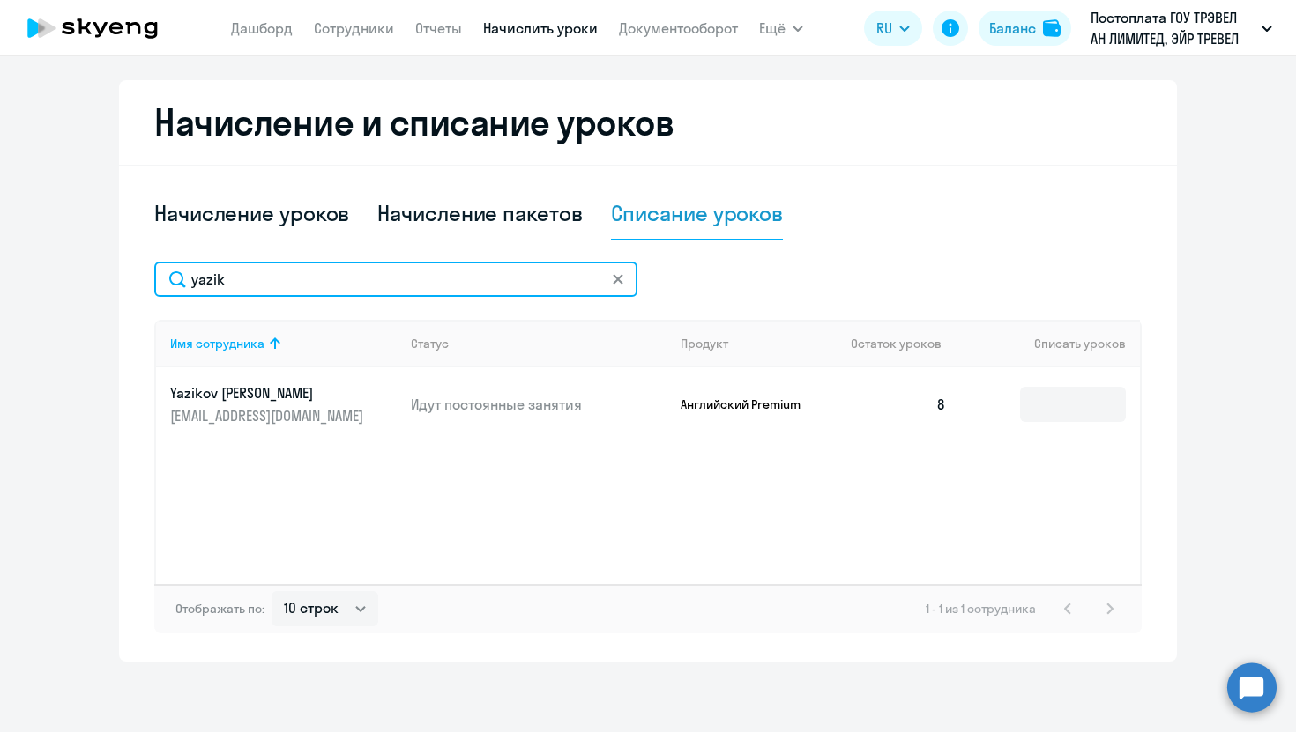
drag, startPoint x: 287, startPoint y: 290, endPoint x: 14, endPoint y: 258, distance: 275.1
click at [14, 258] on ng-component "Автоначисления Смотреть все действующий Без названия Каждый месяц 145 сотрудник…" at bounding box center [648, 190] width 1296 height 943
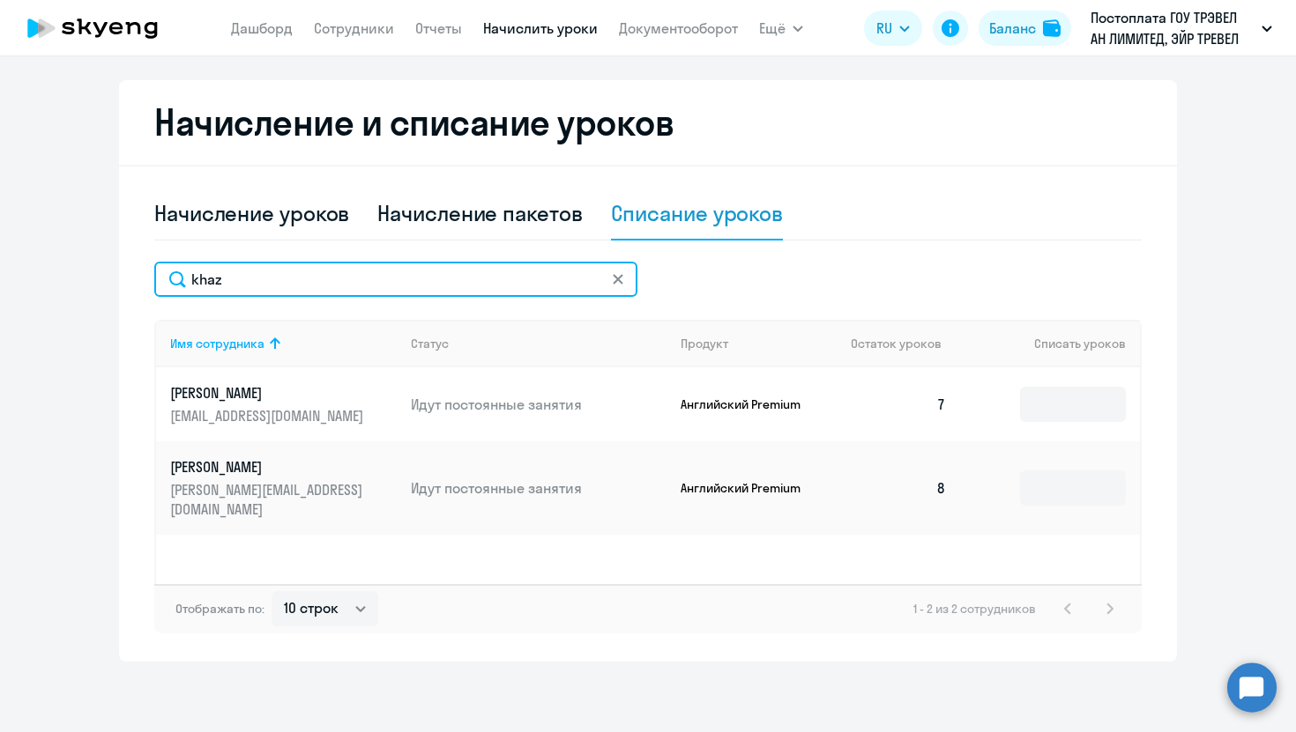
type input "khaz"
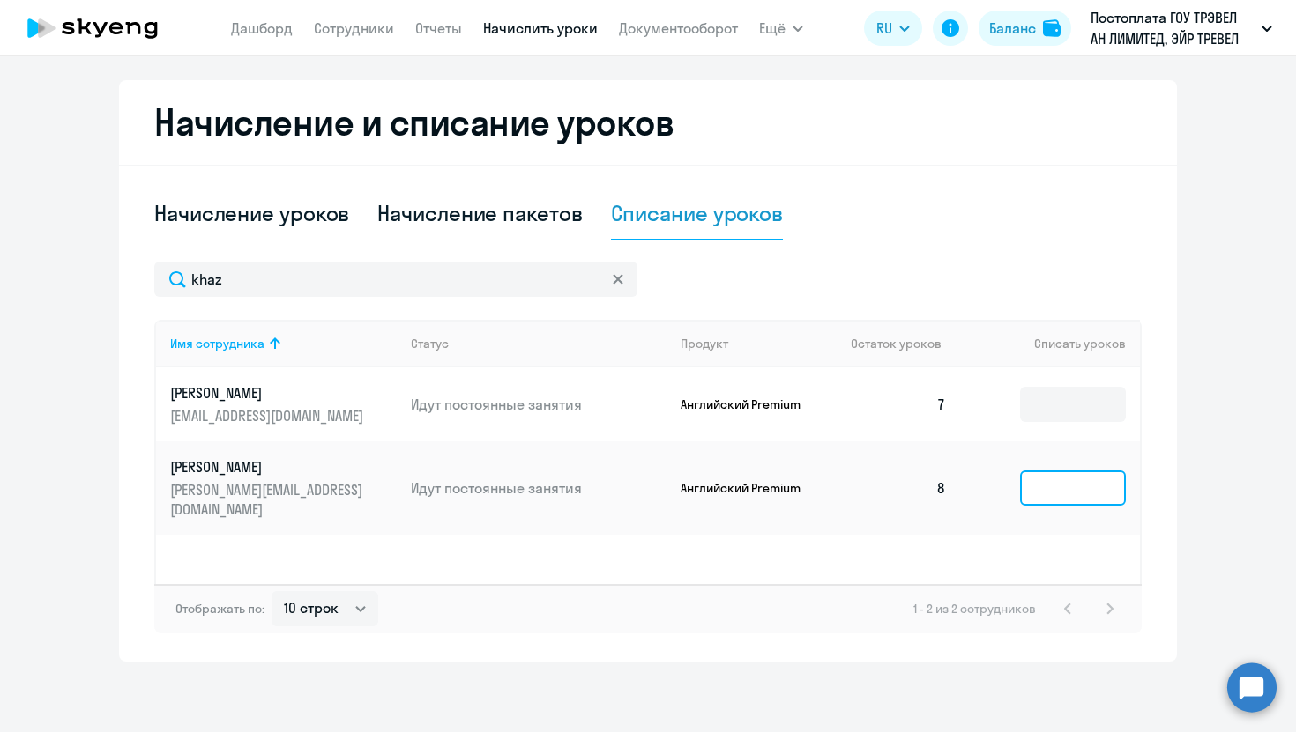
click at [1116, 494] on input at bounding box center [1073, 488] width 106 height 35
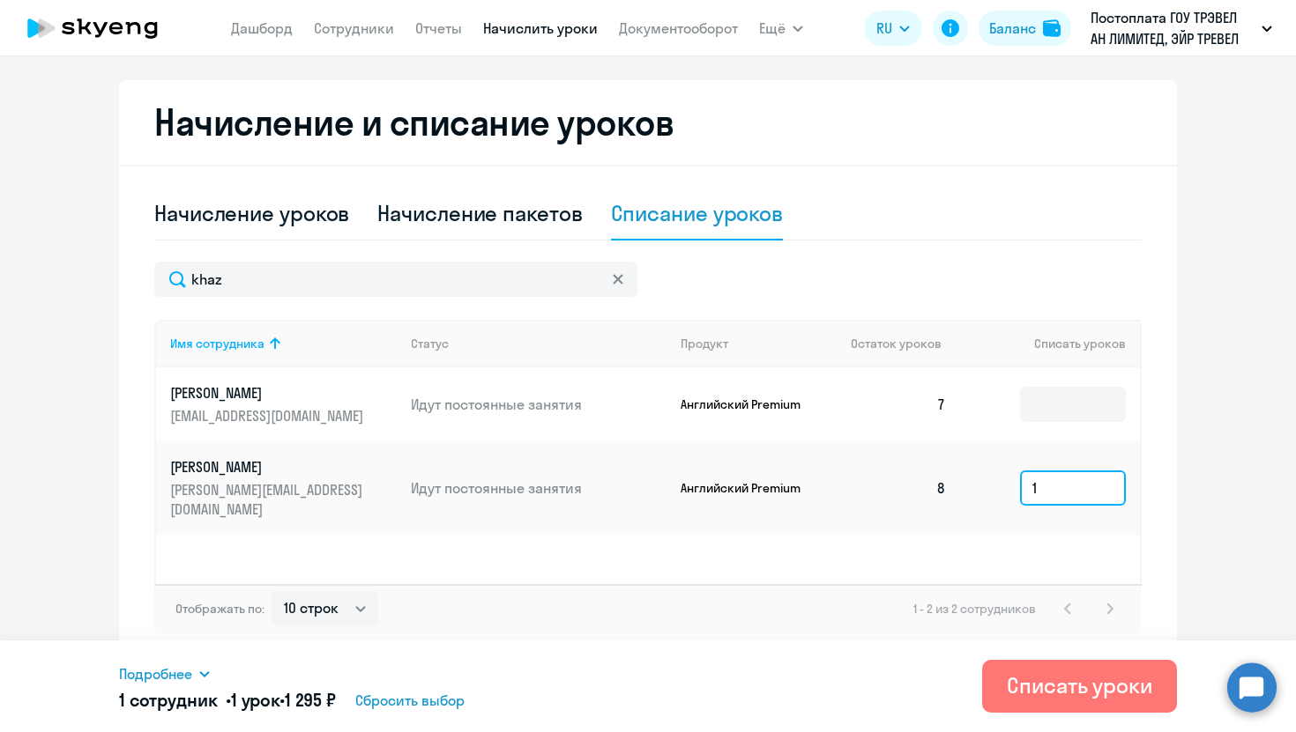
type input "1"
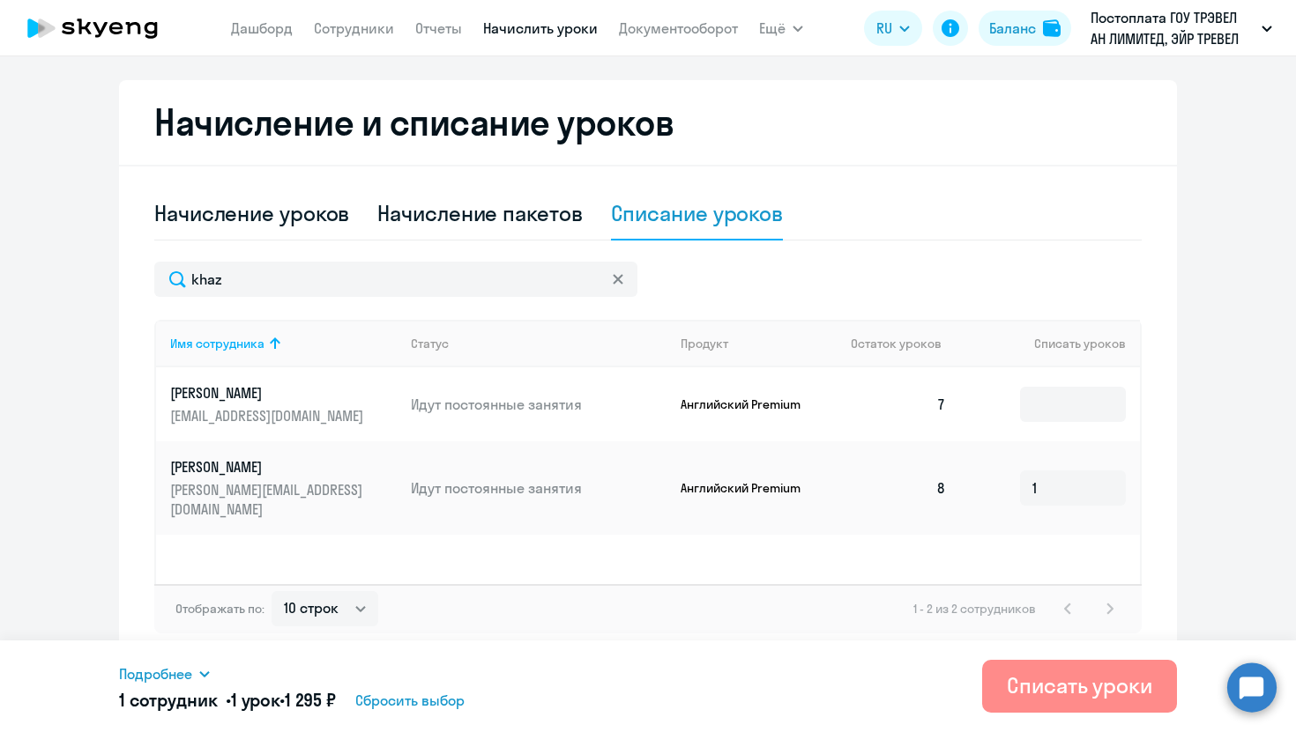
click at [1065, 689] on div "Списать уроки" at bounding box center [1079, 686] width 145 height 28
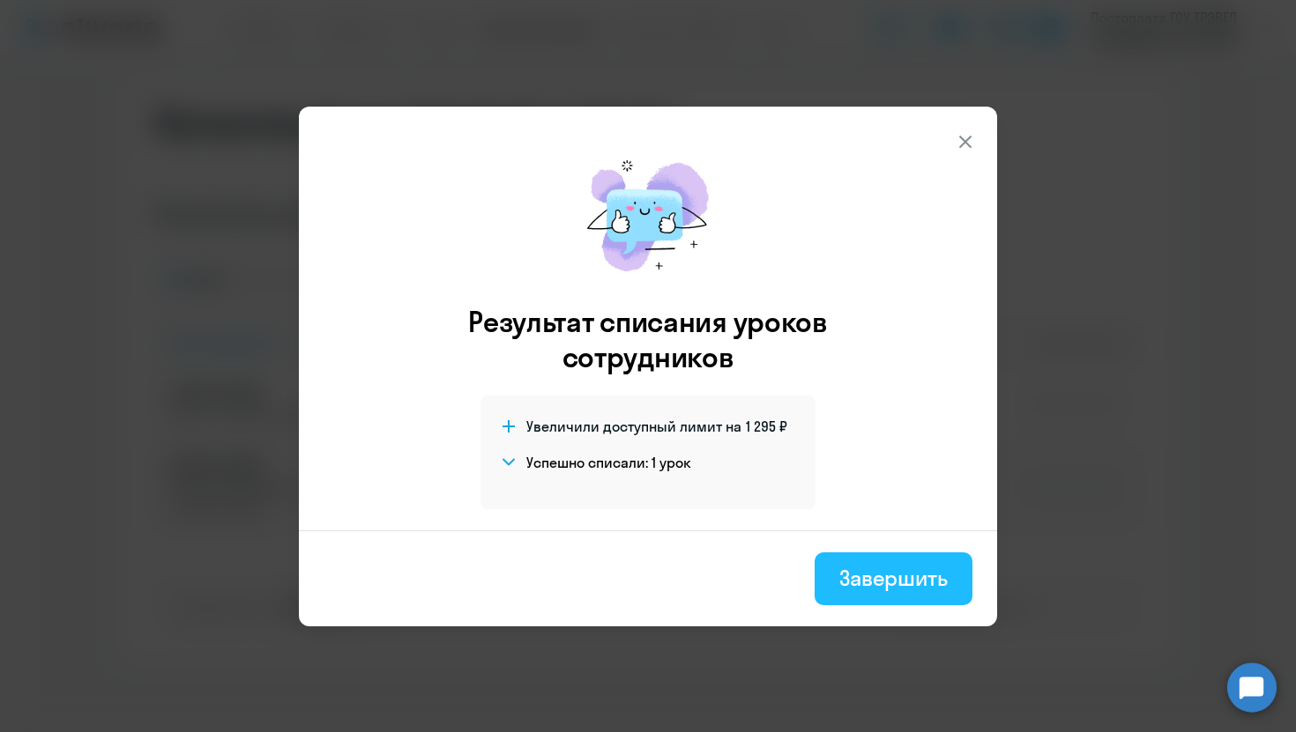
click at [903, 603] on button "Завершить" at bounding box center [893, 579] width 158 height 53
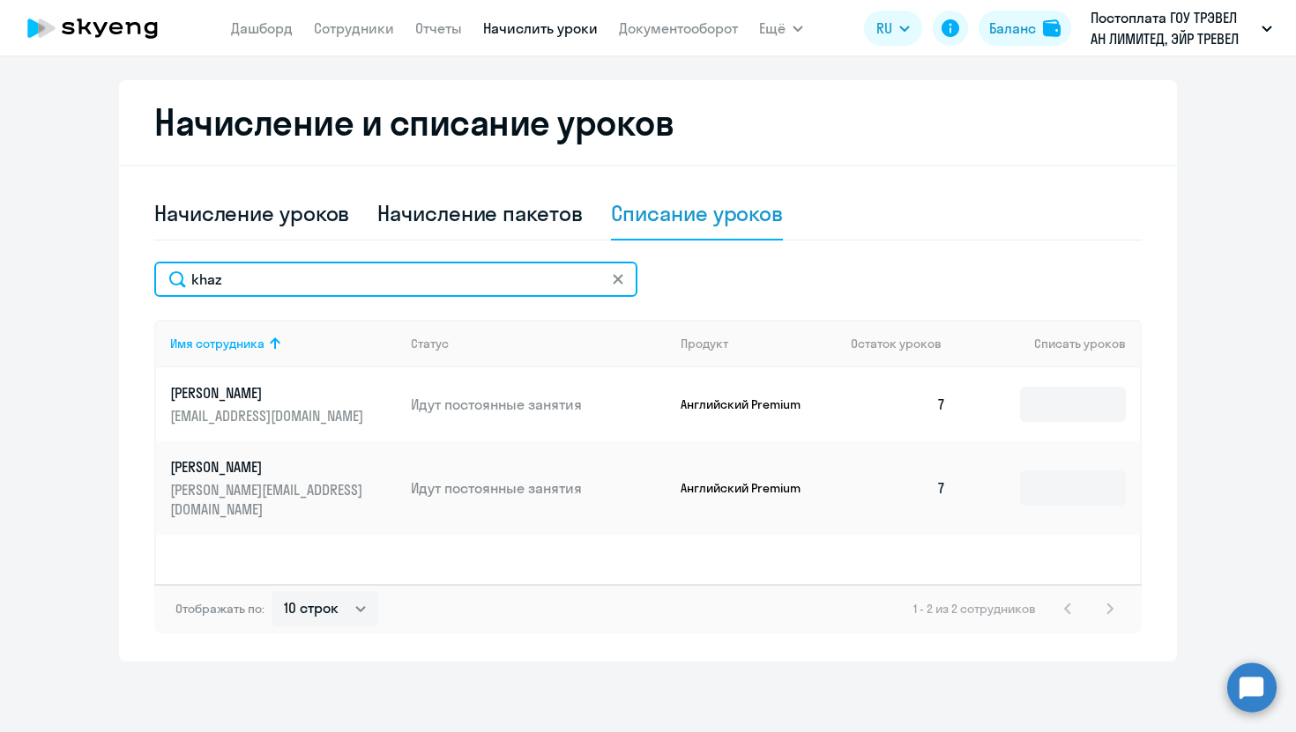
drag, startPoint x: 410, startPoint y: 271, endPoint x: 42, endPoint y: 260, distance: 367.7
click at [42, 260] on ng-component "Автоначисления Смотреть все действующий Без названия Каждый месяц 145 сотрудник…" at bounding box center [648, 190] width 1296 height 943
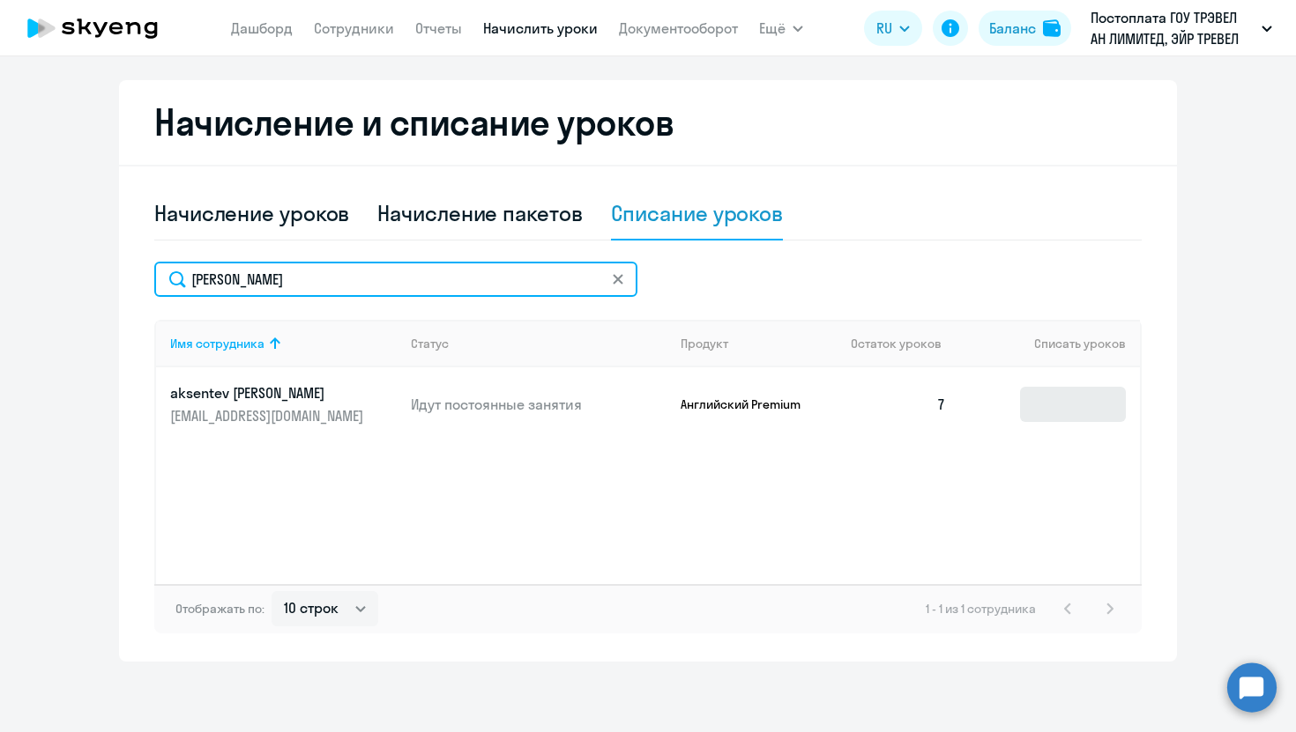
type input "[PERSON_NAME]"
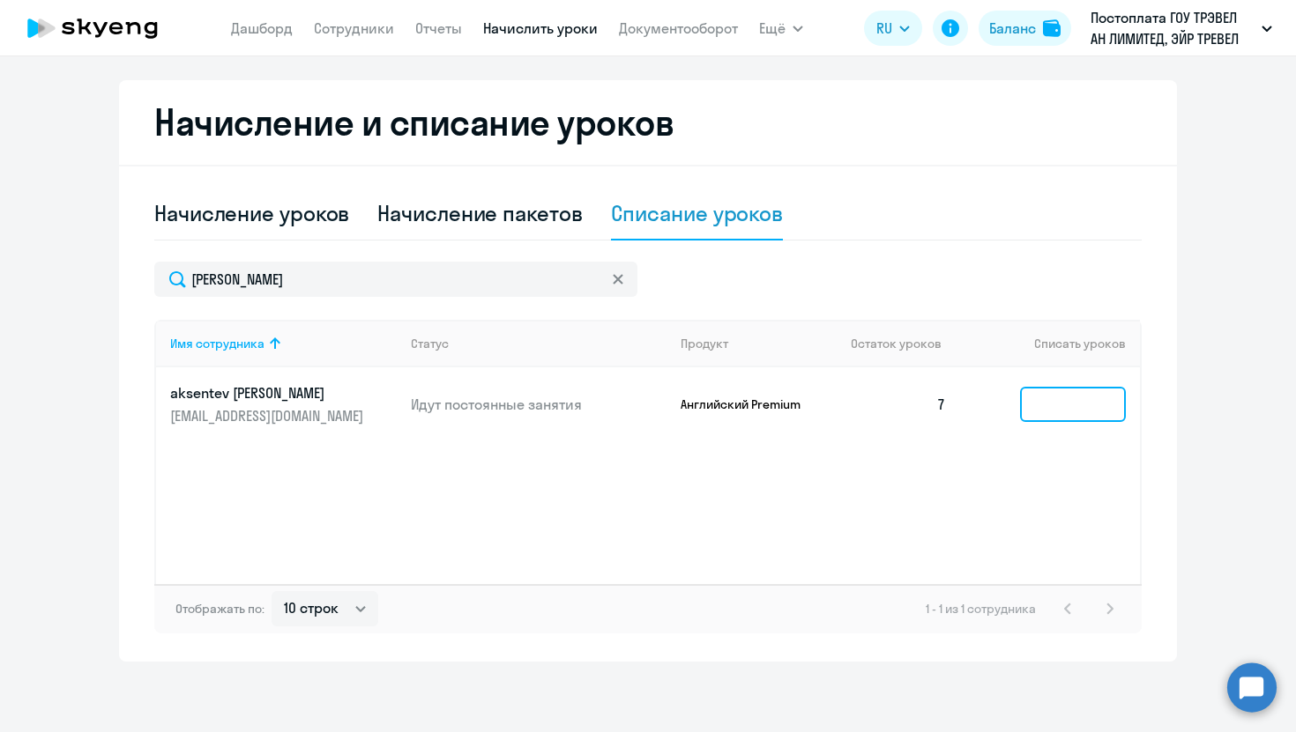
click at [1067, 409] on input at bounding box center [1073, 404] width 106 height 35
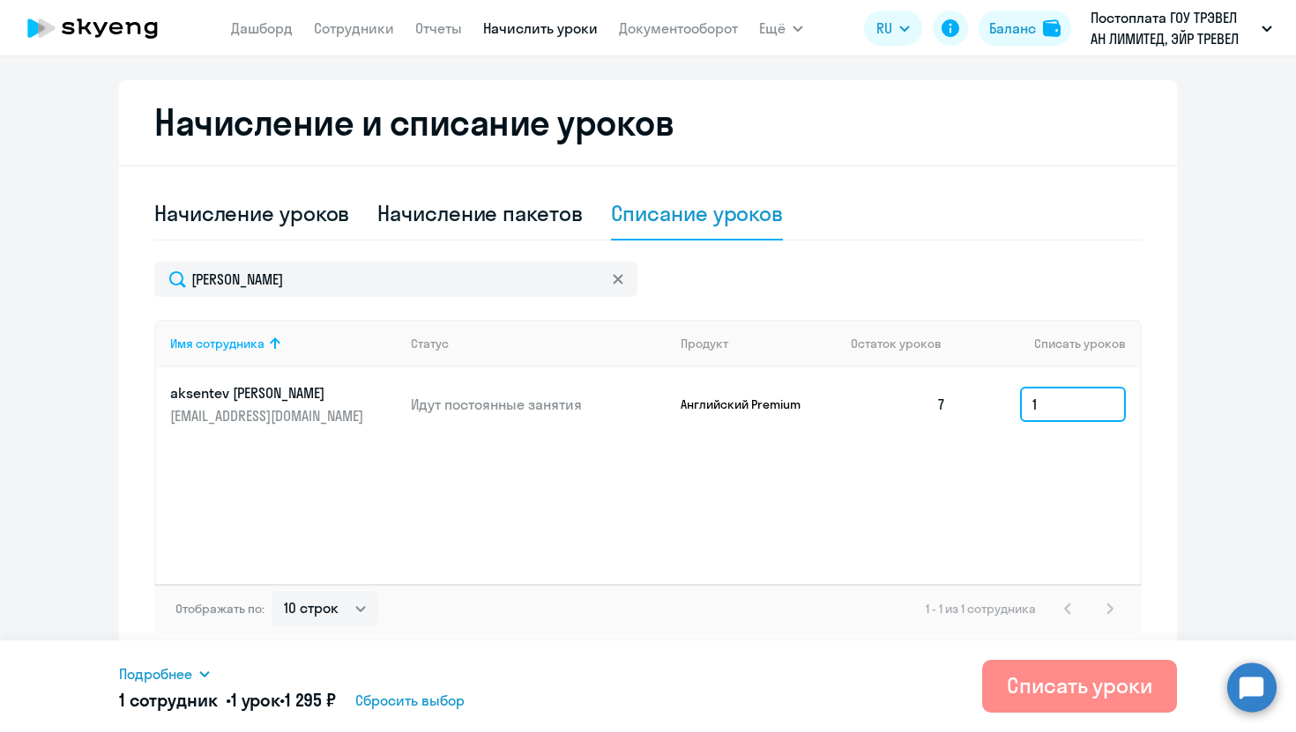
type input "1"
click at [1058, 701] on button "Списать уроки" at bounding box center [1079, 686] width 195 height 53
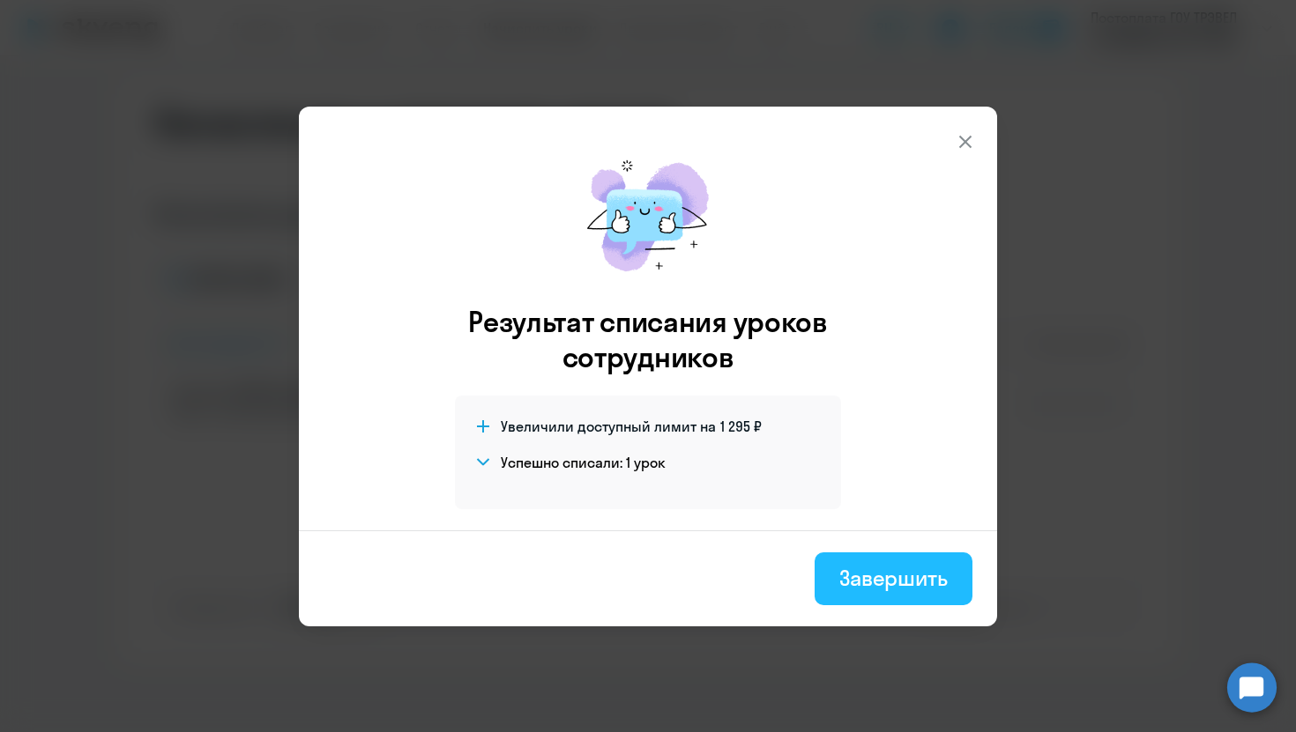
click at [869, 561] on button "Завершить" at bounding box center [893, 579] width 158 height 53
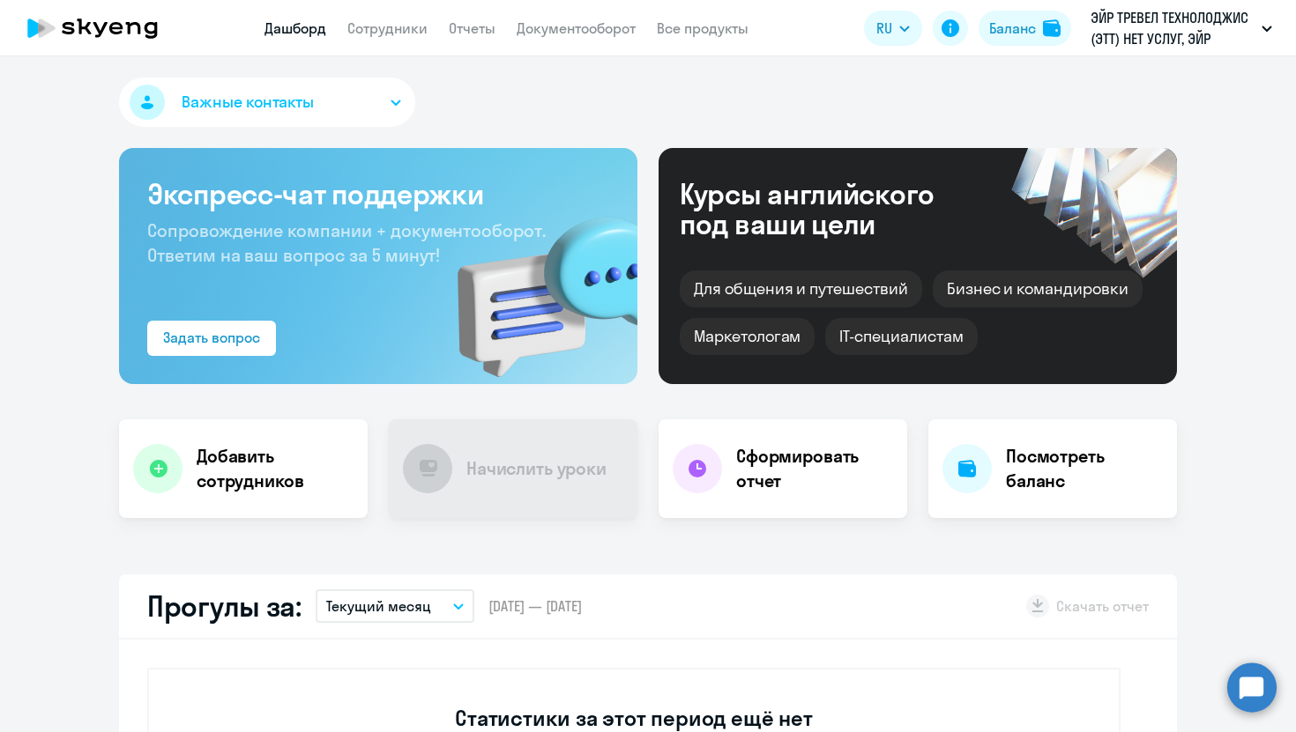
click at [372, 18] on app-menu-item-link "Сотрудники" at bounding box center [387, 29] width 80 height 22
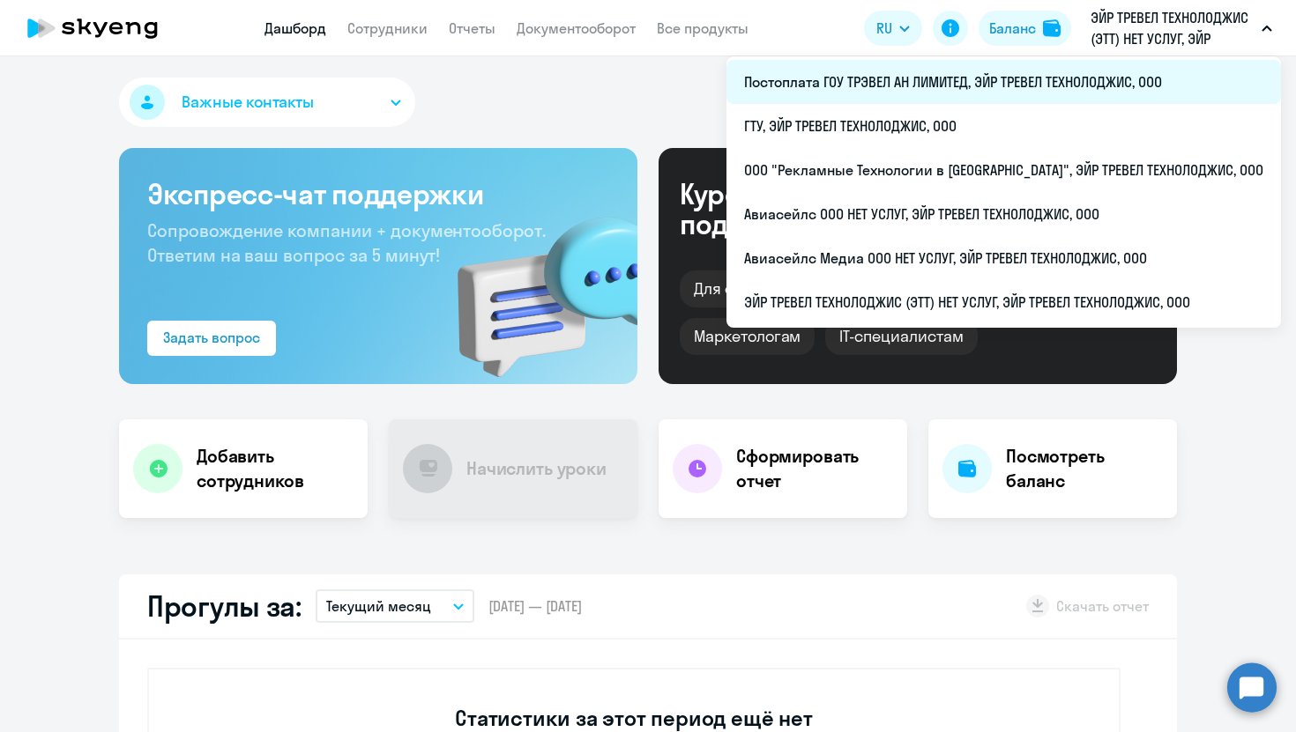
click at [1044, 70] on li "Постоплата ГОУ ТРЭВЕЛ АН ЛИМИТЕД, ЭЙР ТРЕВЕЛ ТЕХНОЛОДЖИС, ООО" at bounding box center [1003, 82] width 554 height 44
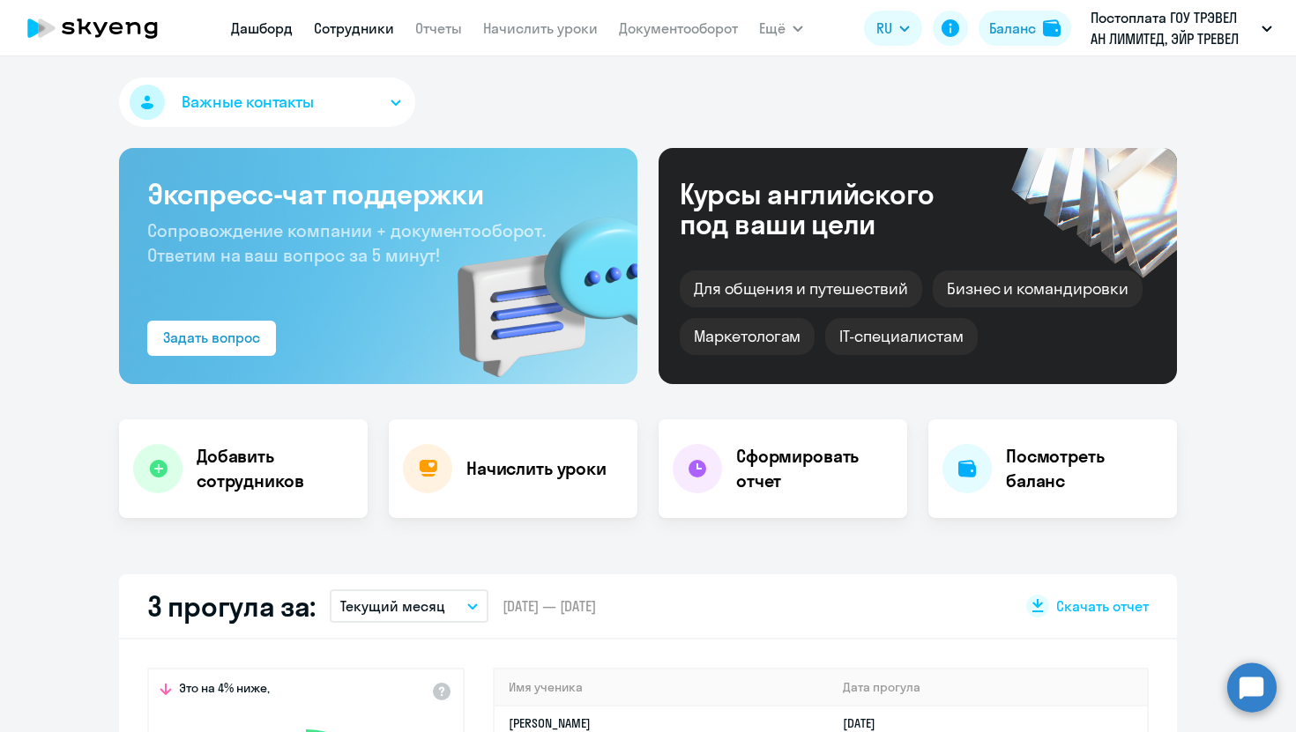
click at [351, 33] on link "Сотрудники" at bounding box center [354, 28] width 80 height 18
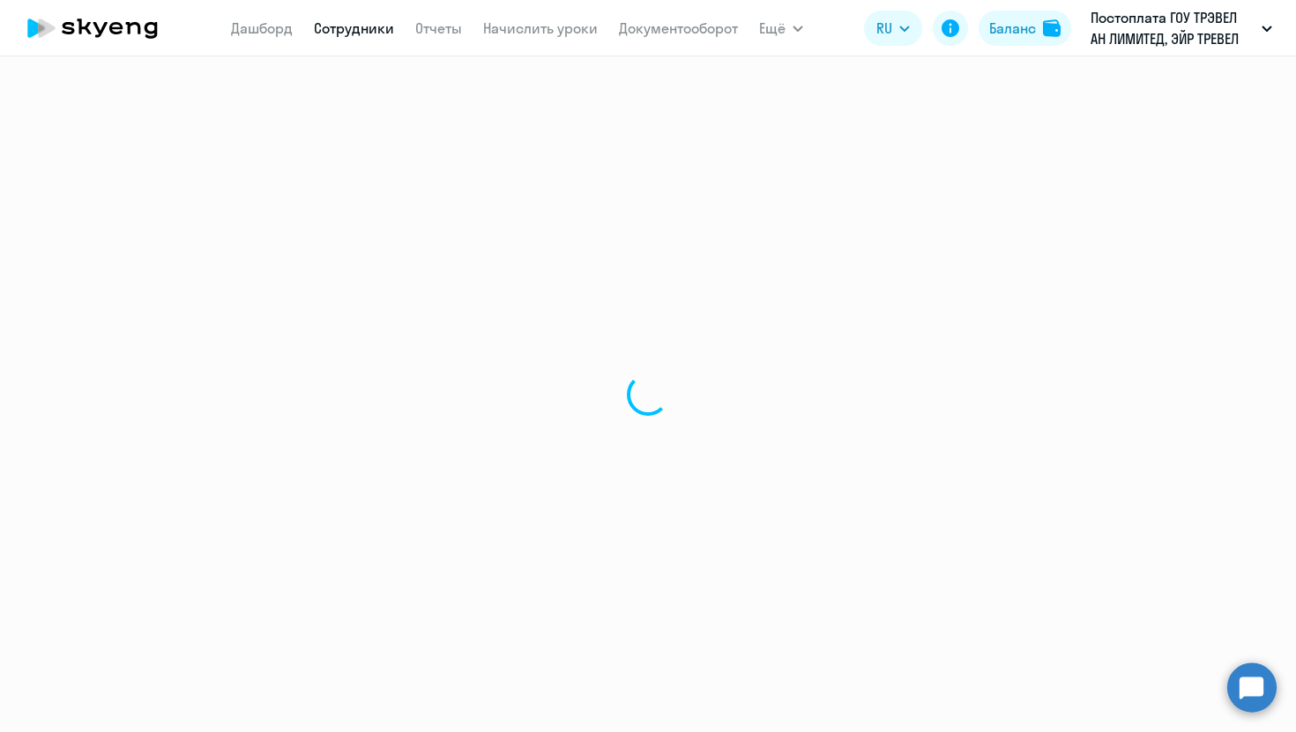
select select "30"
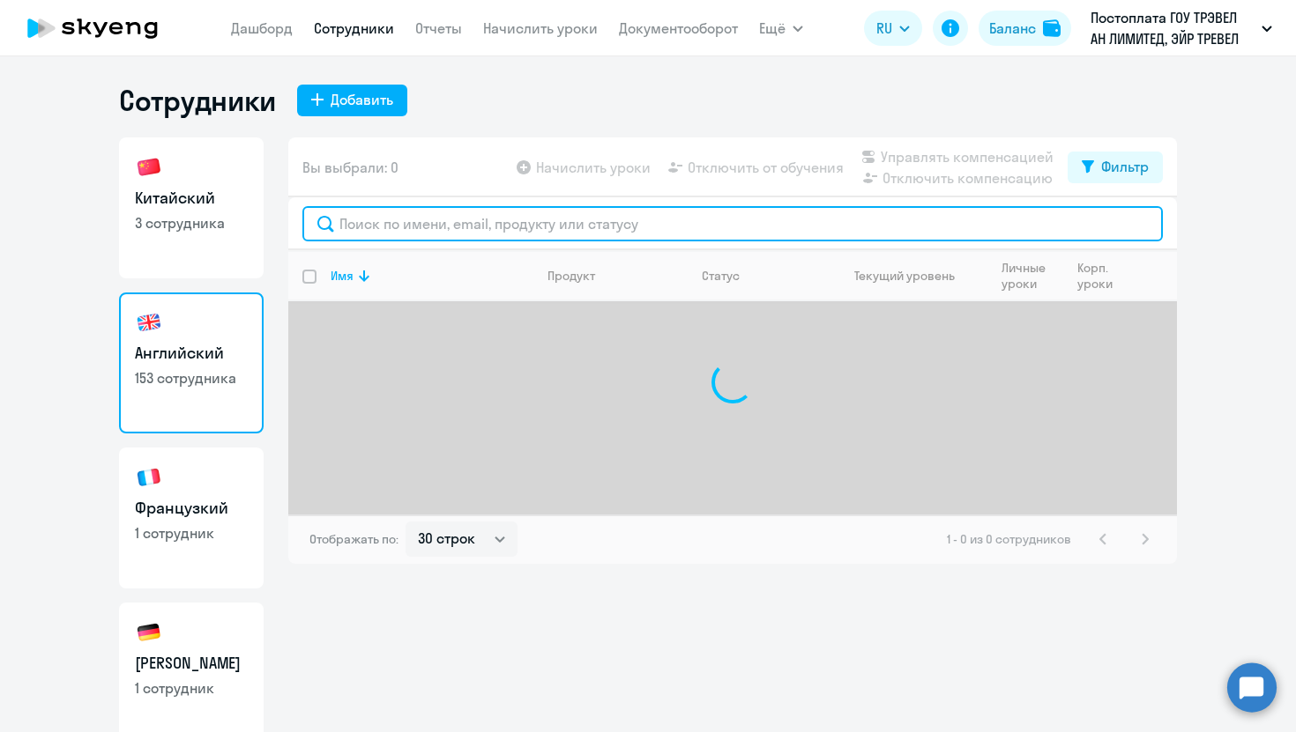
click at [383, 240] on input "text" at bounding box center [732, 223] width 860 height 35
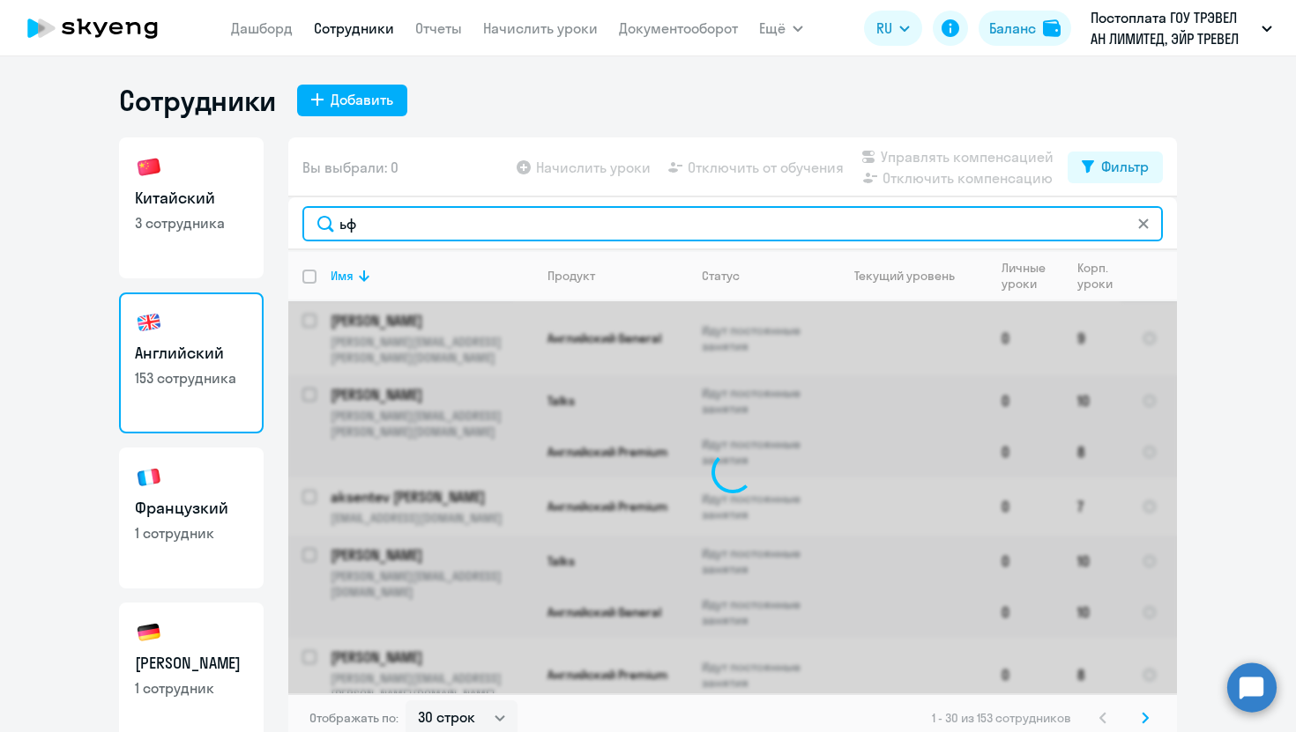
type input "ь"
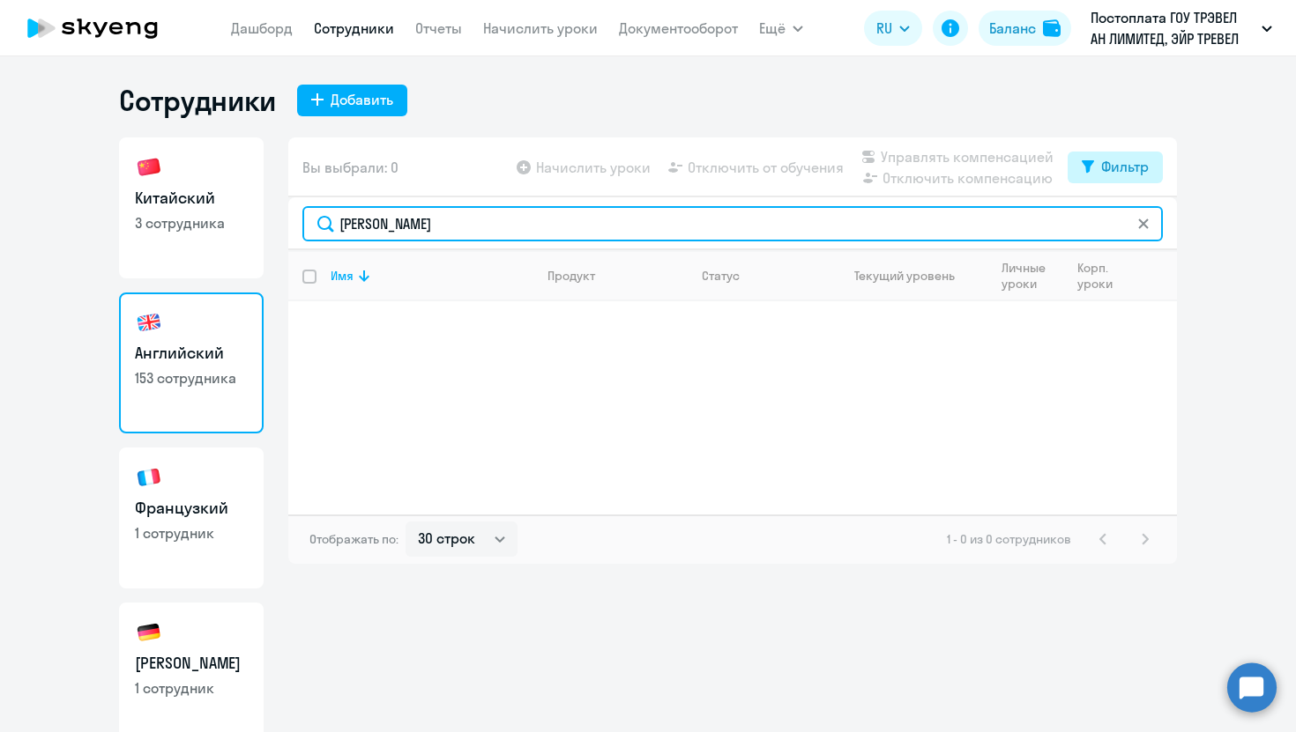
type input "marse"
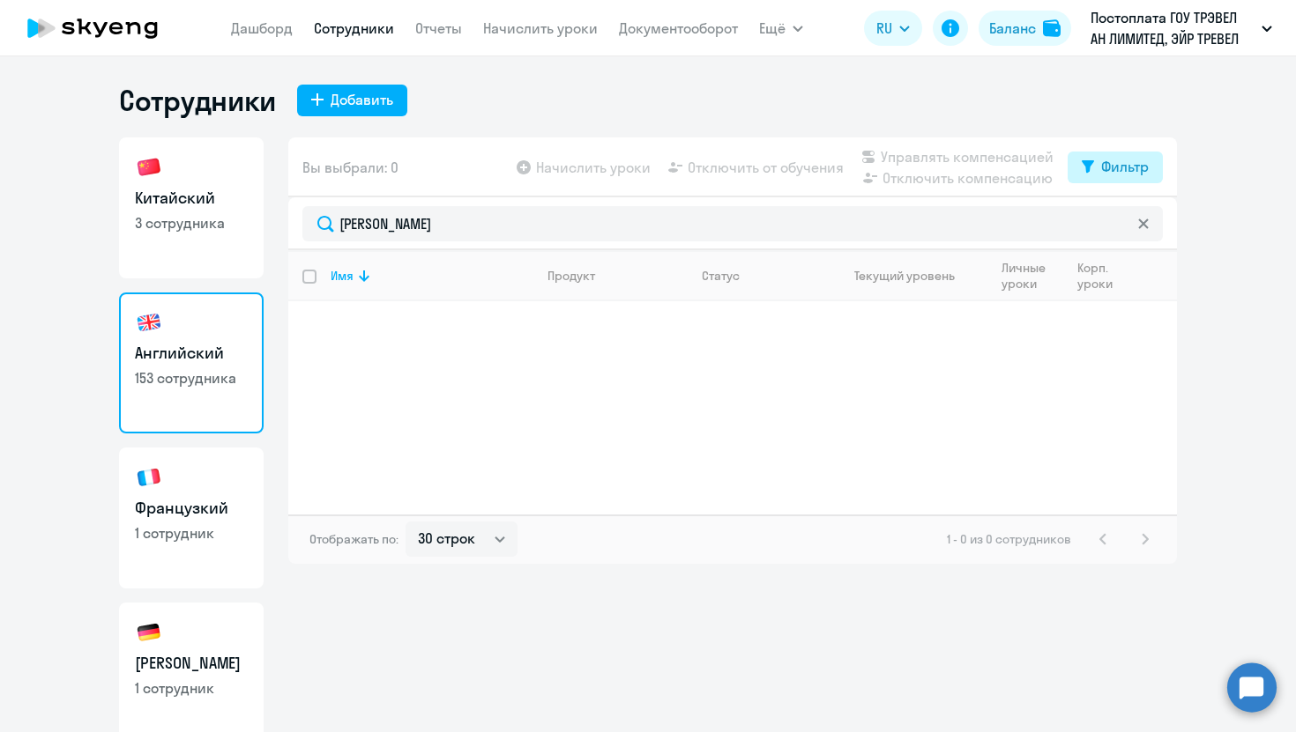
click at [1130, 166] on div "Фильтр" at bounding box center [1125, 166] width 48 height 21
click at [1126, 228] on span at bounding box center [1133, 225] width 30 height 18
click at [1118, 225] on input "checkbox" at bounding box center [1118, 224] width 1 height 1
checkbox input "true"
